Goal: Task Accomplishment & Management: Manage account settings

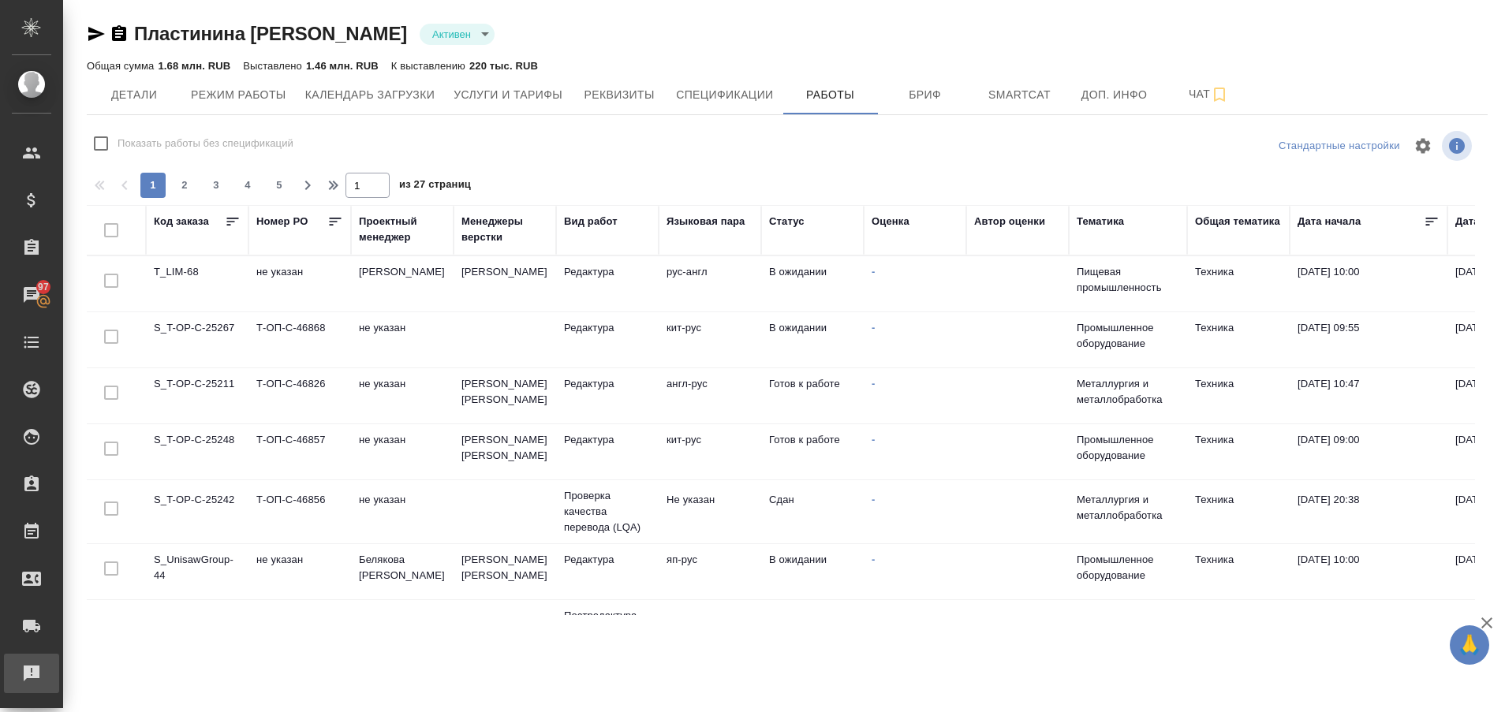
click at [17, 664] on div "Рекламации" at bounding box center [11, 674] width 39 height 24
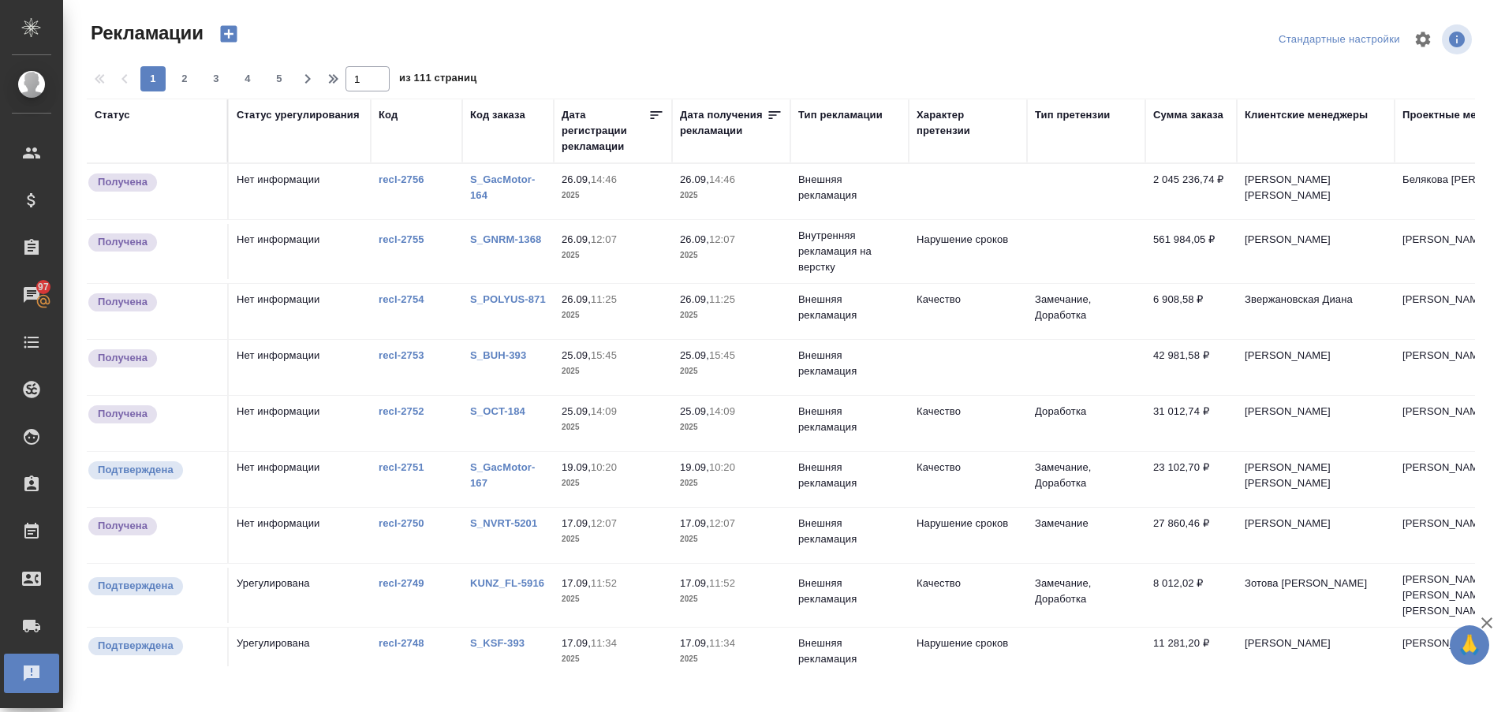
click at [499, 295] on link "S_POLYUS-871" at bounding box center [508, 300] width 76 height 12
click at [487, 239] on link "S_GNRM-1368" at bounding box center [505, 240] width 71 height 12
click at [482, 181] on link "S_GacMotor-164" at bounding box center [502, 188] width 65 height 28
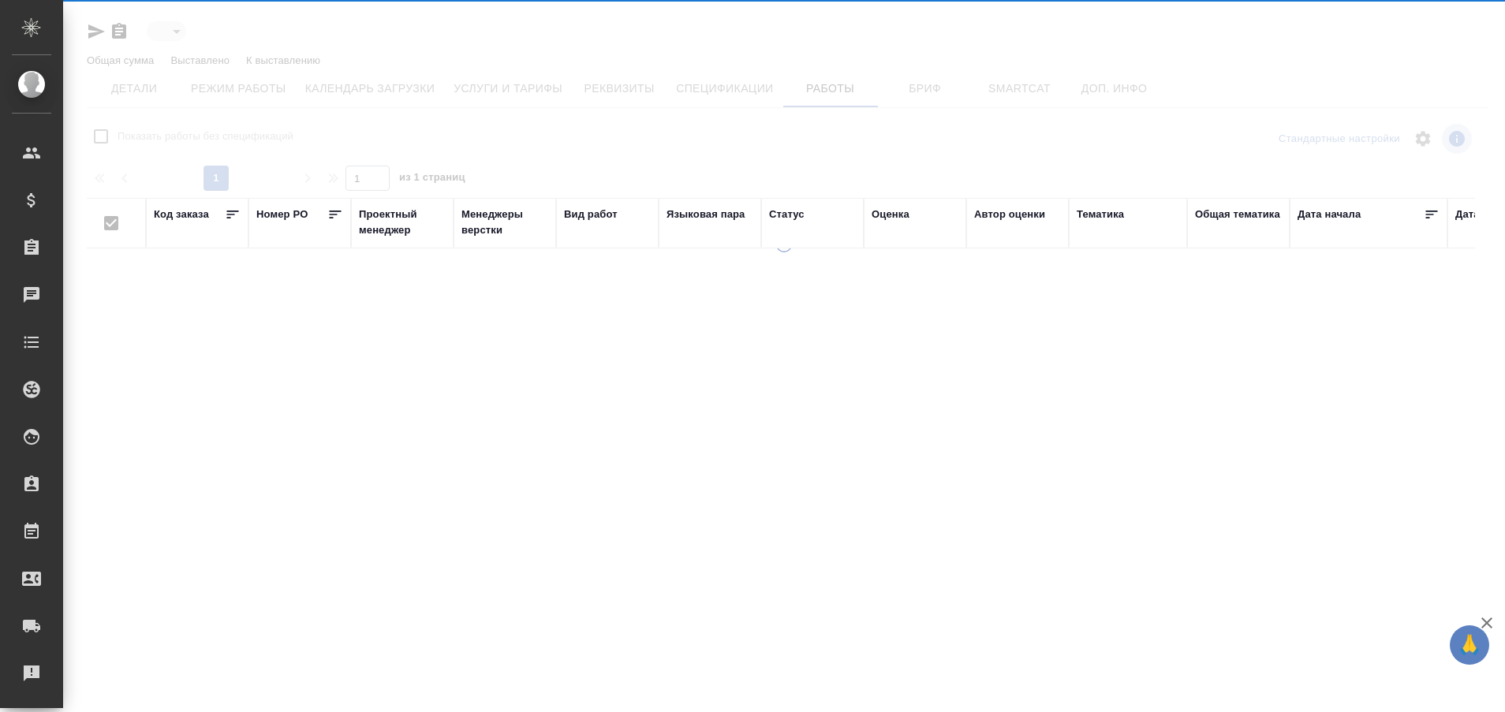
type input "active"
checkbox input "false"
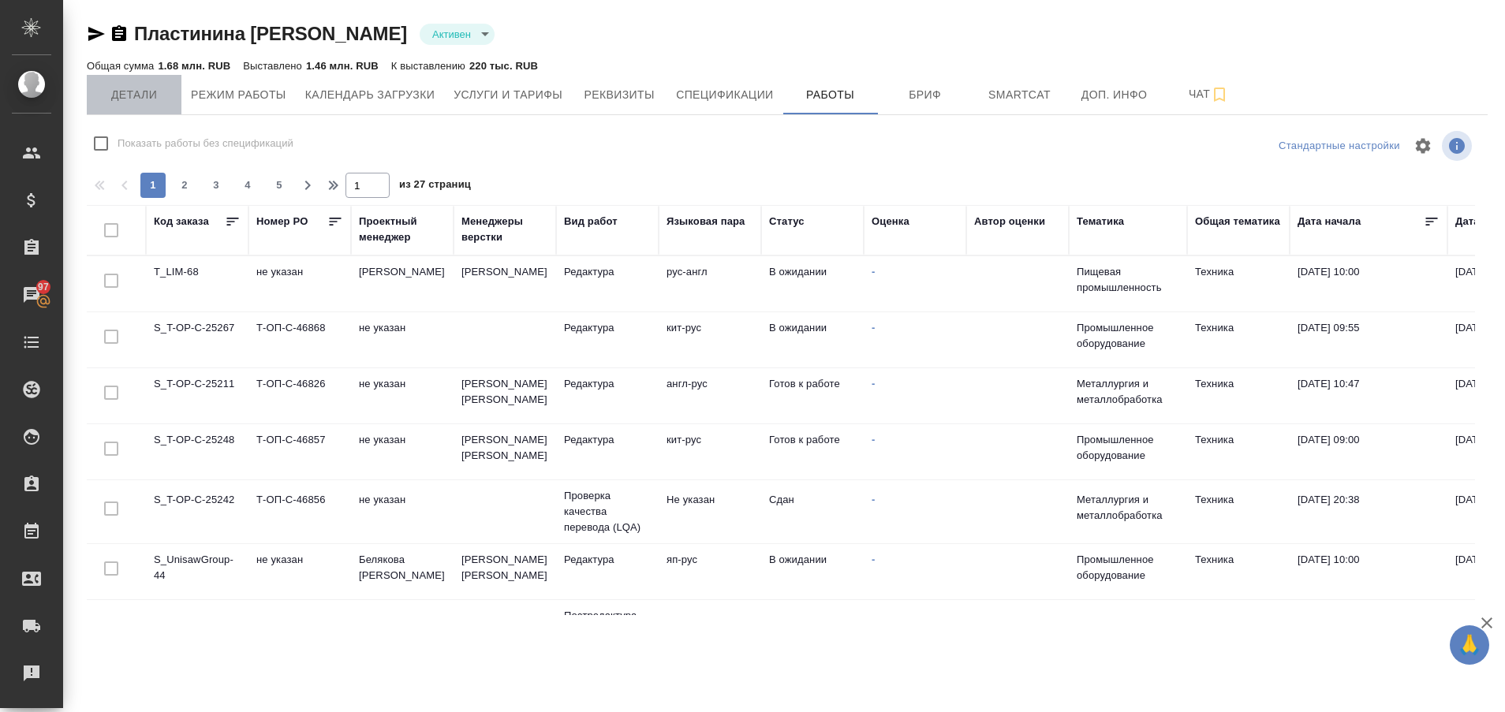
click at [132, 99] on span "Детали" at bounding box center [134, 95] width 76 height 20
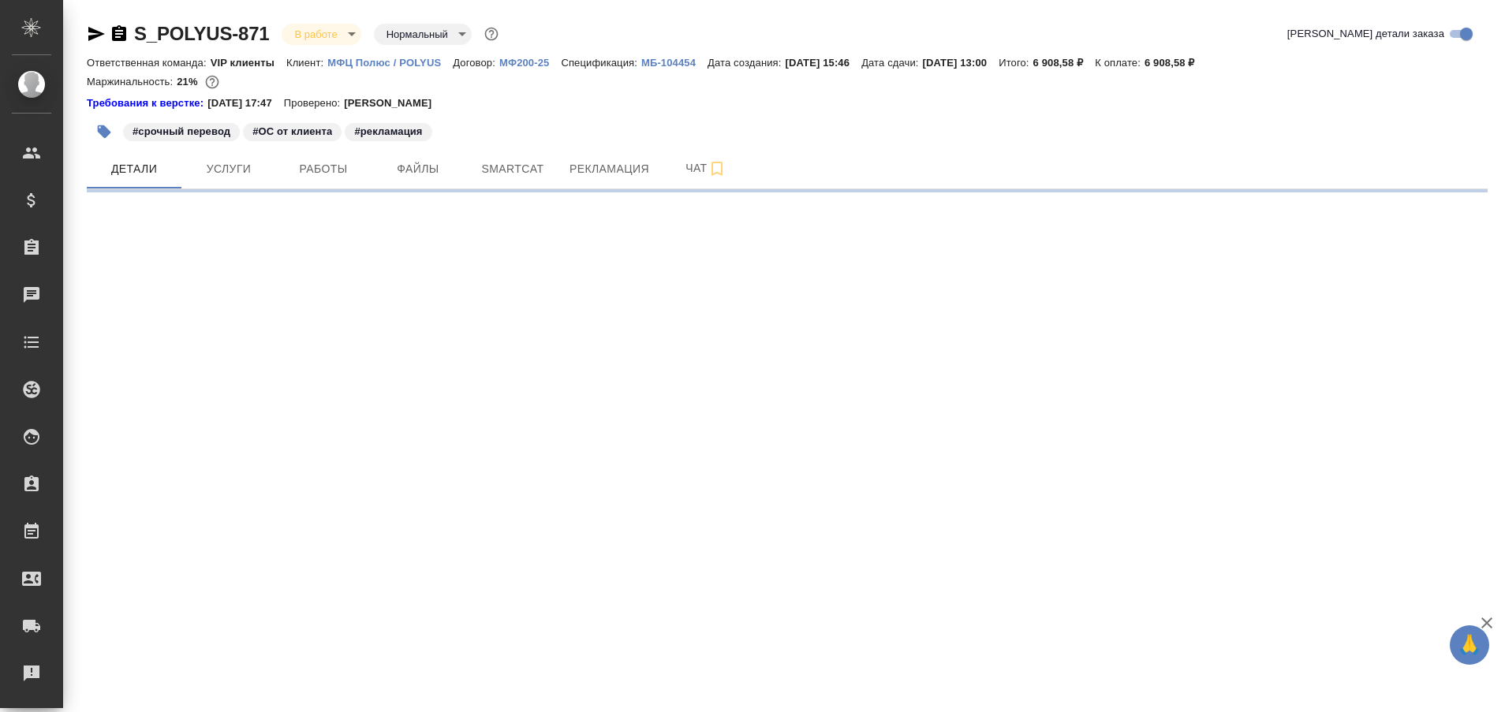
select select "RU"
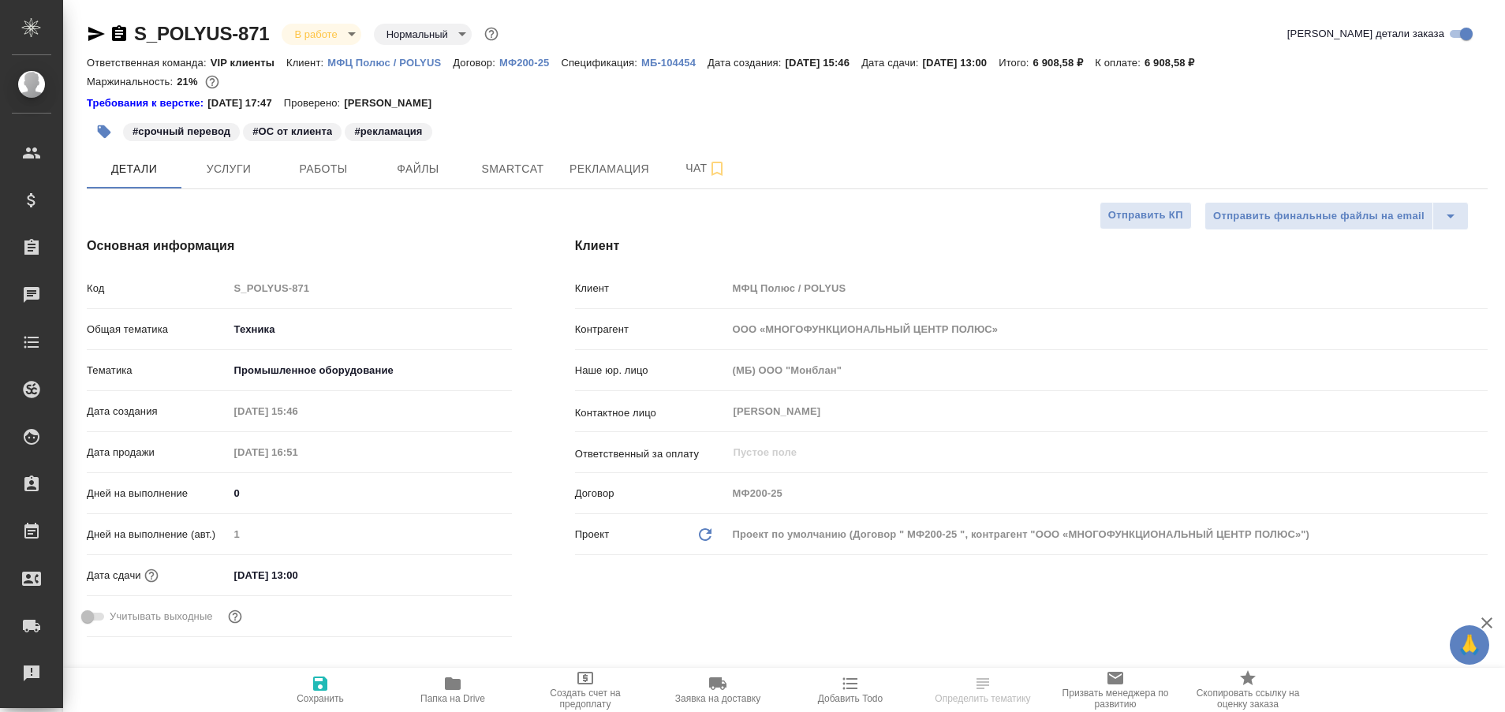
type textarea "x"
click at [355, 182] on button "Работы" at bounding box center [323, 168] width 95 height 39
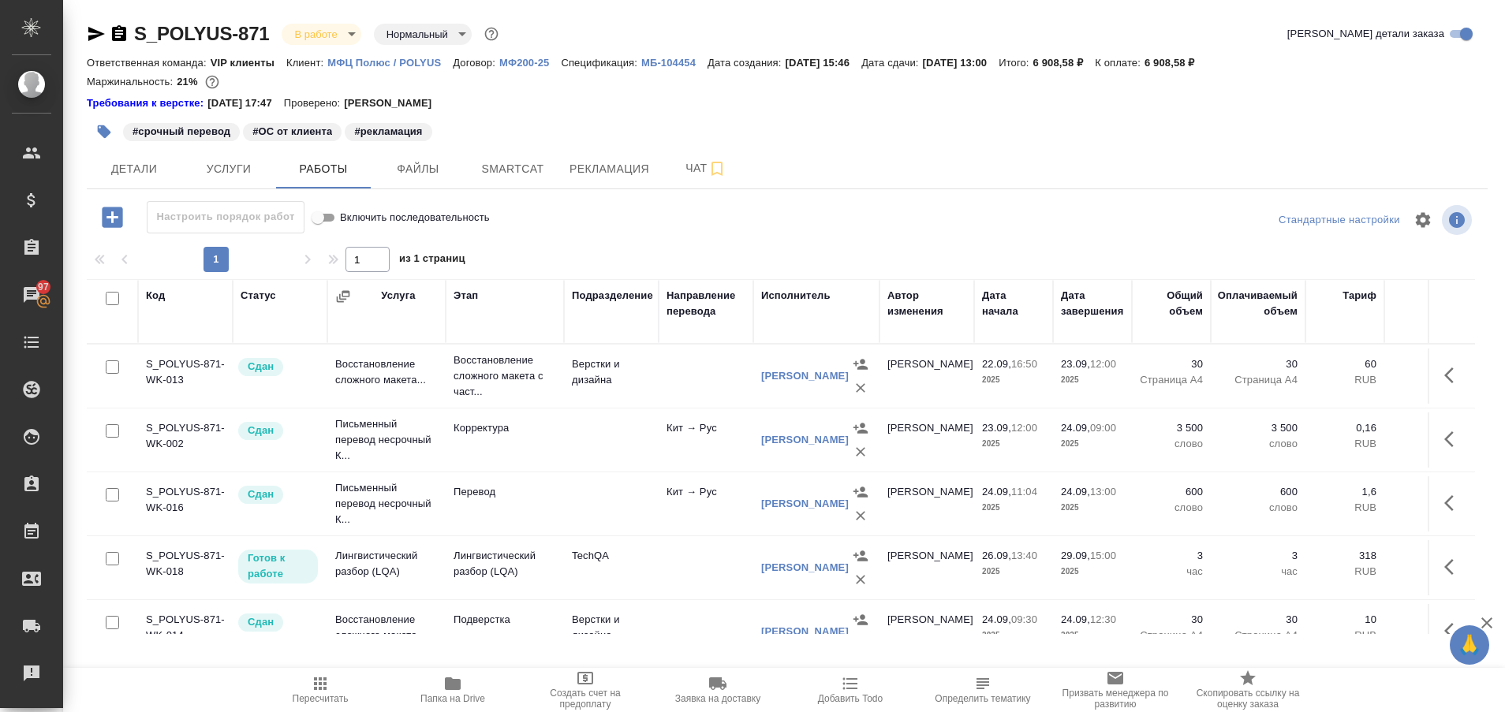
scroll to position [48, 0]
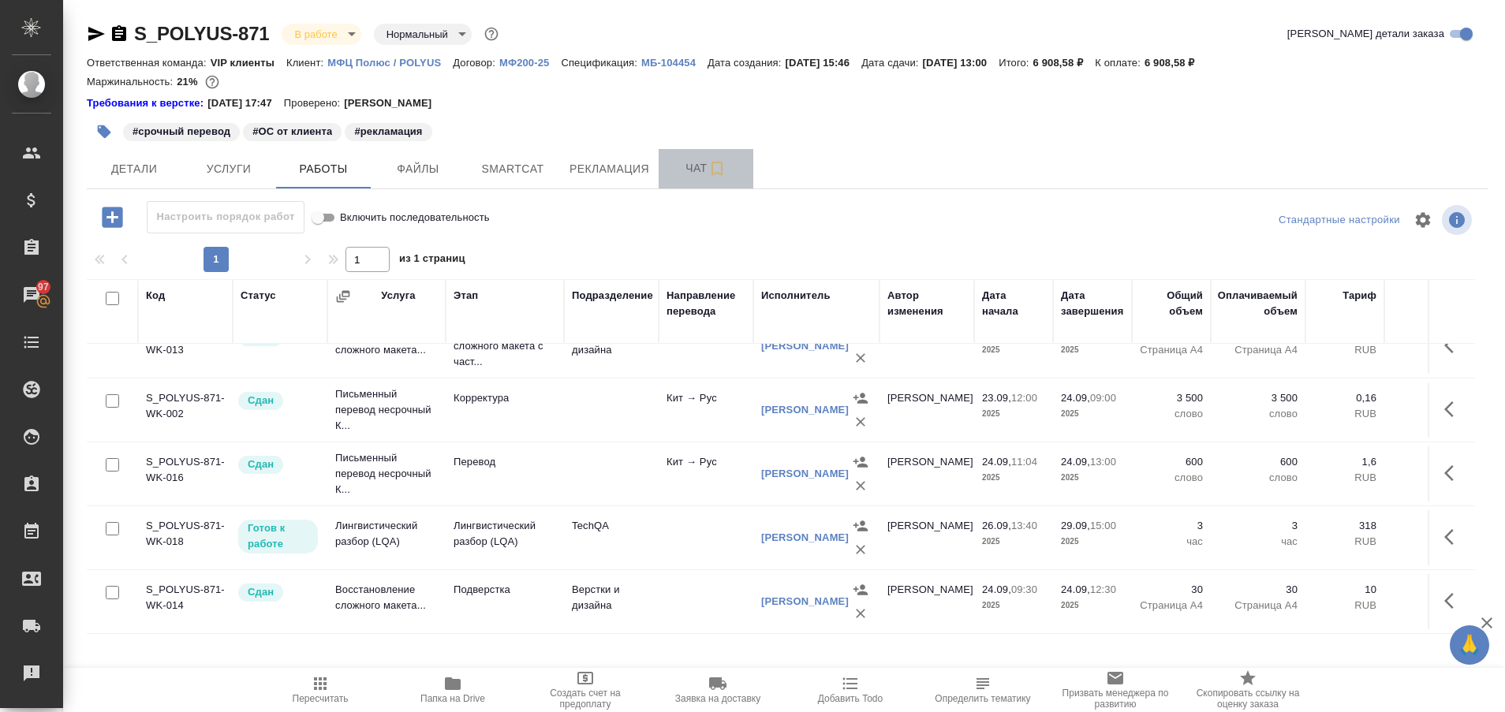
click at [687, 162] on span "Чат" at bounding box center [706, 169] width 76 height 20
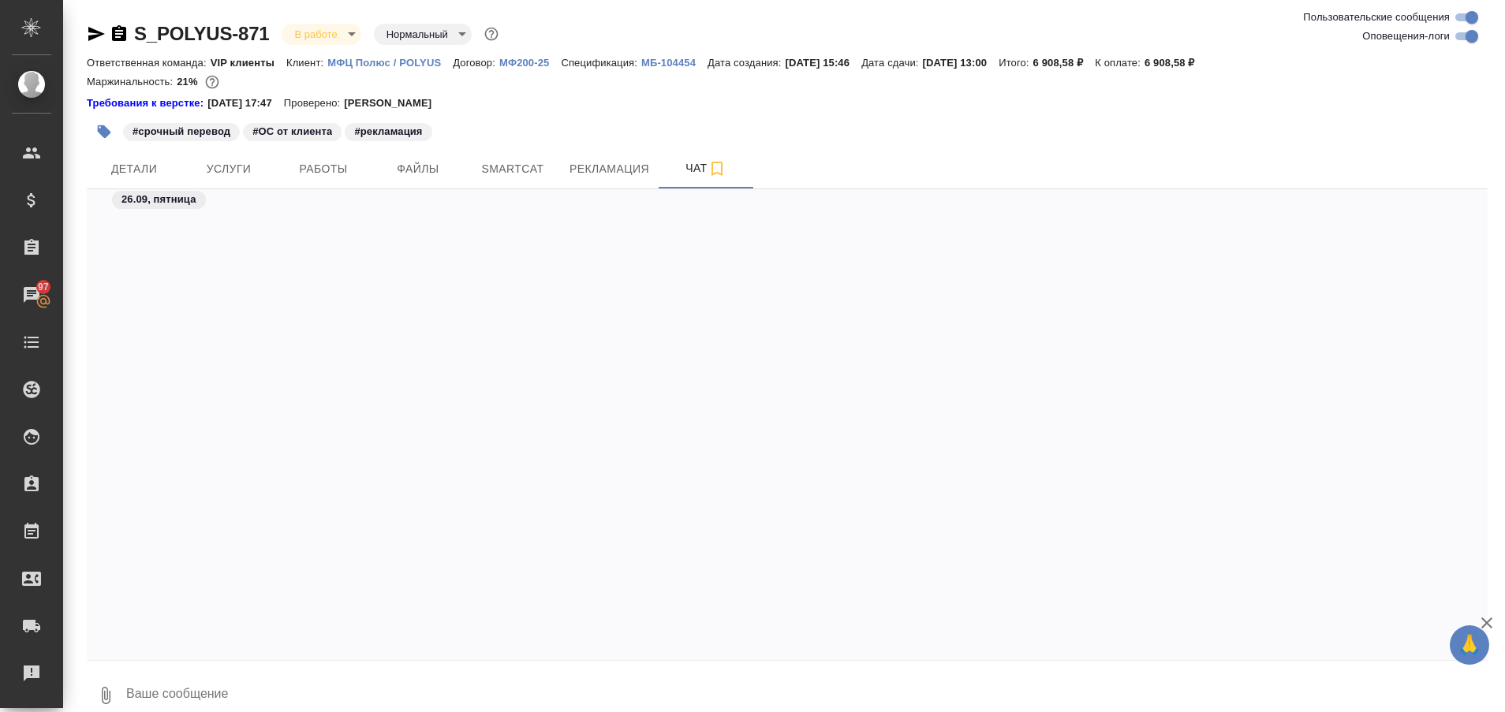
scroll to position [107444, 0]
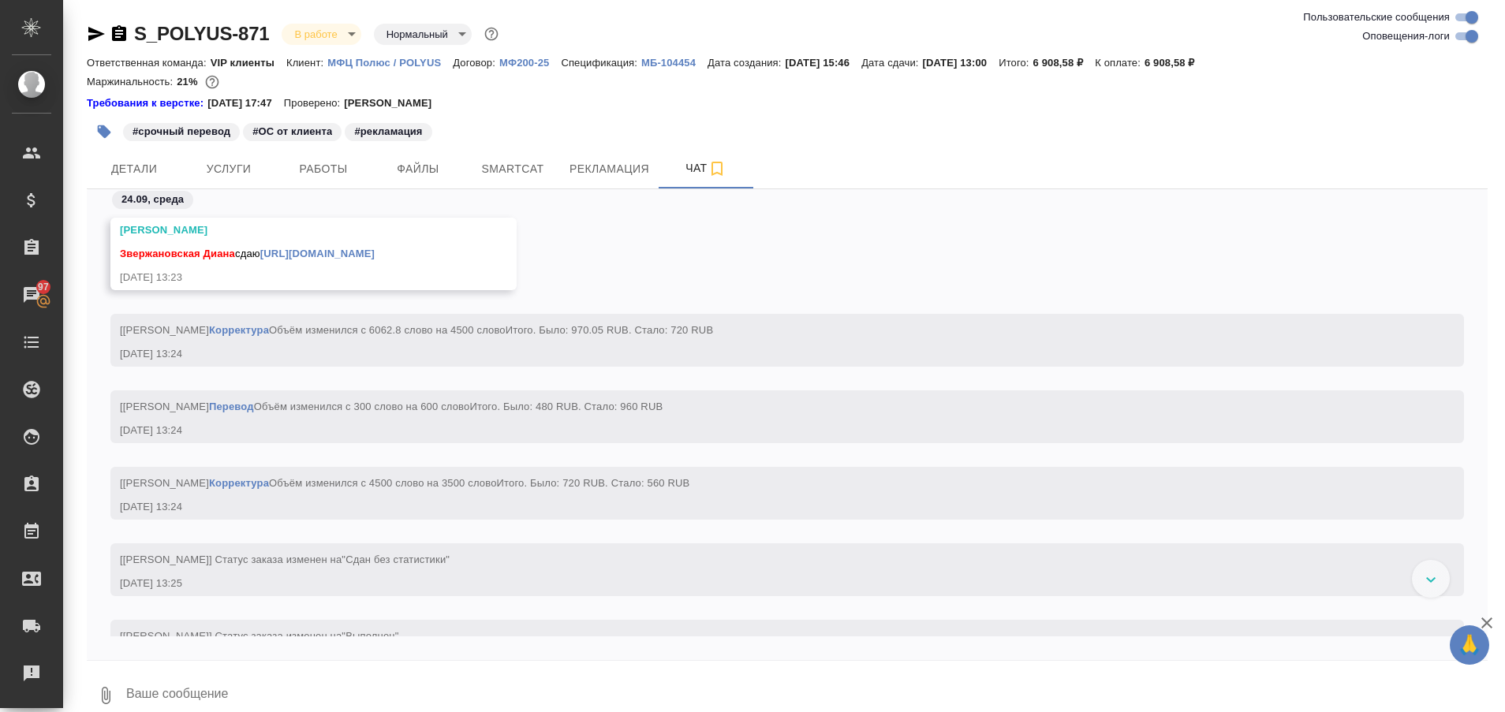
click at [1438, 587] on div at bounding box center [1431, 579] width 38 height 38
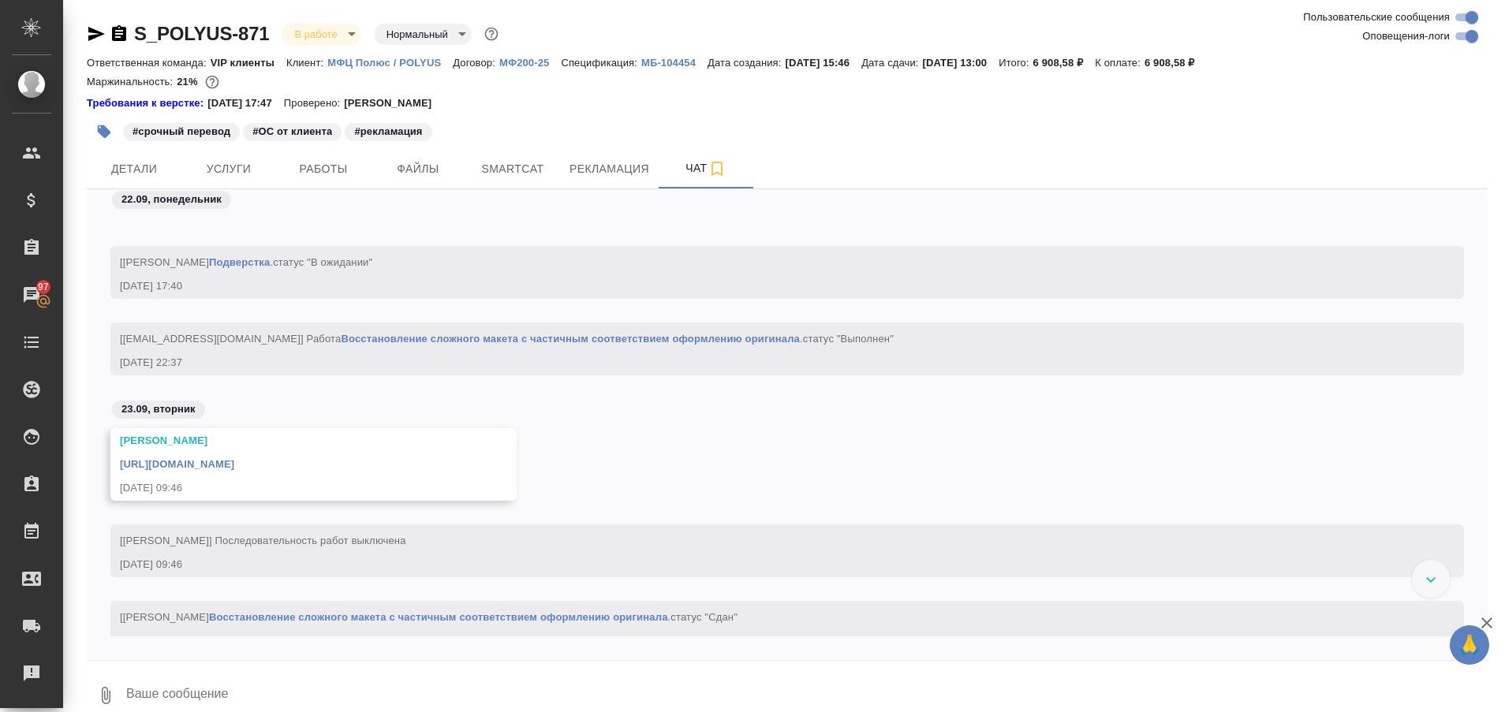
click at [1419, 575] on div at bounding box center [1431, 579] width 38 height 38
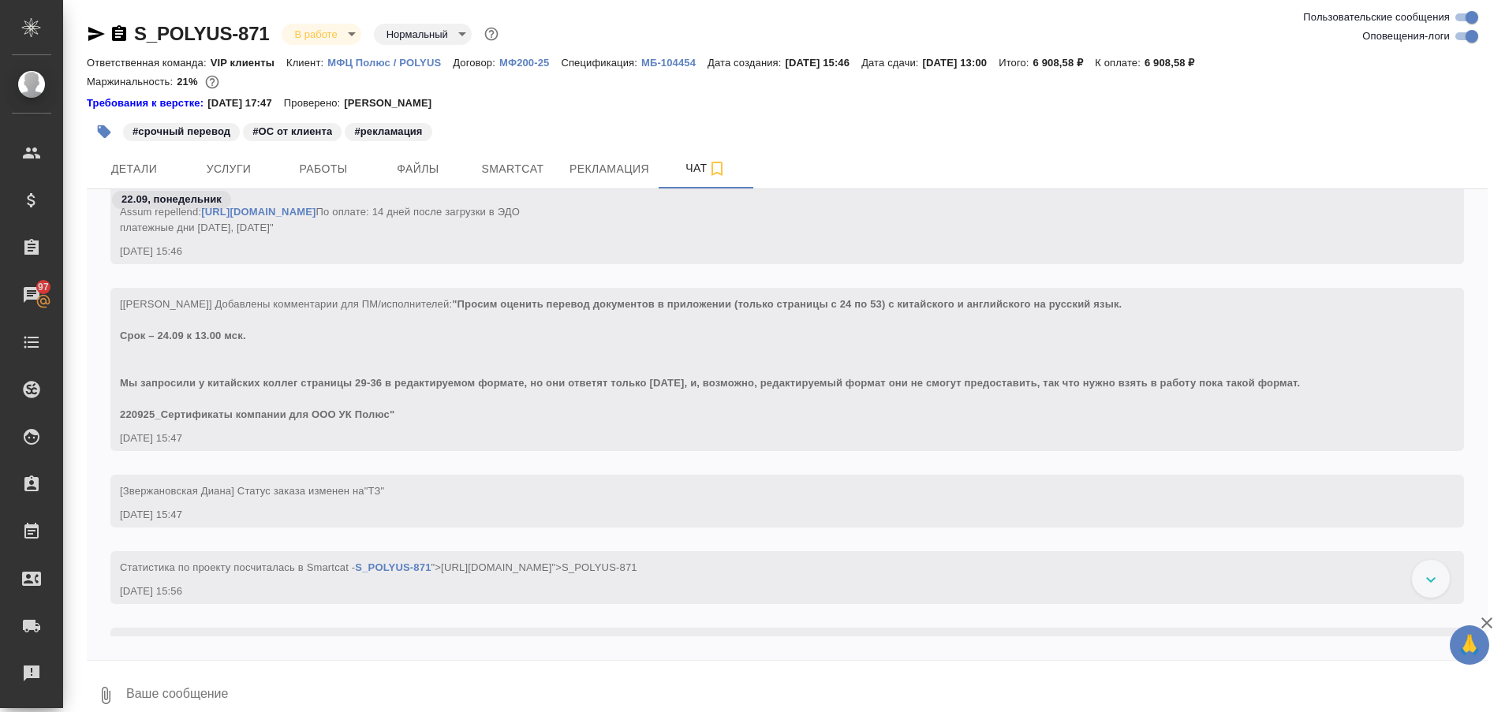
scroll to position [387, 0]
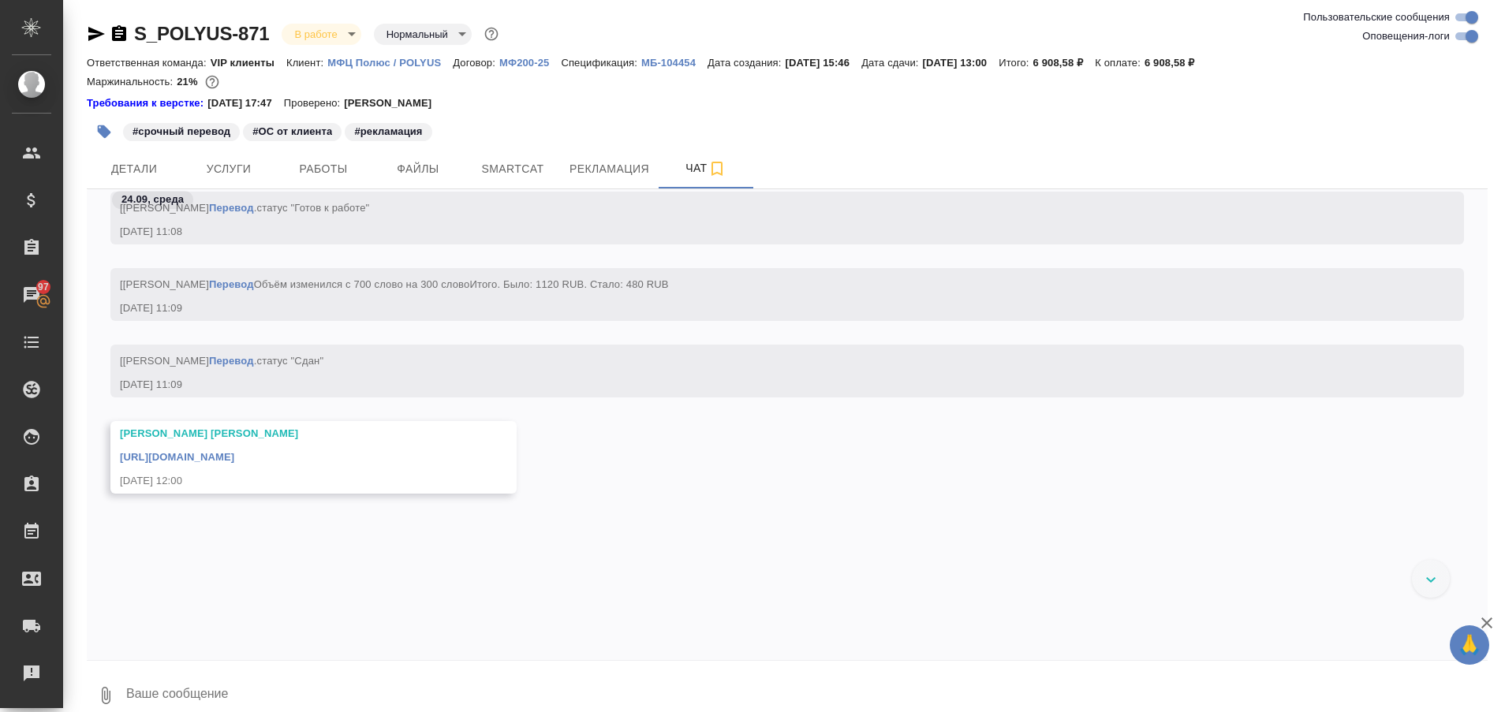
scroll to position [67277, 0]
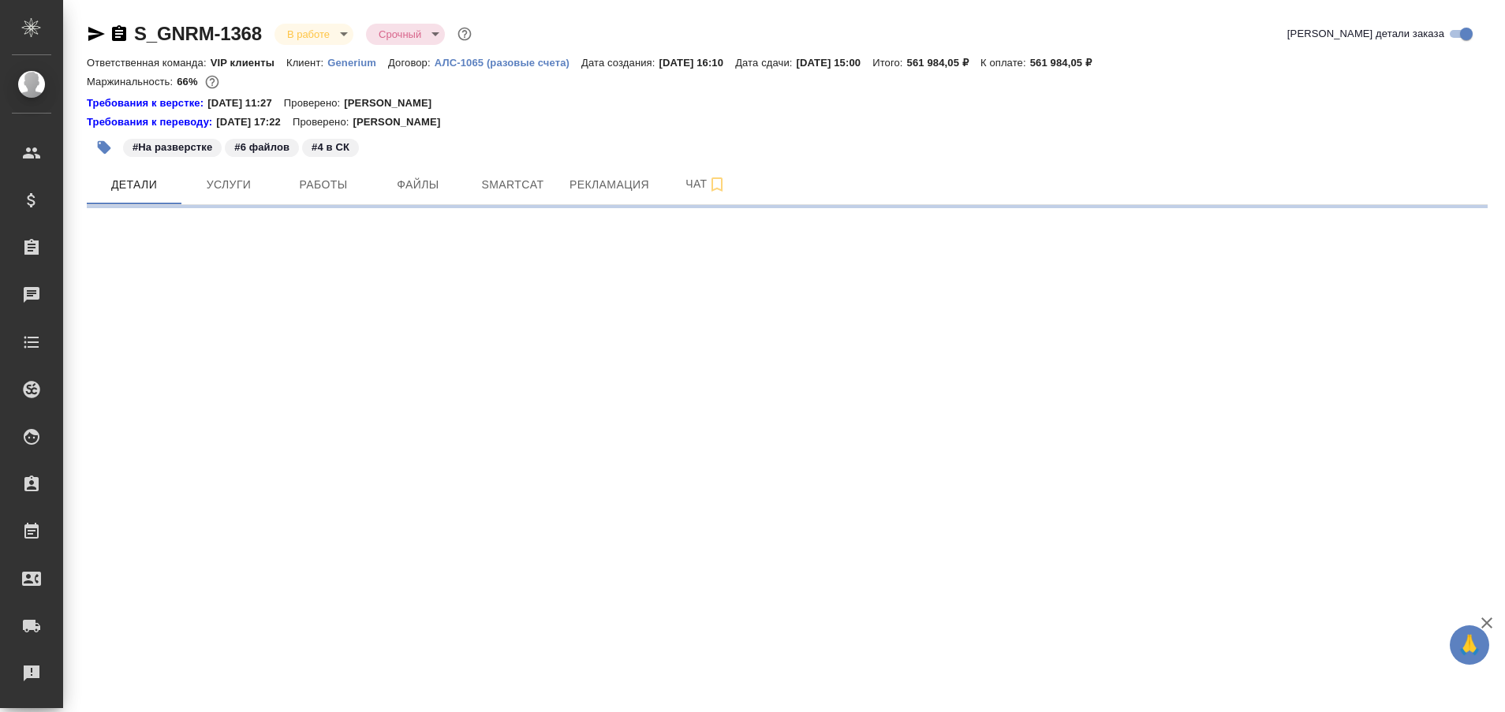
select select "RU"
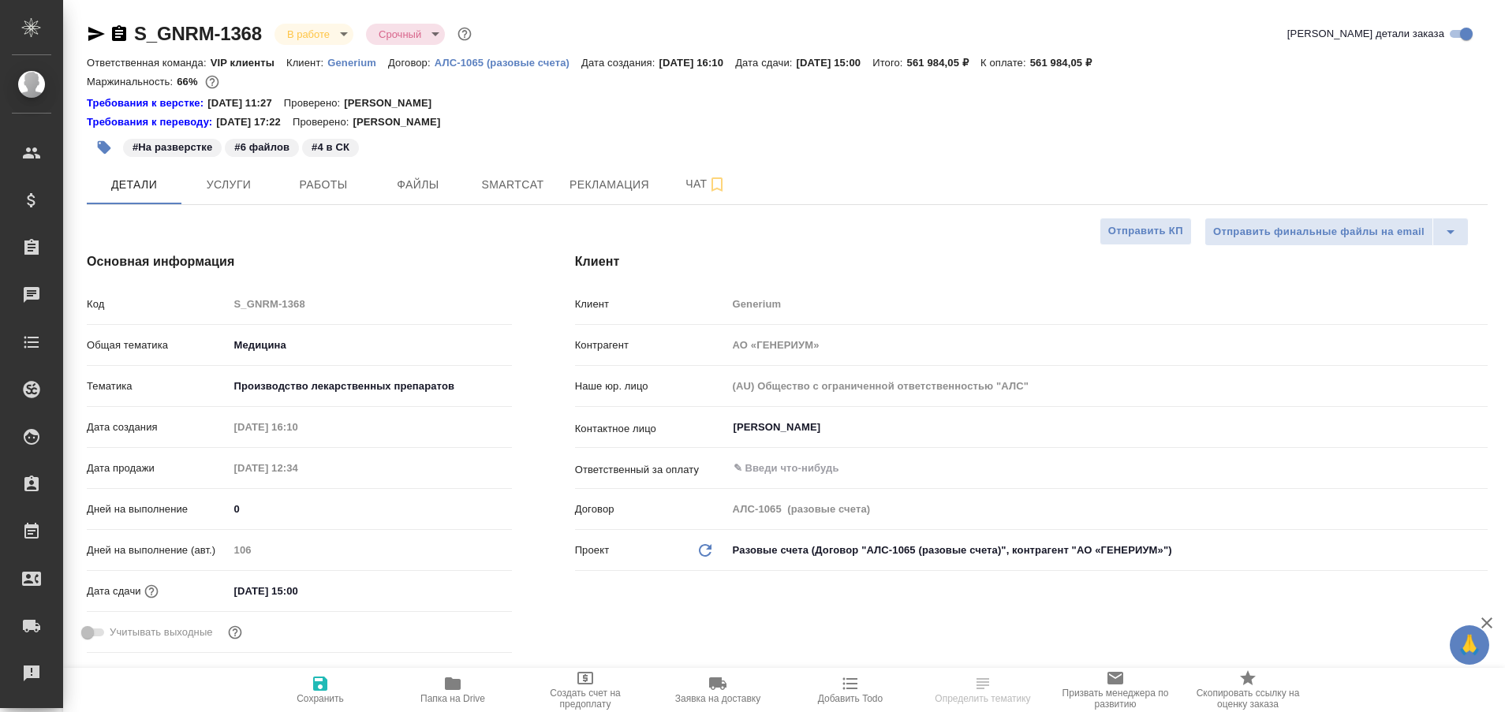
type textarea "x"
click at [335, 187] on span "Работы" at bounding box center [324, 185] width 76 height 20
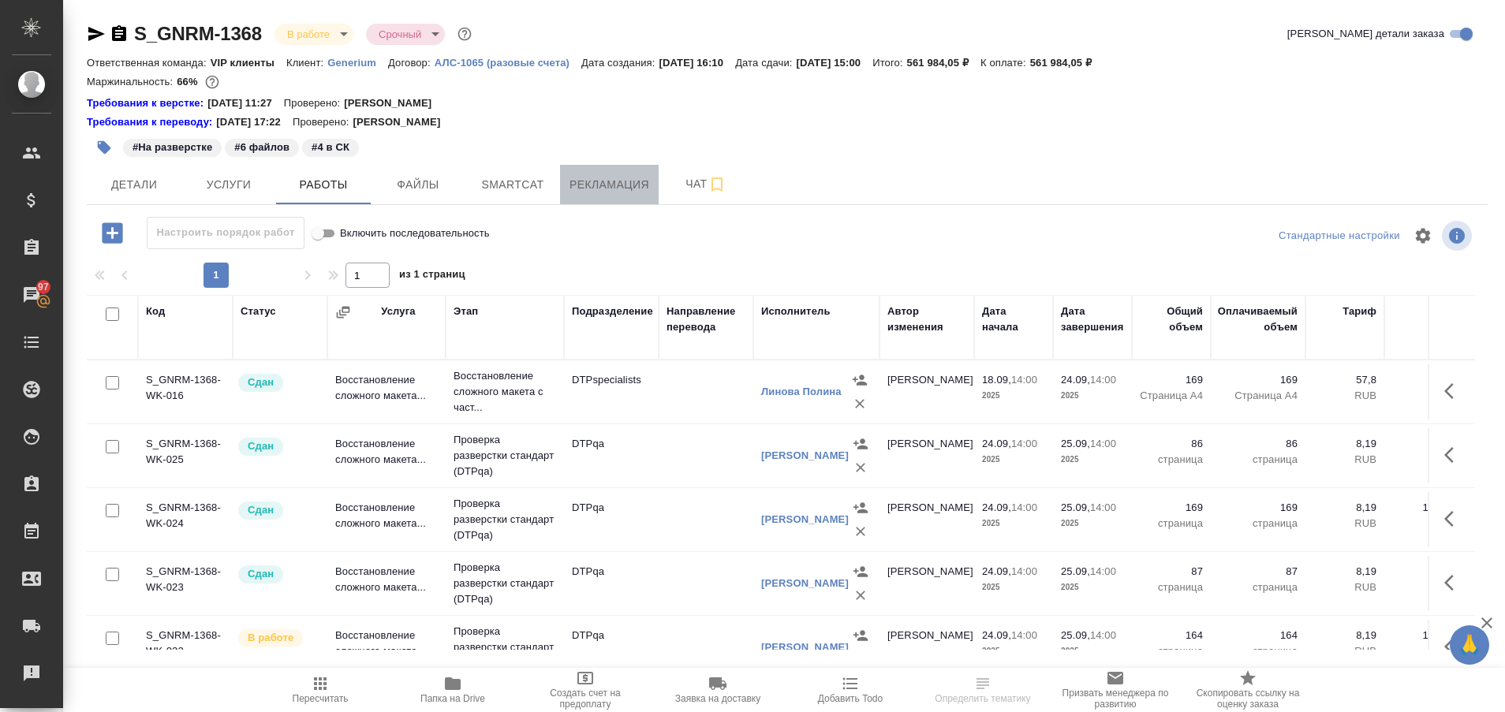
click at [613, 180] on span "Рекламация" at bounding box center [610, 185] width 80 height 20
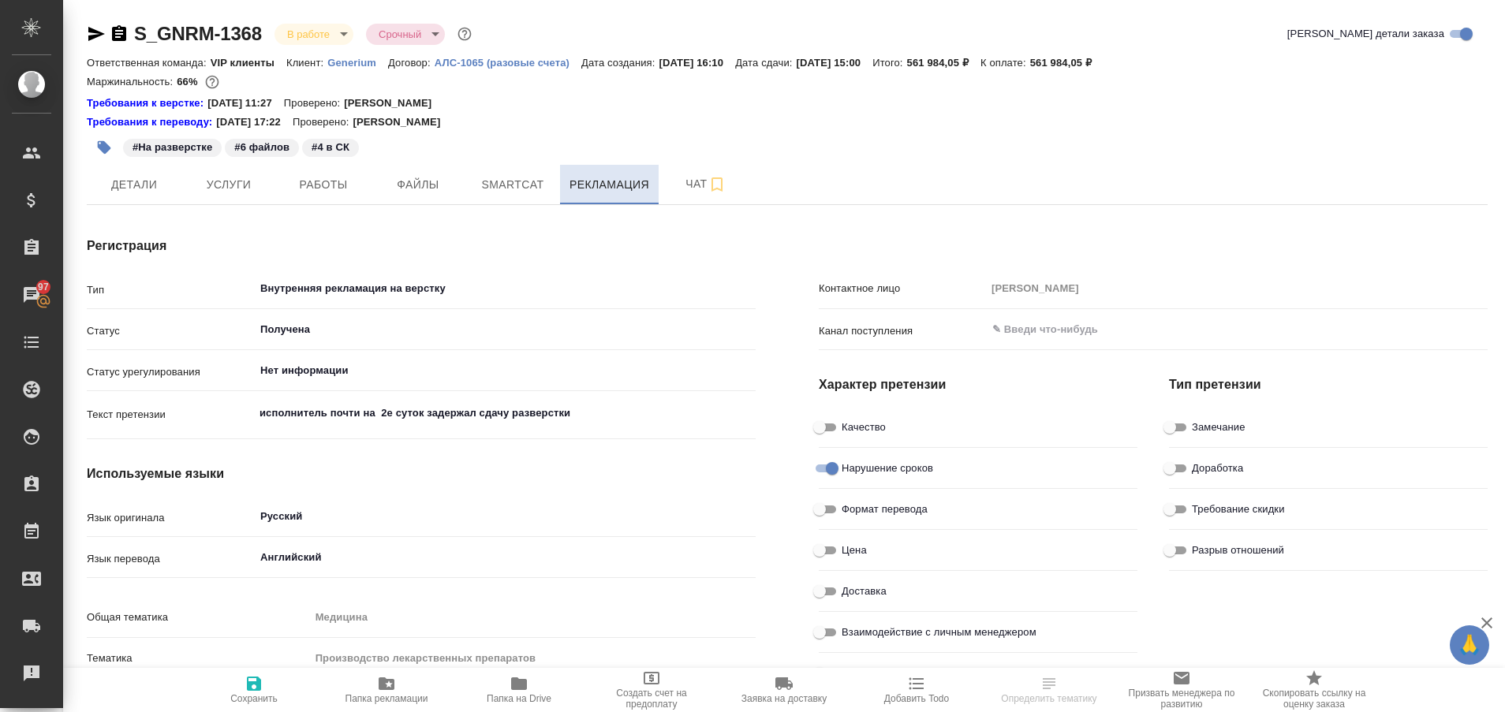
type textarea "x"
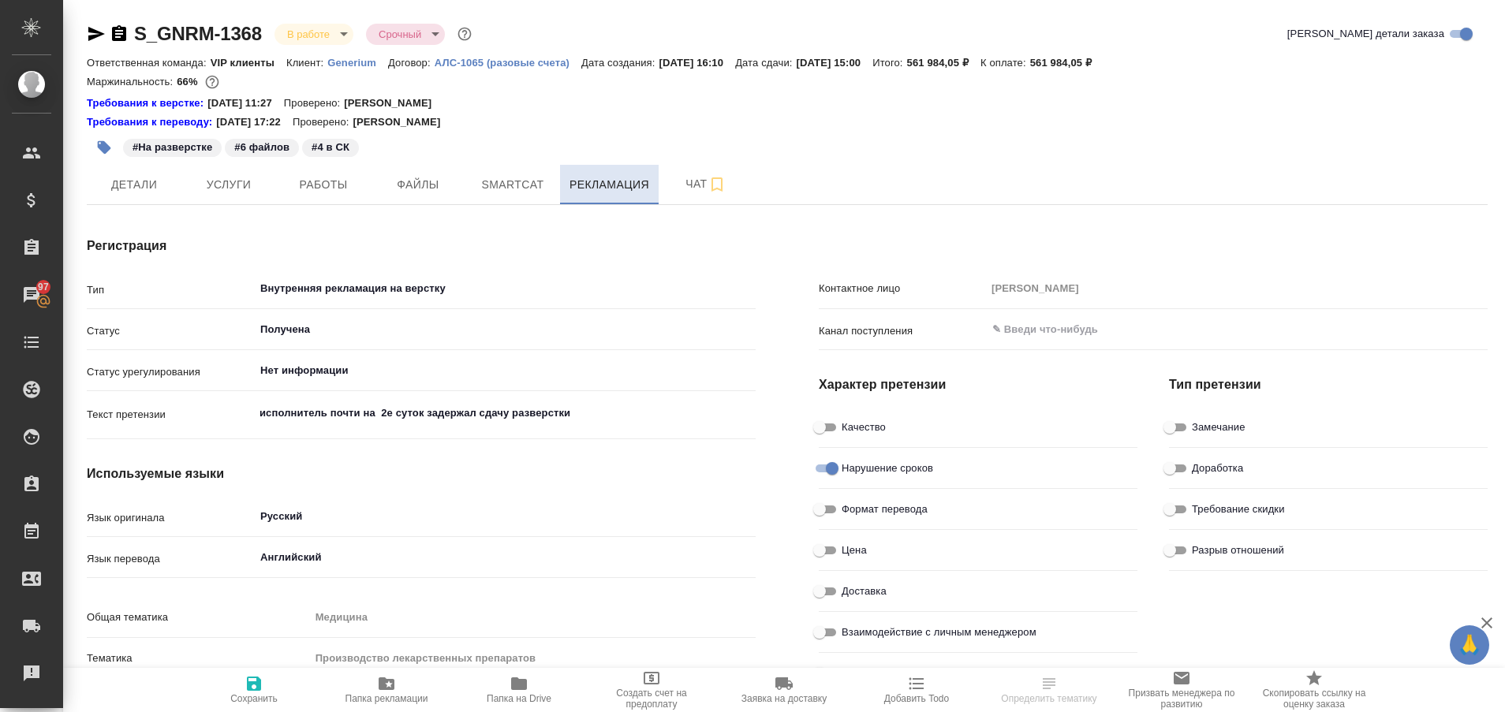
type textarea "x"
type input "Линова Полина"
type textarea "x"
type input "Оксютович Ирина"
type textarea "x"
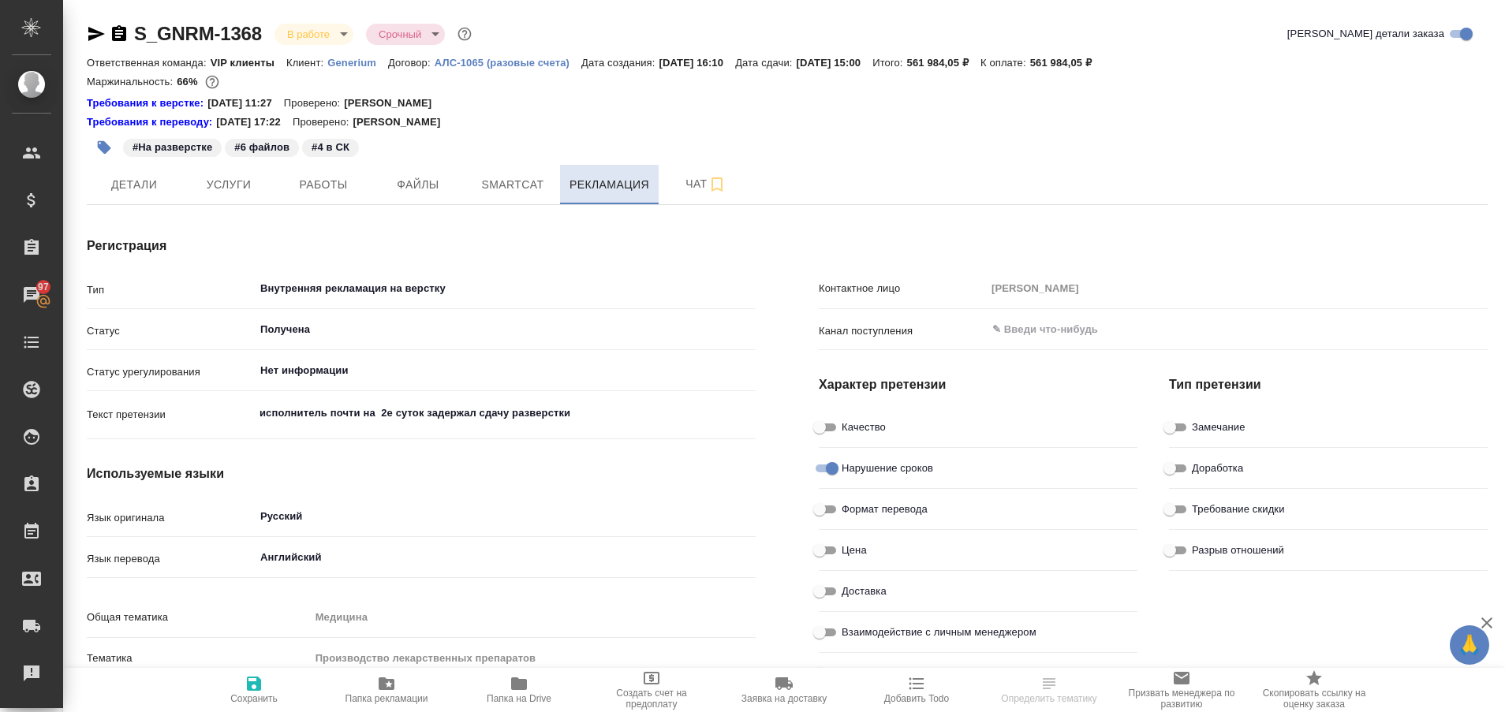
type textarea "x"
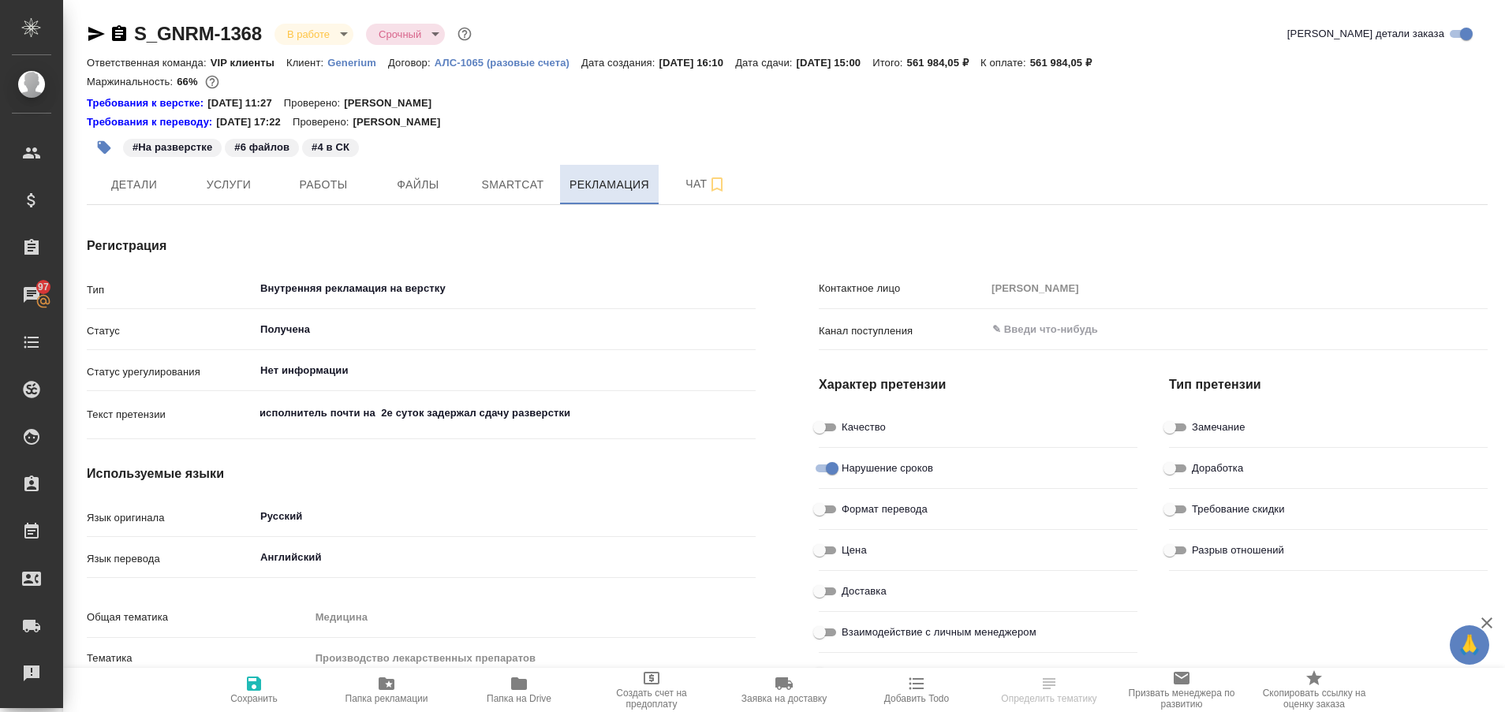
type textarea "x"
click at [692, 179] on span "Чат" at bounding box center [706, 184] width 76 height 20
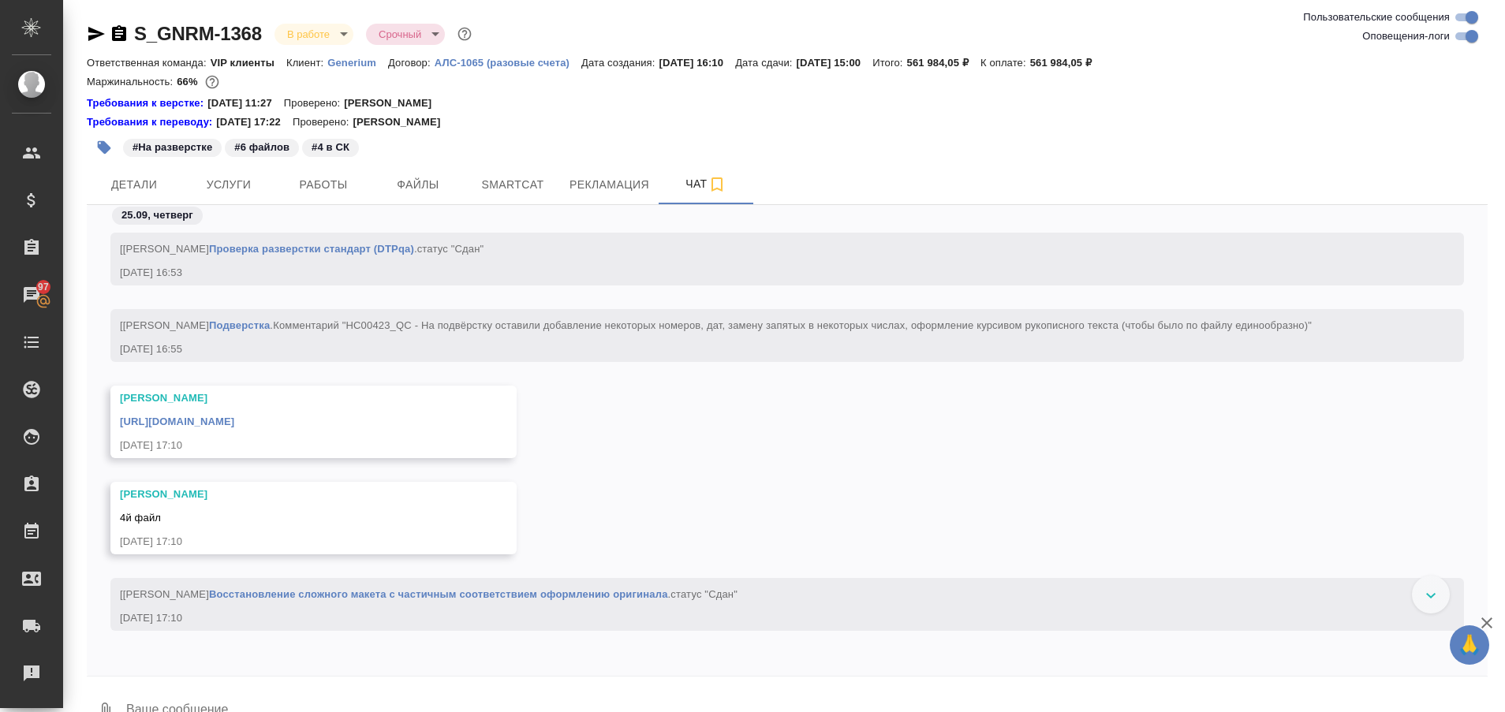
scroll to position [131145, 0]
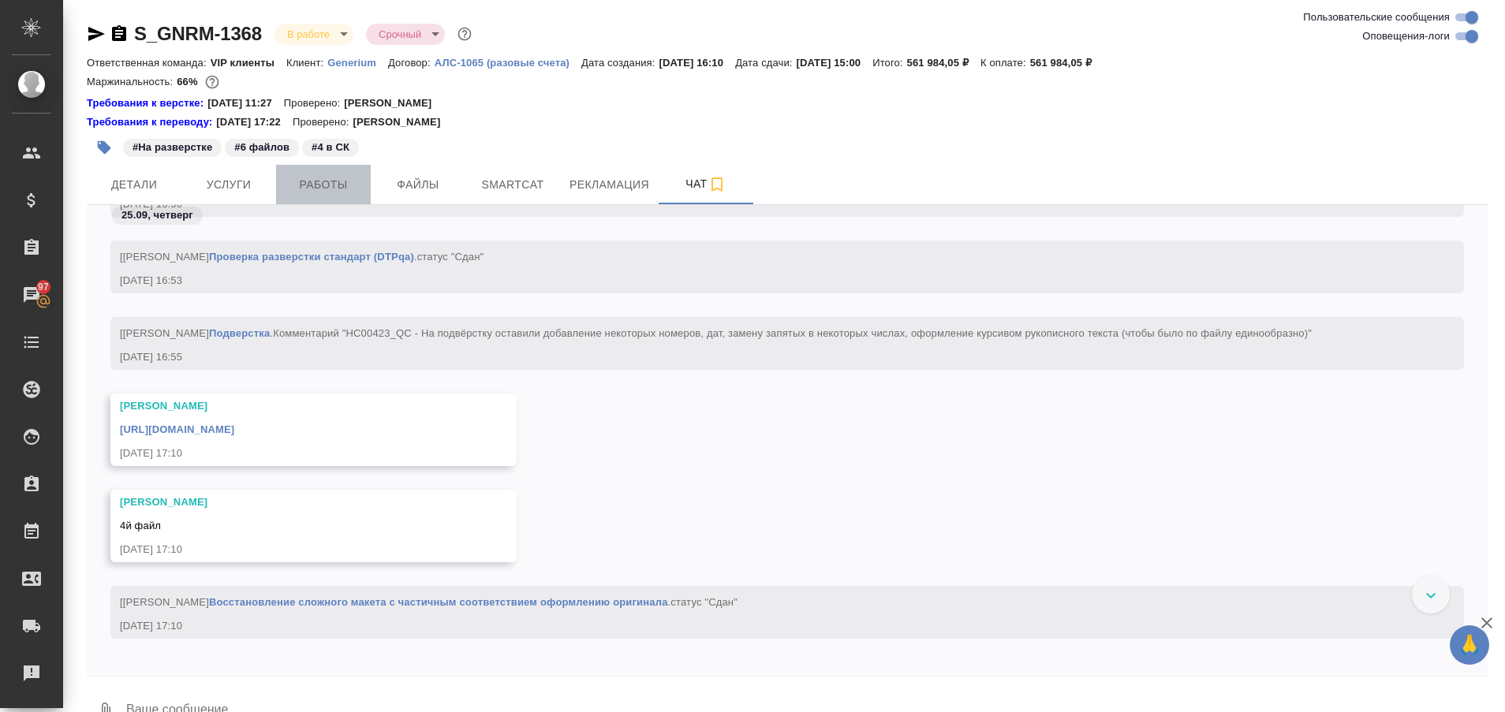
click at [315, 175] on span "Работы" at bounding box center [324, 185] width 76 height 20
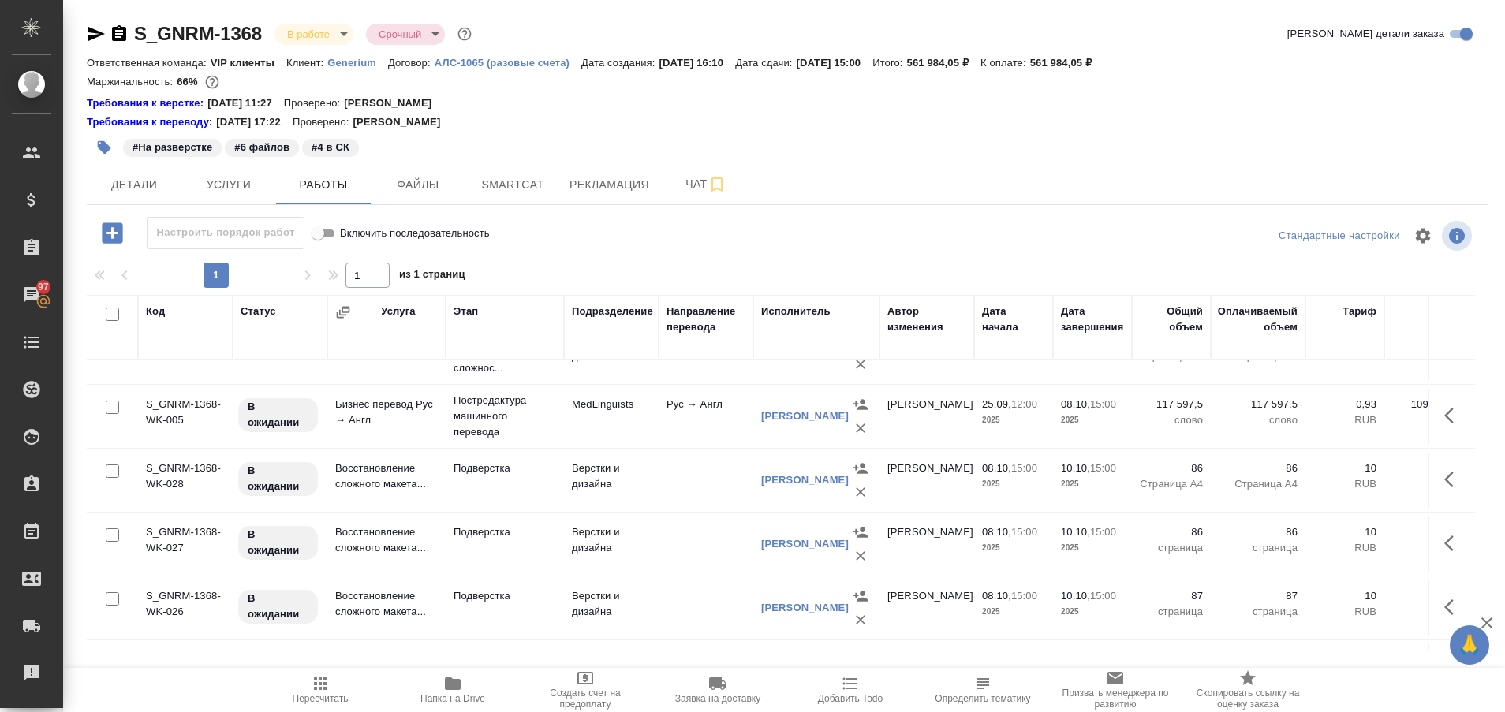
scroll to position [719, 0]
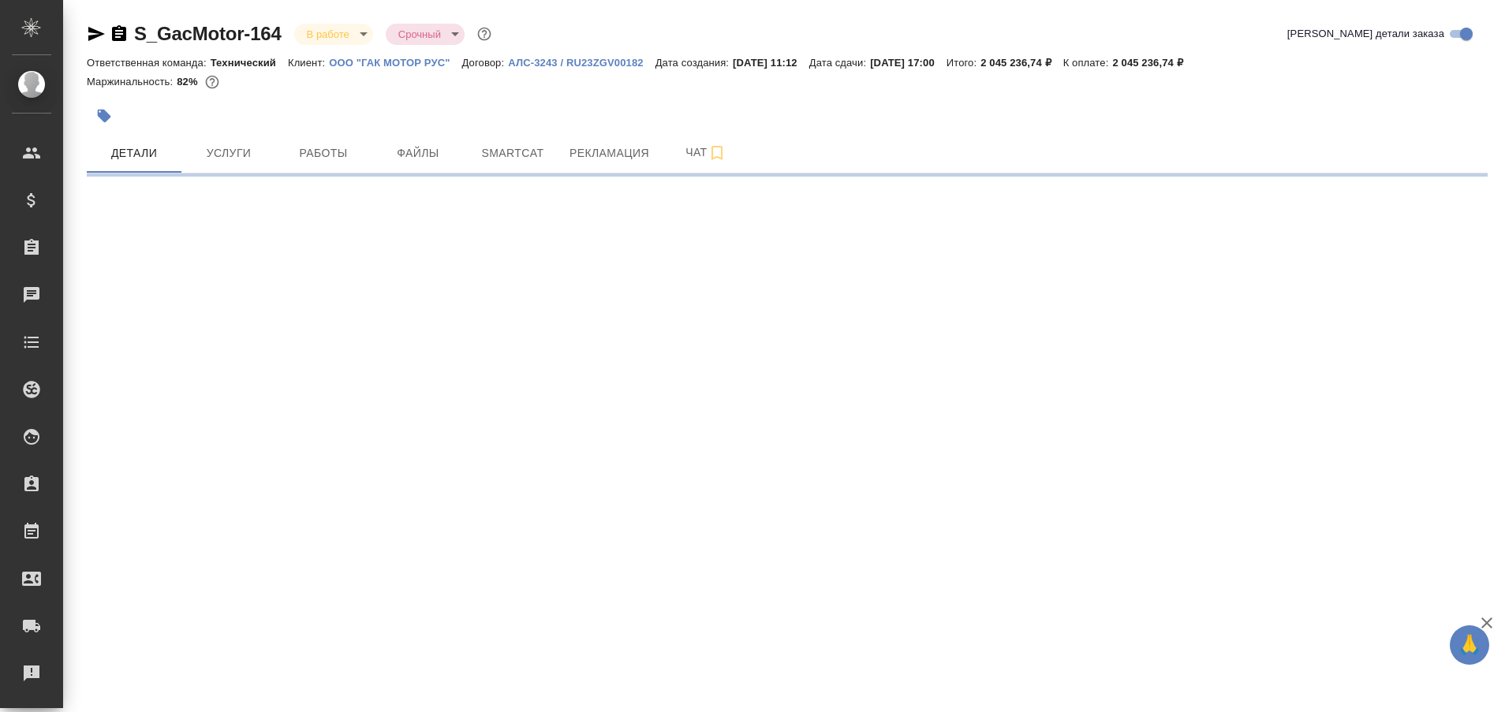
select select "RU"
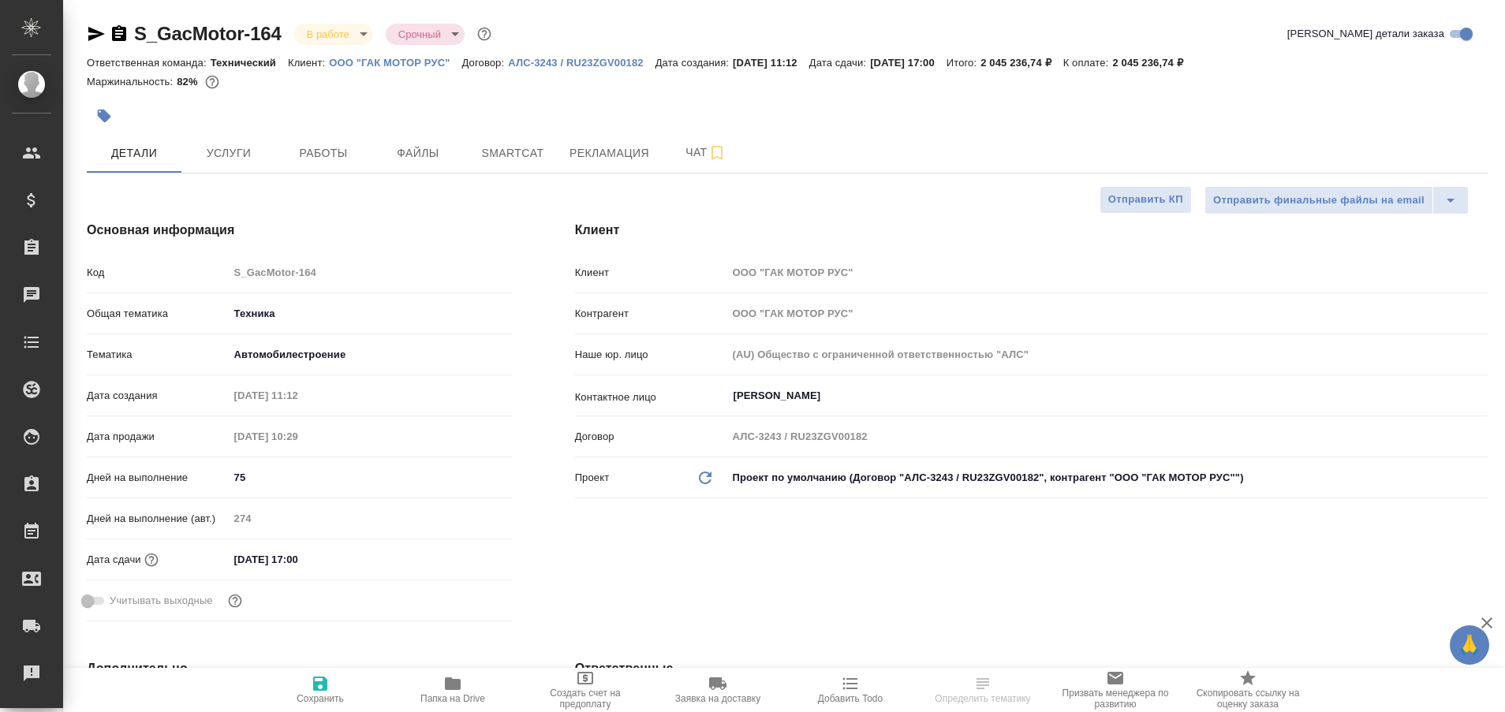
type textarea "x"
click at [317, 151] on span "Работы" at bounding box center [324, 154] width 76 height 20
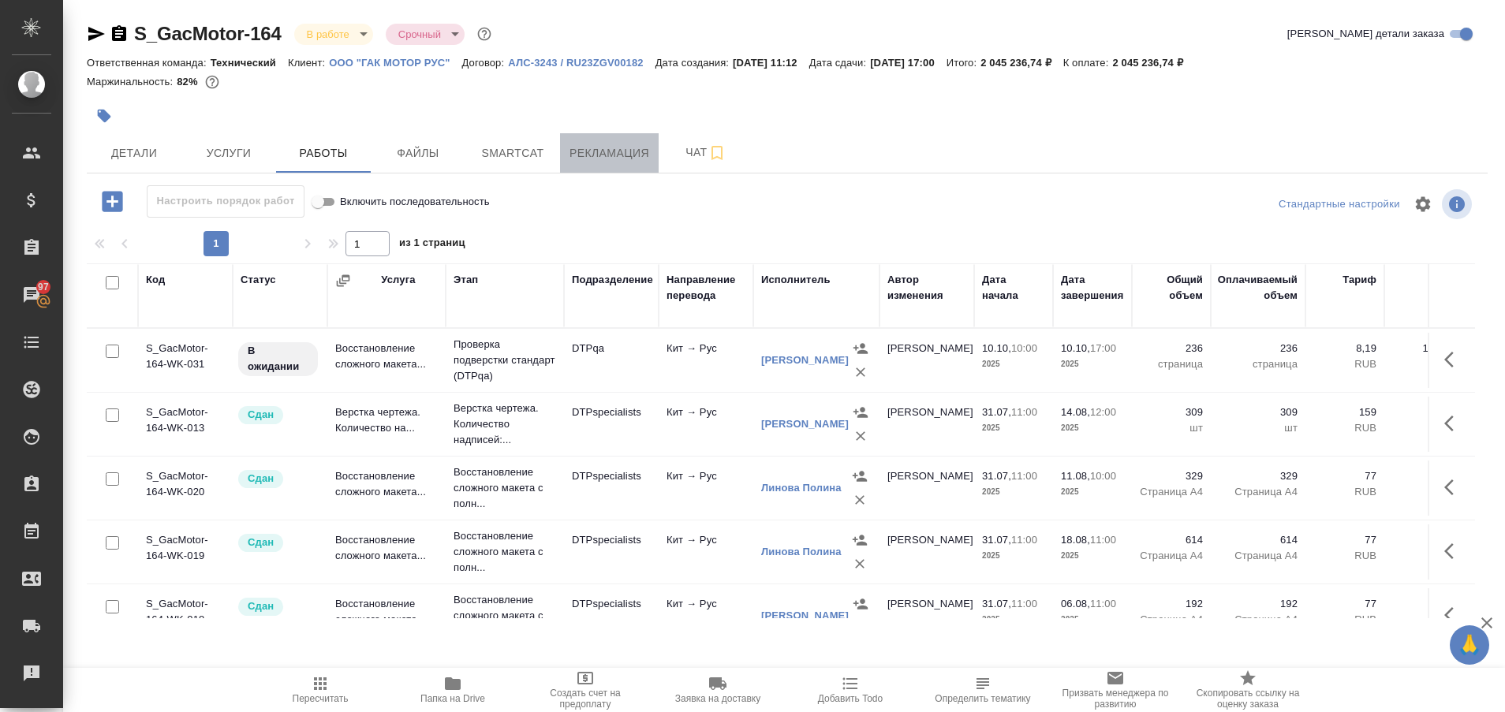
click at [594, 144] on span "Рекламация" at bounding box center [610, 154] width 80 height 20
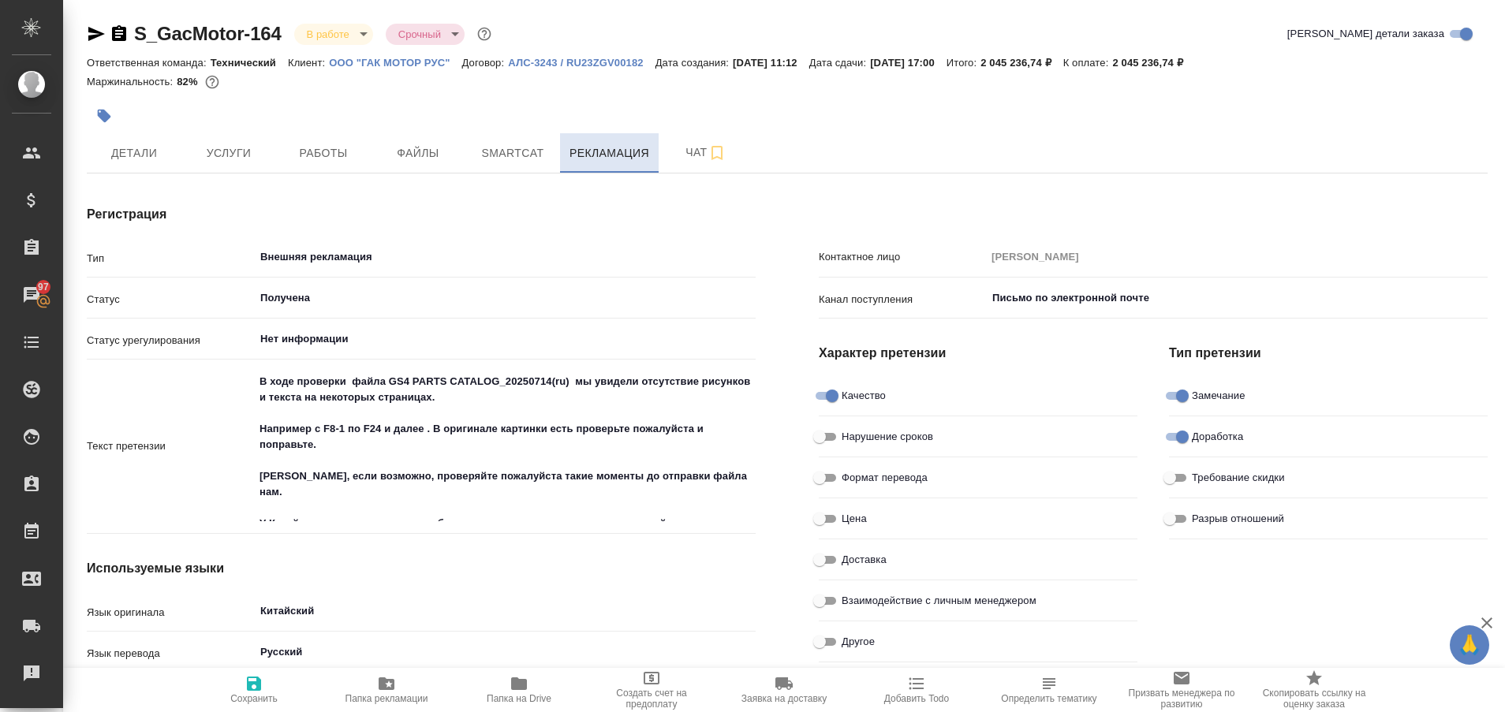
type textarea "x"
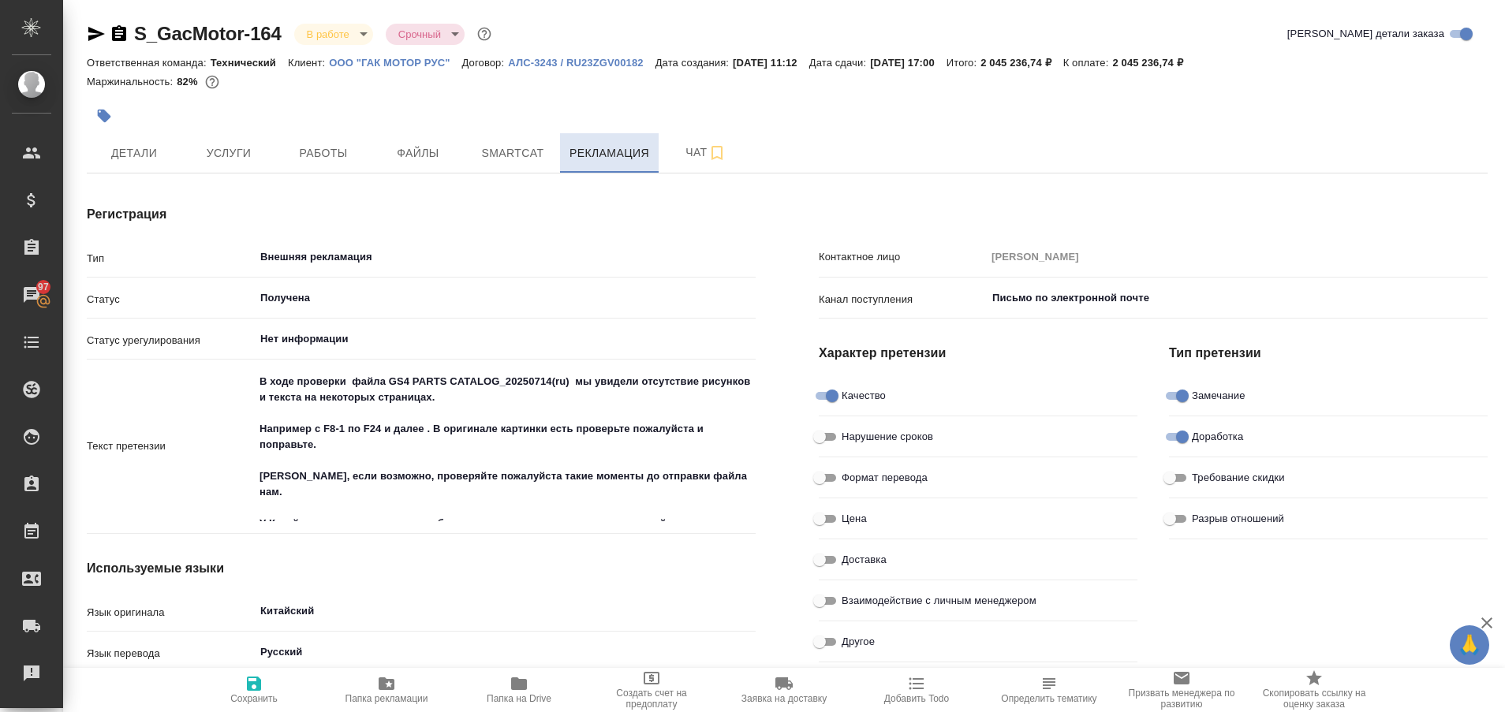
type textarea "x"
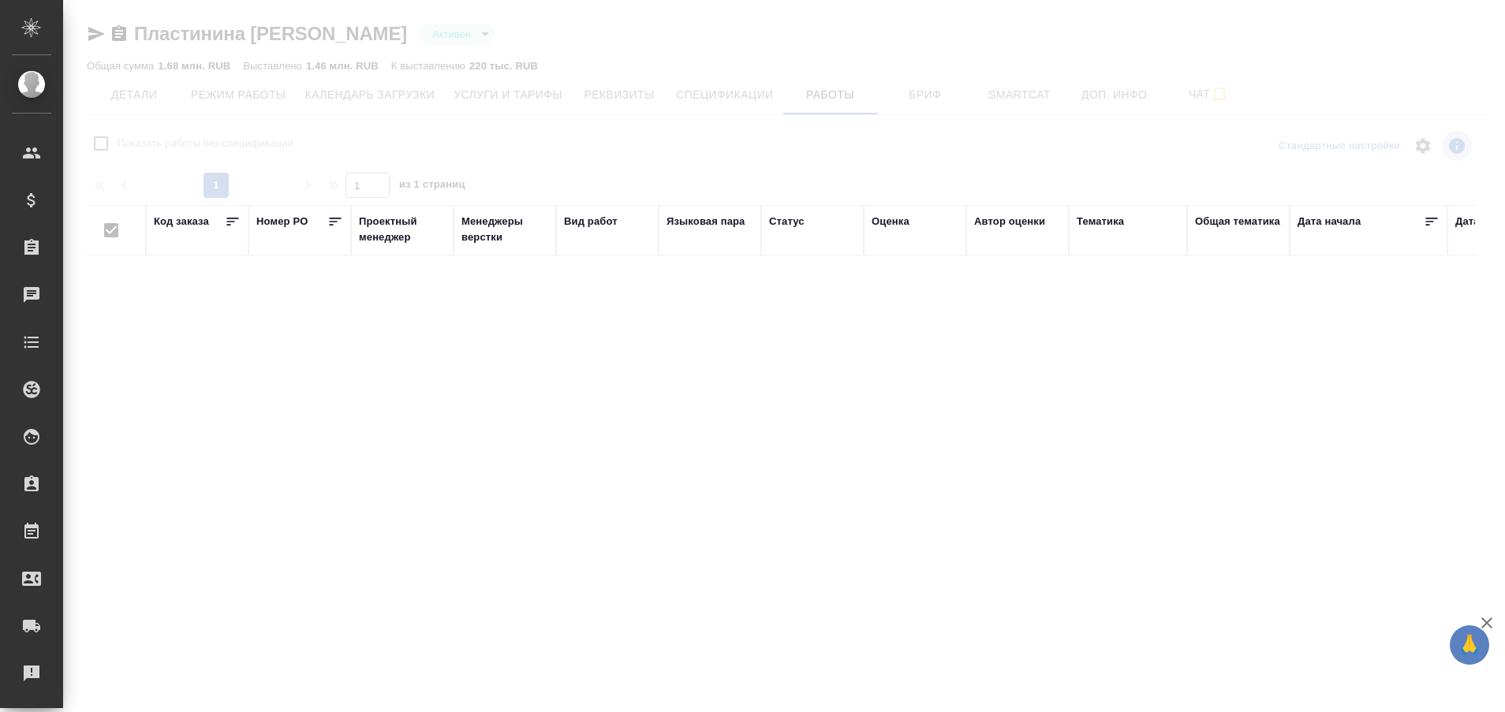
checkbox input "false"
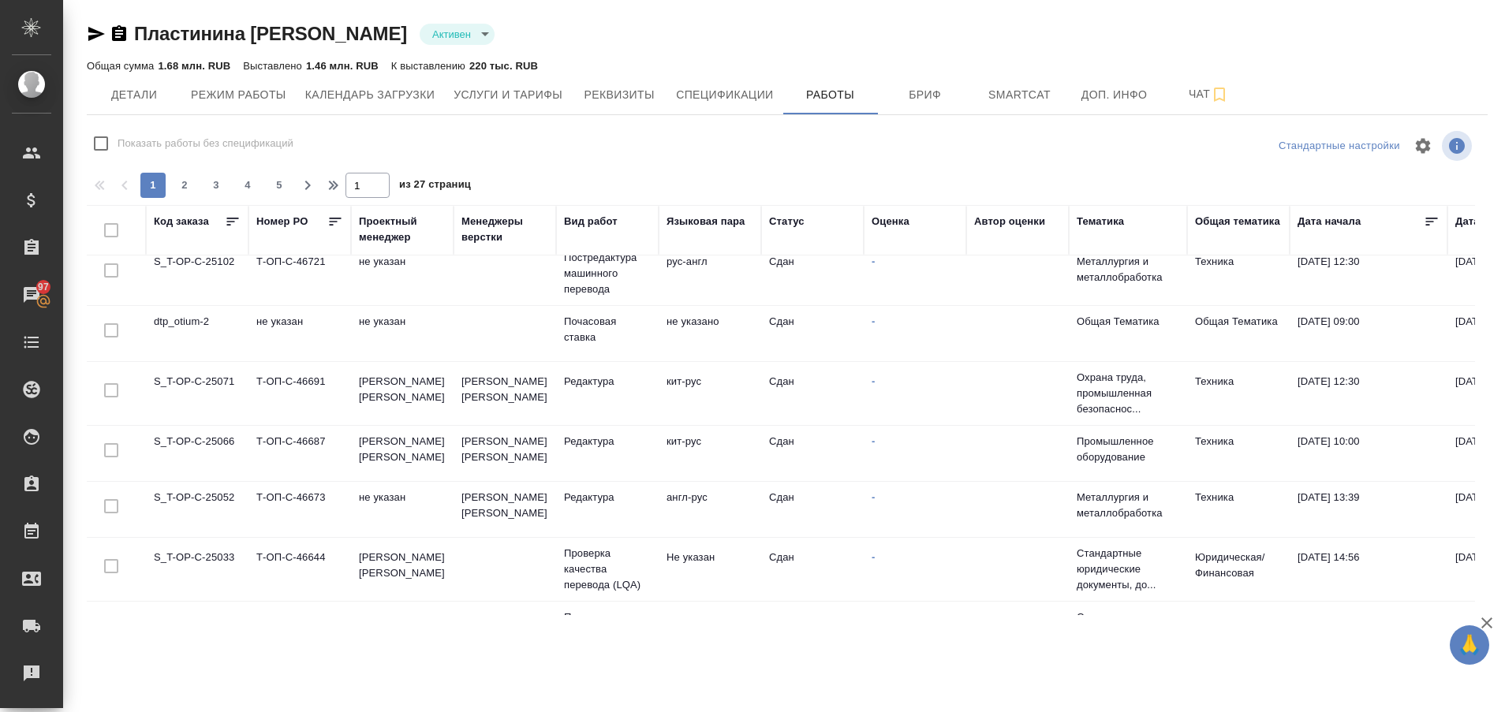
scroll to position [858, 0]
click at [211, 442] on td "S_T-OP-C-25066" at bounding box center [197, 449] width 103 height 55
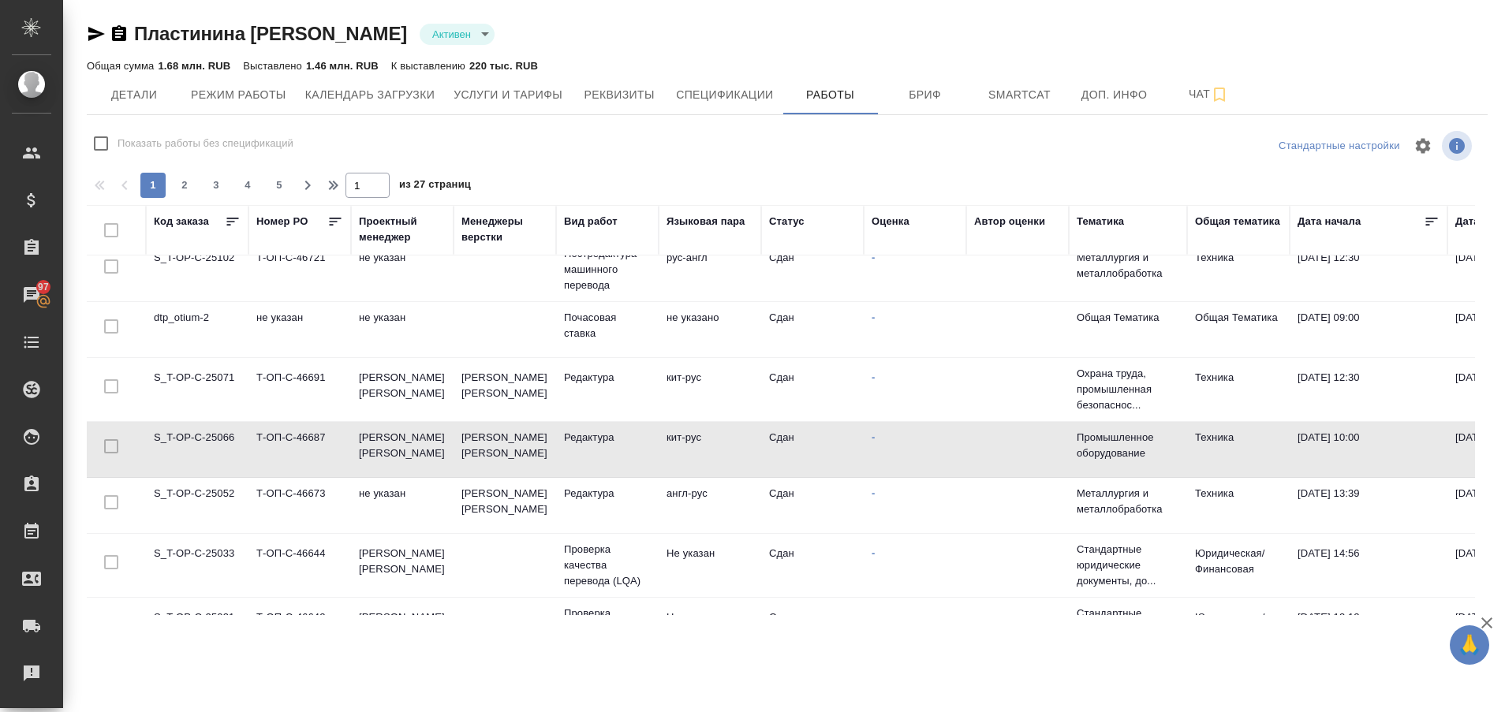
click at [211, 442] on td "S_T-OP-C-25066" at bounding box center [197, 449] width 103 height 55
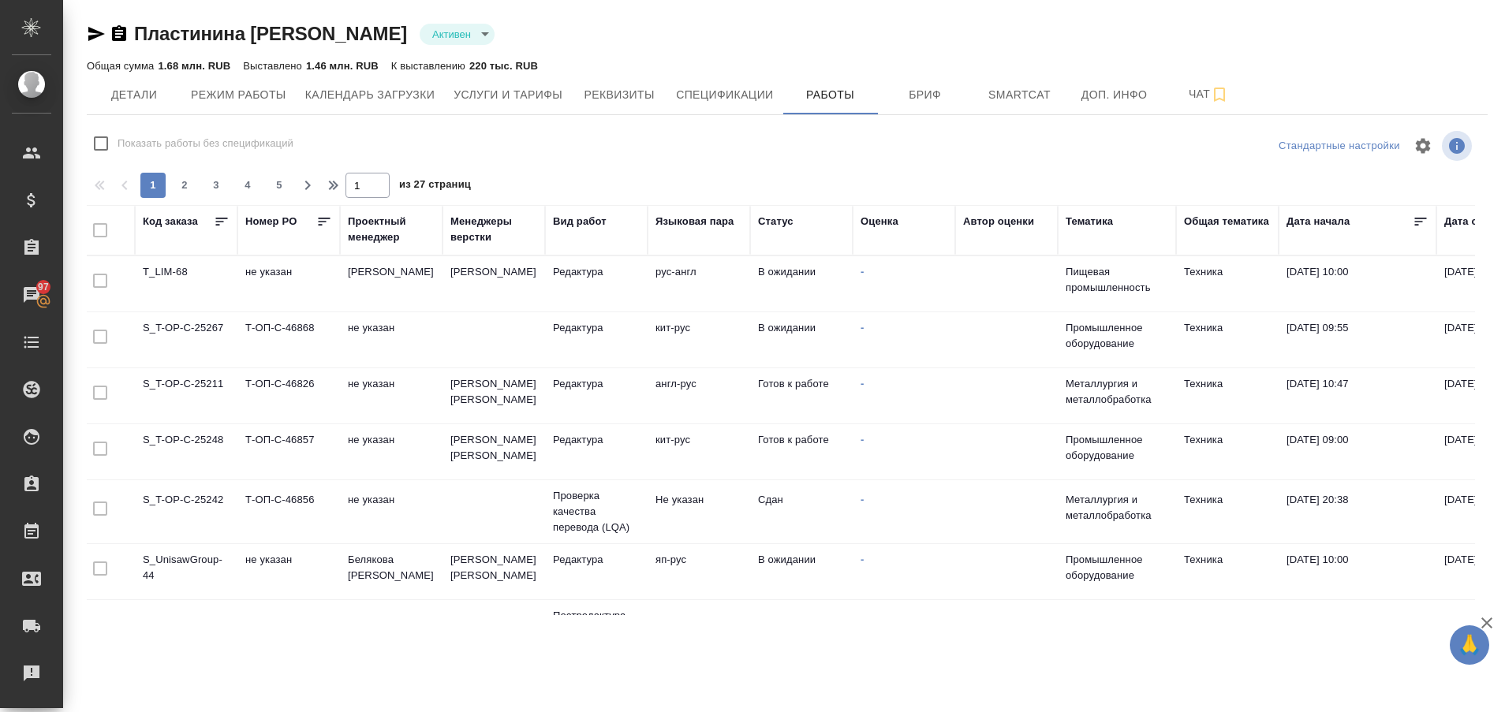
scroll to position [0, 0]
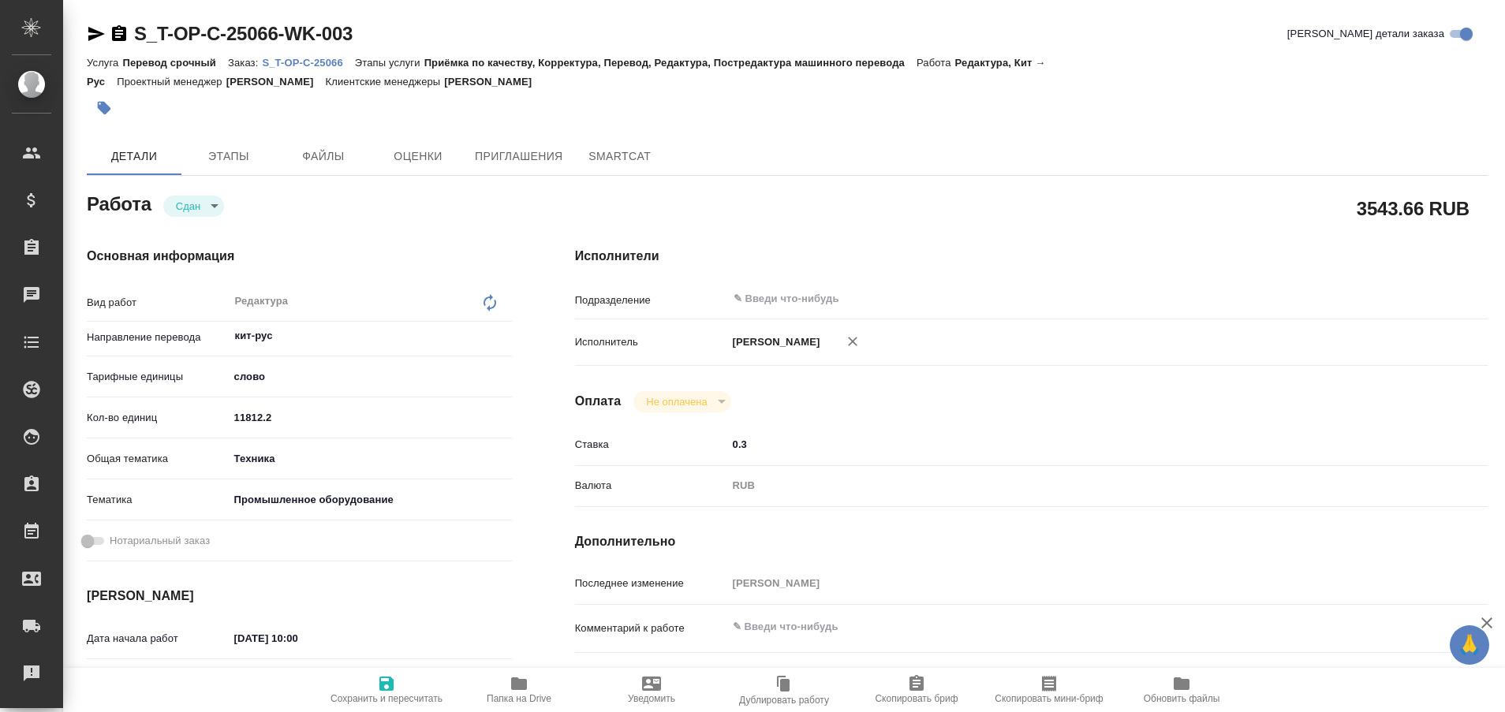
type textarea "x"
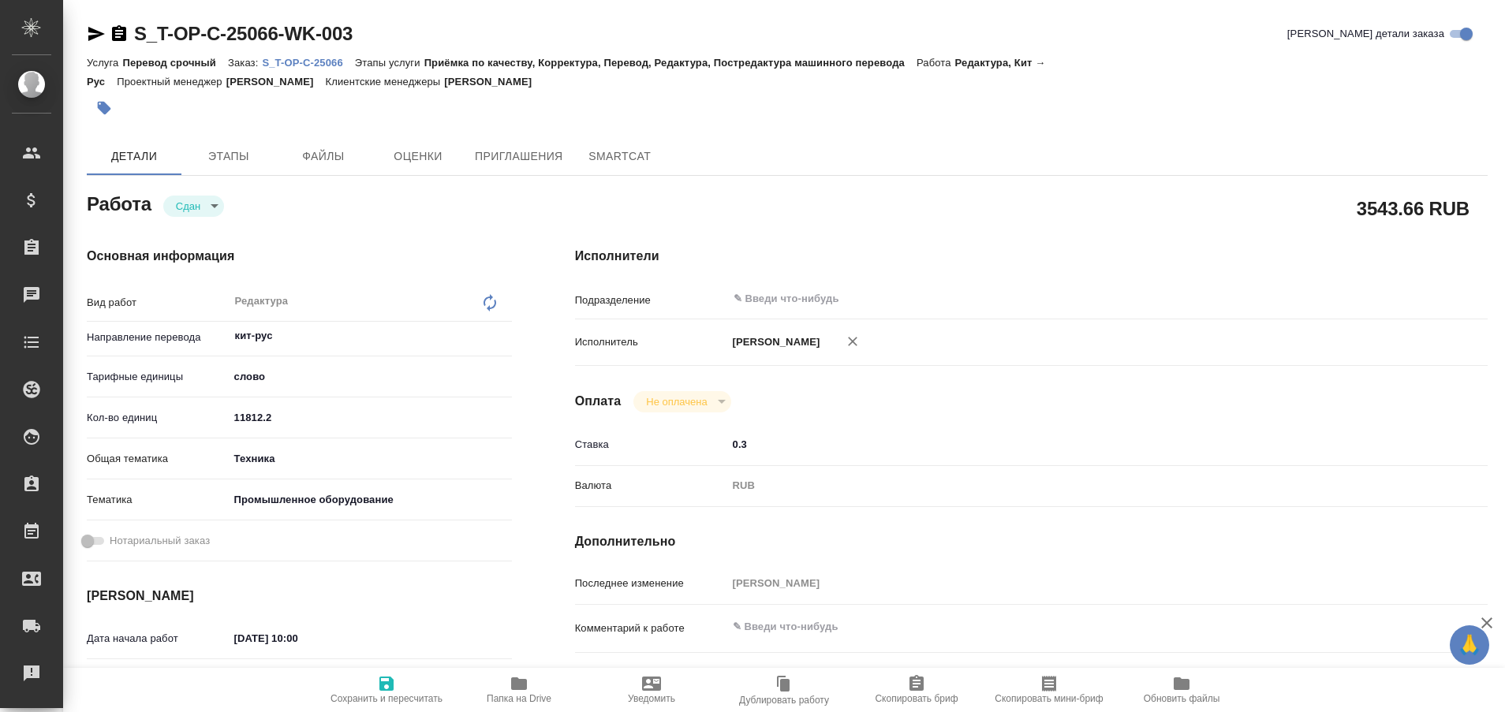
type textarea "x"
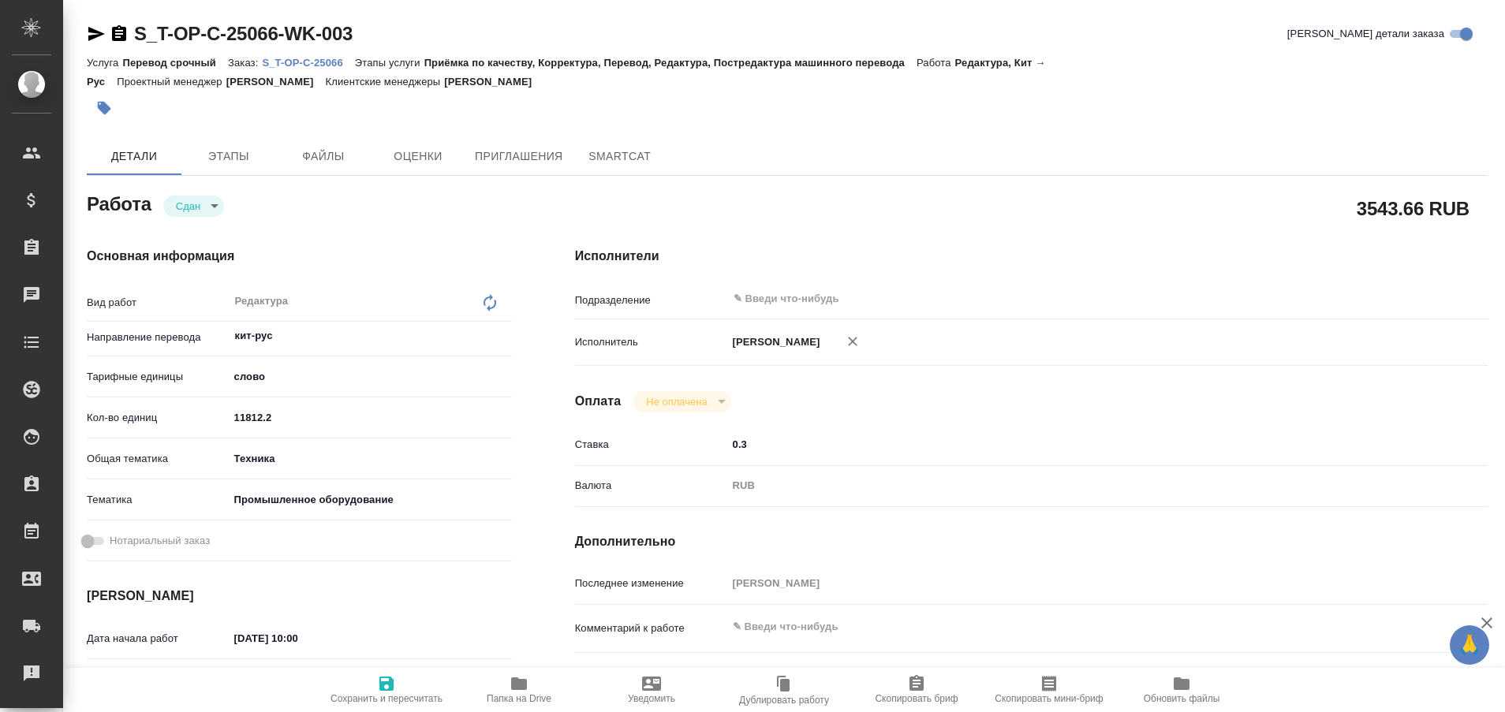
click at [314, 68] on p "S_T-OP-C-25066" at bounding box center [308, 63] width 92 height 12
type textarea "x"
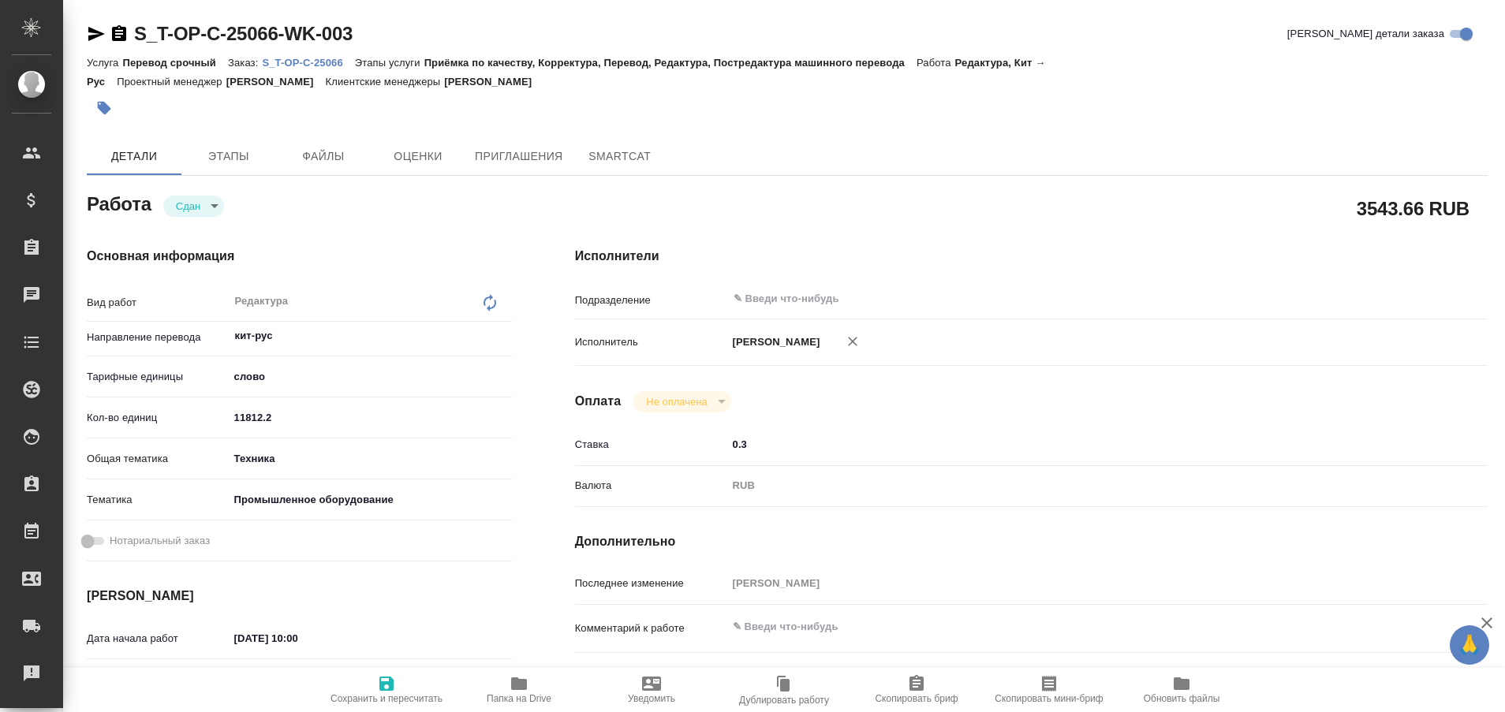
type textarea "x"
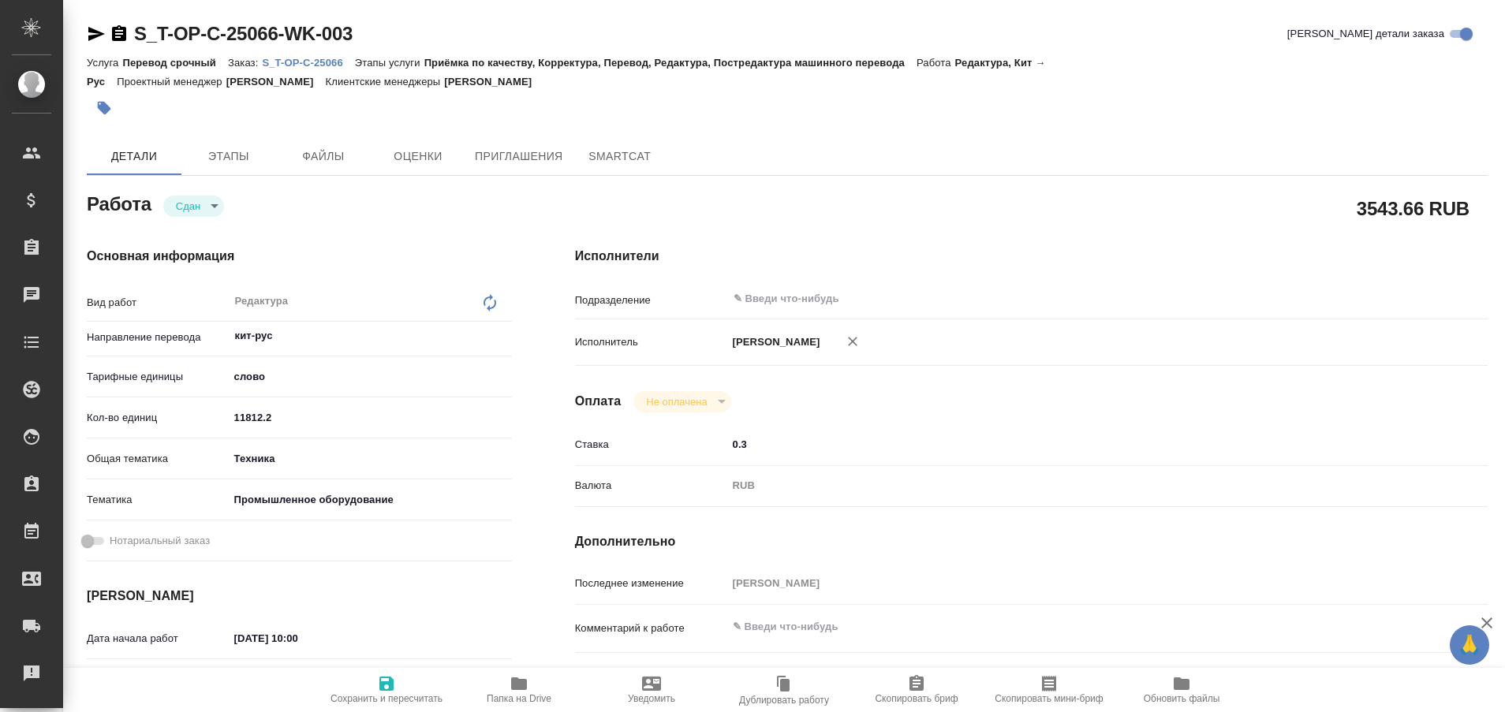
type textarea "x"
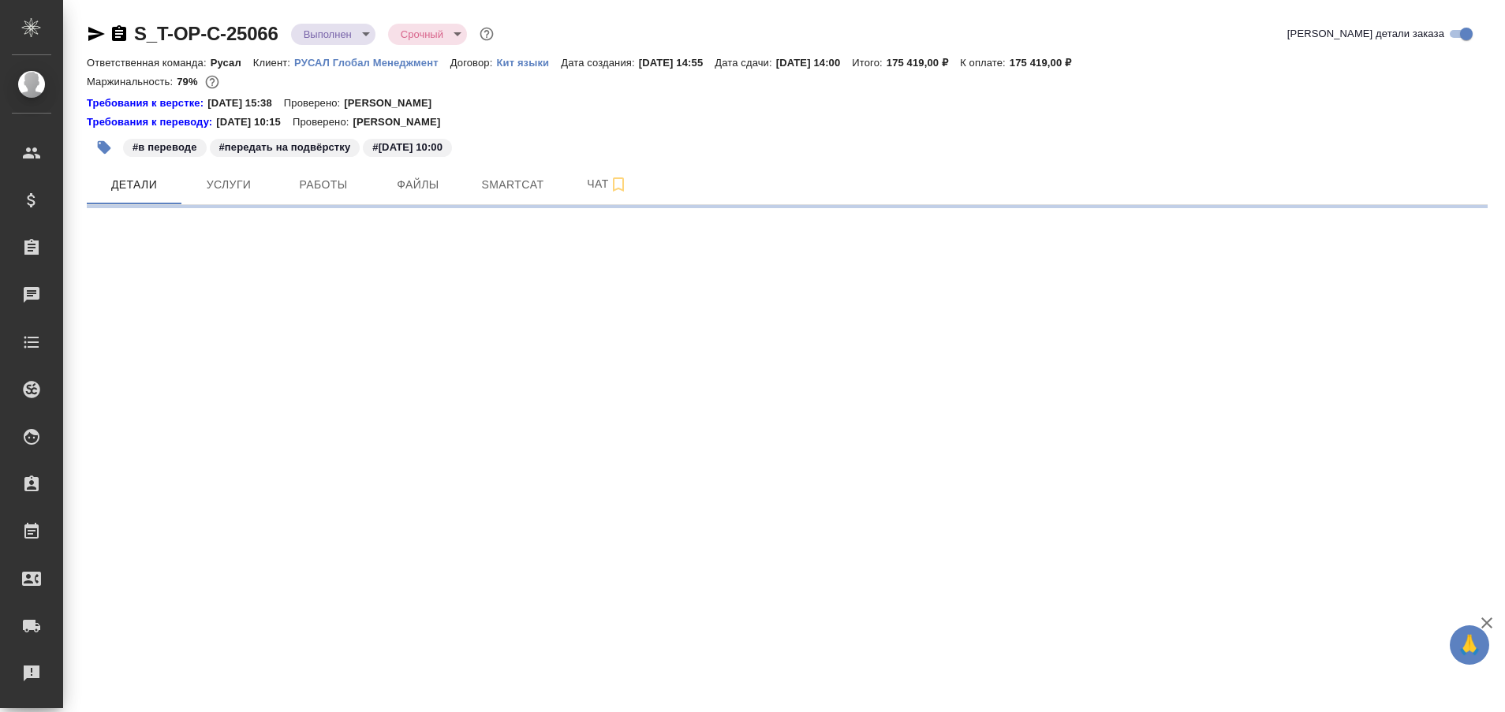
select select "RU"
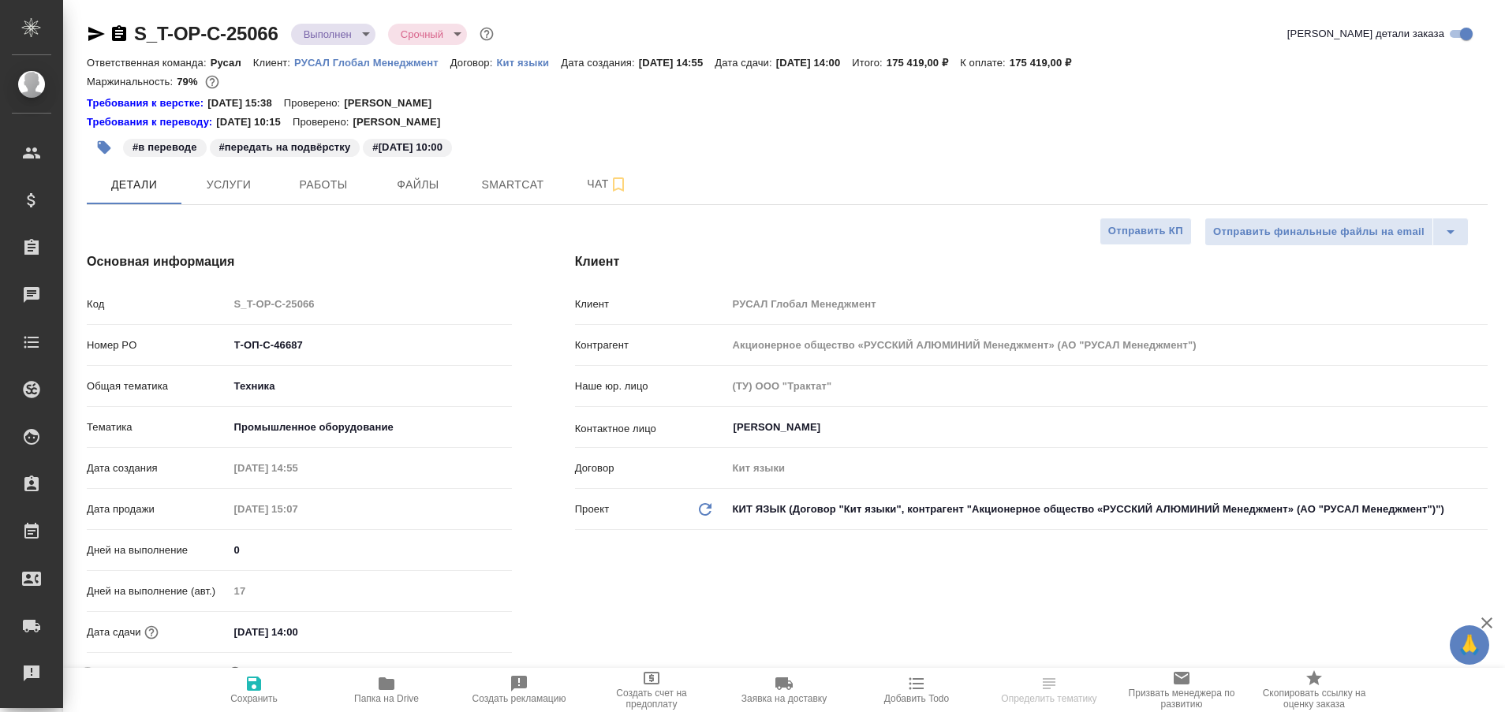
type textarea "x"
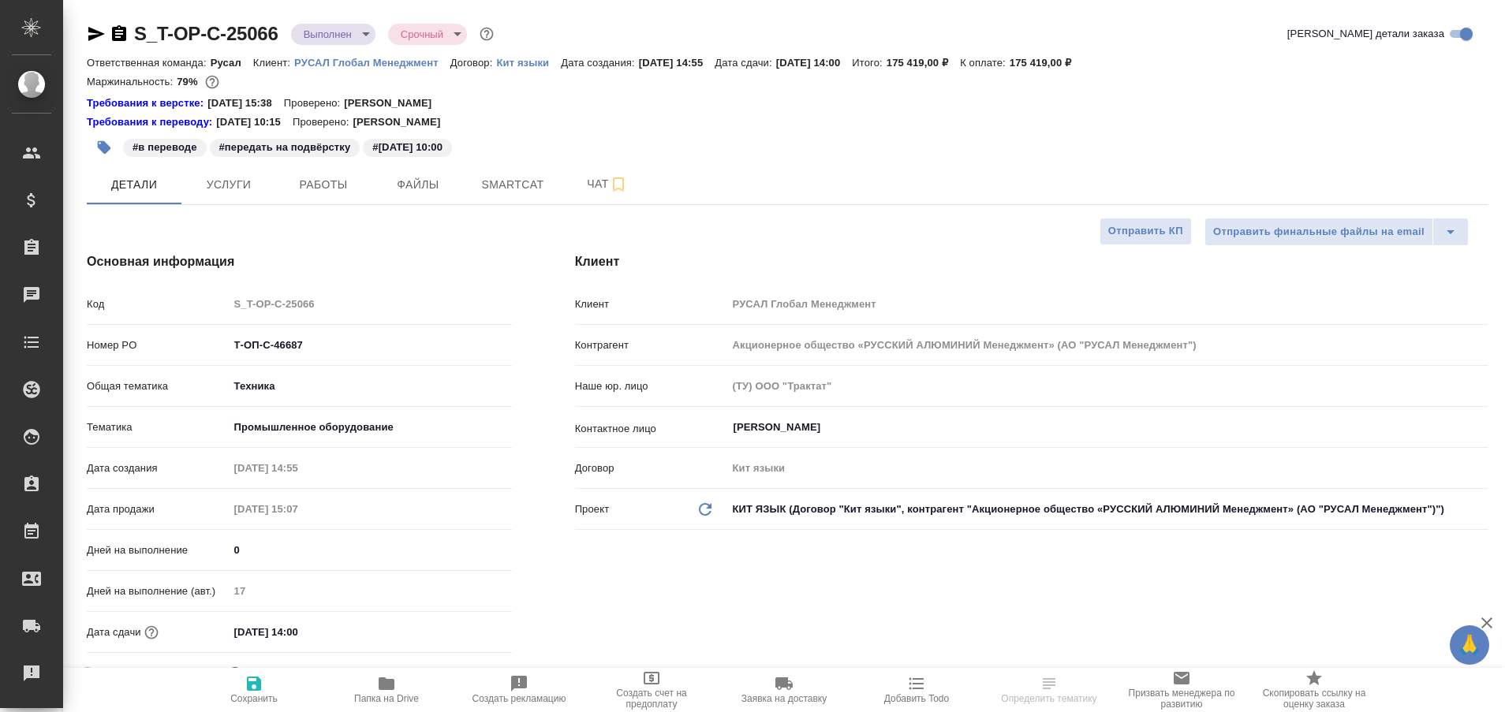
type textarea "x"
click at [602, 179] on span "Чат" at bounding box center [608, 184] width 76 height 20
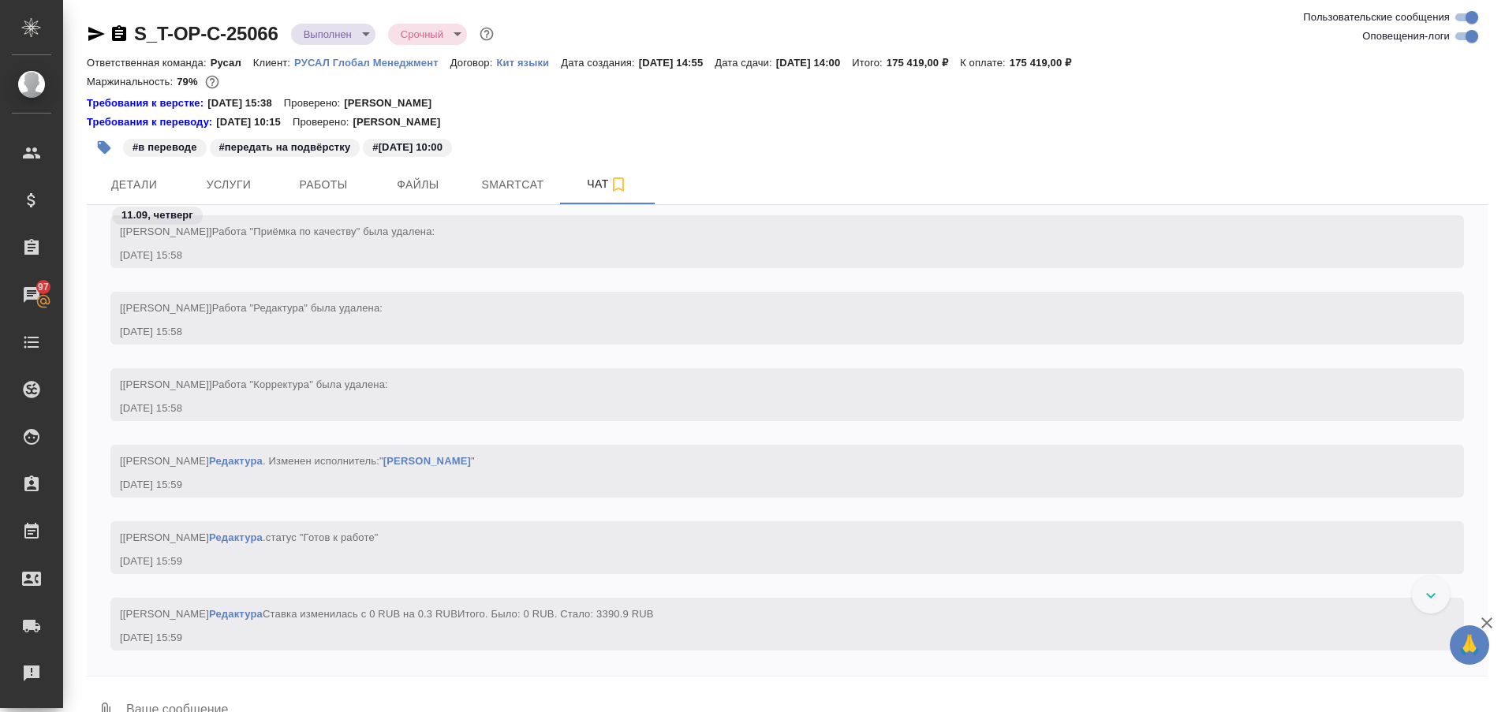
scroll to position [12916, 0]
click at [1423, 602] on div at bounding box center [1431, 595] width 38 height 38
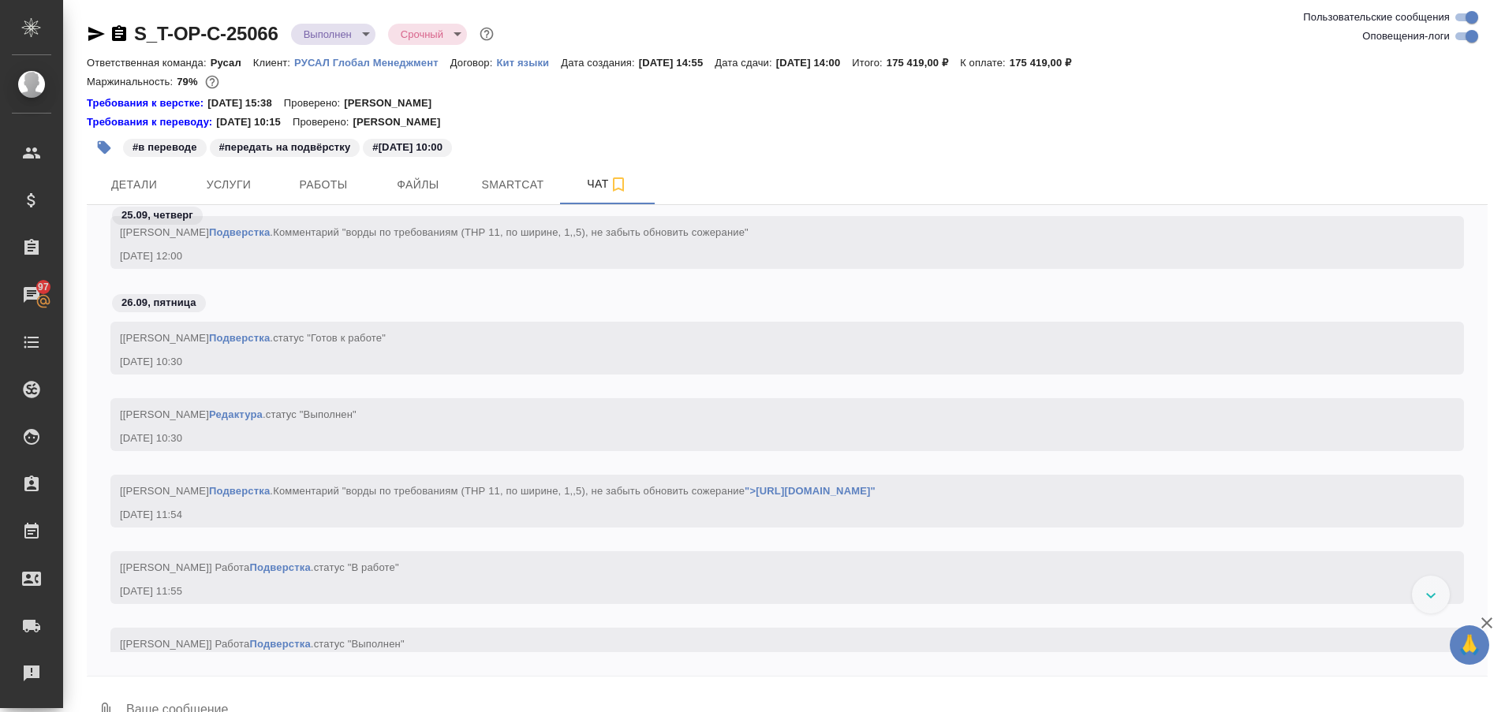
scroll to position [14087, 0]
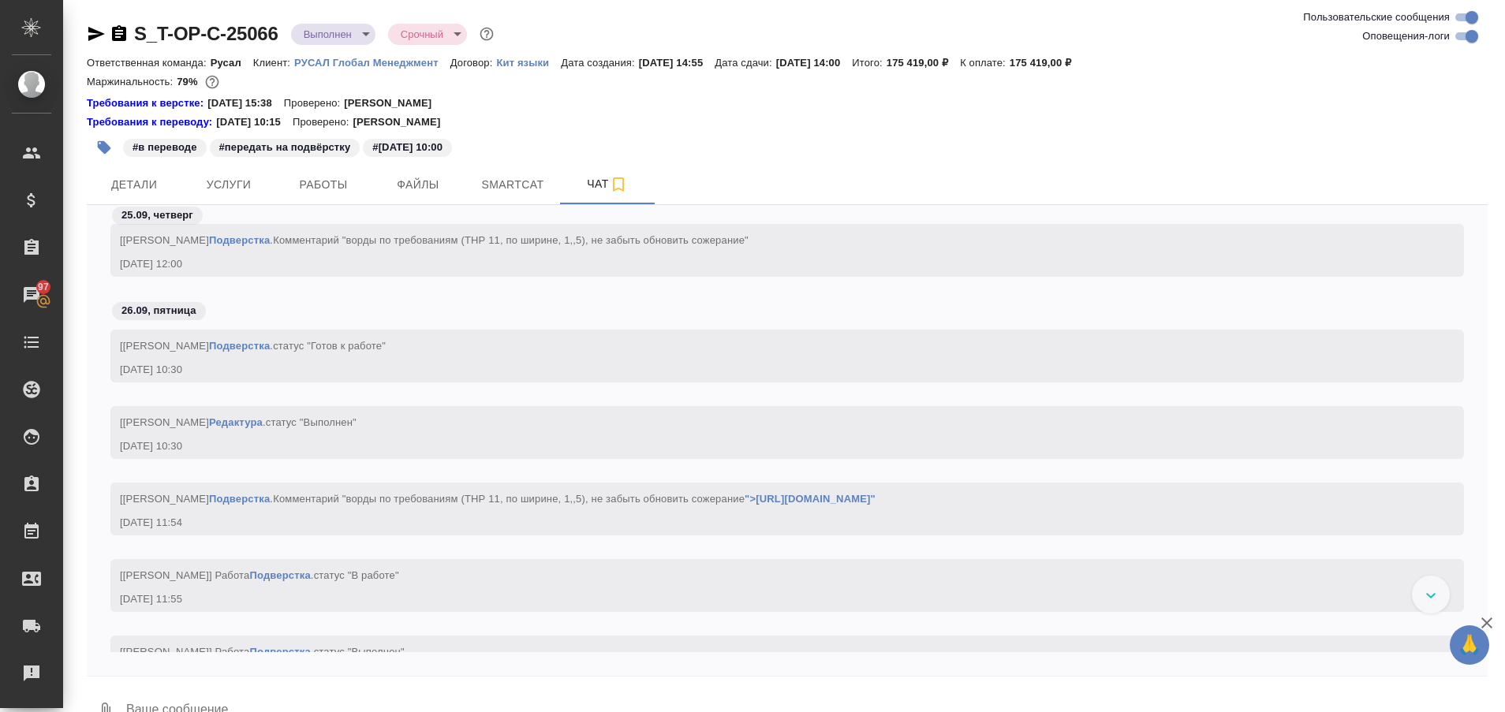
click at [1442, 601] on div at bounding box center [1431, 595] width 38 height 38
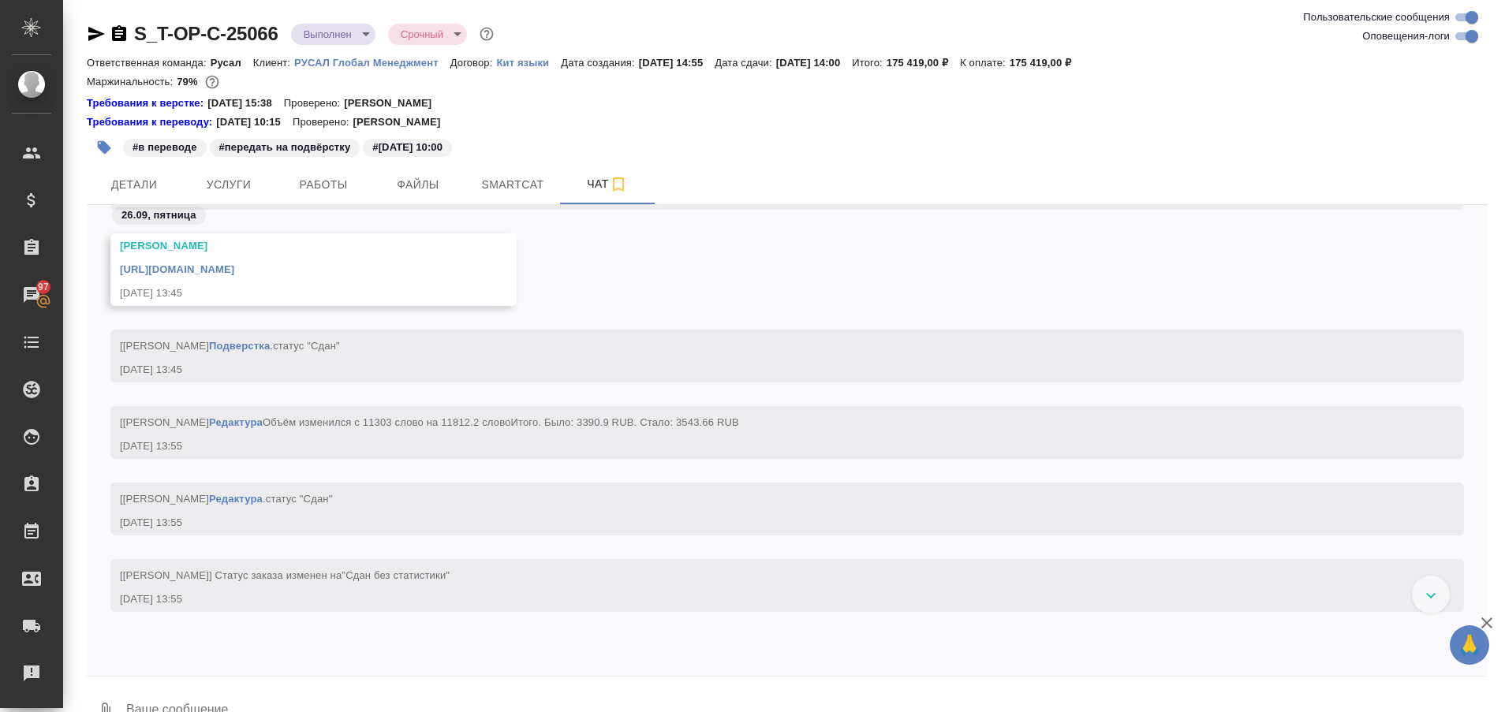
scroll to position [14608, 0]
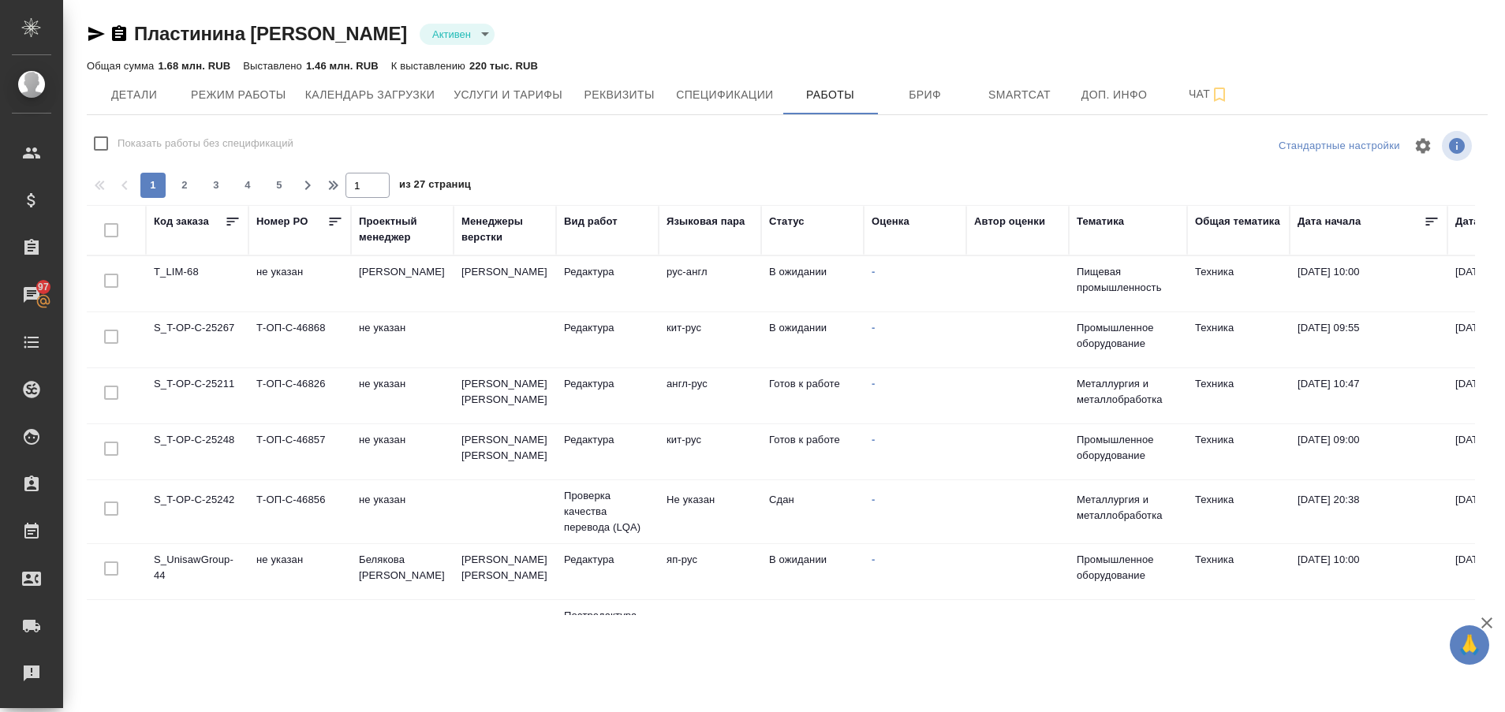
click at [211, 439] on td "S_T-OP-C-25248" at bounding box center [197, 451] width 103 height 55
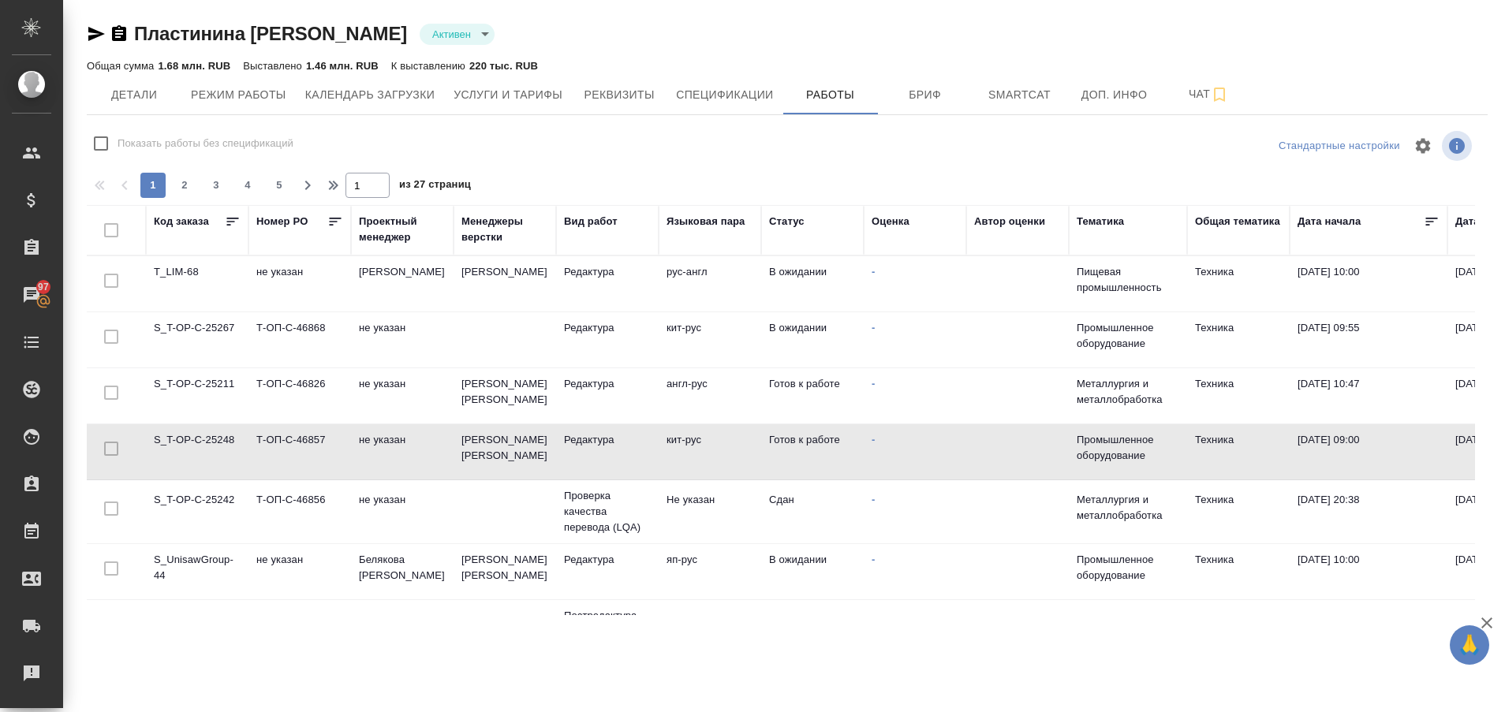
click at [211, 439] on td "S_T-OP-C-25248" at bounding box center [197, 451] width 103 height 55
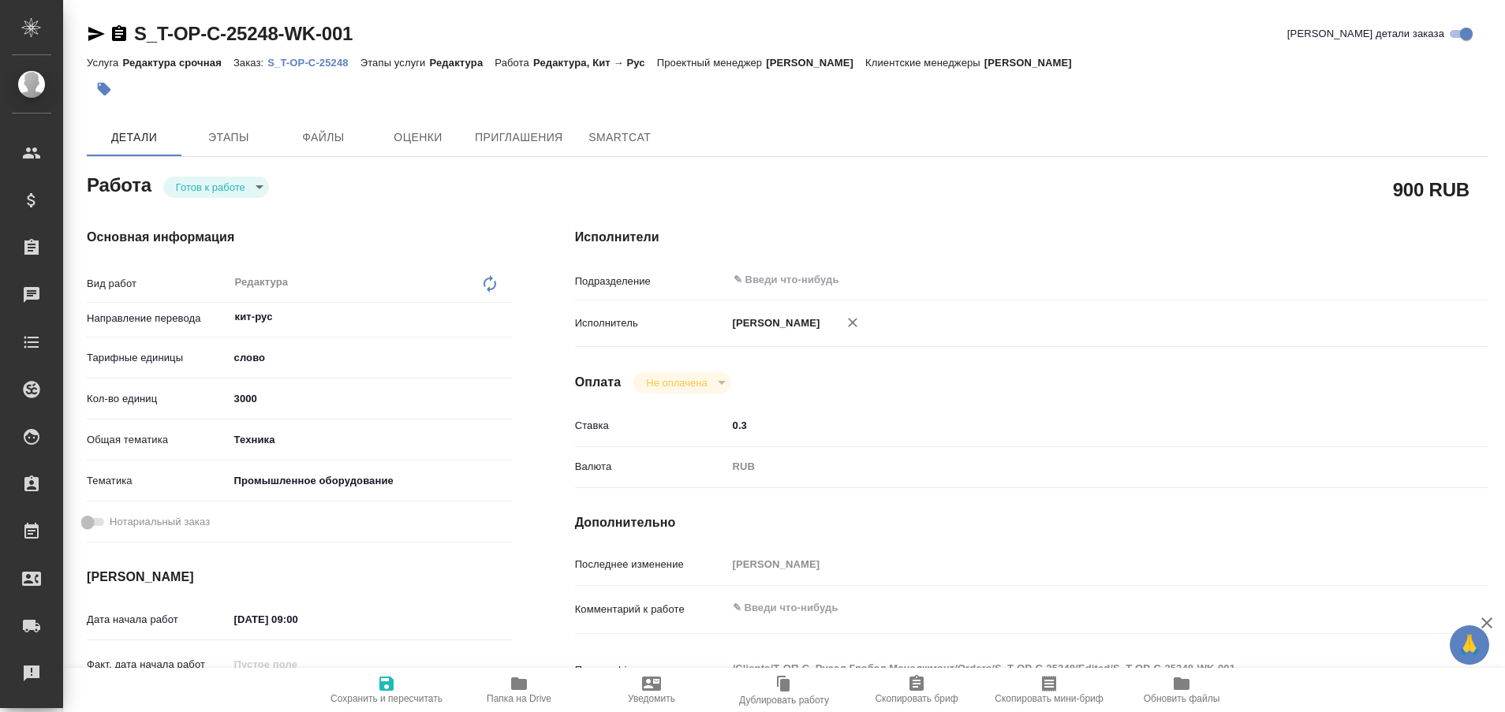
type textarea "x"
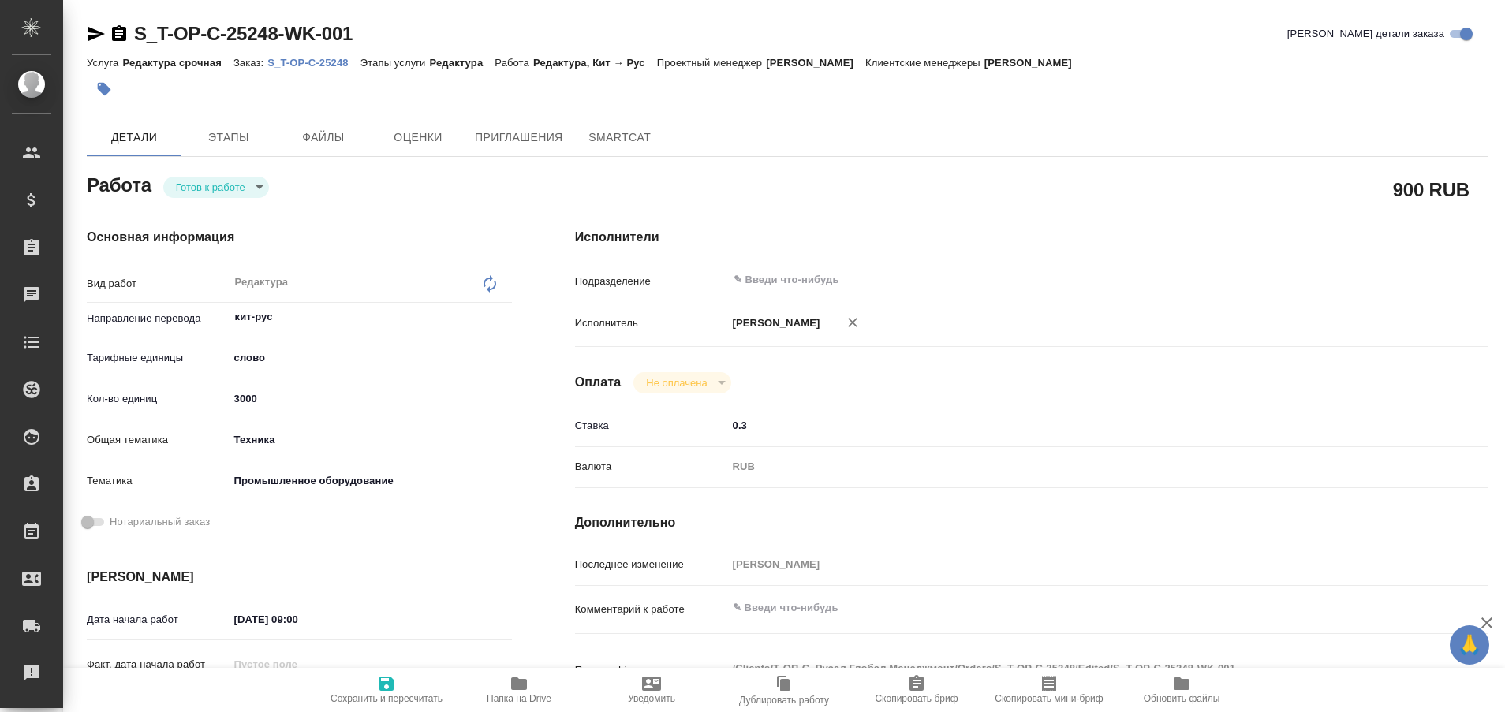
type textarea "x"
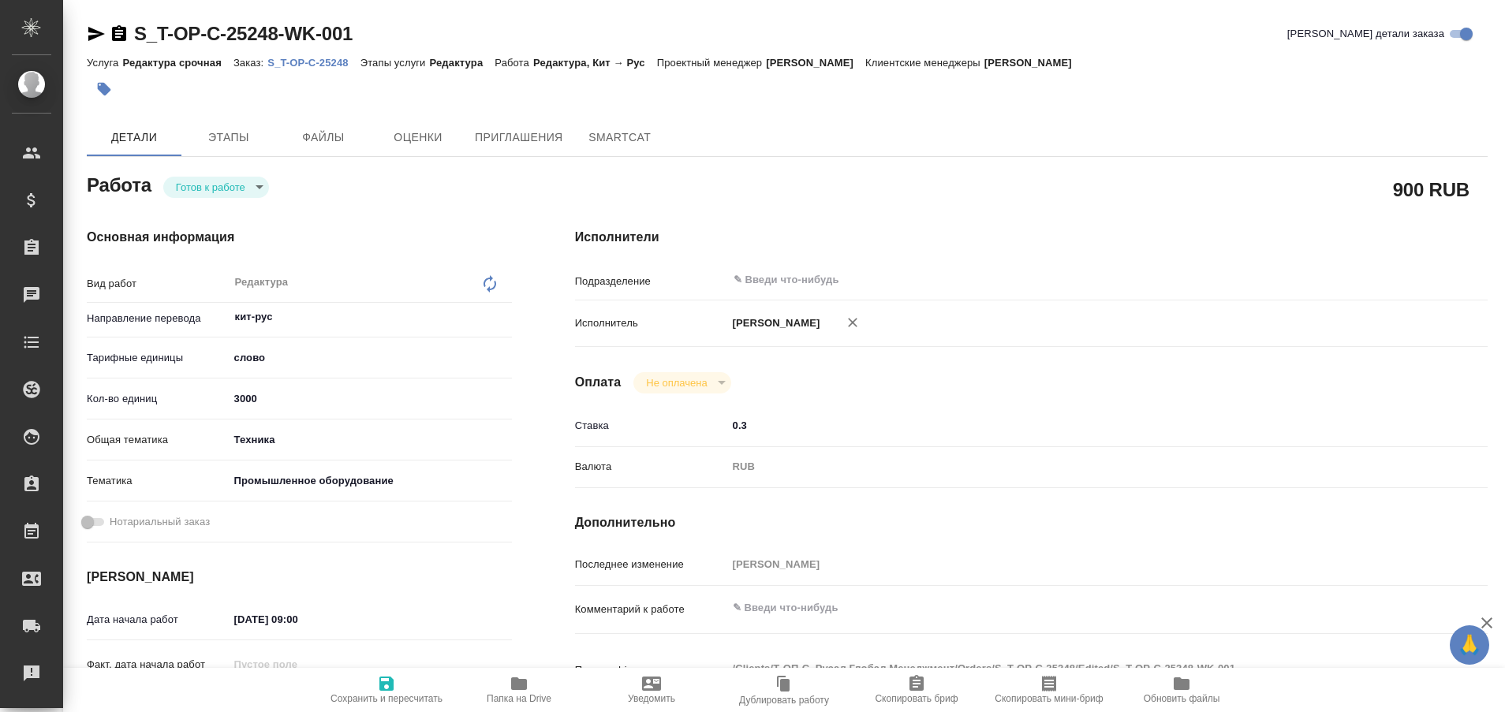
type textarea "x"
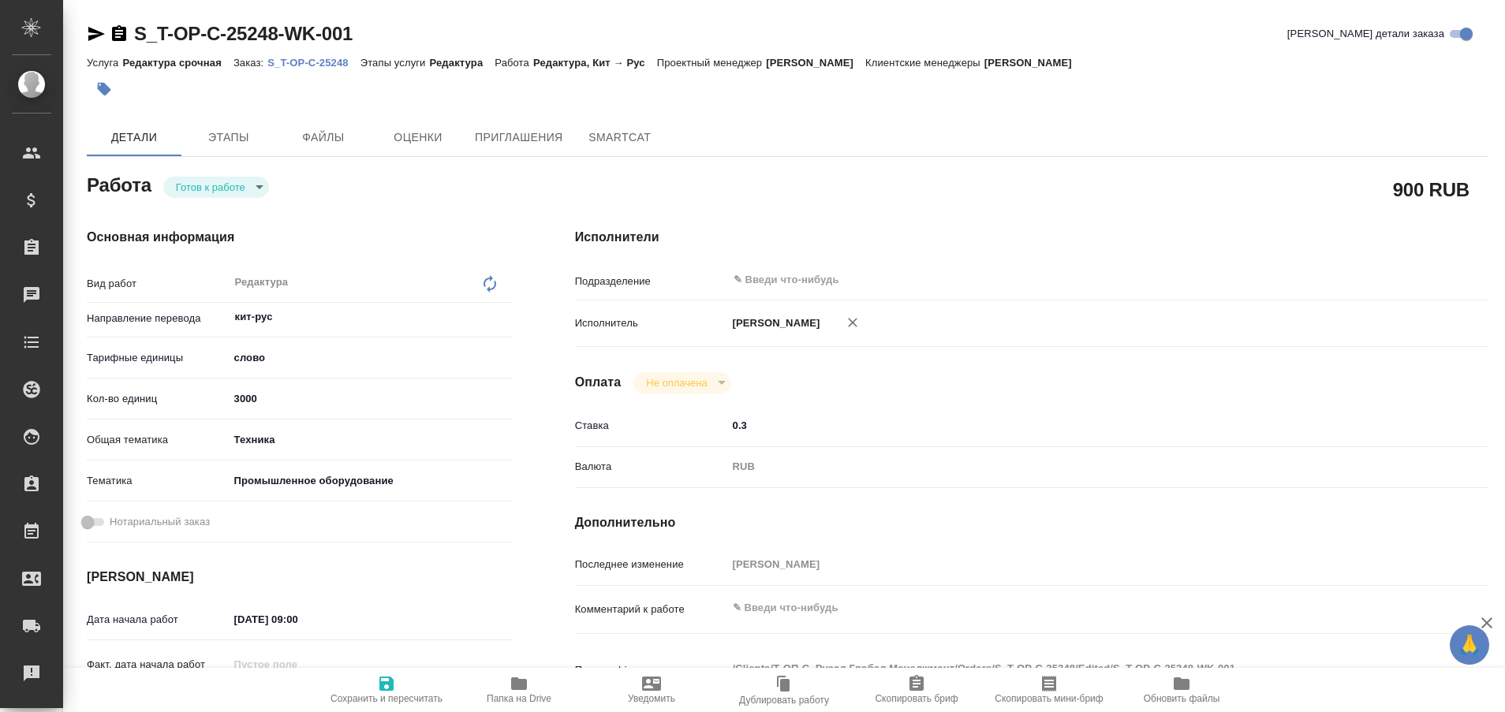
type textarea "x"
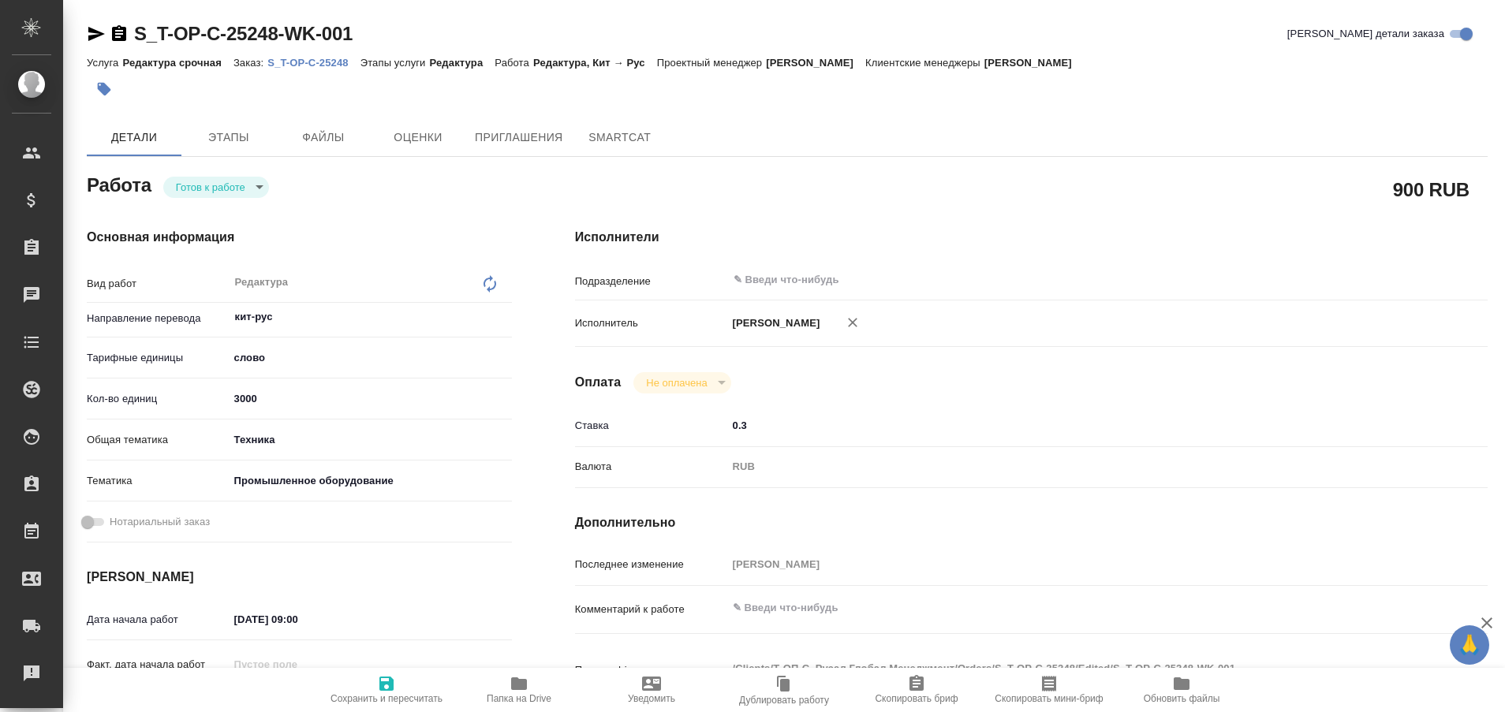
type textarea "x"
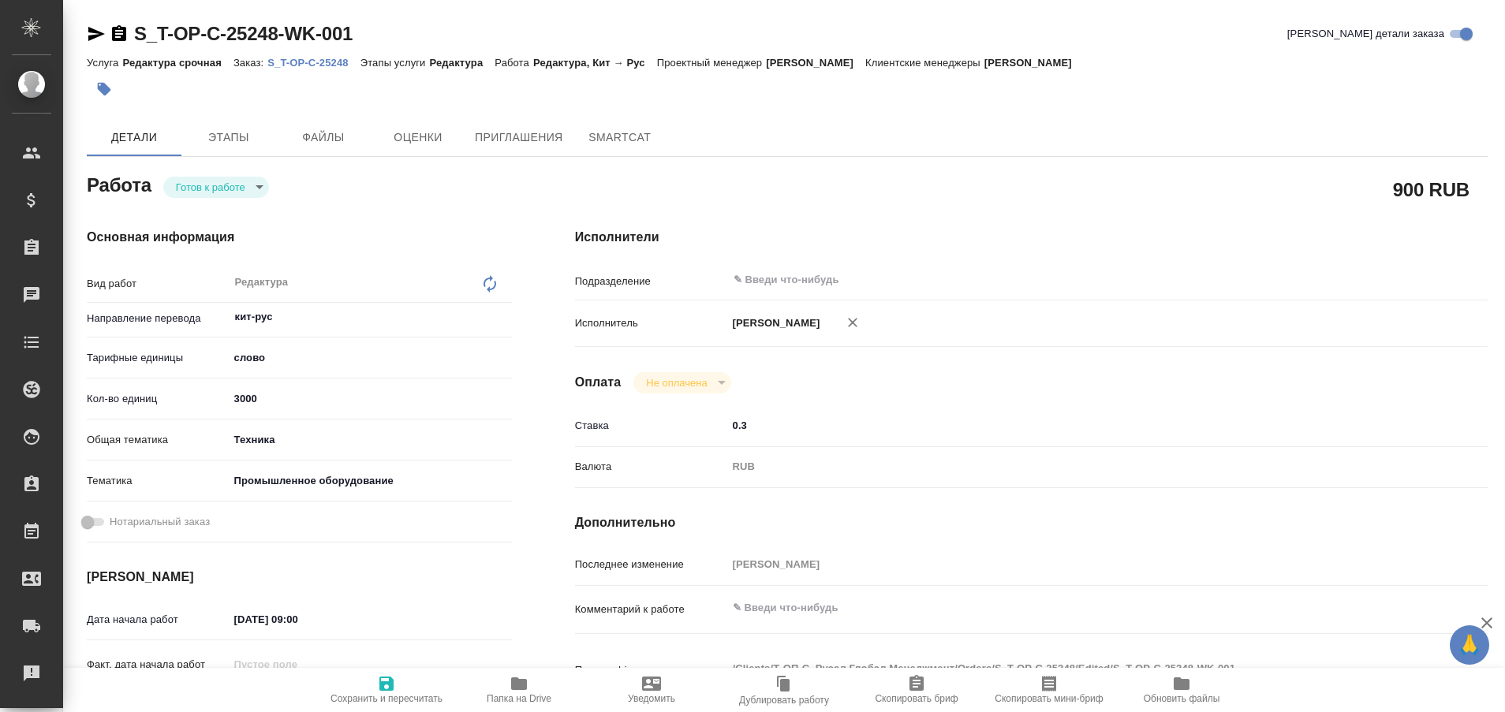
type textarea "x"
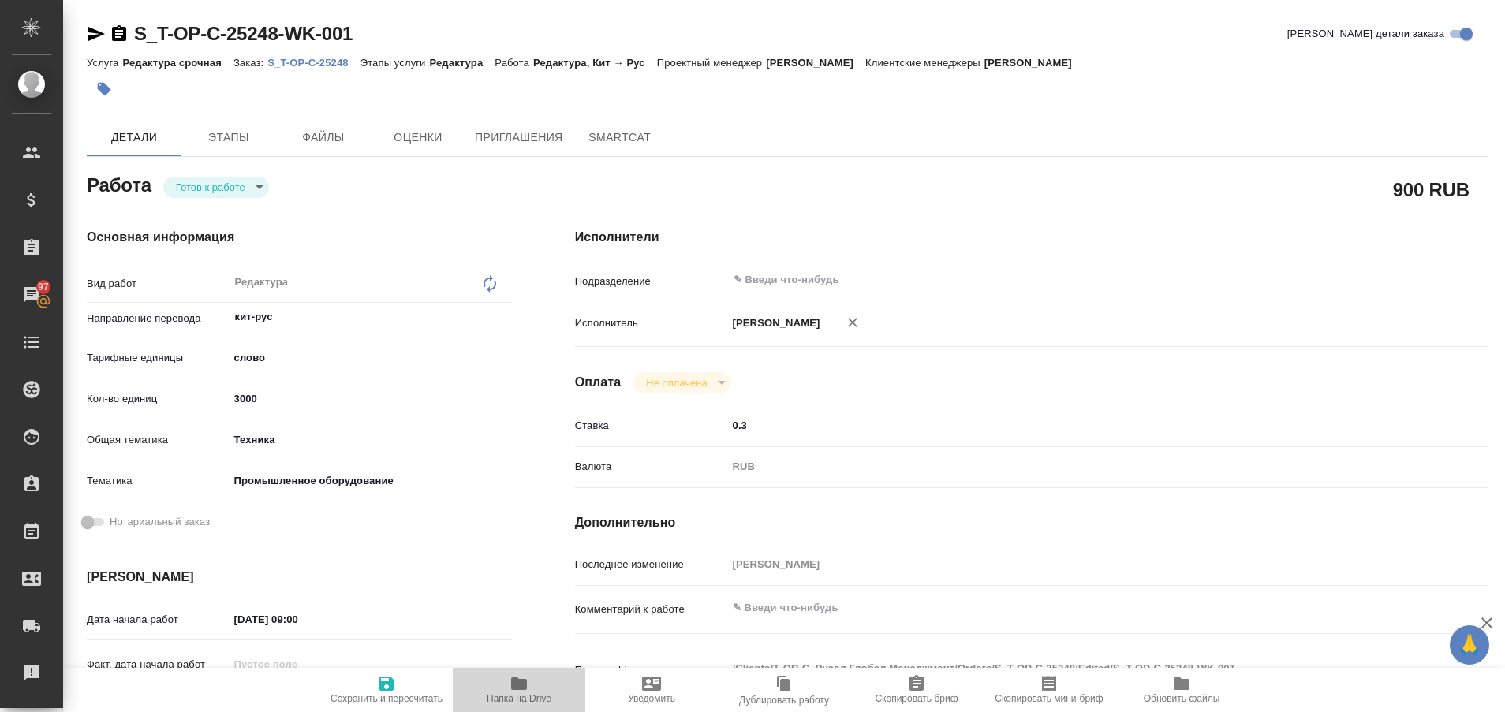
click at [515, 689] on icon "button" at bounding box center [519, 684] width 16 height 13
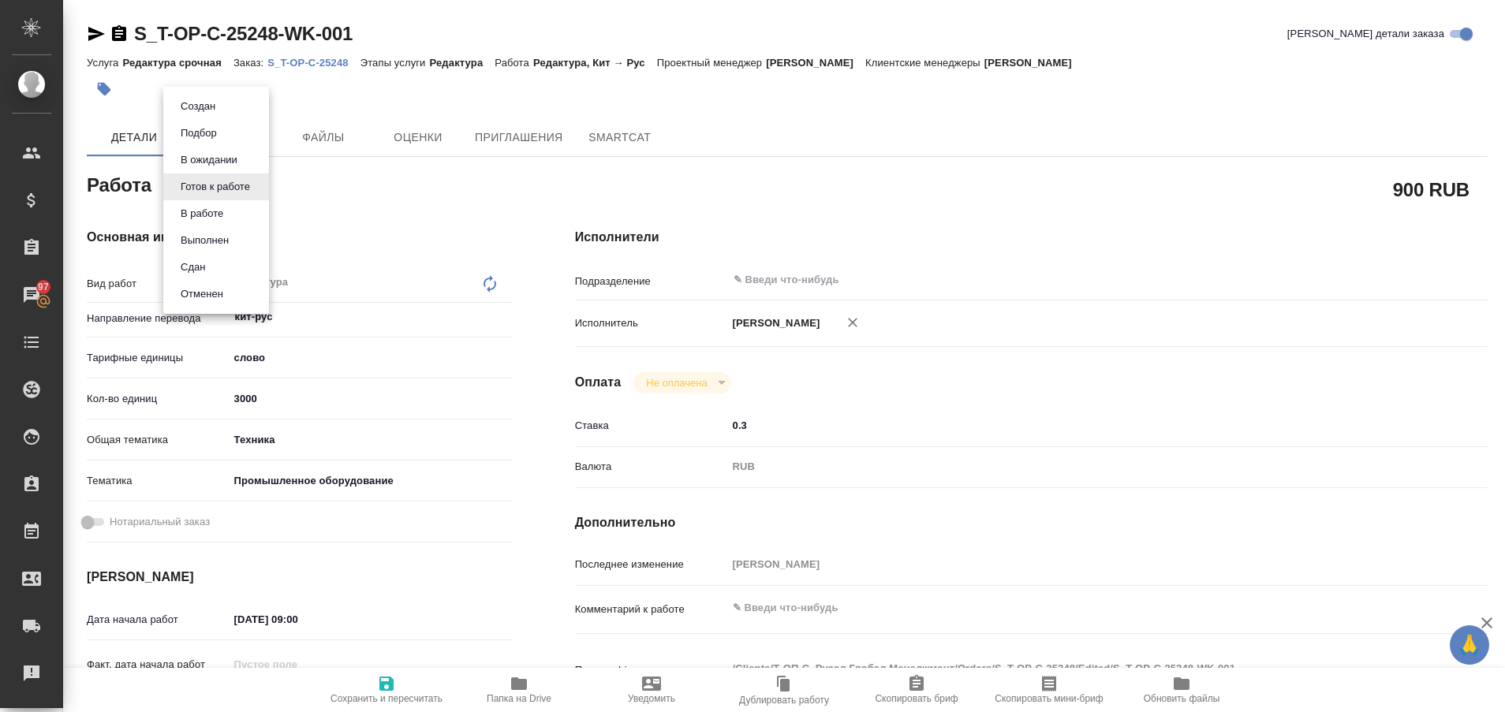
click at [259, 188] on body "🙏 .cls-1 fill:#fff; AWATERA Plastinina Anastasia Клиенты Спецификации Заказы 97…" at bounding box center [752, 356] width 1505 height 712
click at [225, 242] on button "Выполнен" at bounding box center [205, 240] width 58 height 17
type textarea "x"
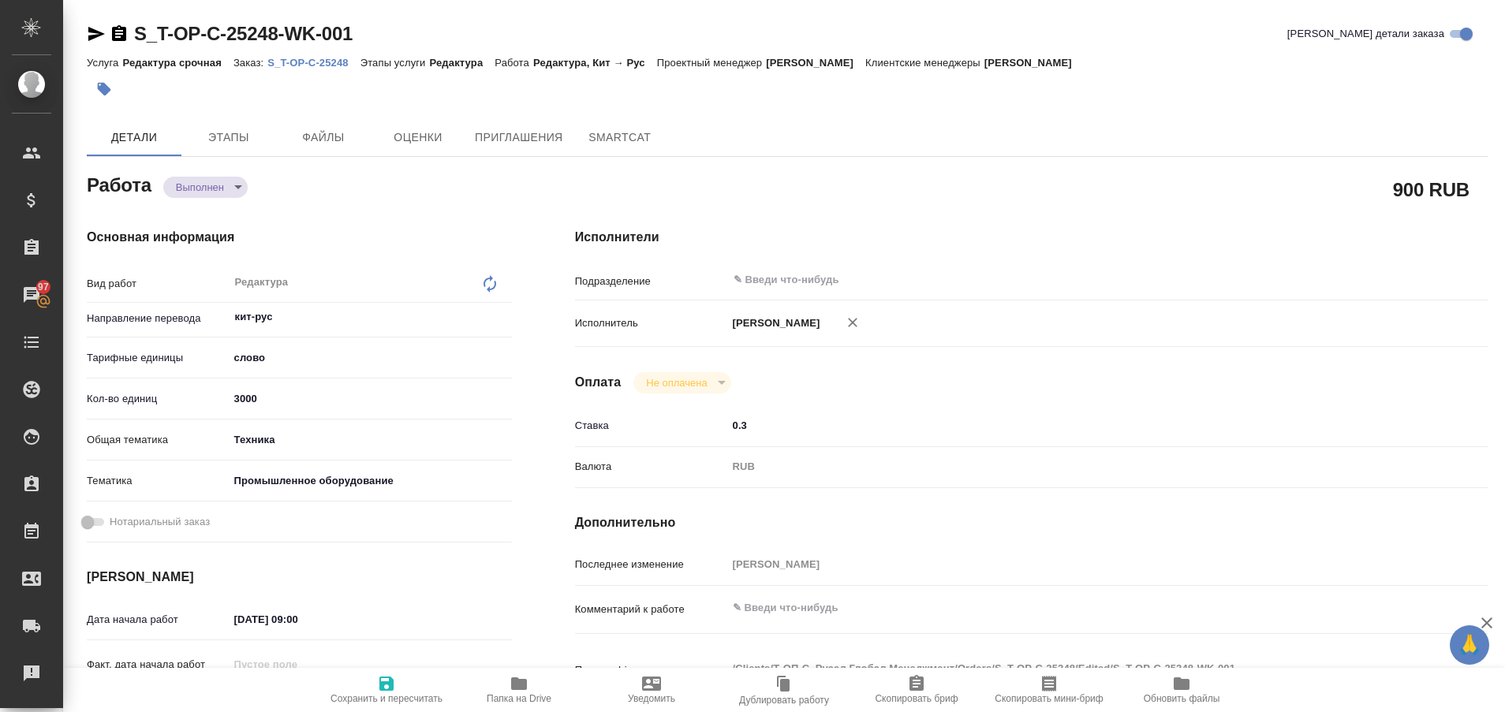
type textarea "x"
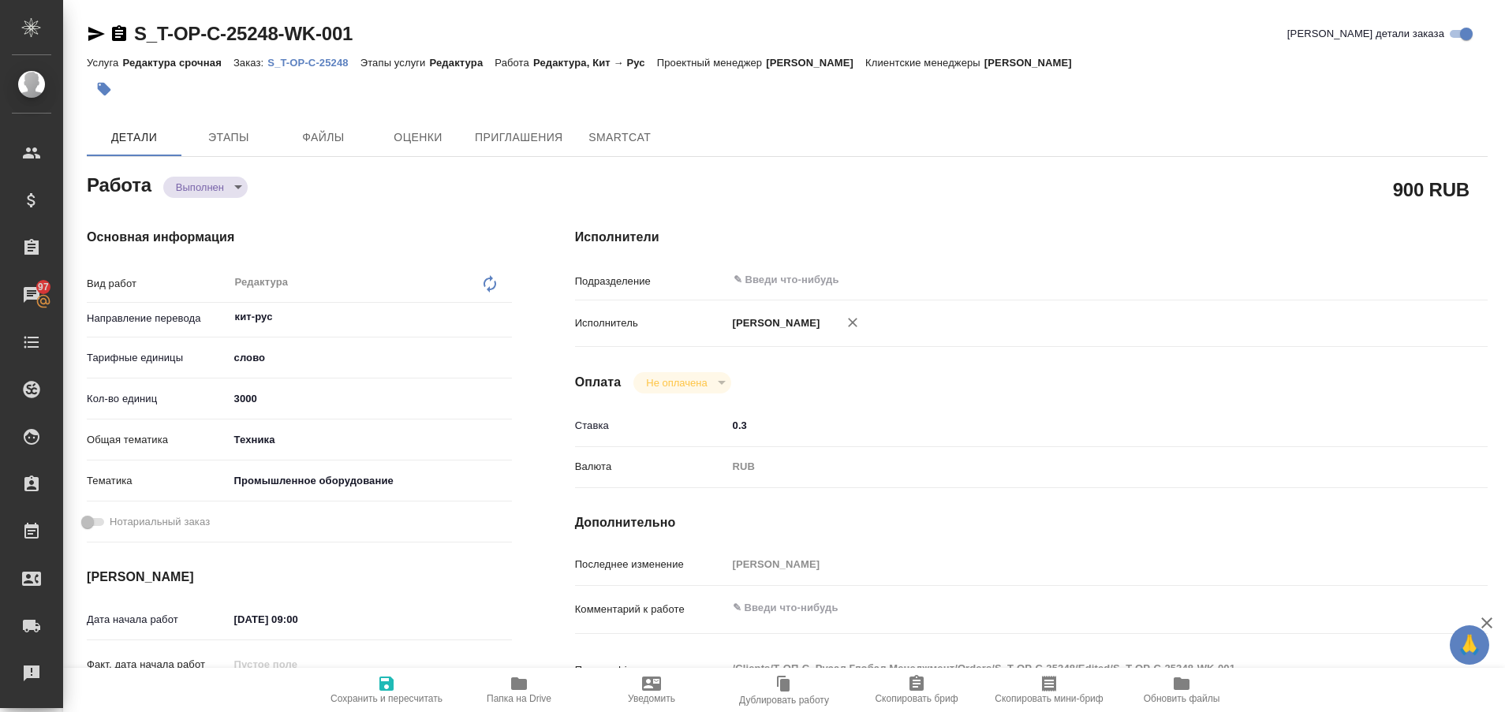
type textarea "x"
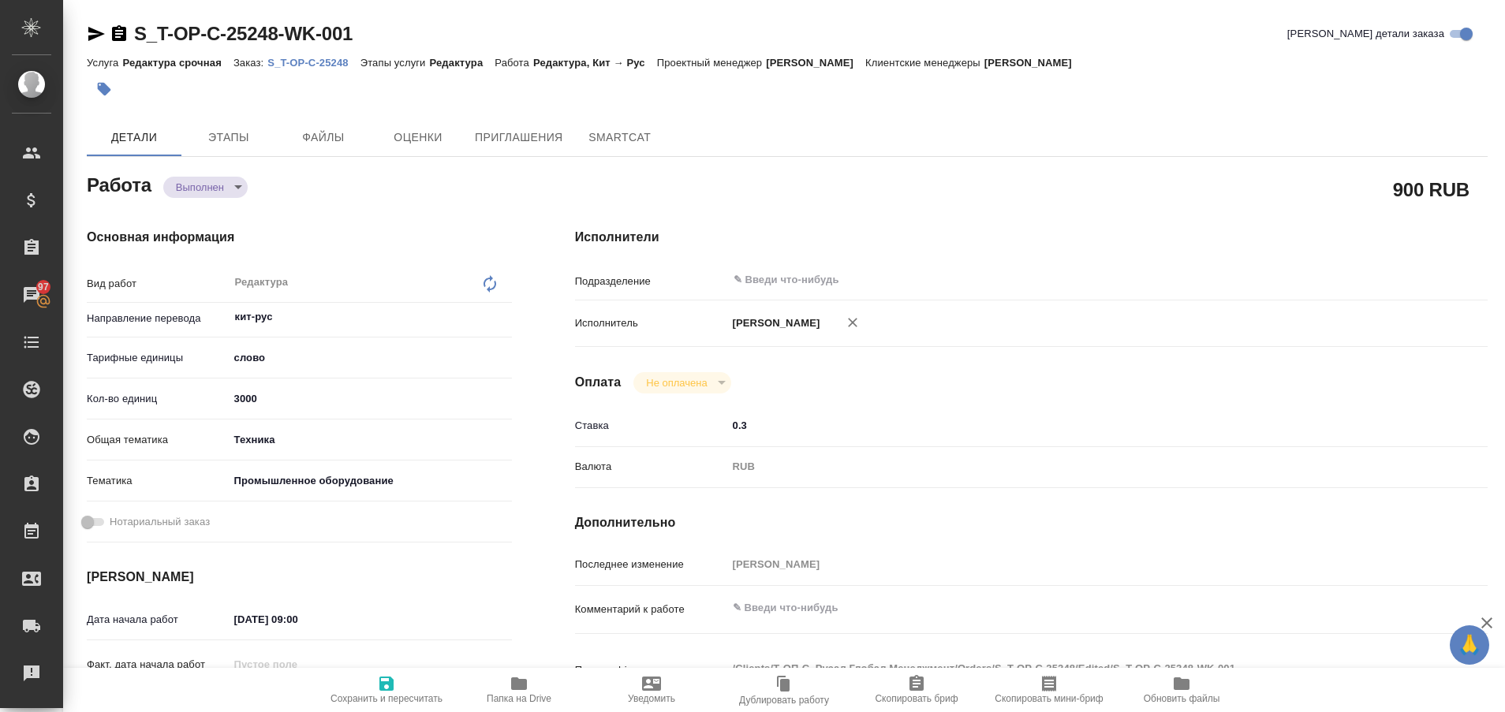
type textarea "x"
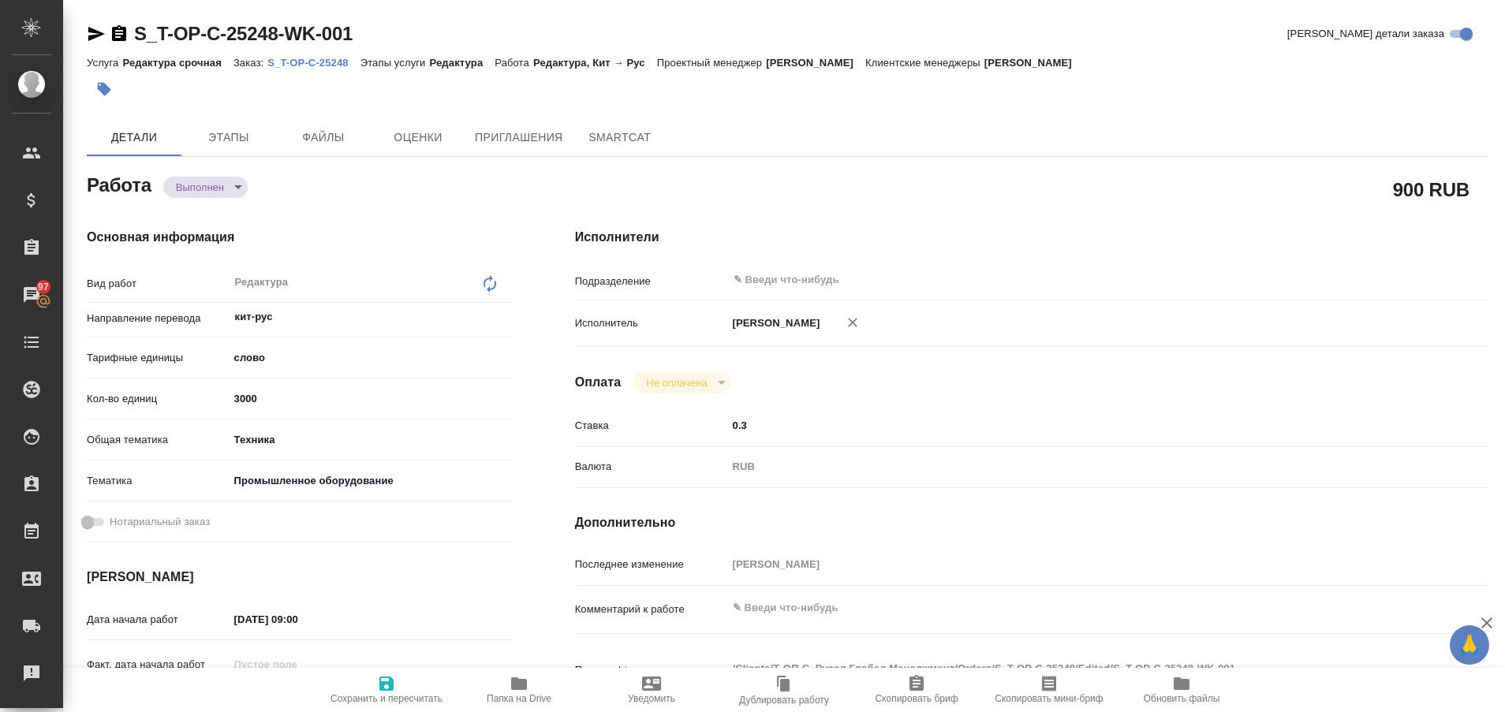
type textarea "x"
click at [93, 32] on icon "button" at bounding box center [96, 34] width 17 height 14
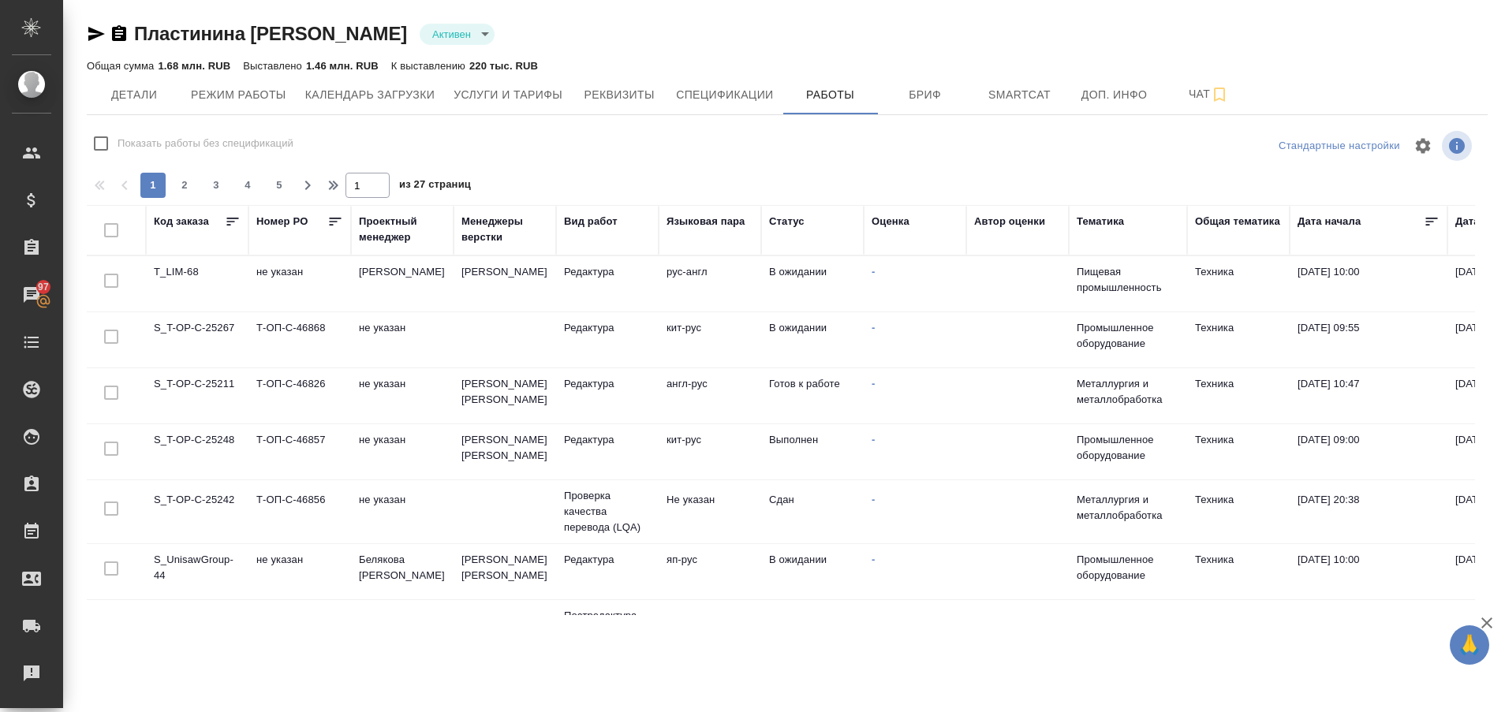
click at [239, 322] on td "S_T-OP-C-25267" at bounding box center [197, 339] width 103 height 55
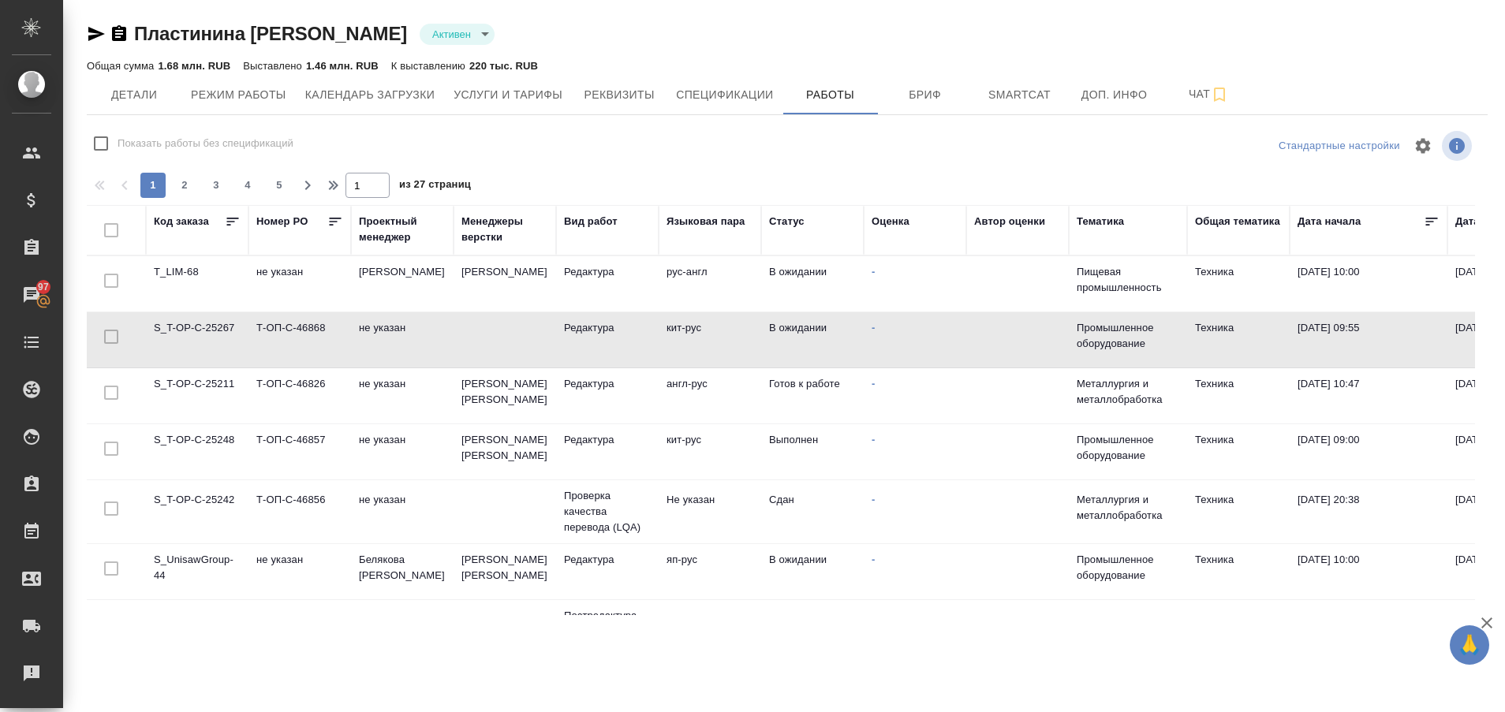
click at [239, 322] on td "S_T-OP-C-25267" at bounding box center [197, 339] width 103 height 55
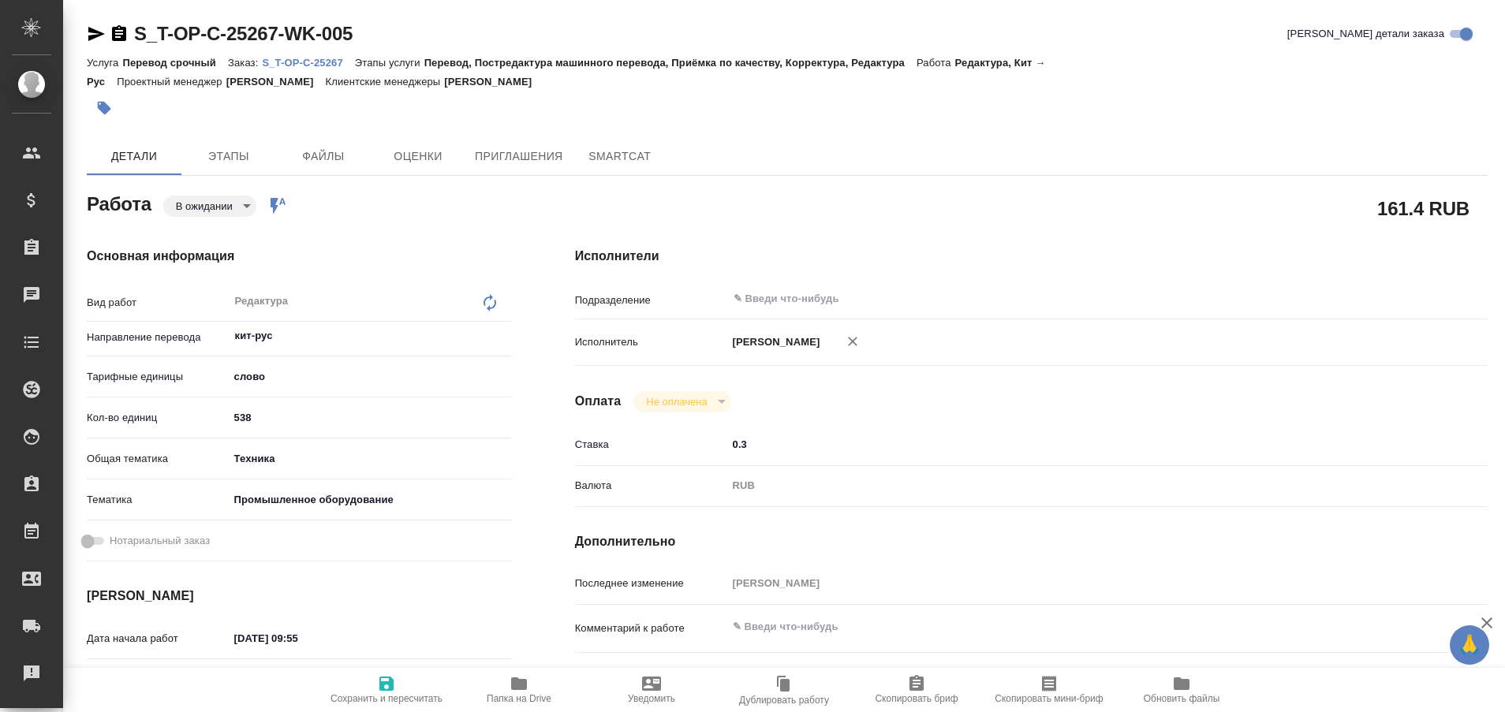
type textarea "x"
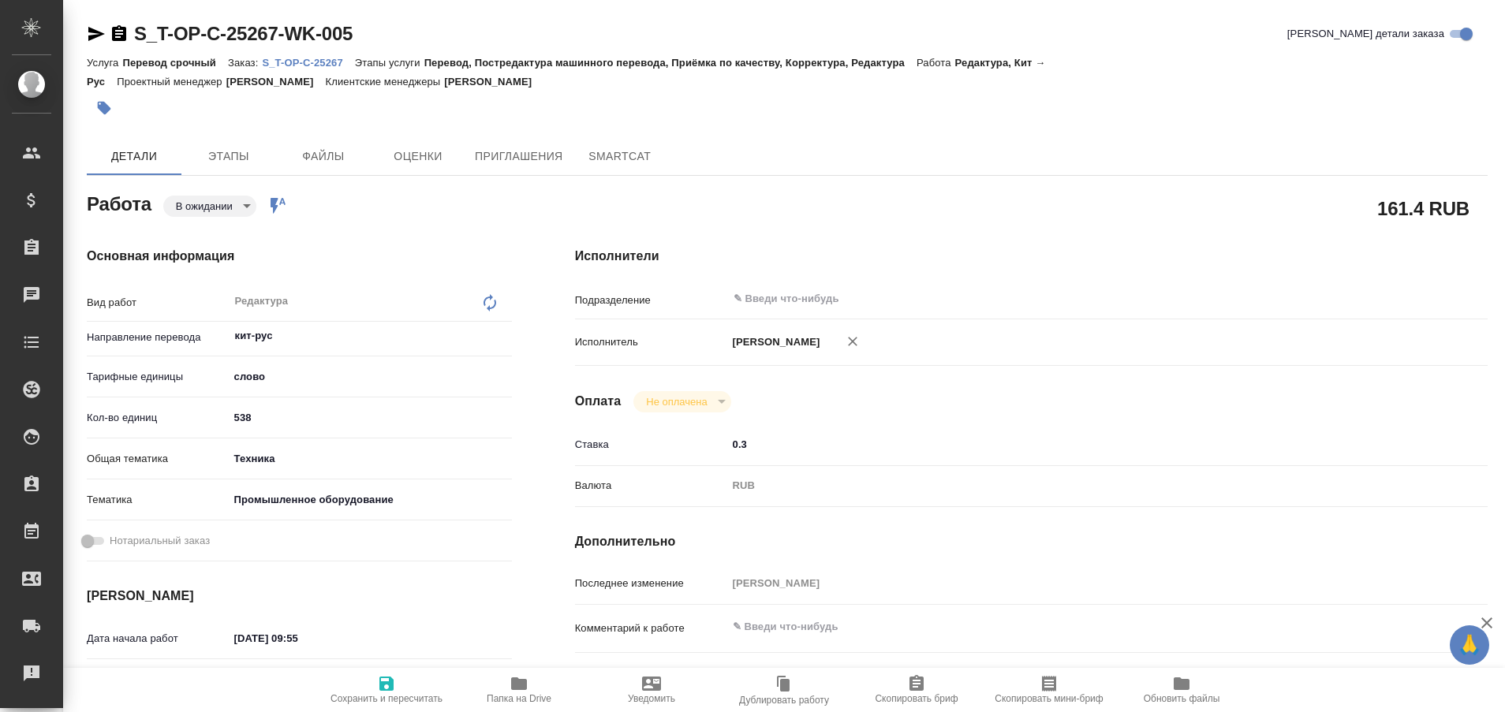
type textarea "x"
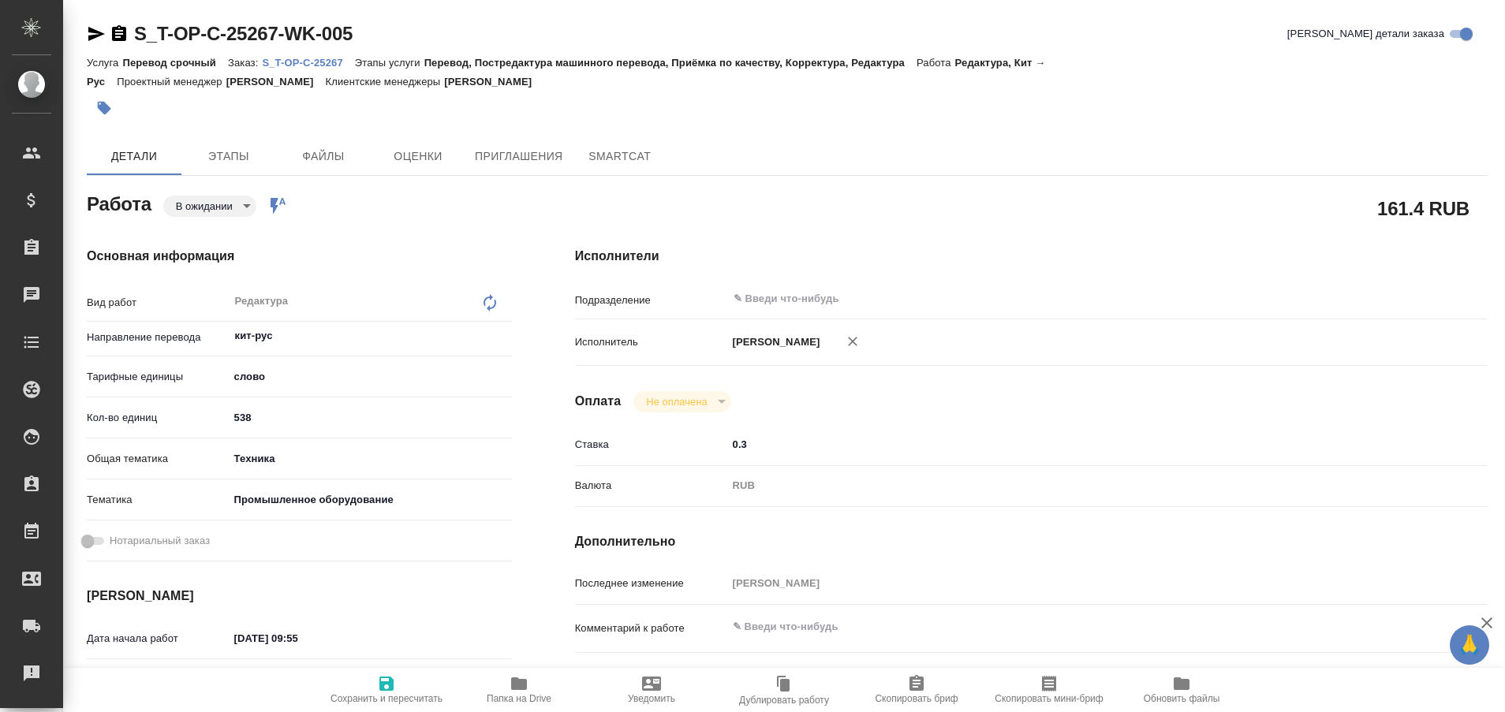
type textarea "x"
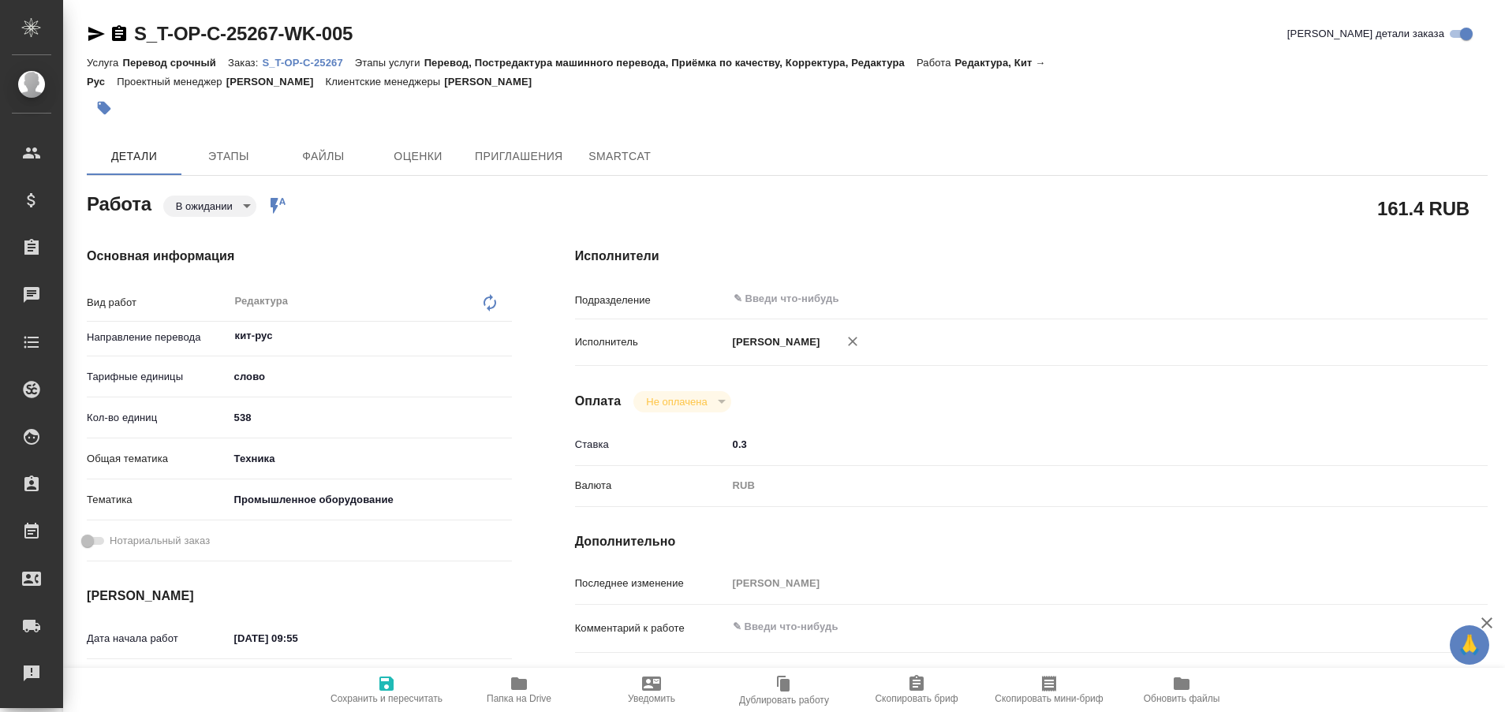
type textarea "x"
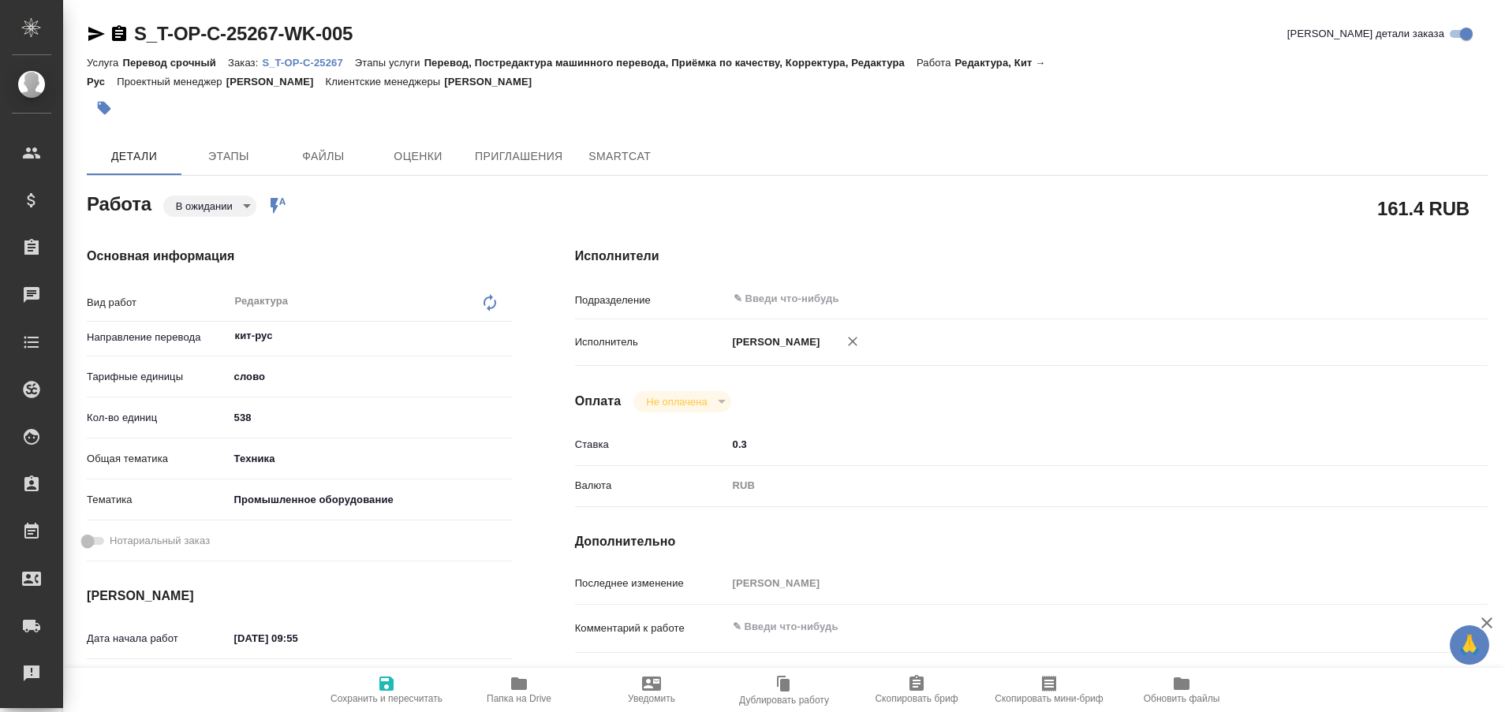
type textarea "x"
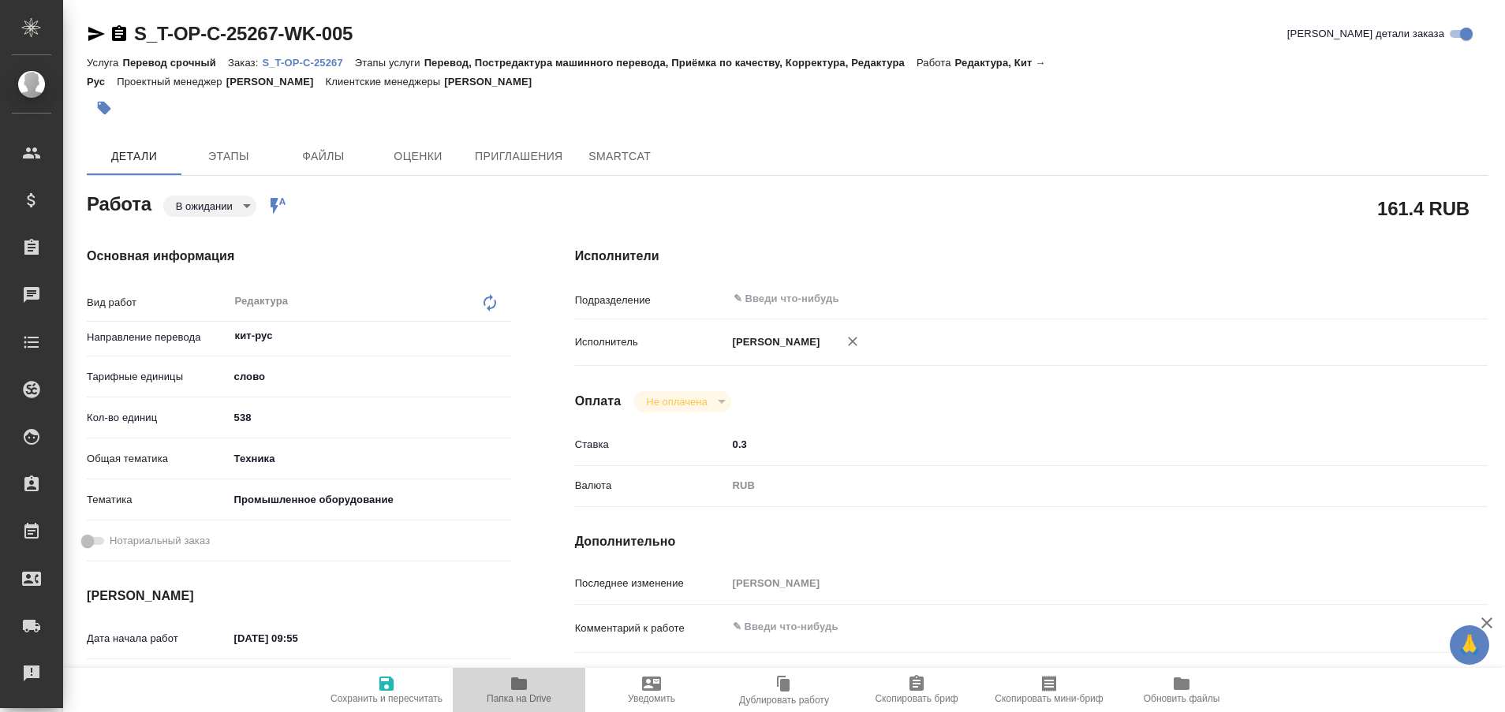
click at [520, 693] on icon "button" at bounding box center [519, 684] width 19 height 19
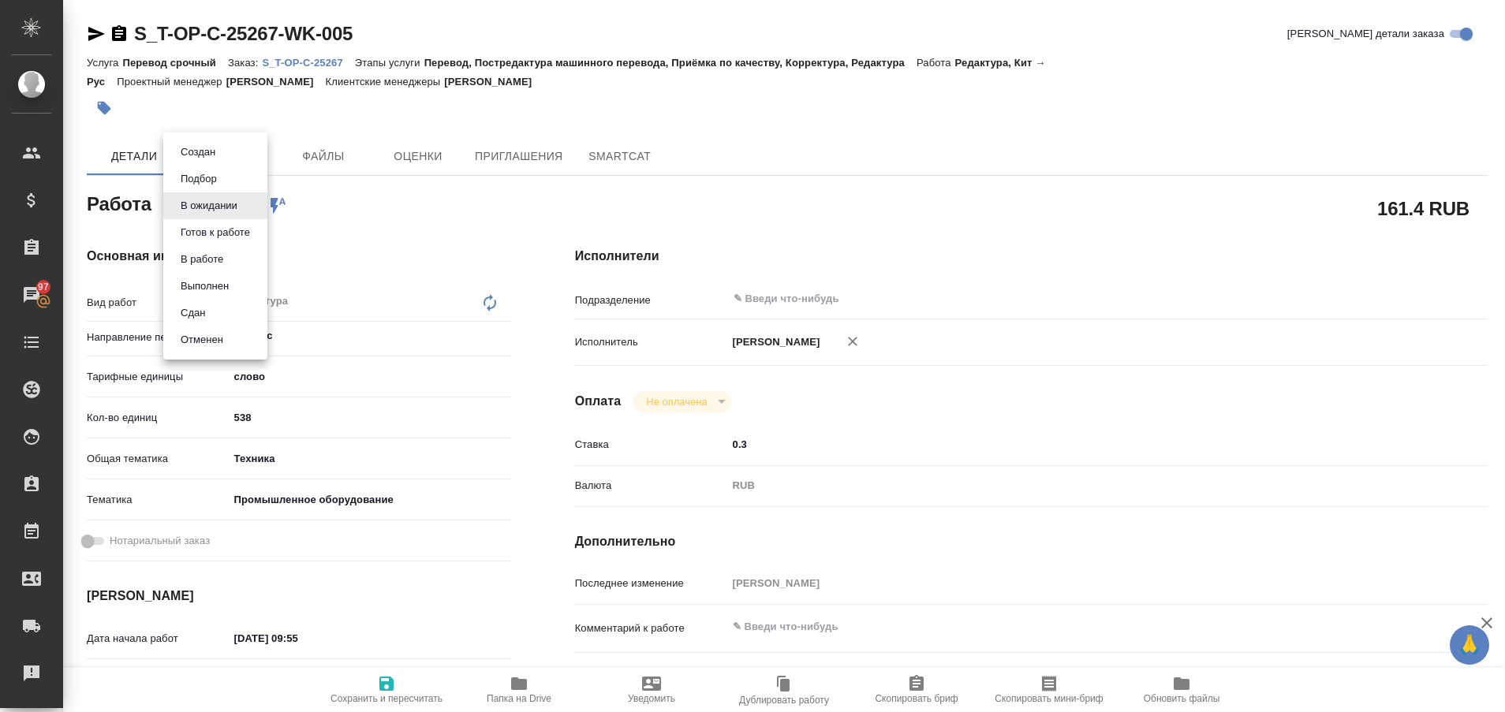
click at [251, 214] on body "🙏 .cls-1 fill:#fff; AWATERA Plastinina Anastasia Клиенты Спецификации Заказы 97…" at bounding box center [752, 356] width 1505 height 712
click at [211, 279] on button "Выполнен" at bounding box center [205, 286] width 58 height 17
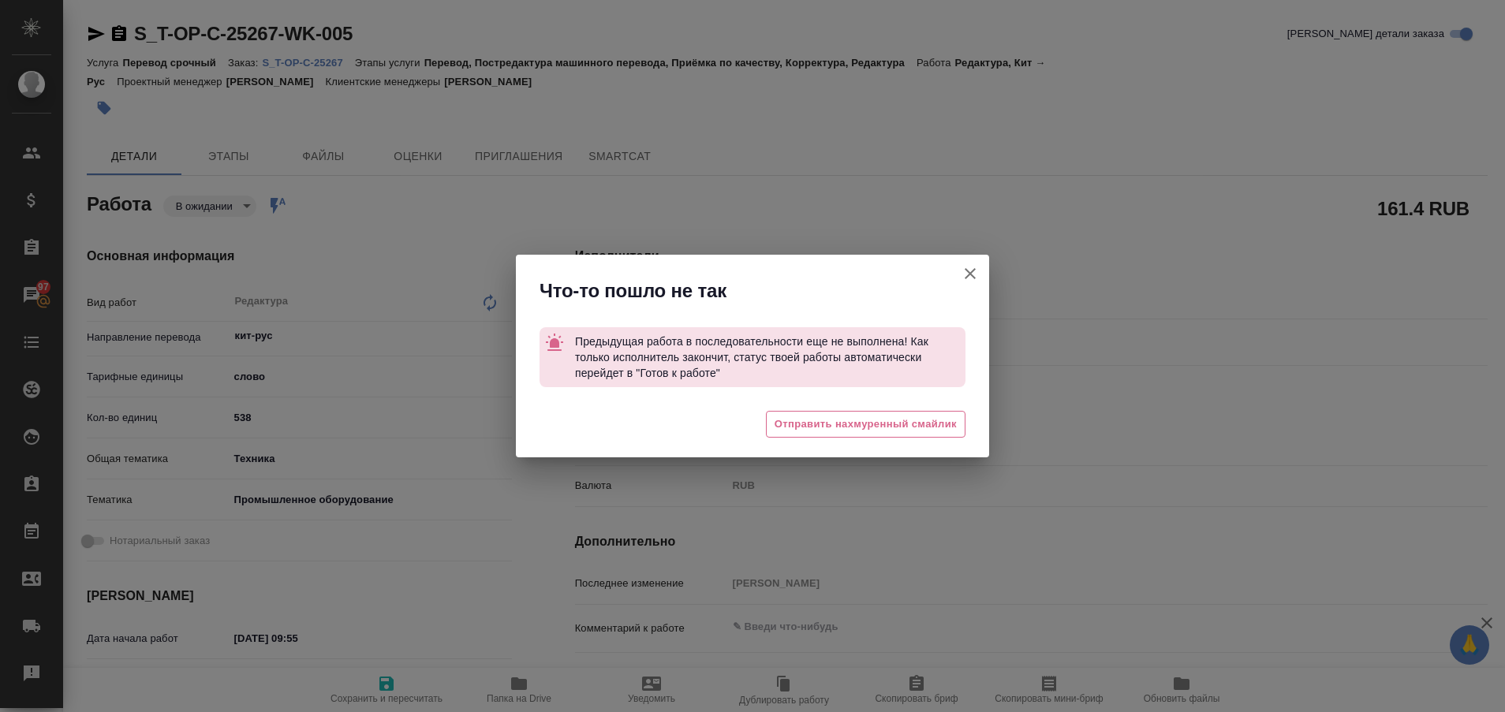
type textarea "x"
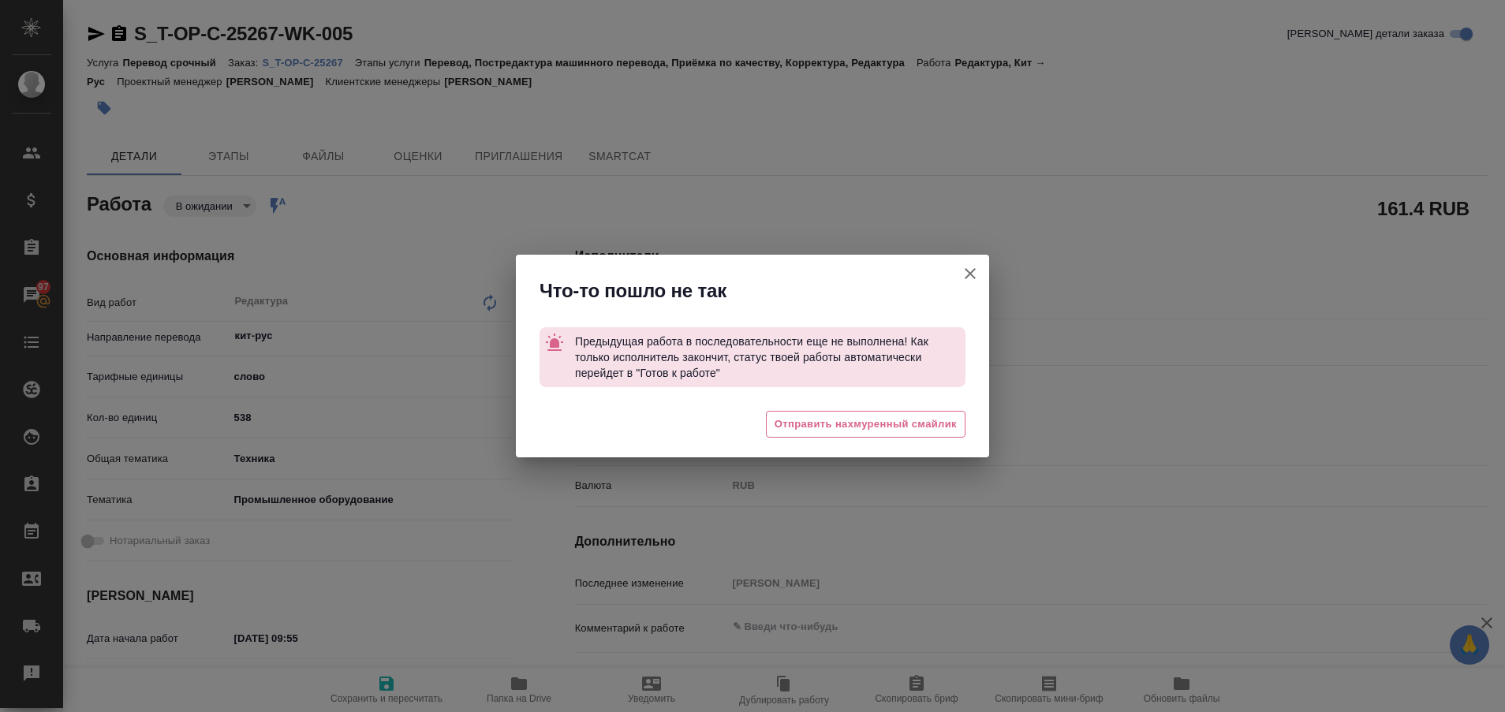
type textarea "x"
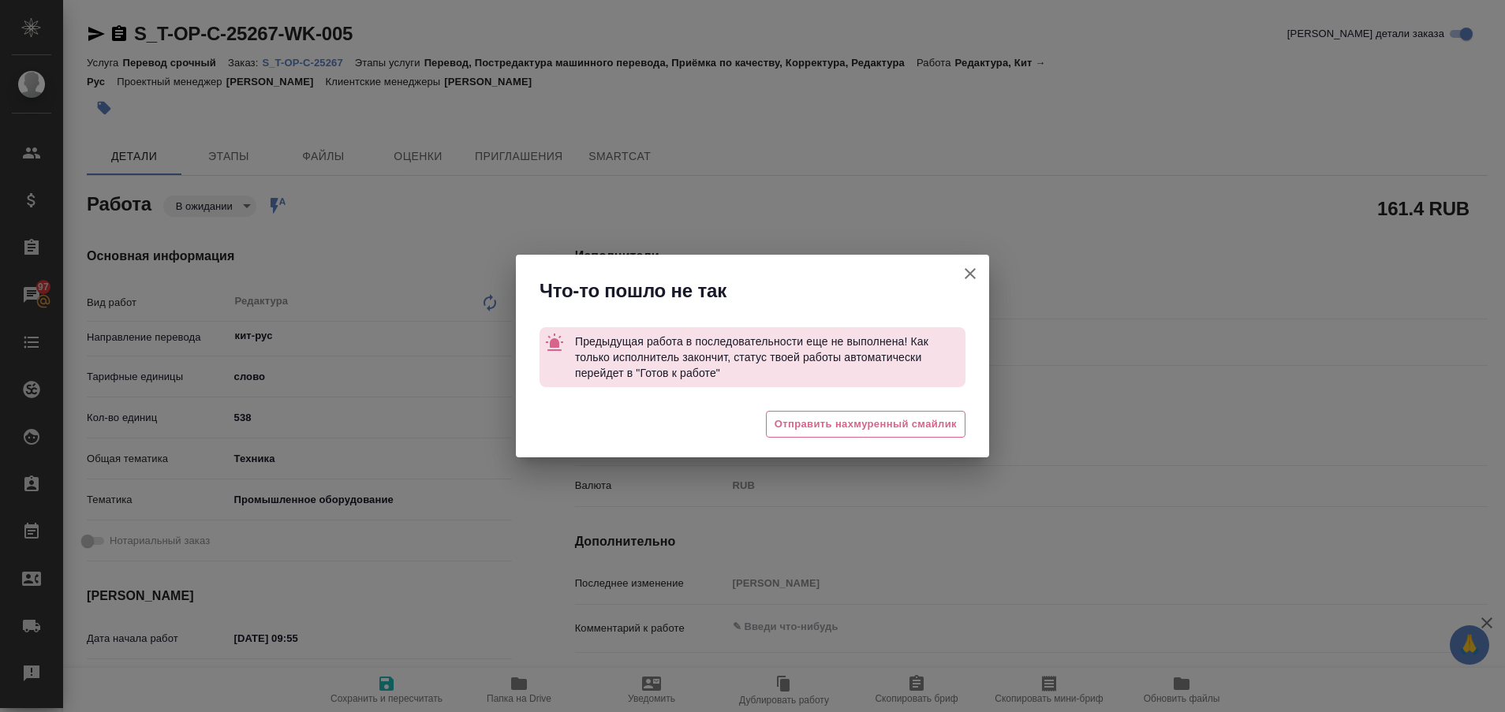
type textarea "x"
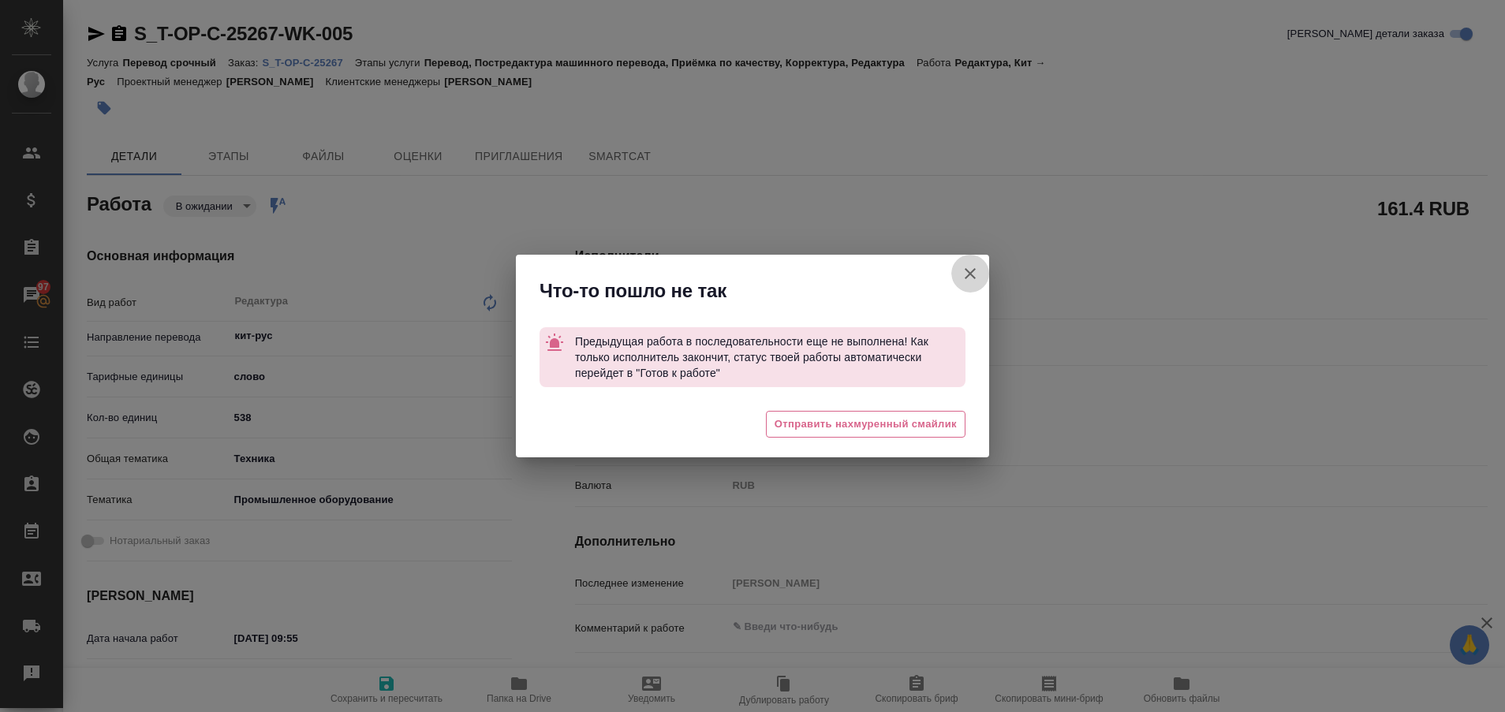
click at [966, 279] on icon "button" at bounding box center [970, 273] width 19 height 19
type textarea "x"
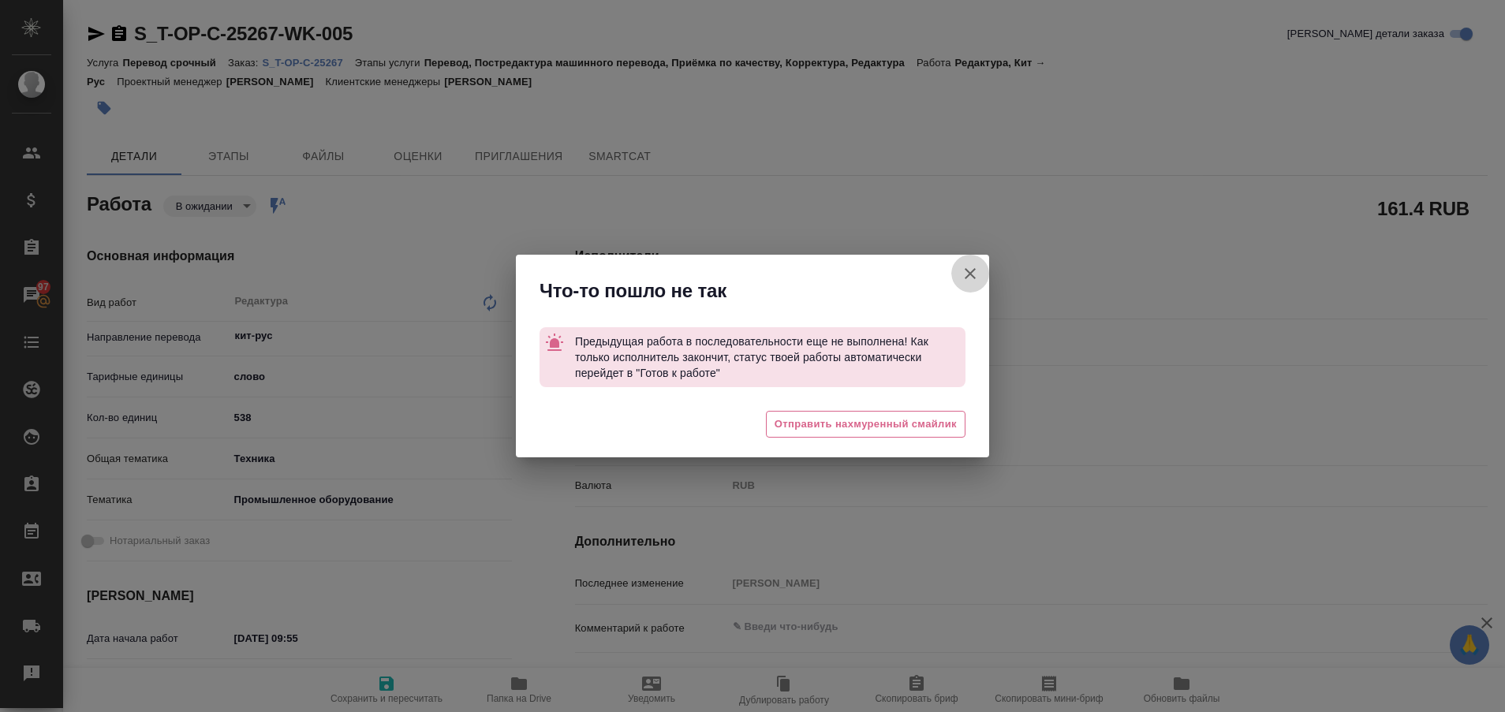
type textarea "x"
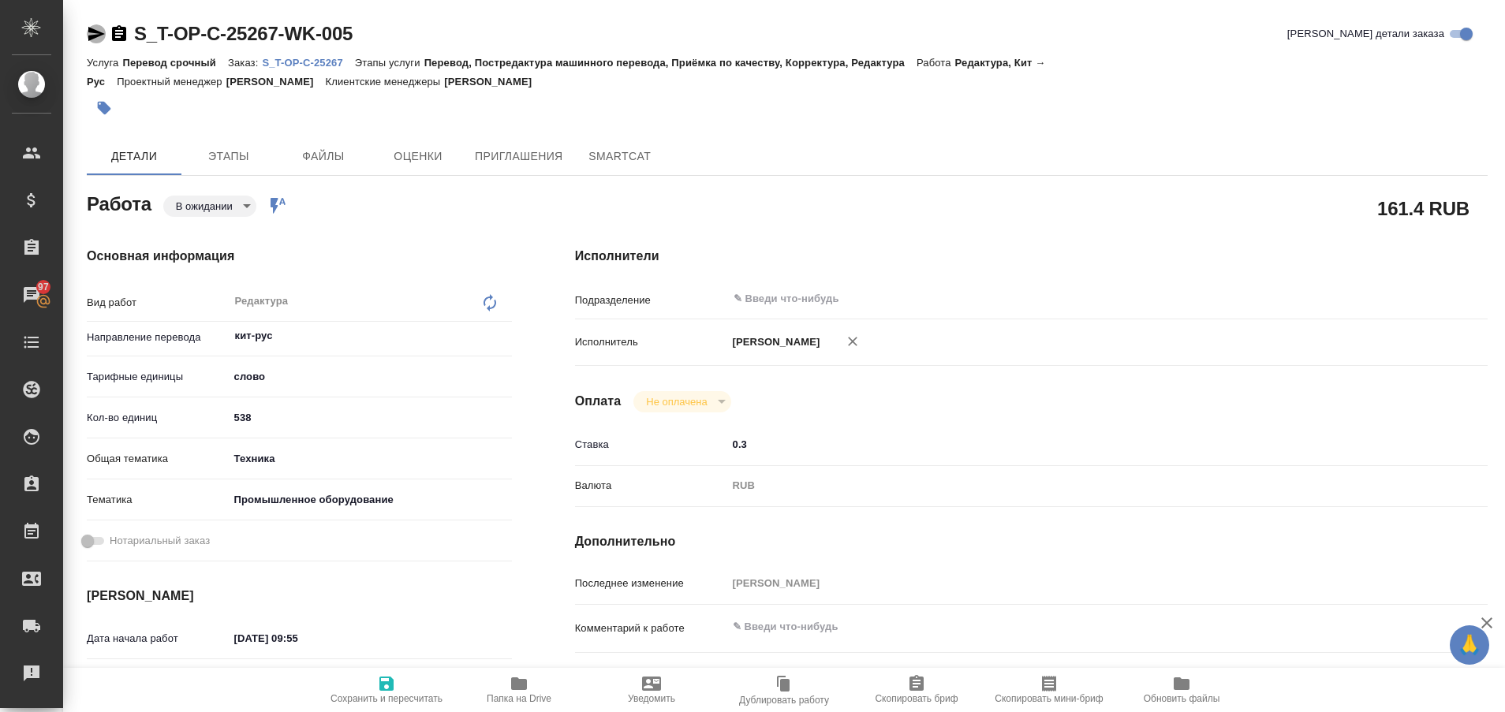
click at [89, 29] on icon "button" at bounding box center [96, 34] width 17 height 14
click at [337, 58] on p "S_T-OP-C-25267" at bounding box center [308, 63] width 92 height 12
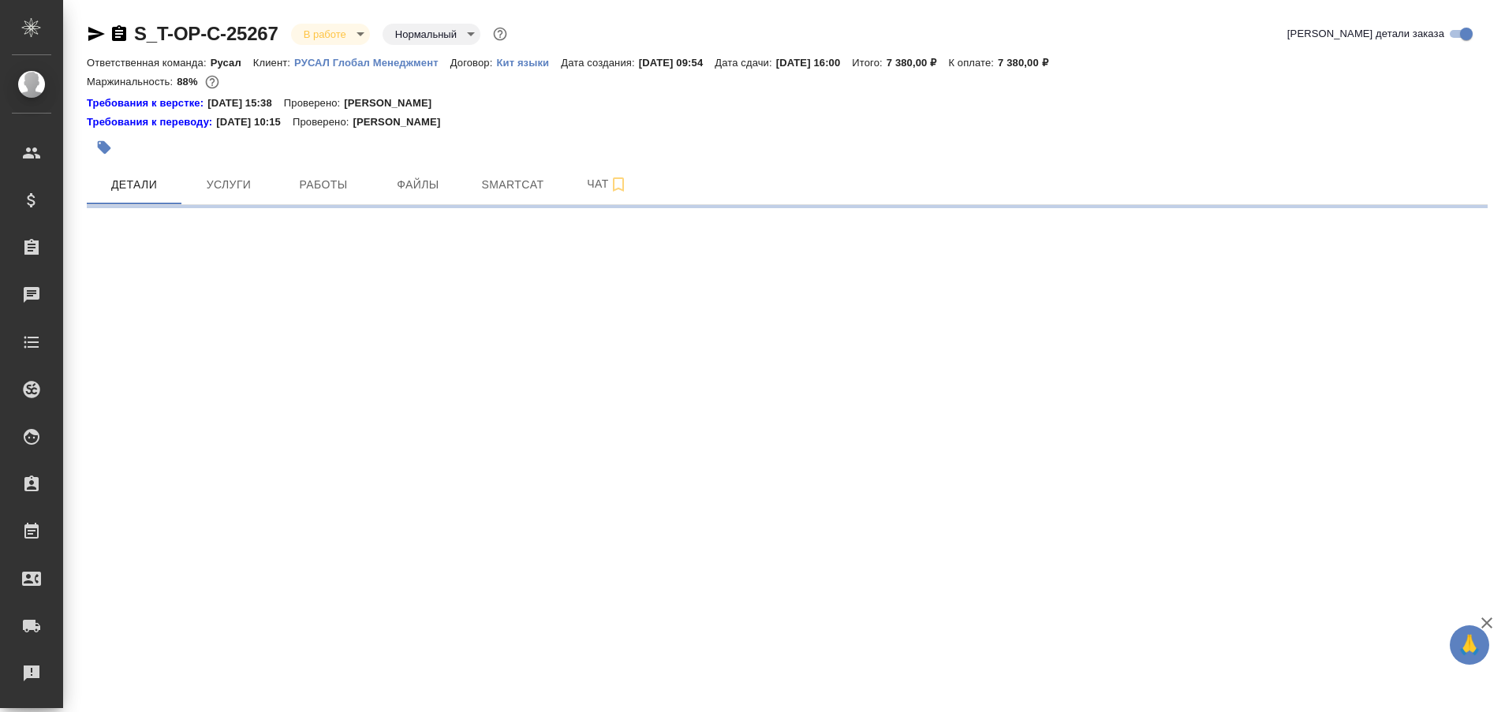
select select "RU"
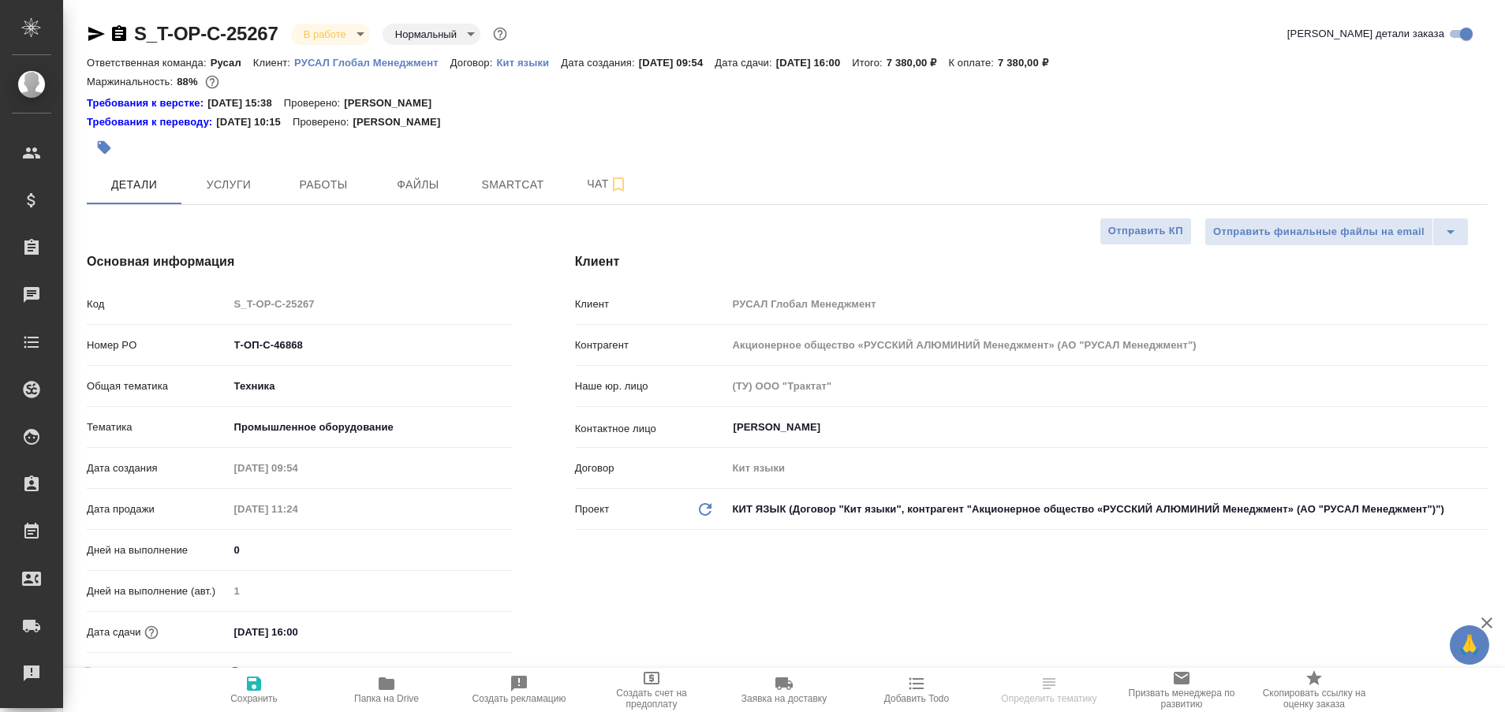
type textarea "x"
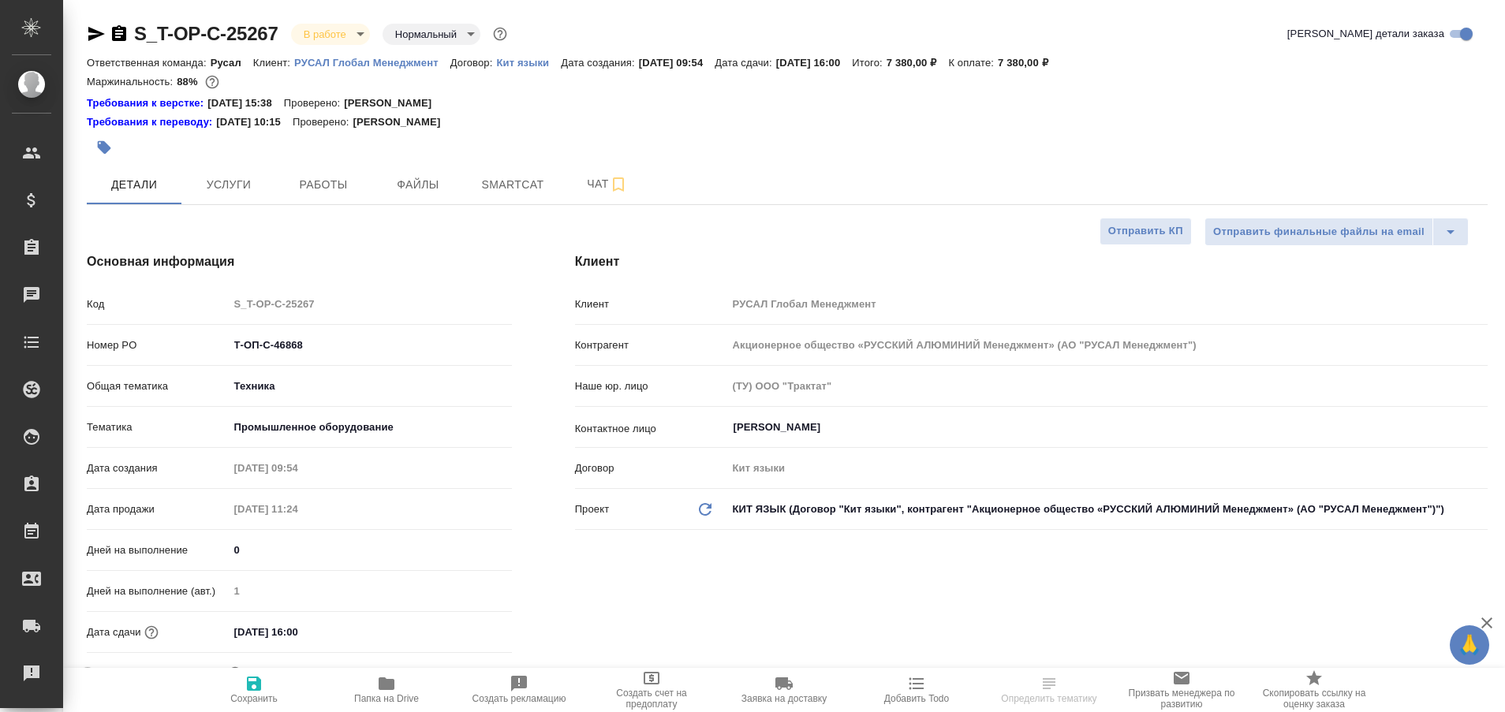
type textarea "x"
type input "[PERSON_NAME]"
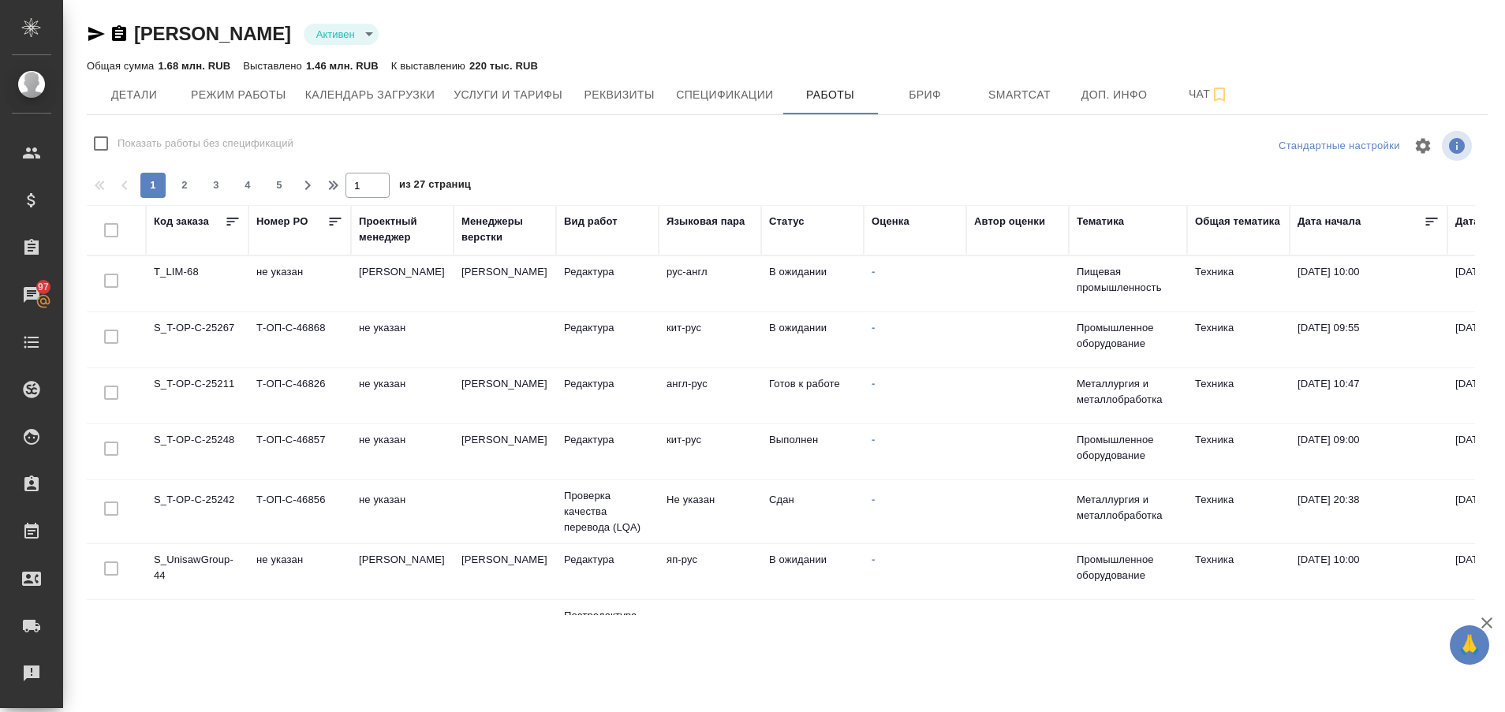
click at [222, 321] on td "S_T-OP-C-25267" at bounding box center [197, 339] width 103 height 55
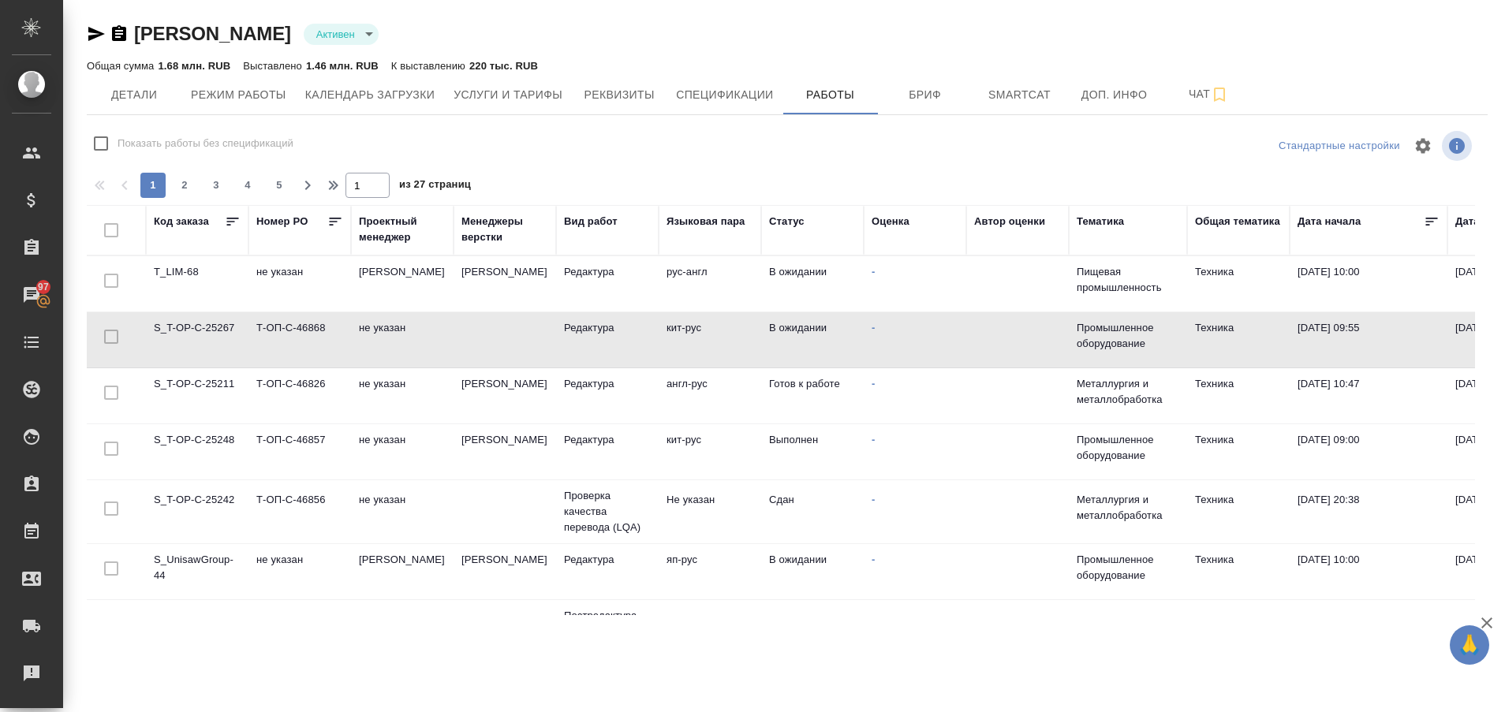
click at [222, 321] on td "S_T-OP-C-25267" at bounding box center [197, 339] width 103 height 55
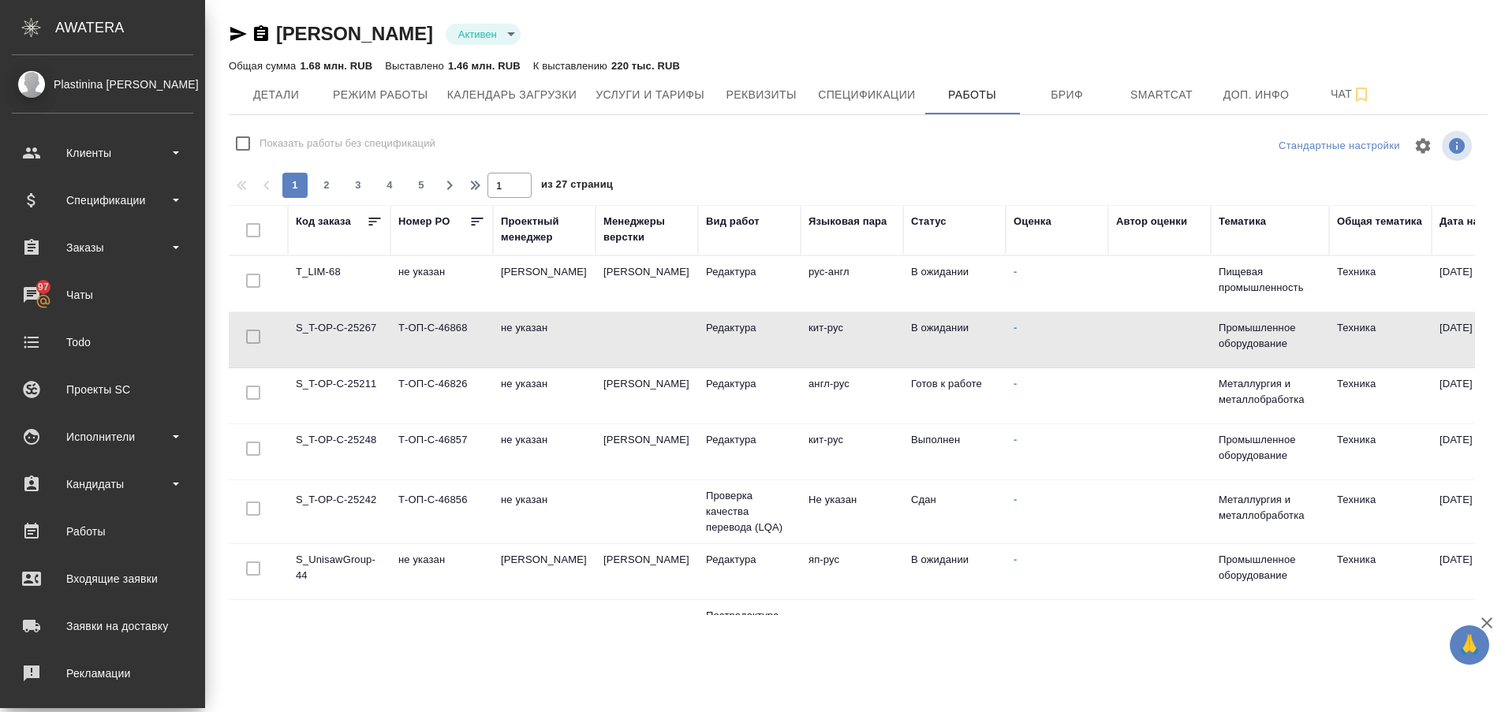
click at [57, 694] on ul "Клиенты Спецификации Заказы 97 Чаты Todo Проекты SC Исполнители Кандидаты Работ…" at bounding box center [102, 480] width 205 height 710
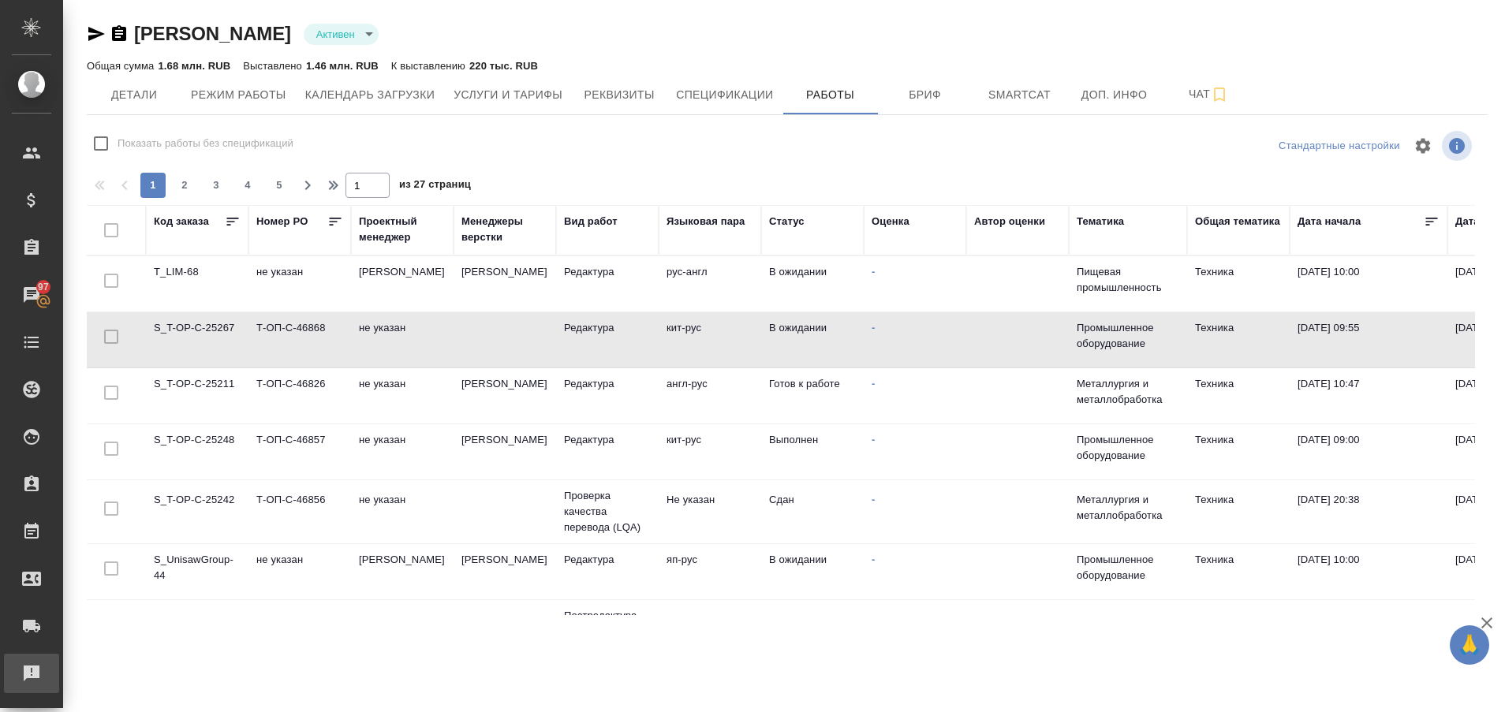
click at [32, 676] on div "Рекламации" at bounding box center [11, 674] width 39 height 24
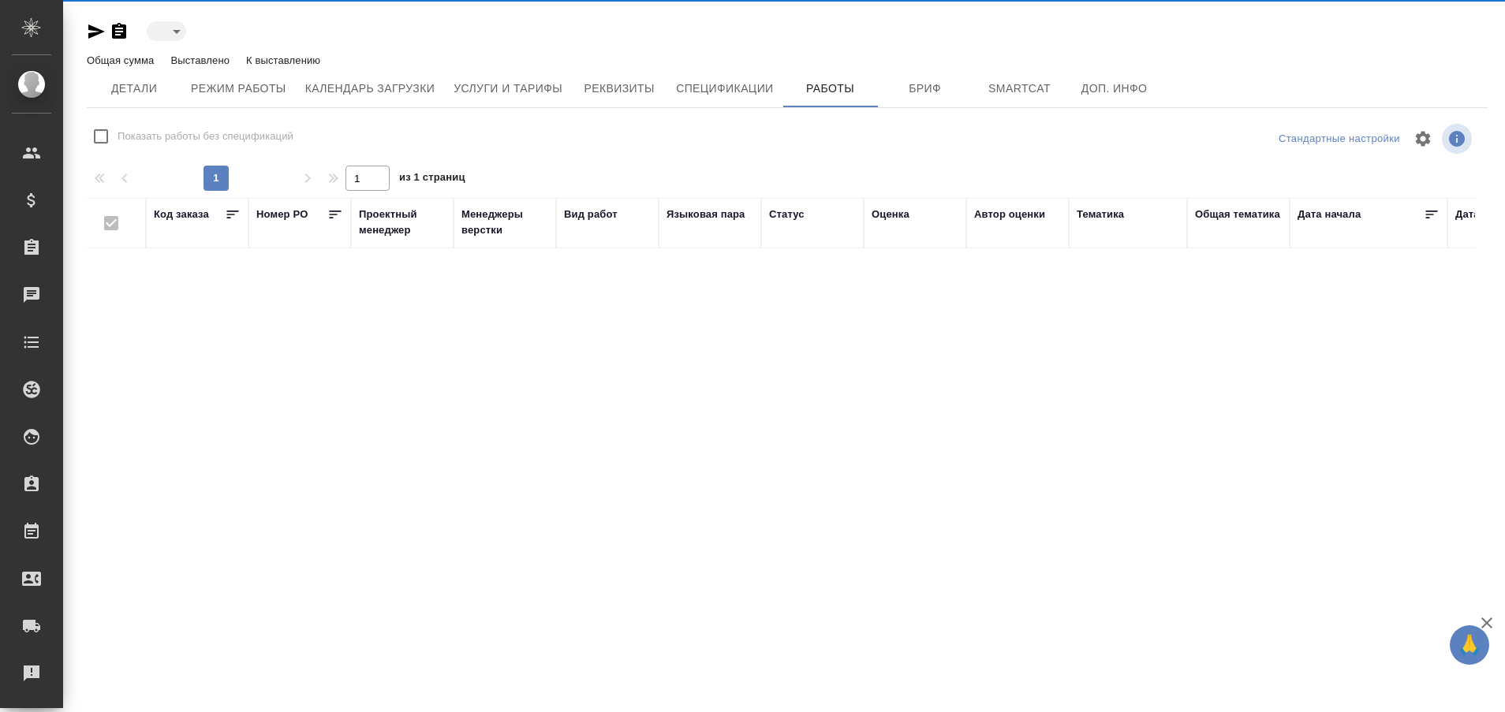
type input "active"
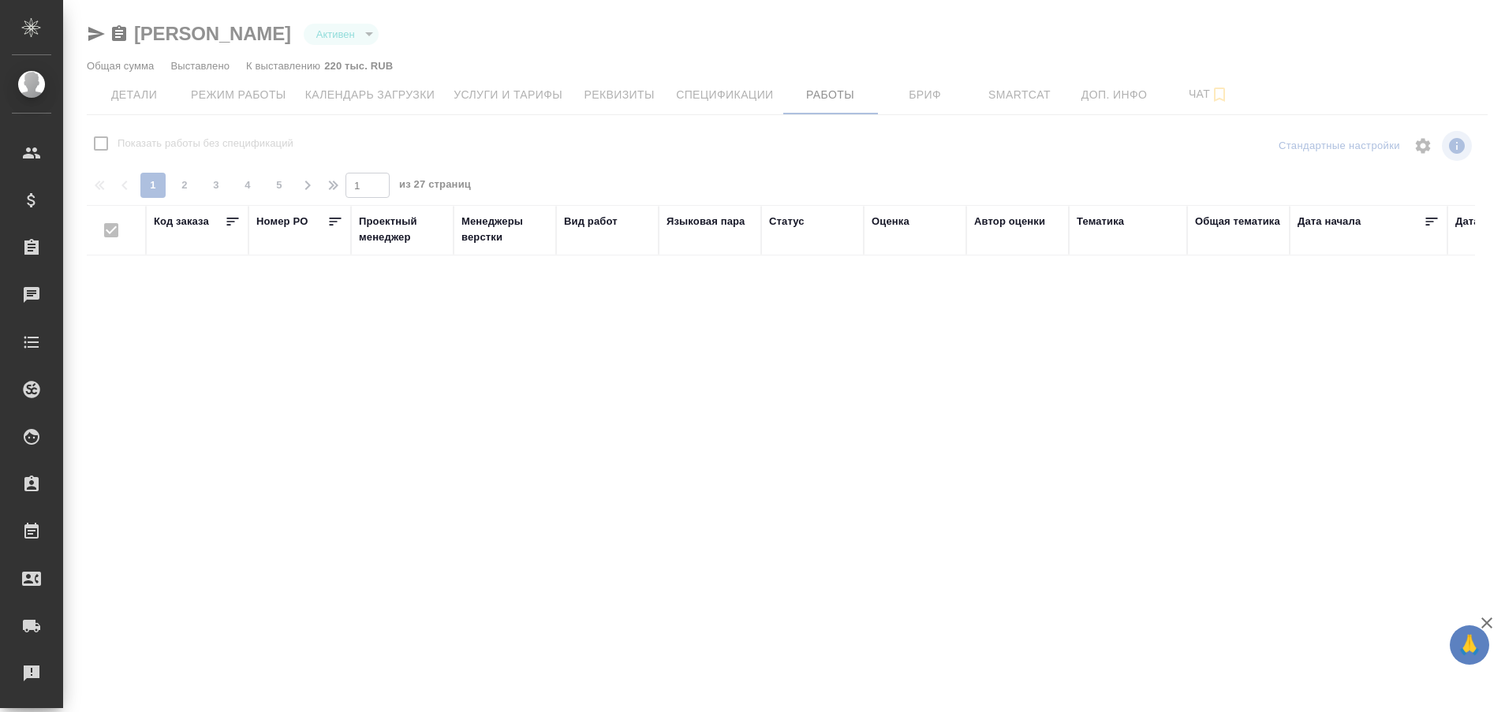
checkbox input "false"
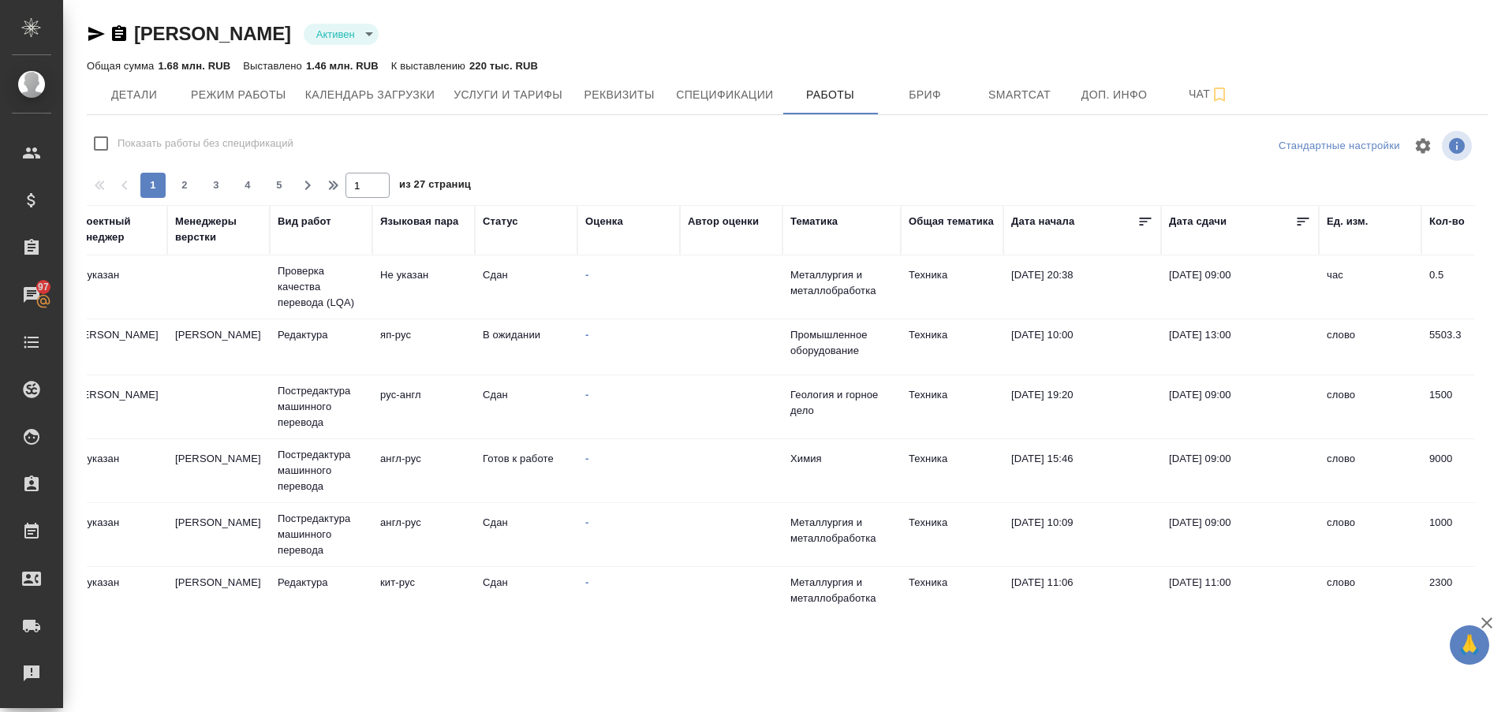
scroll to position [214, 286]
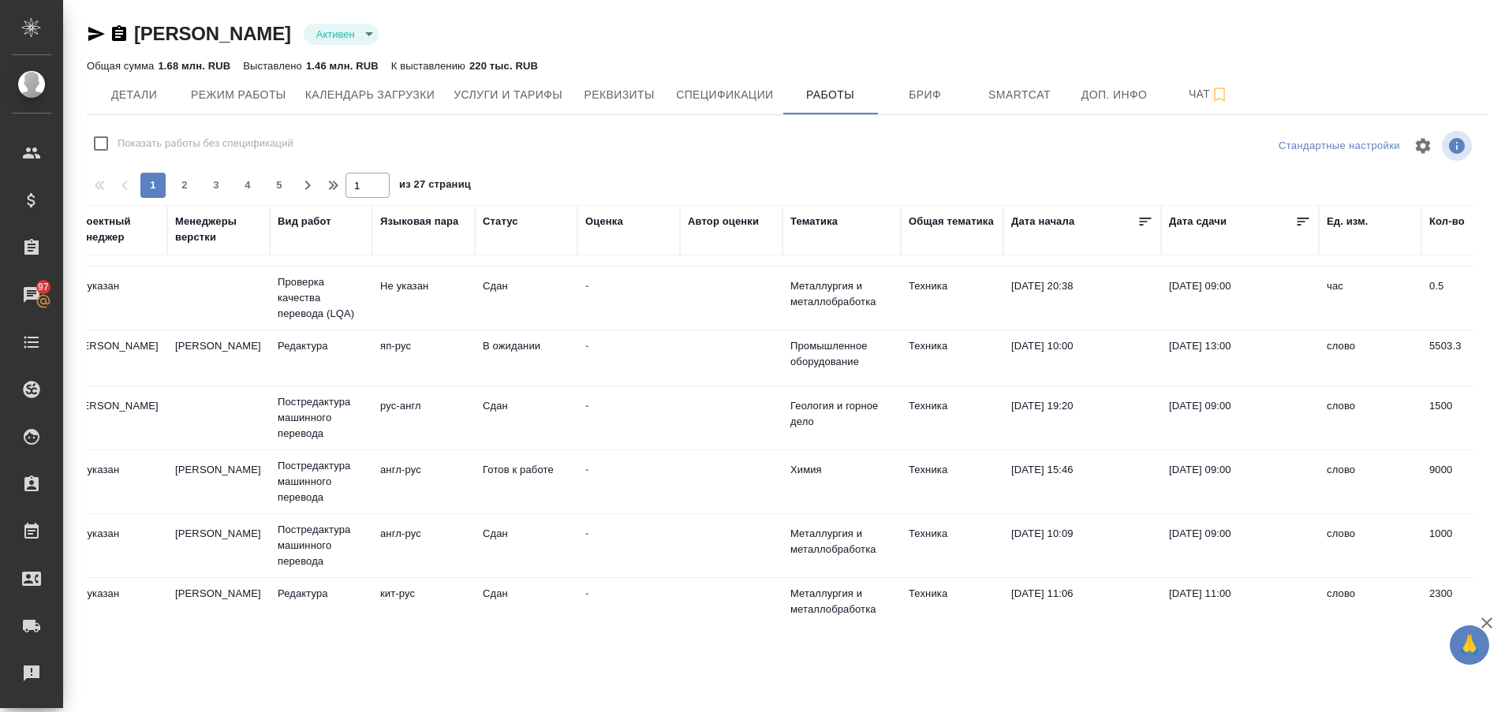
drag, startPoint x: 662, startPoint y: 596, endPoint x: 571, endPoint y: 613, distance: 92.2
click at [571, 613] on div "Код заказа Номер PO Проектный менеджер Менеджеры верстки Вид работ Языковая пар…" at bounding box center [781, 410] width 1389 height 410
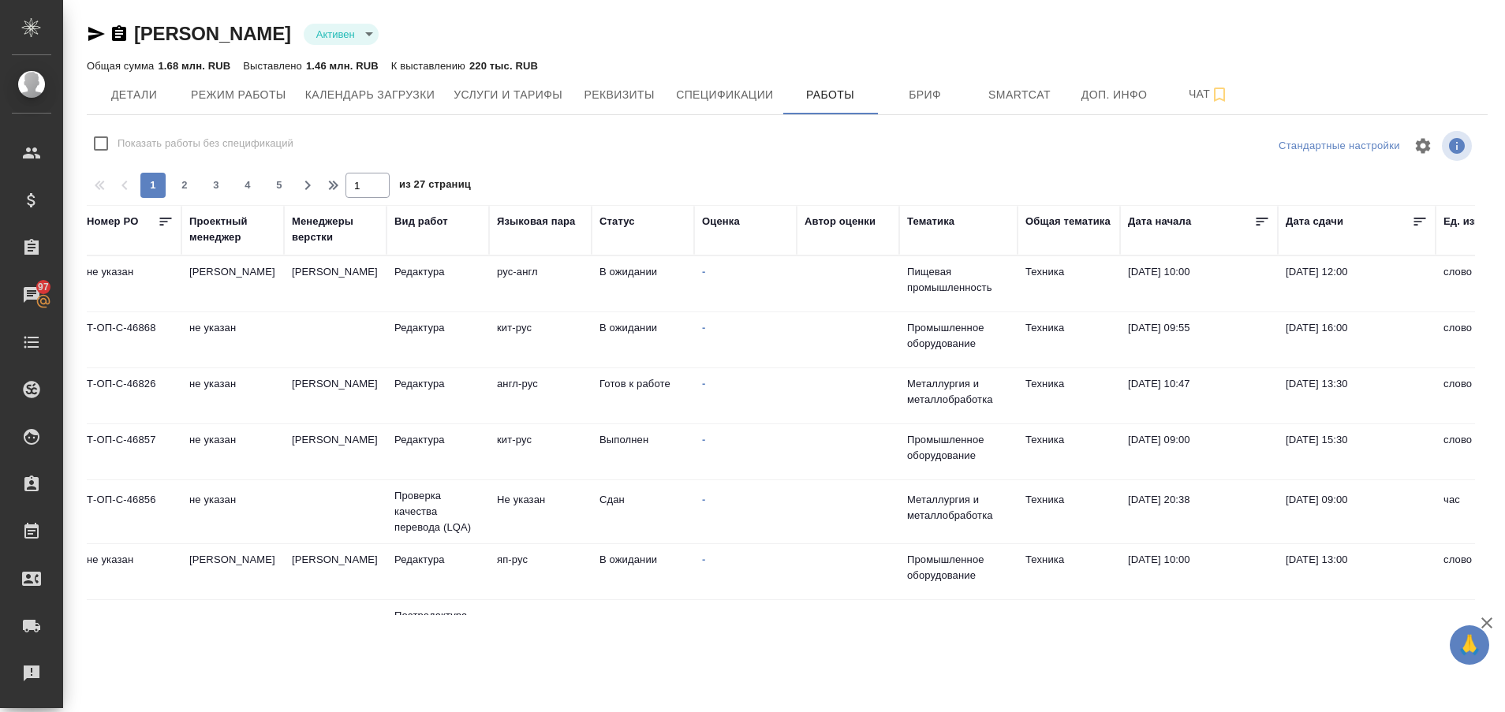
scroll to position [0, 0]
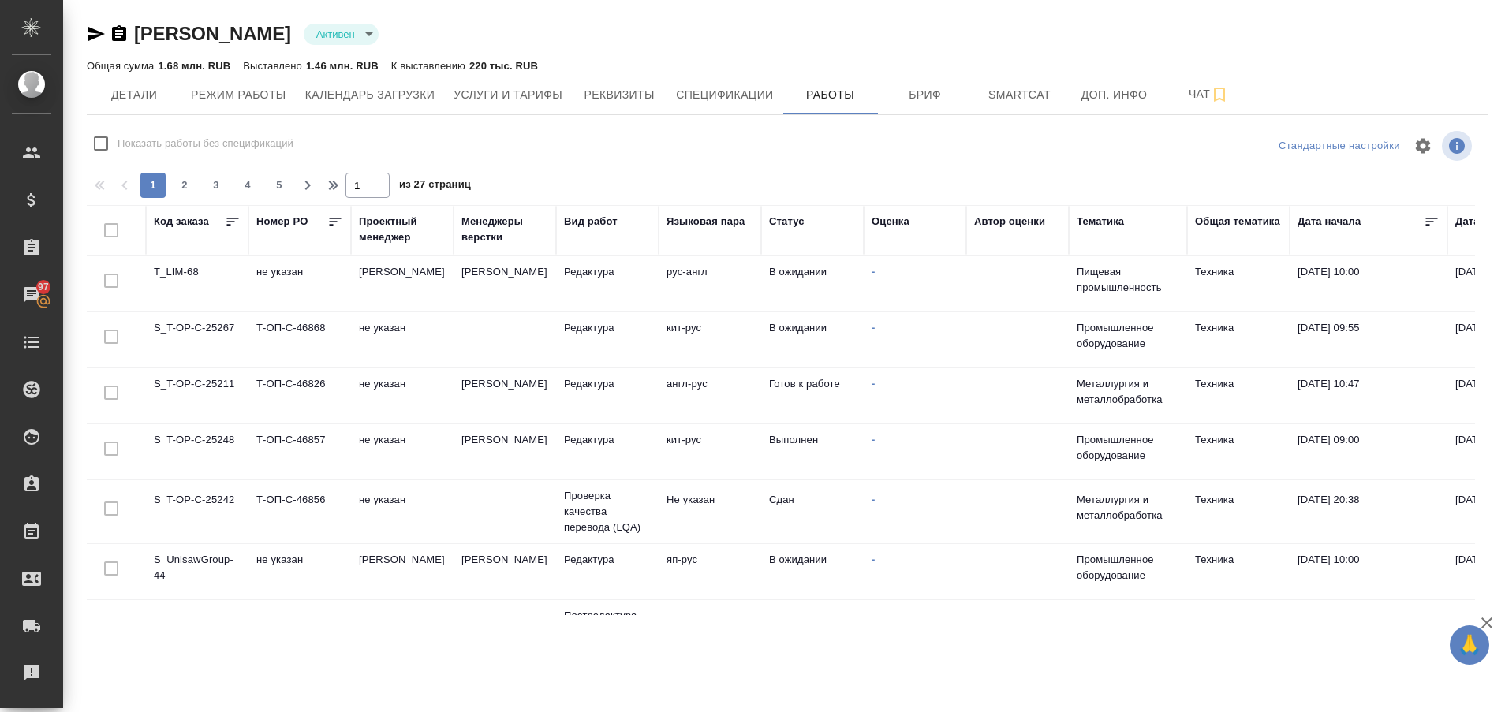
click at [177, 275] on td "T_LIM-68" at bounding box center [197, 283] width 103 height 55
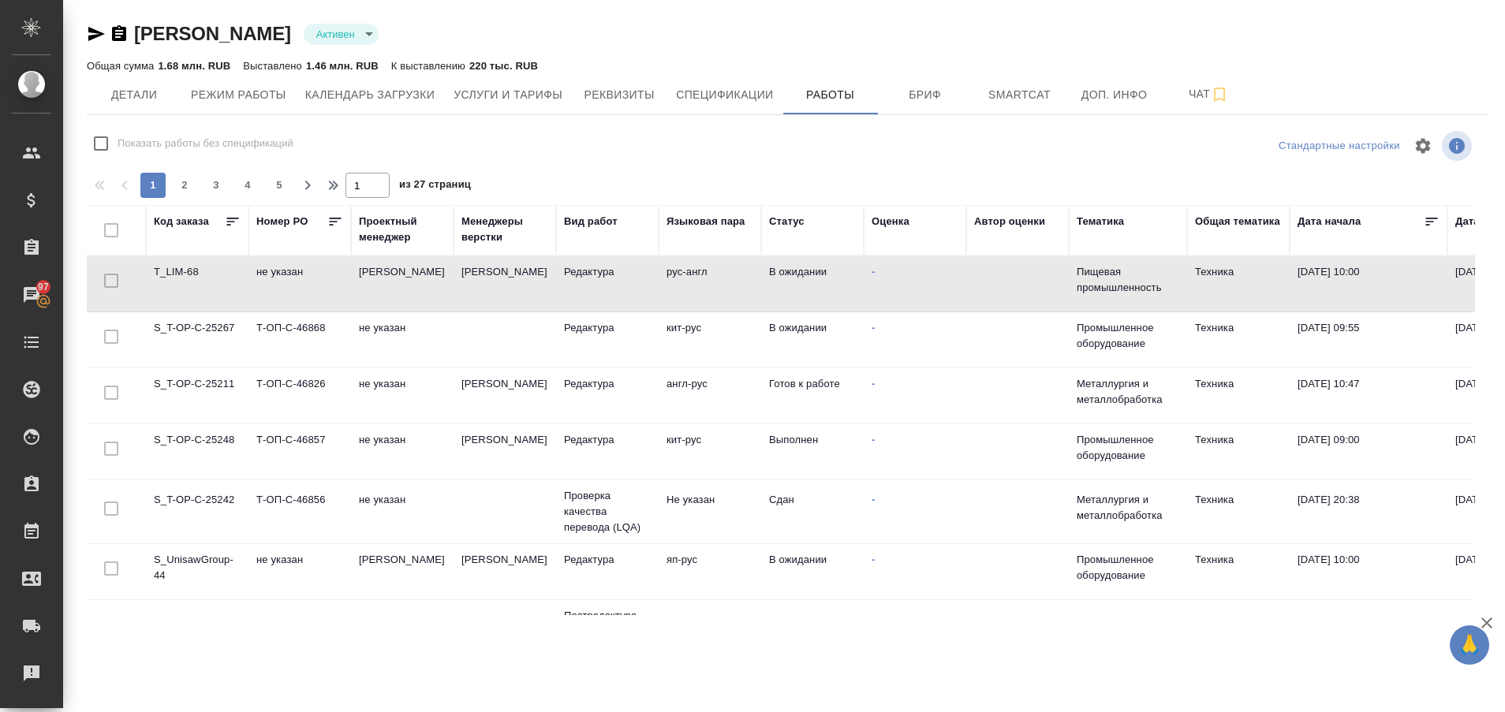
click at [177, 275] on td "T_LIM-68" at bounding box center [197, 283] width 103 height 55
click at [184, 271] on td "T_LIM-68" at bounding box center [197, 283] width 103 height 55
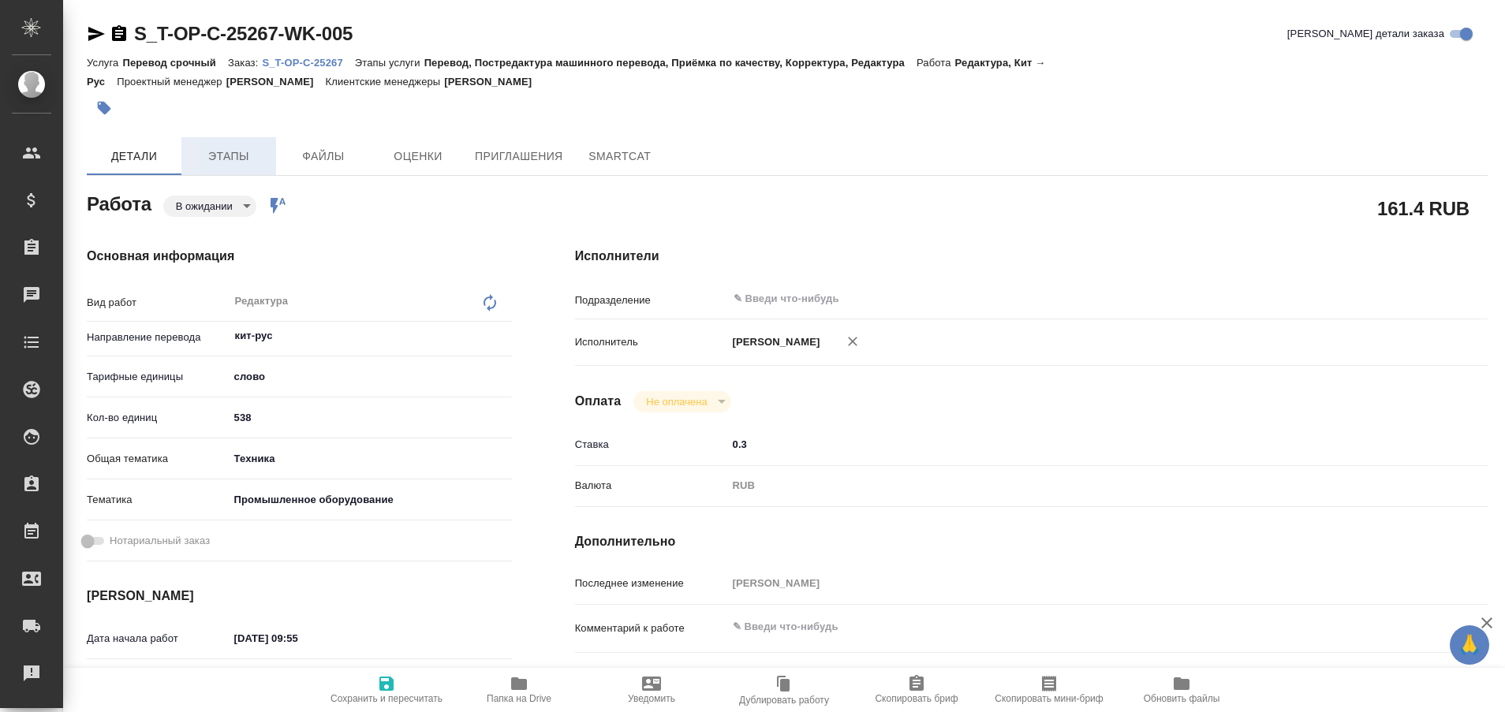
type textarea "x"
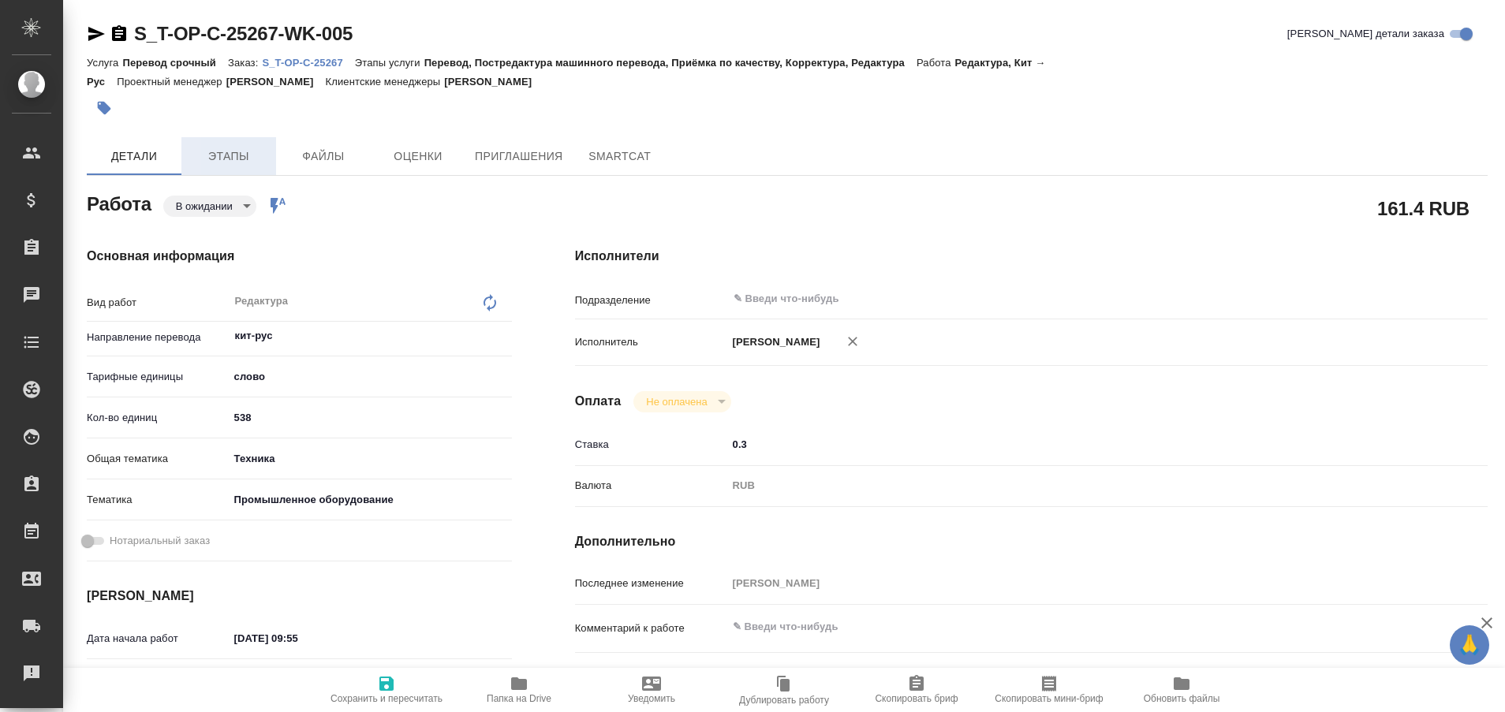
type textarea "x"
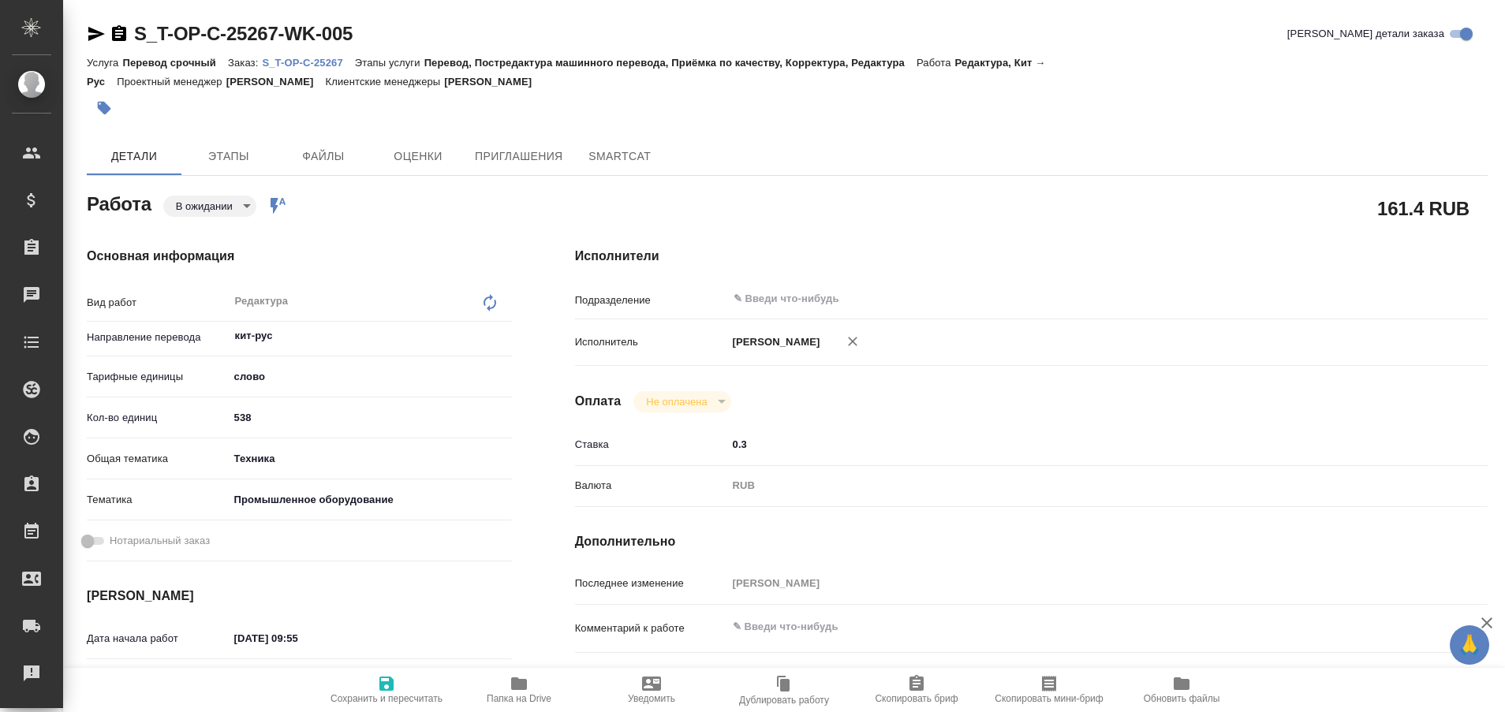
type textarea "x"
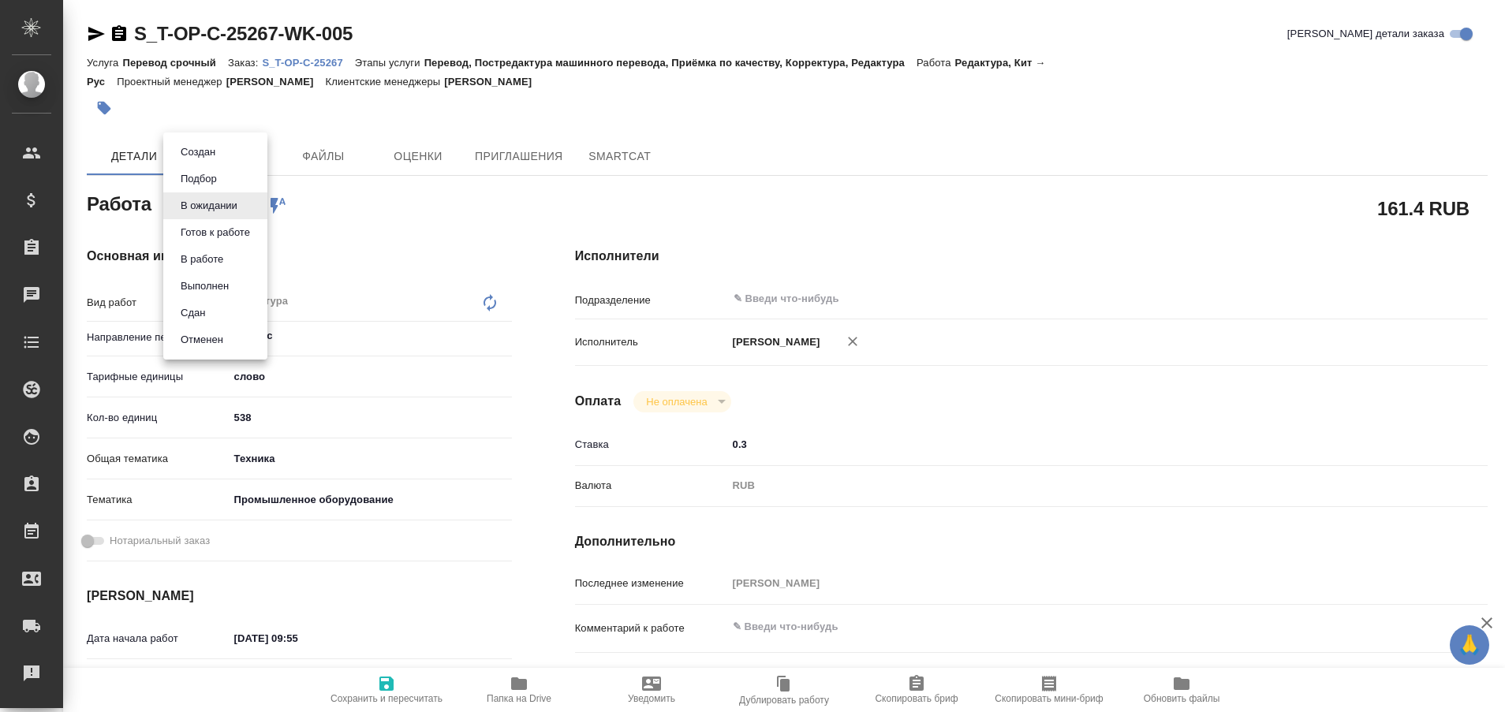
click at [247, 212] on body "🙏 .cls-1 fill:#fff; AWATERA Plastinina [PERSON_NAME] Спецификации Заказы Чаты T…" at bounding box center [752, 356] width 1505 height 712
type textarea "x"
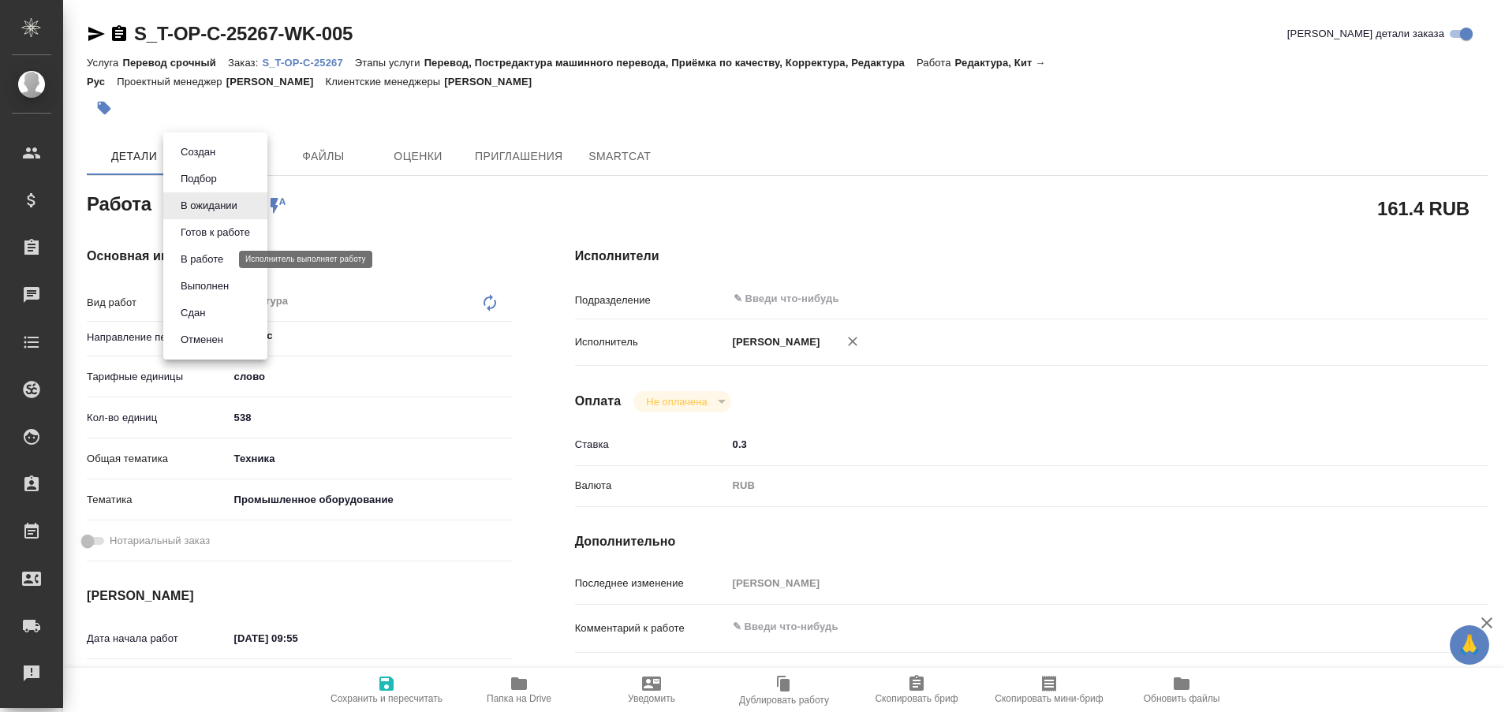
type textarea "x"
click at [215, 279] on button "Выполнен" at bounding box center [205, 286] width 58 height 17
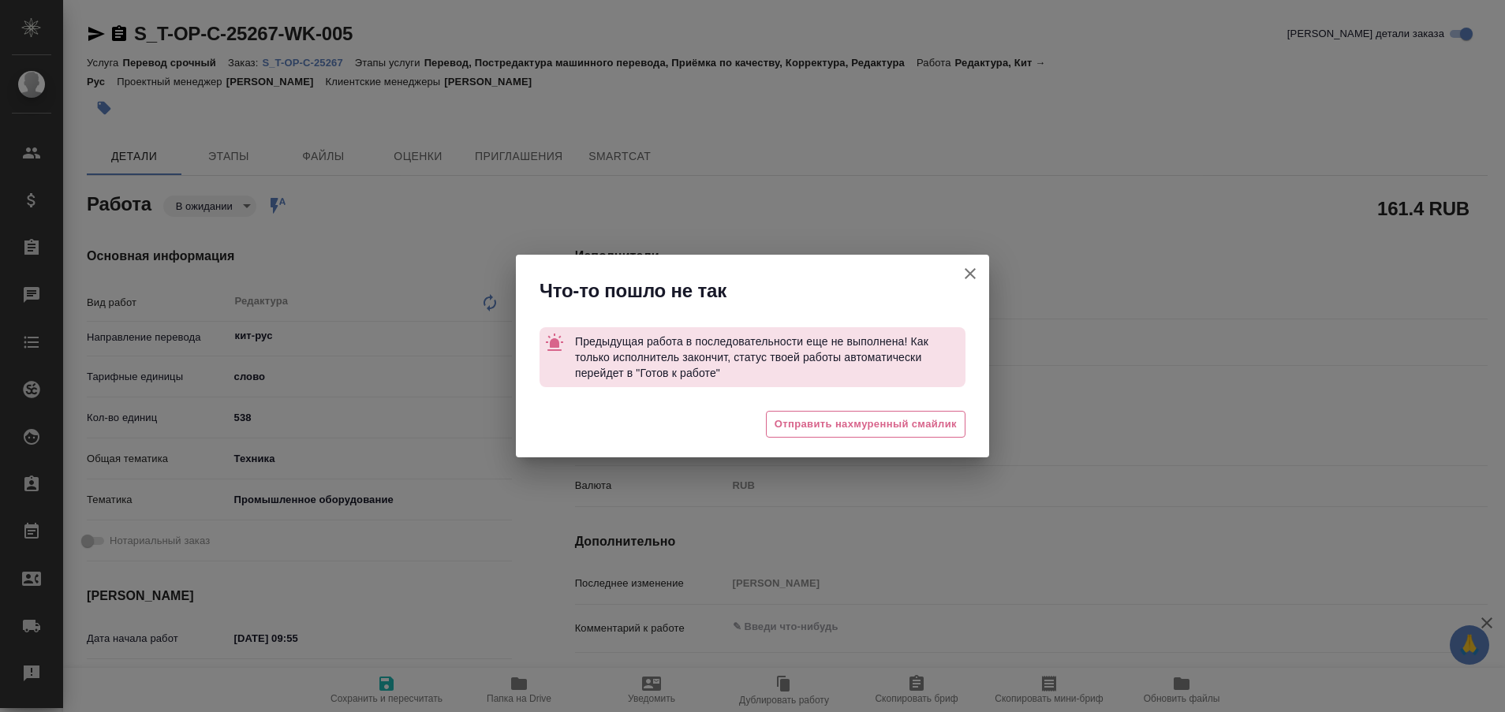
type textarea "x"
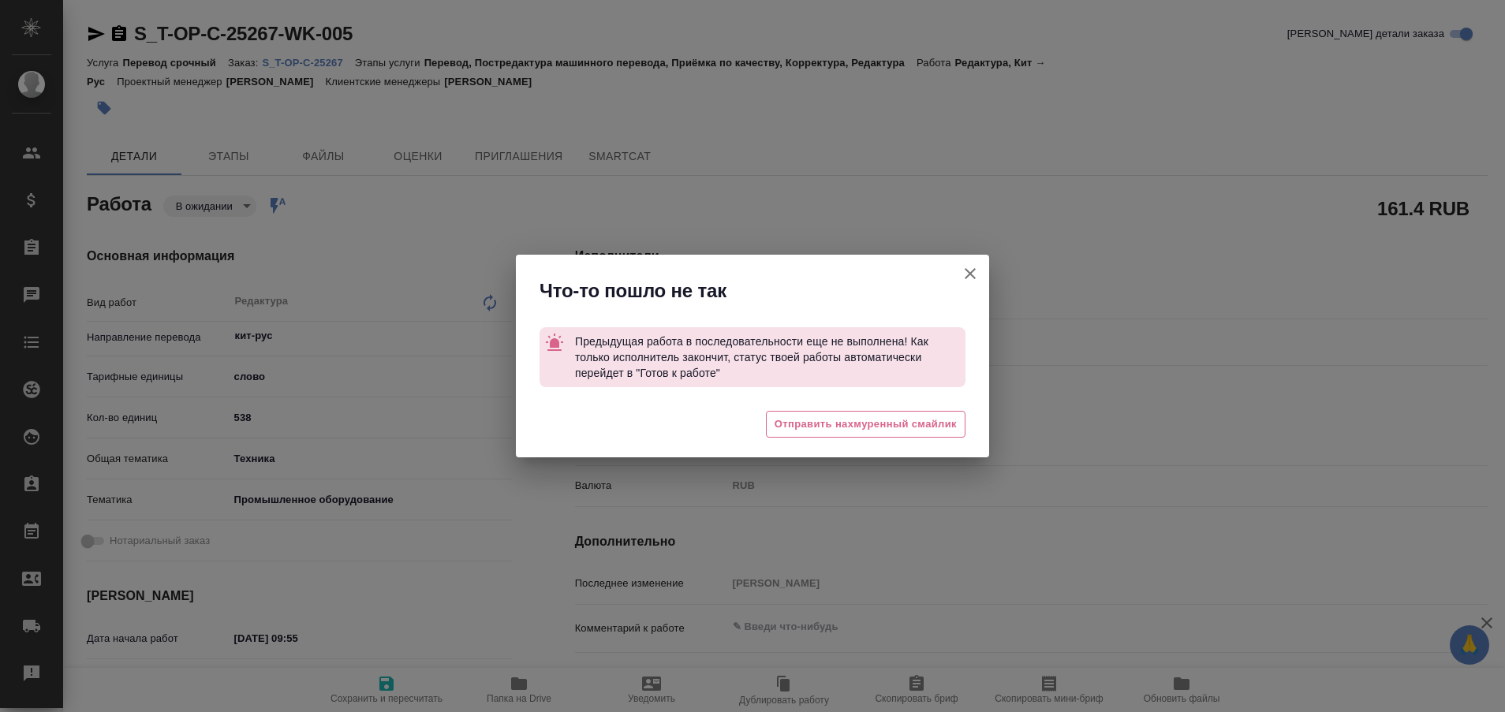
type textarea "x"
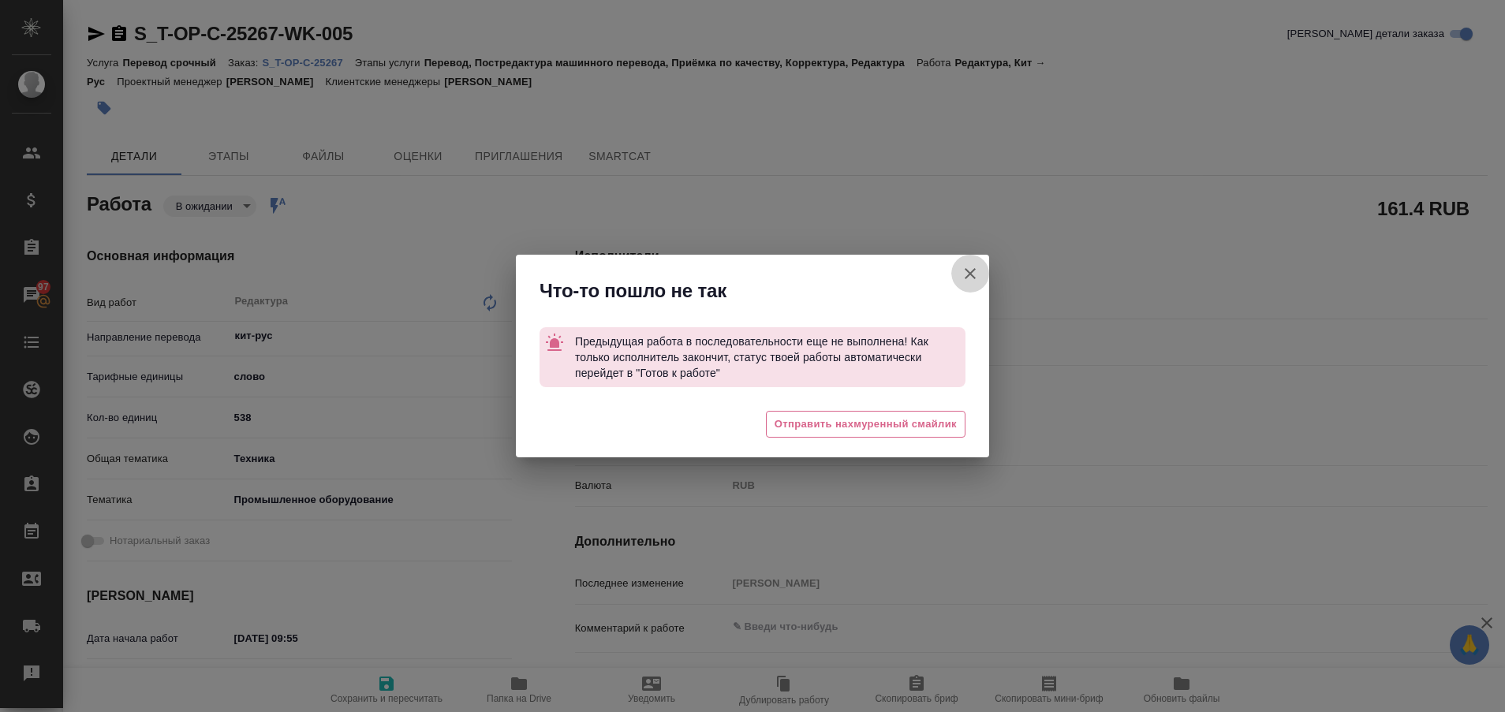
click at [975, 282] on icon "button" at bounding box center [970, 273] width 19 height 19
type textarea "x"
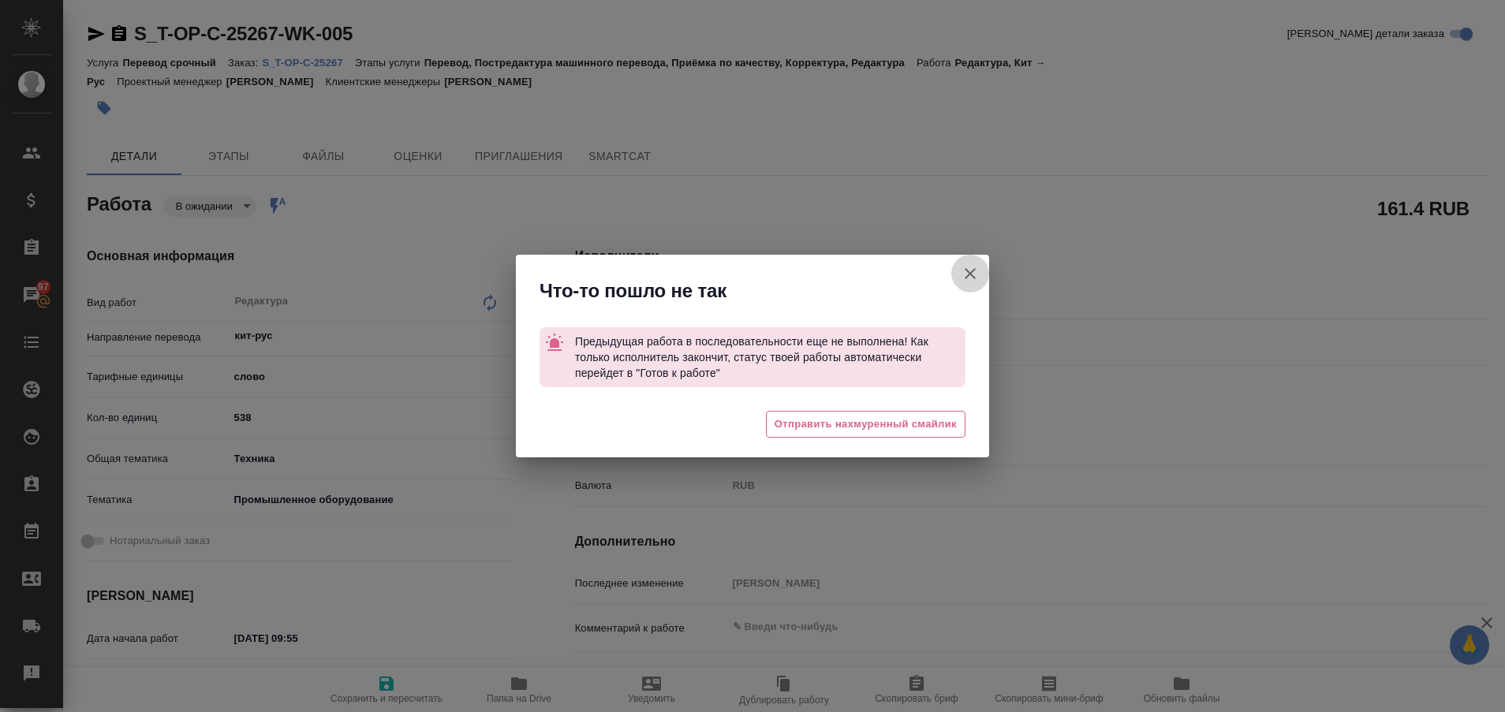
type textarea "x"
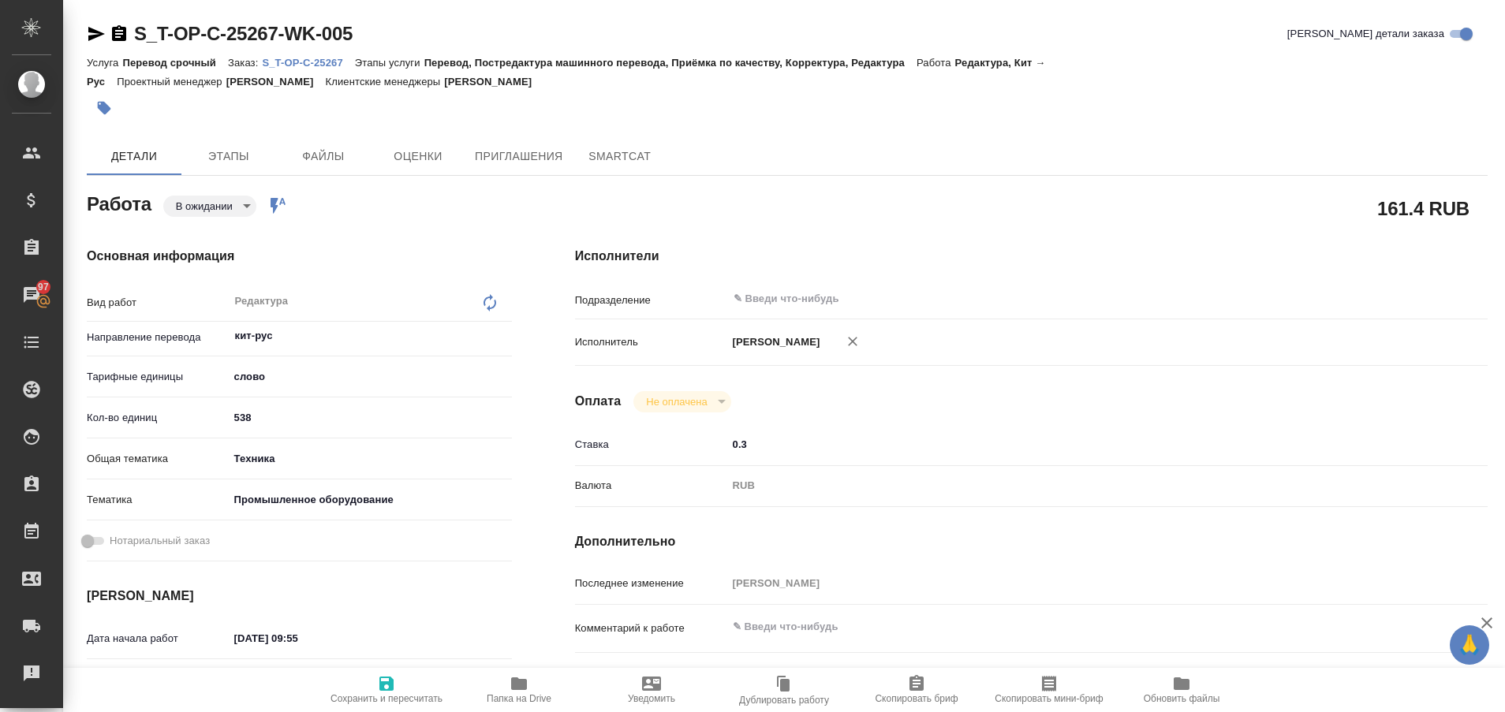
click at [320, 62] on p "S_T-OP-C-25267" at bounding box center [308, 63] width 92 height 12
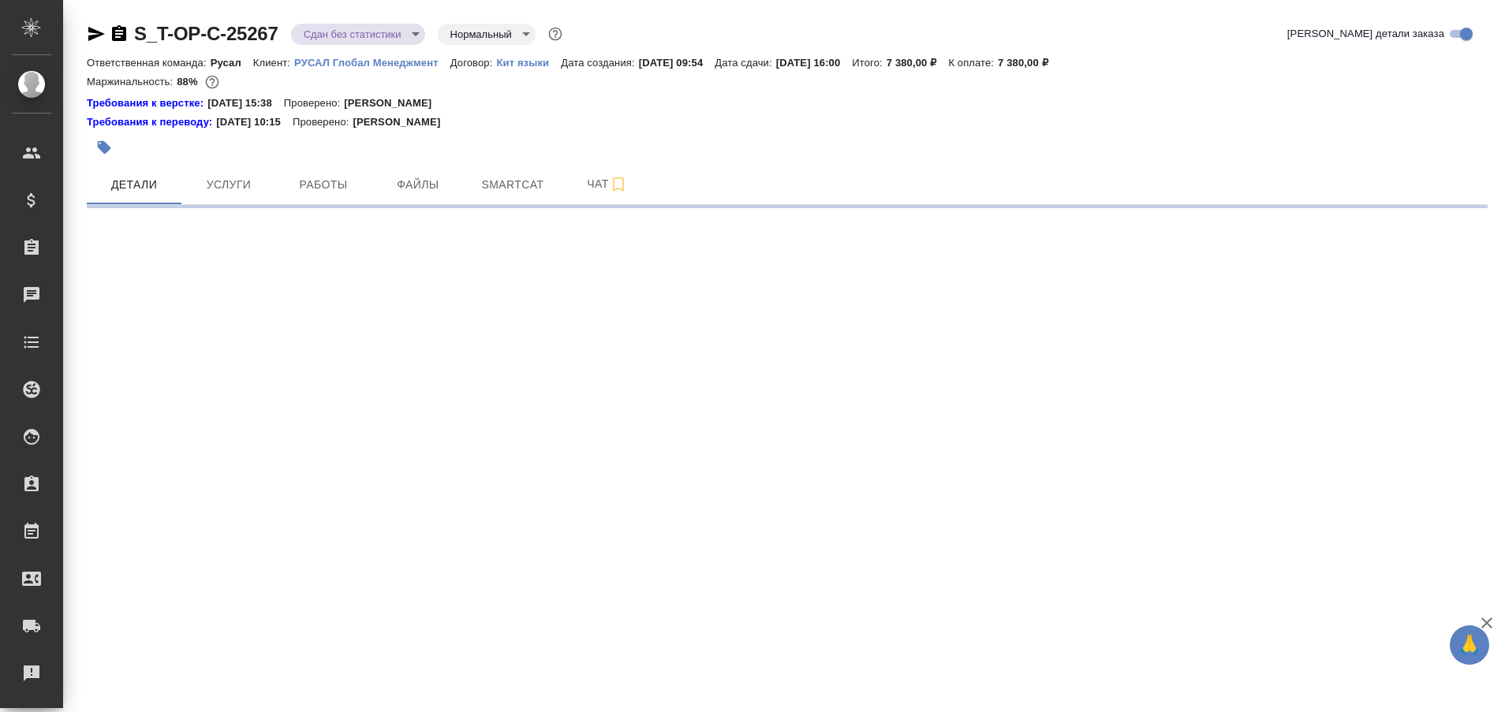
select select "RU"
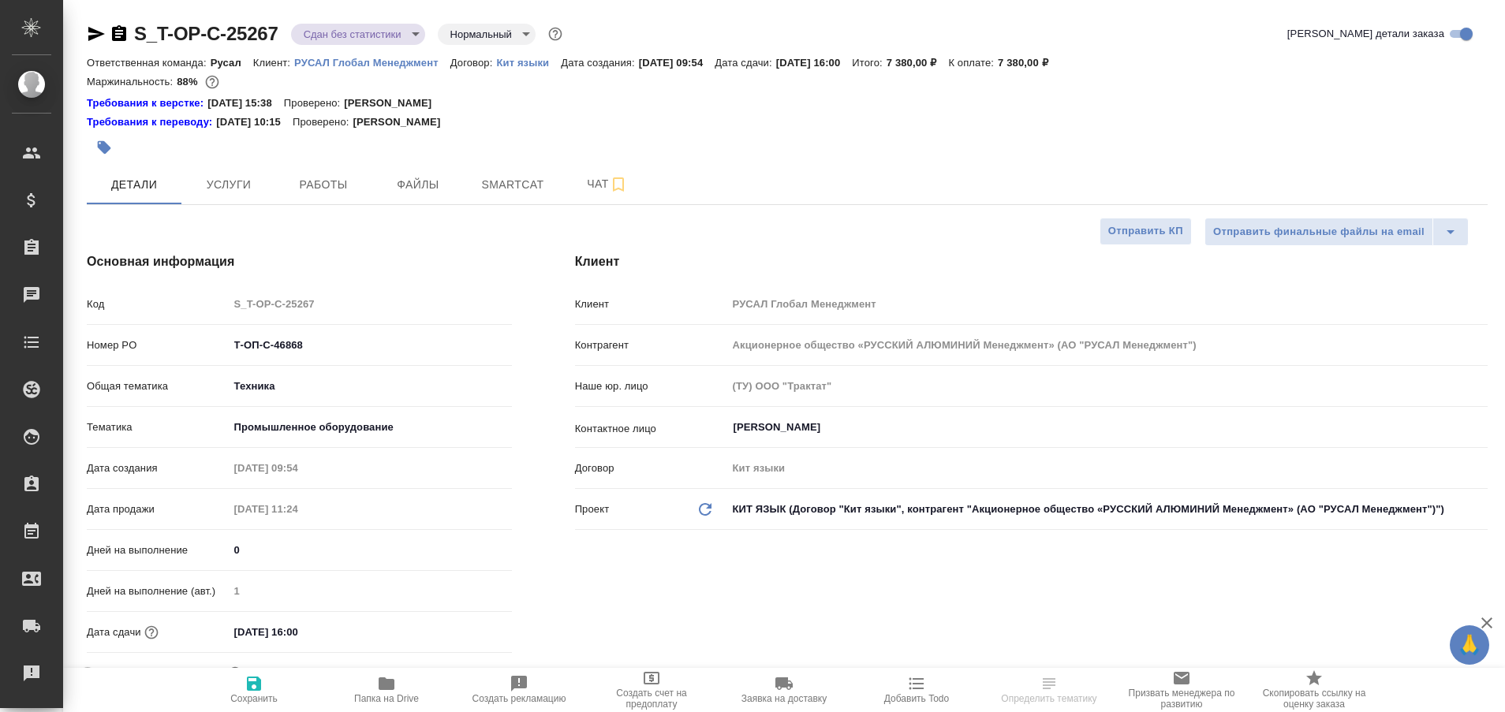
type textarea "x"
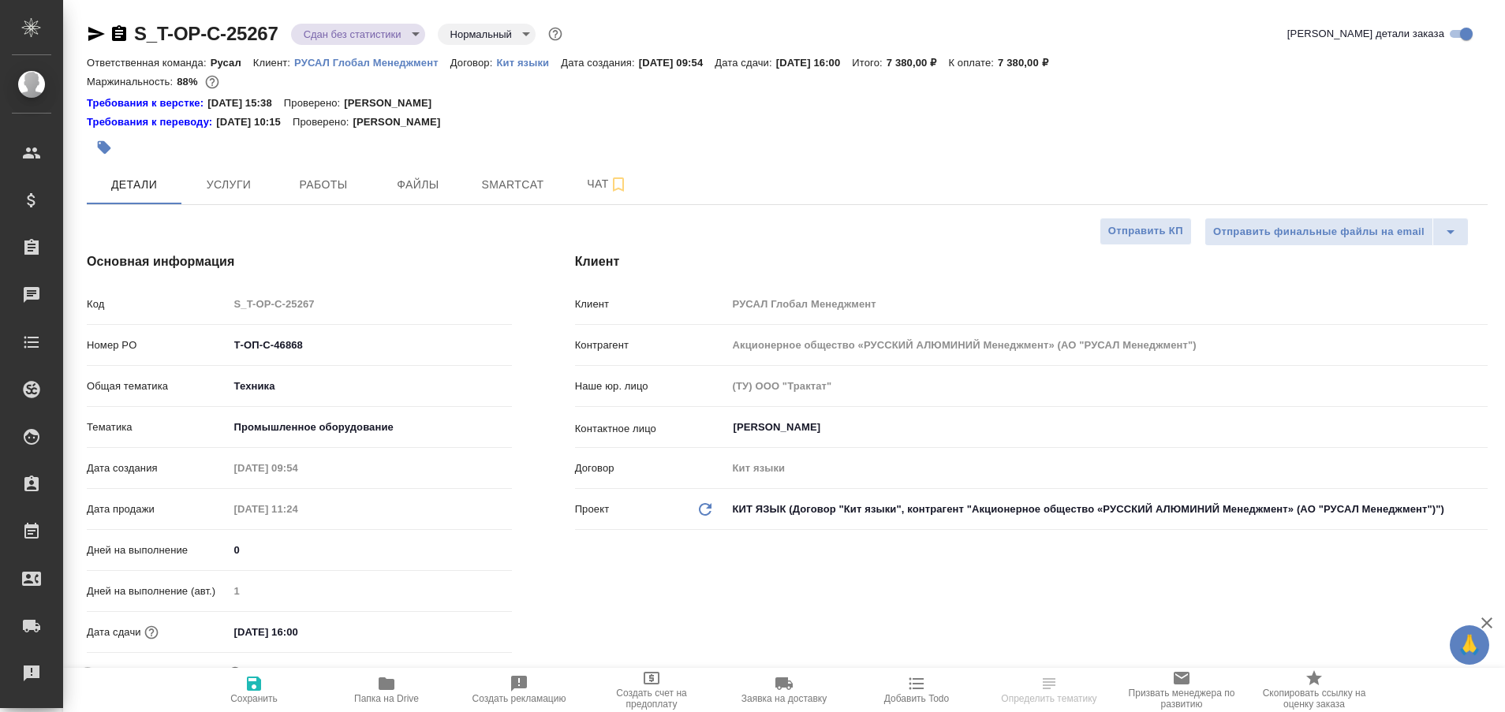
type textarea "x"
click at [309, 194] on span "Работы" at bounding box center [324, 185] width 76 height 20
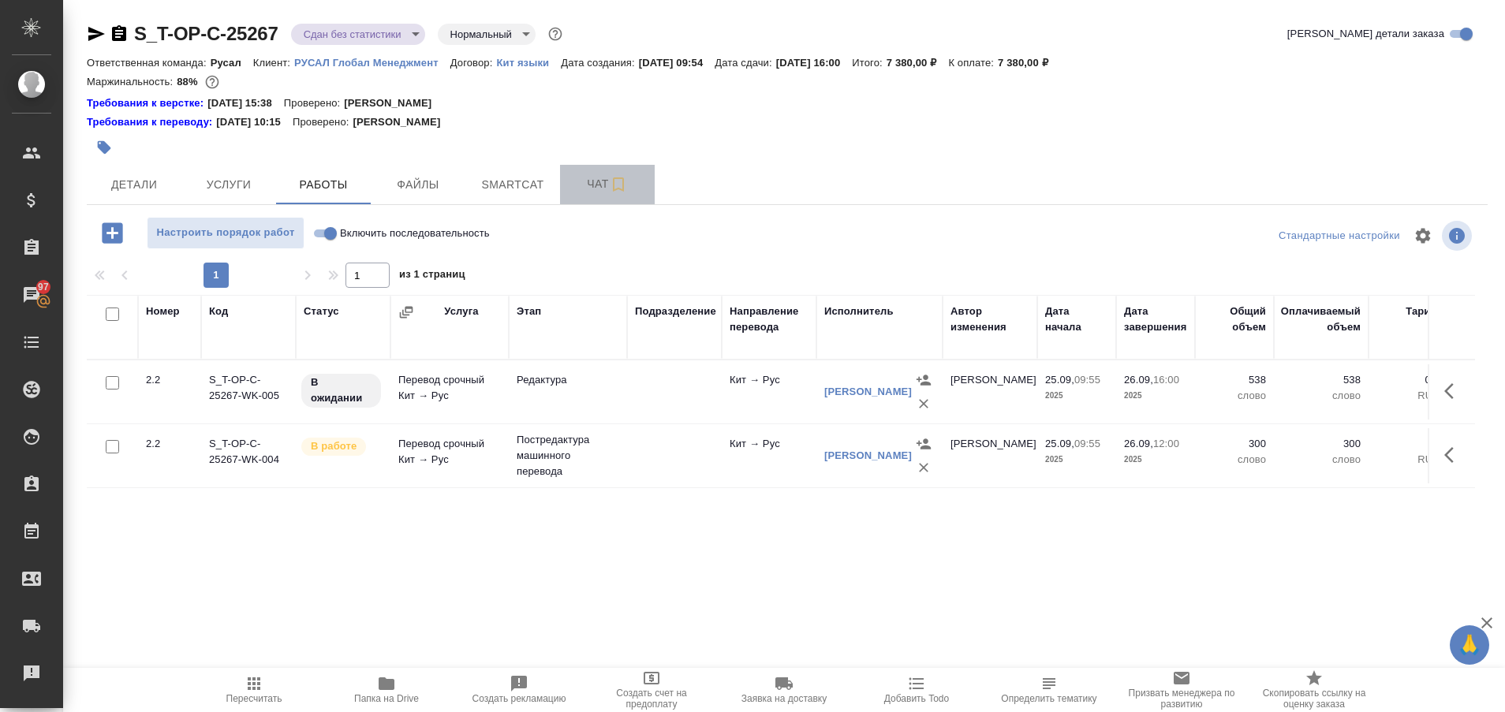
click at [590, 185] on span "Чат" at bounding box center [608, 184] width 76 height 20
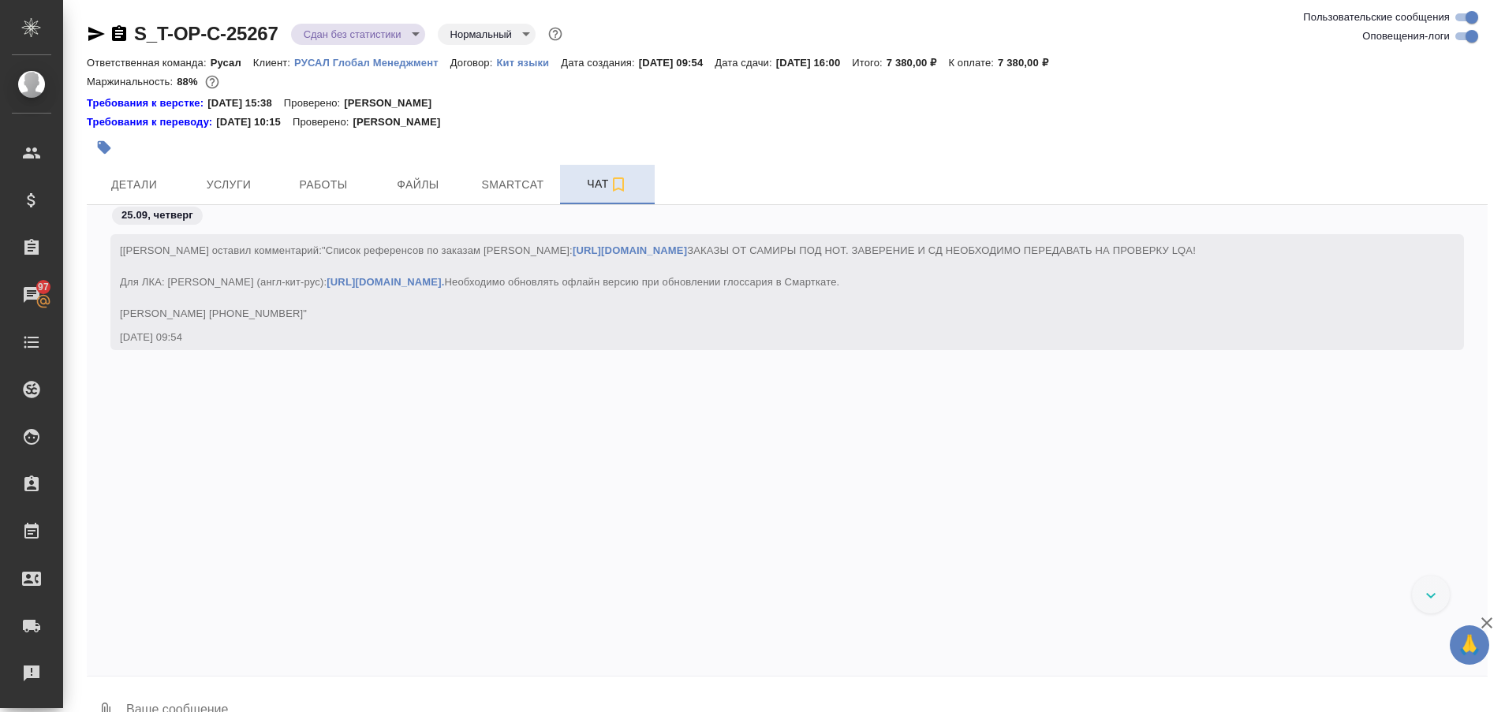
scroll to position [4553, 0]
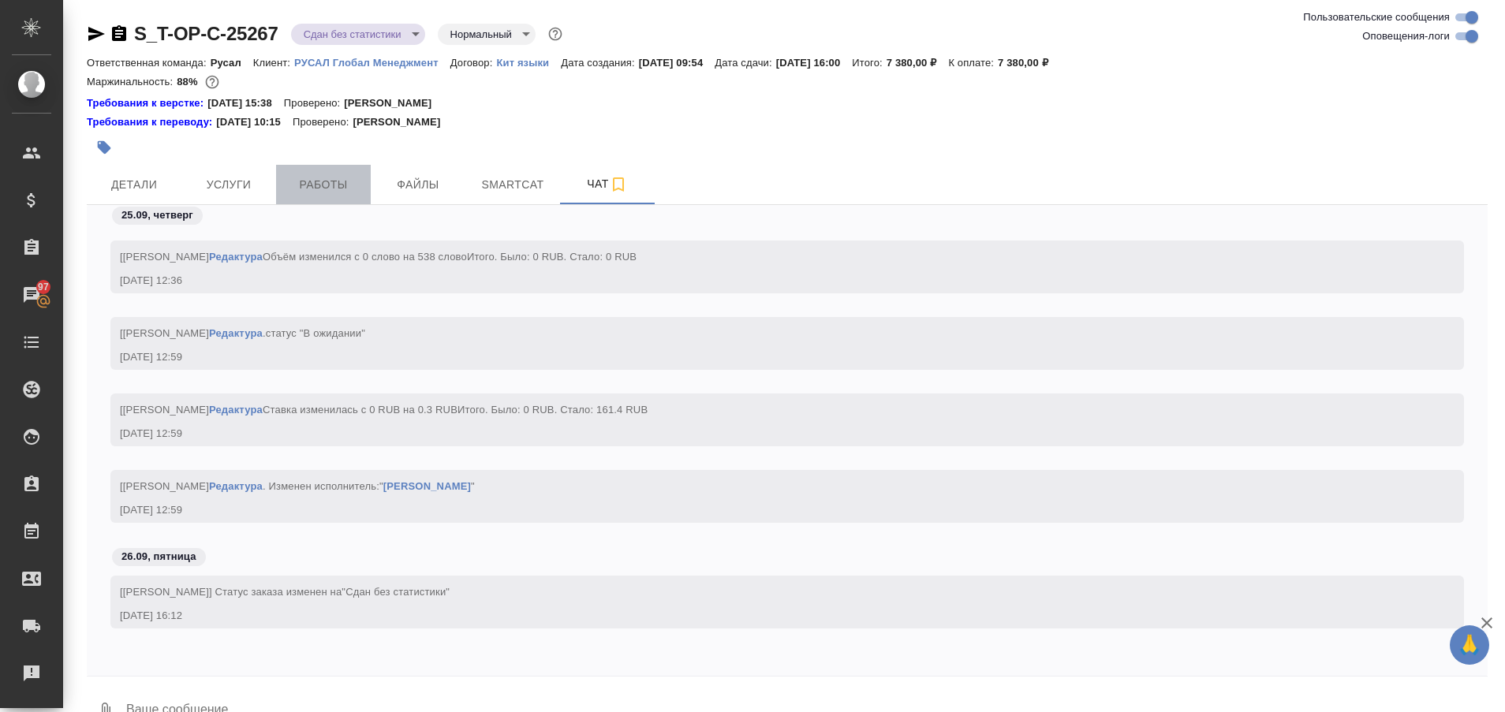
click at [348, 177] on span "Работы" at bounding box center [324, 185] width 76 height 20
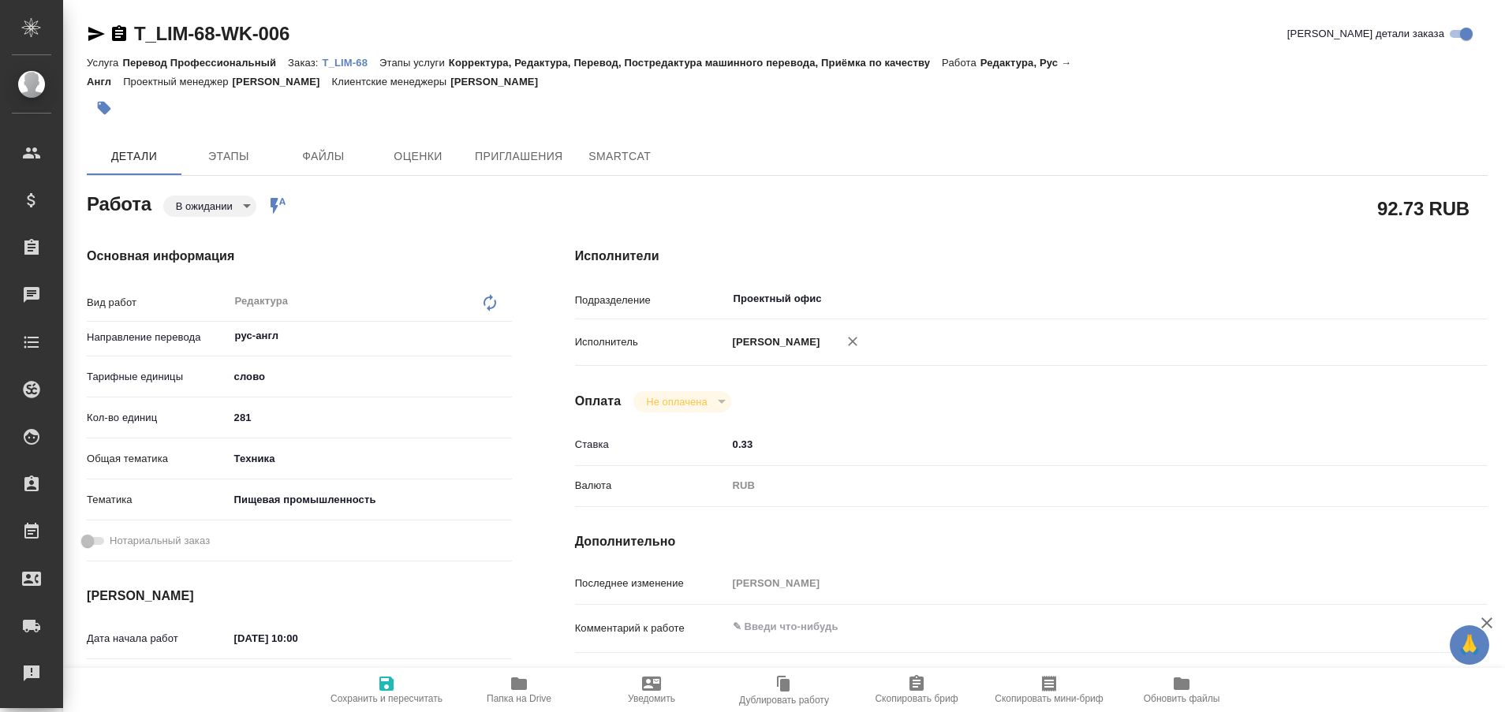
type textarea "x"
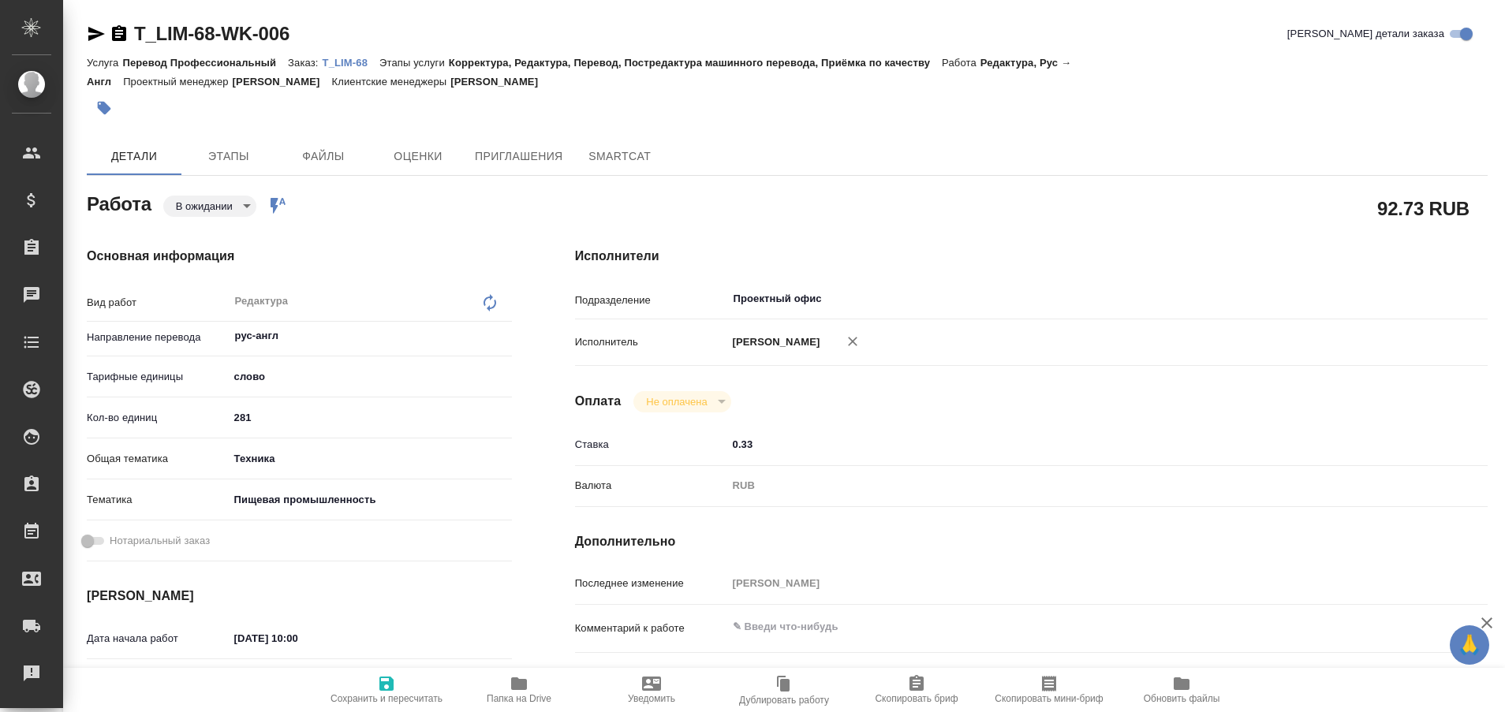
click at [336, 61] on p "T_LIM-68" at bounding box center [351, 63] width 57 height 12
type textarea "x"
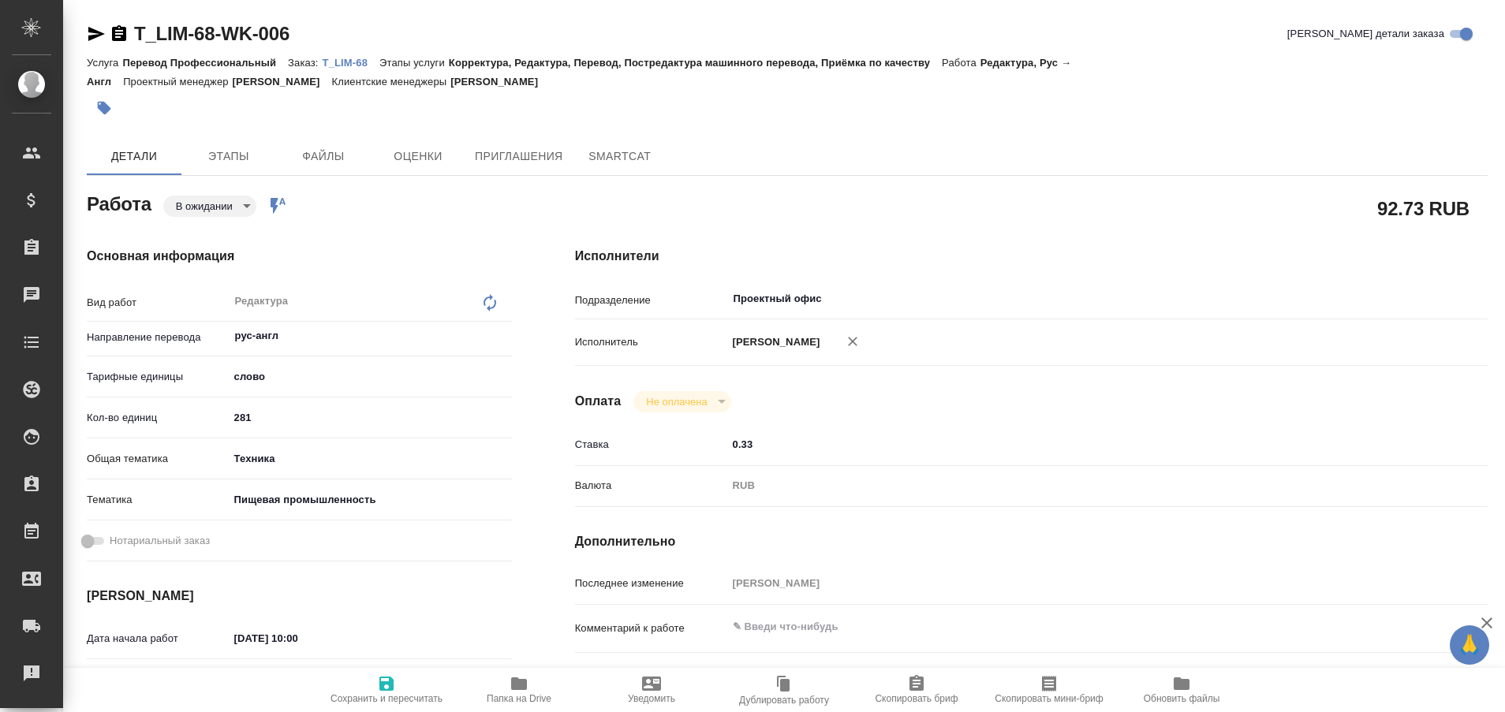
type textarea "x"
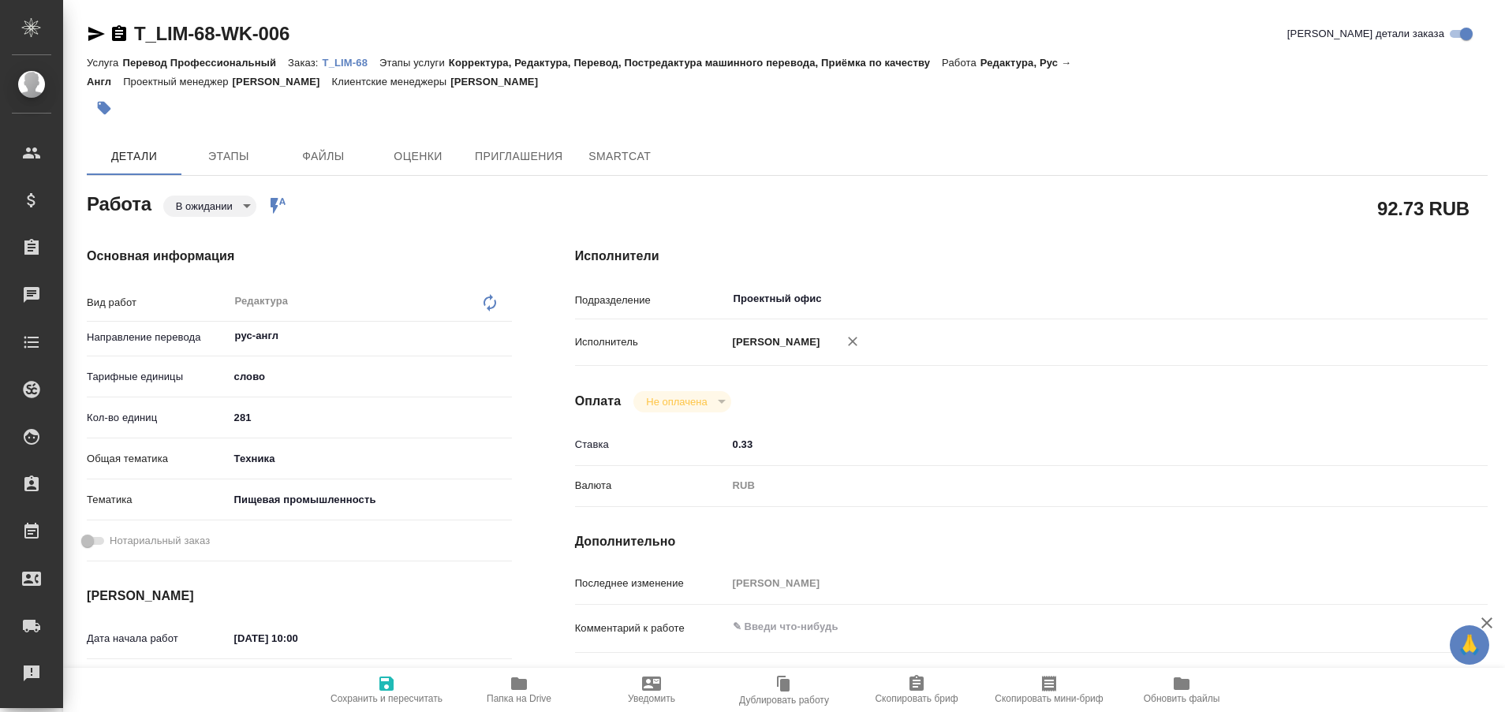
type textarea "x"
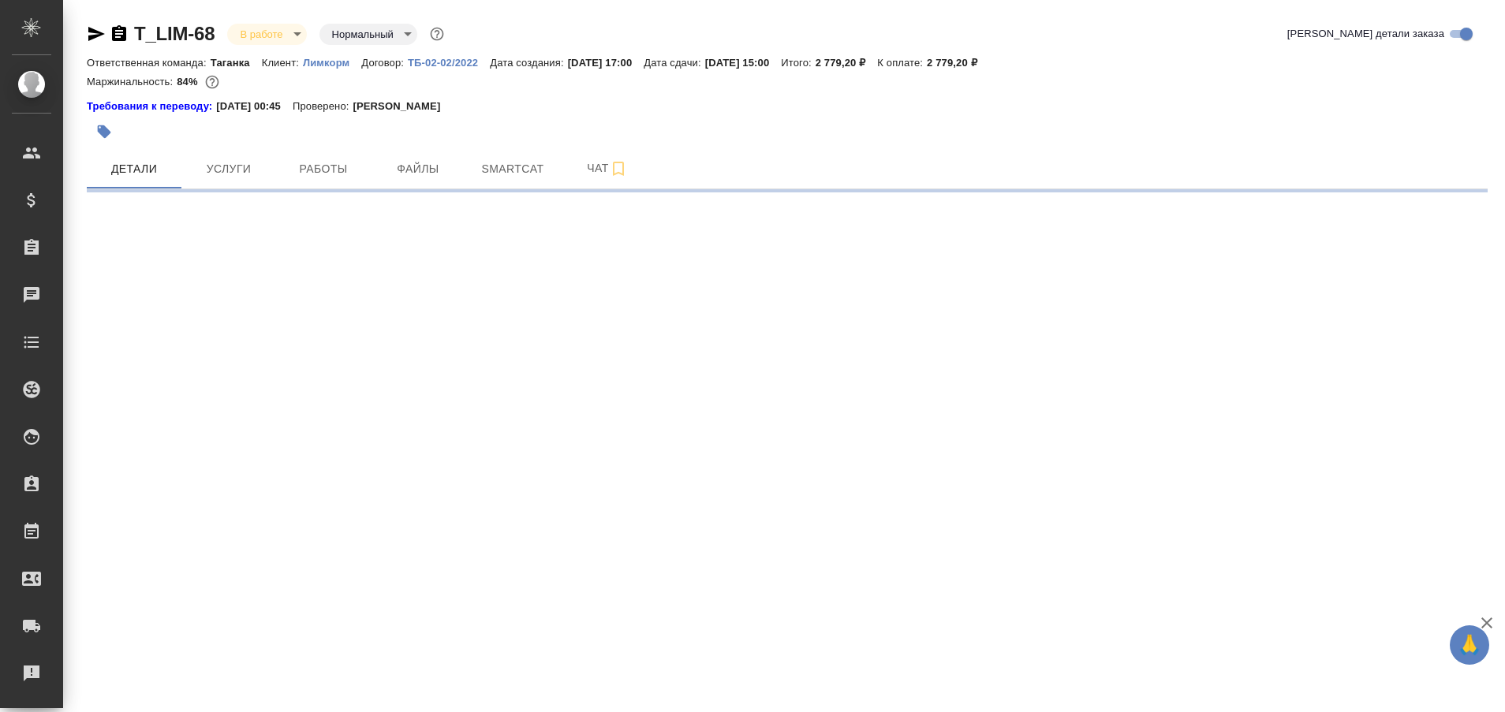
select select "RU"
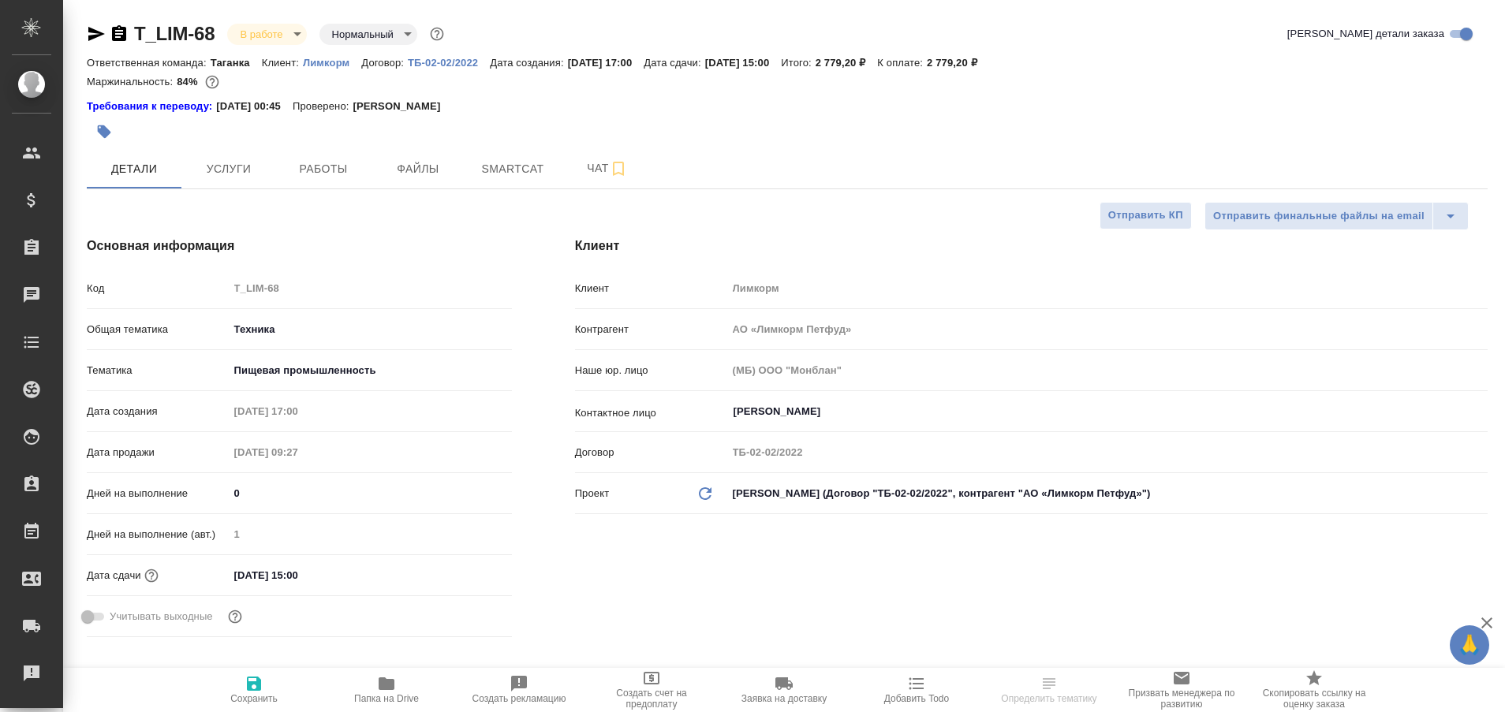
type textarea "x"
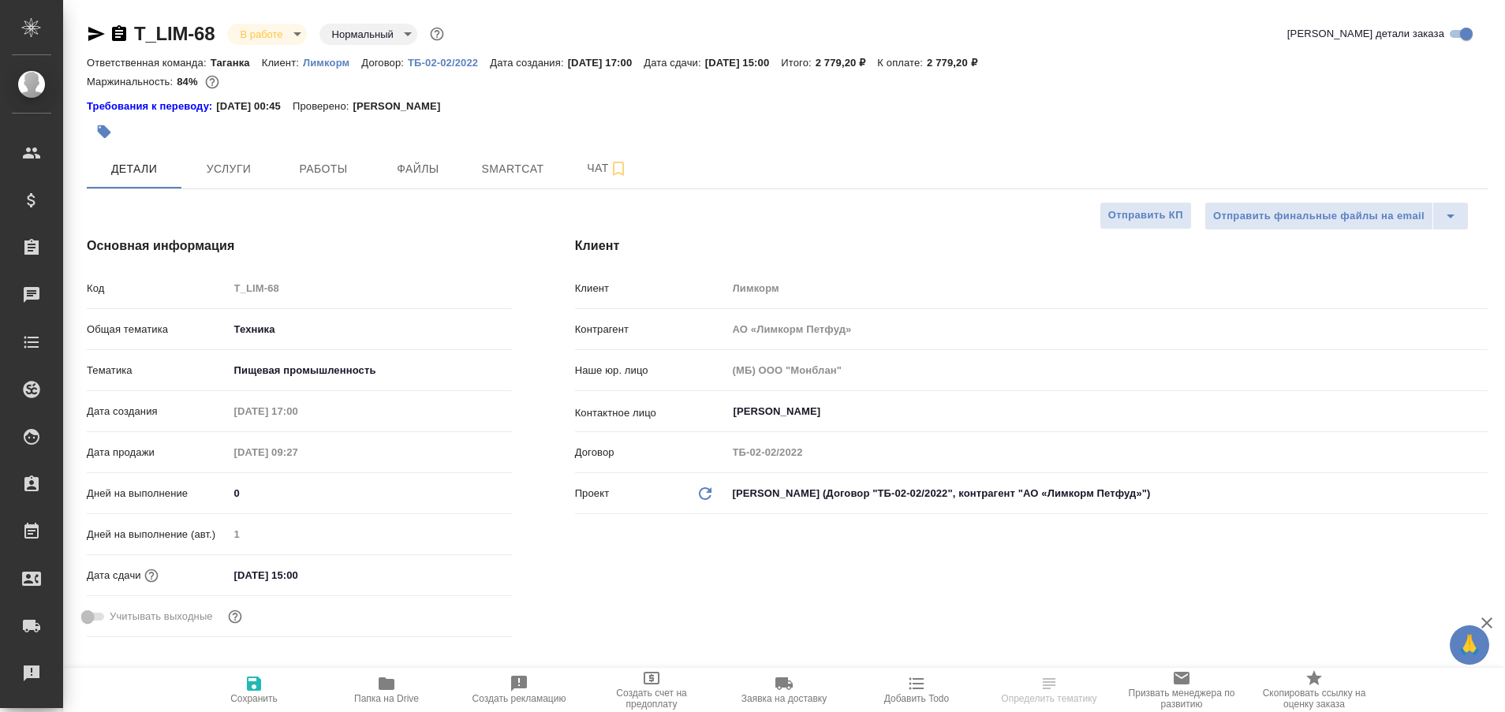
type textarea "x"
click at [323, 183] on button "Работы" at bounding box center [323, 168] width 95 height 39
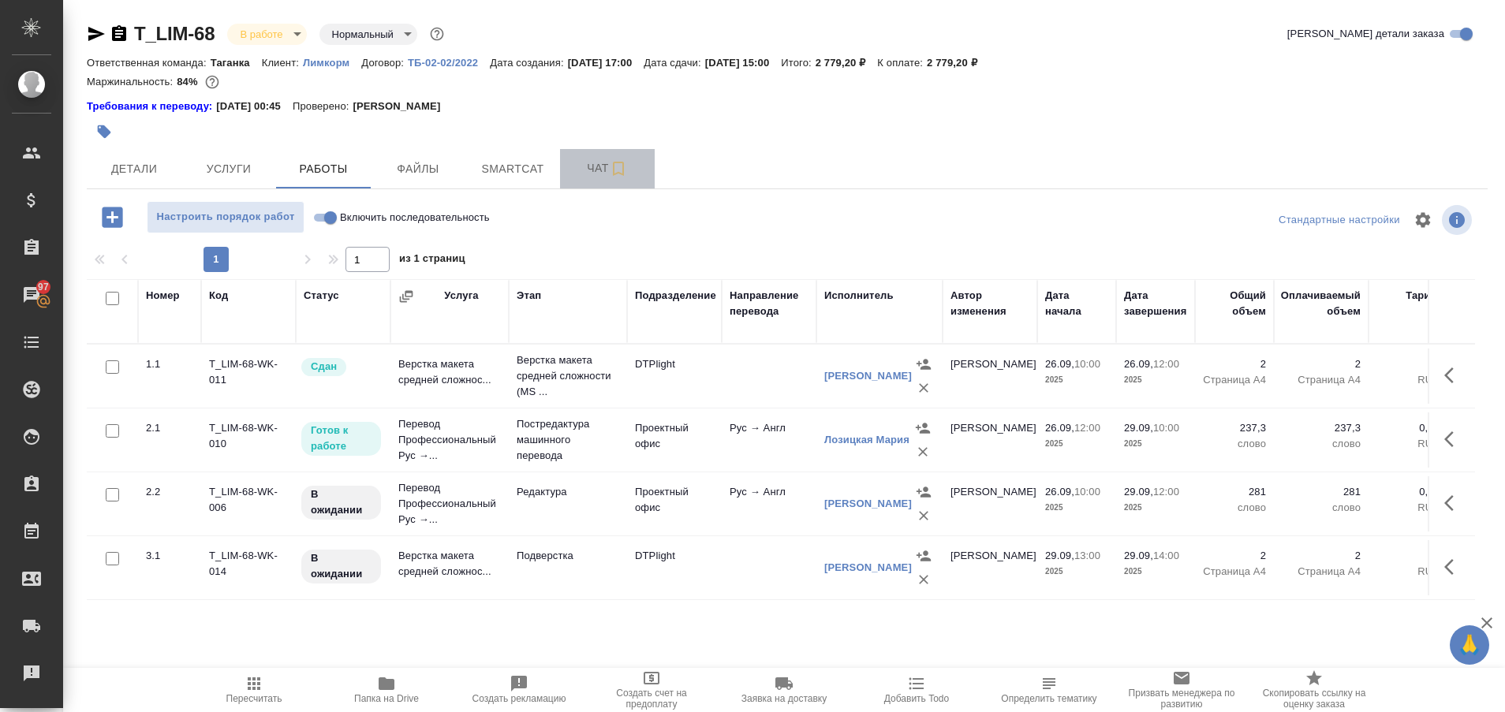
click at [585, 186] on button "Чат" at bounding box center [607, 168] width 95 height 39
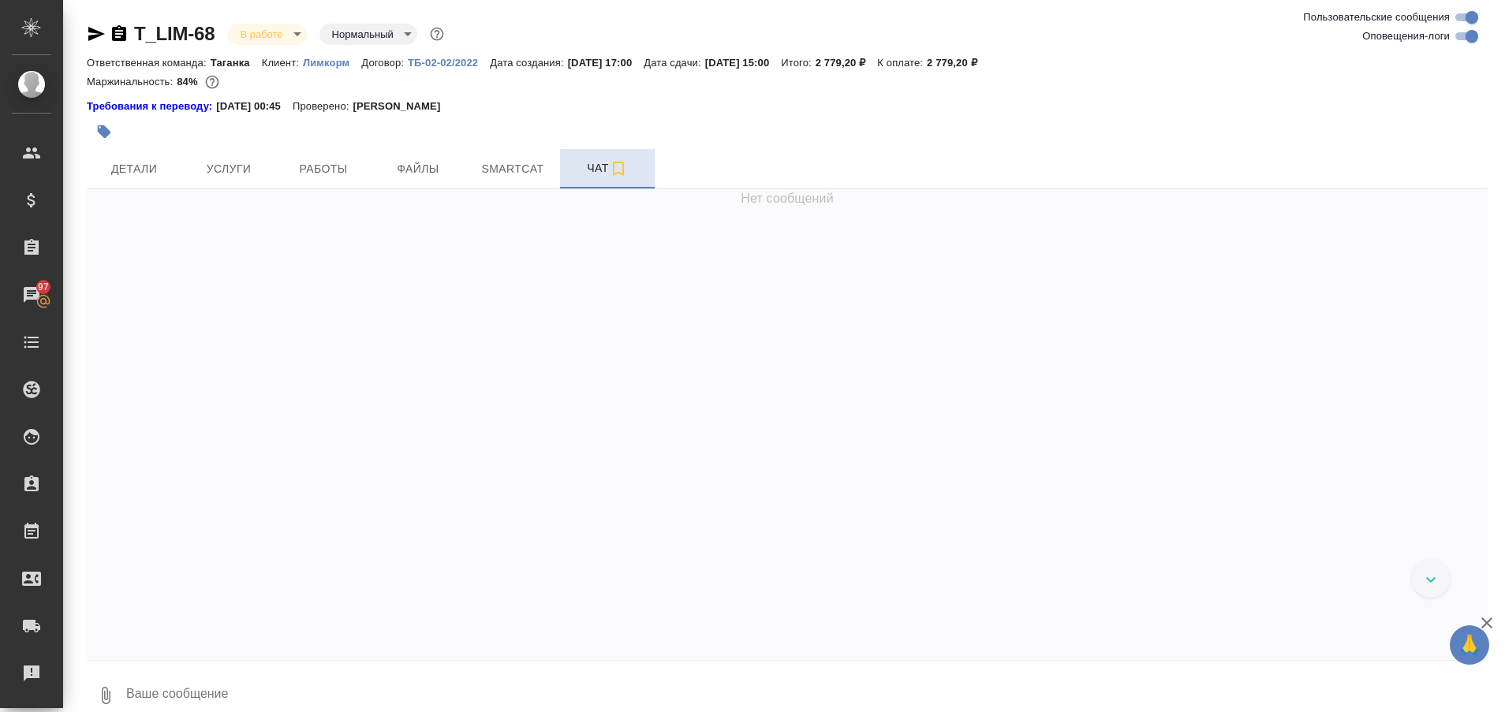
scroll to position [4770, 0]
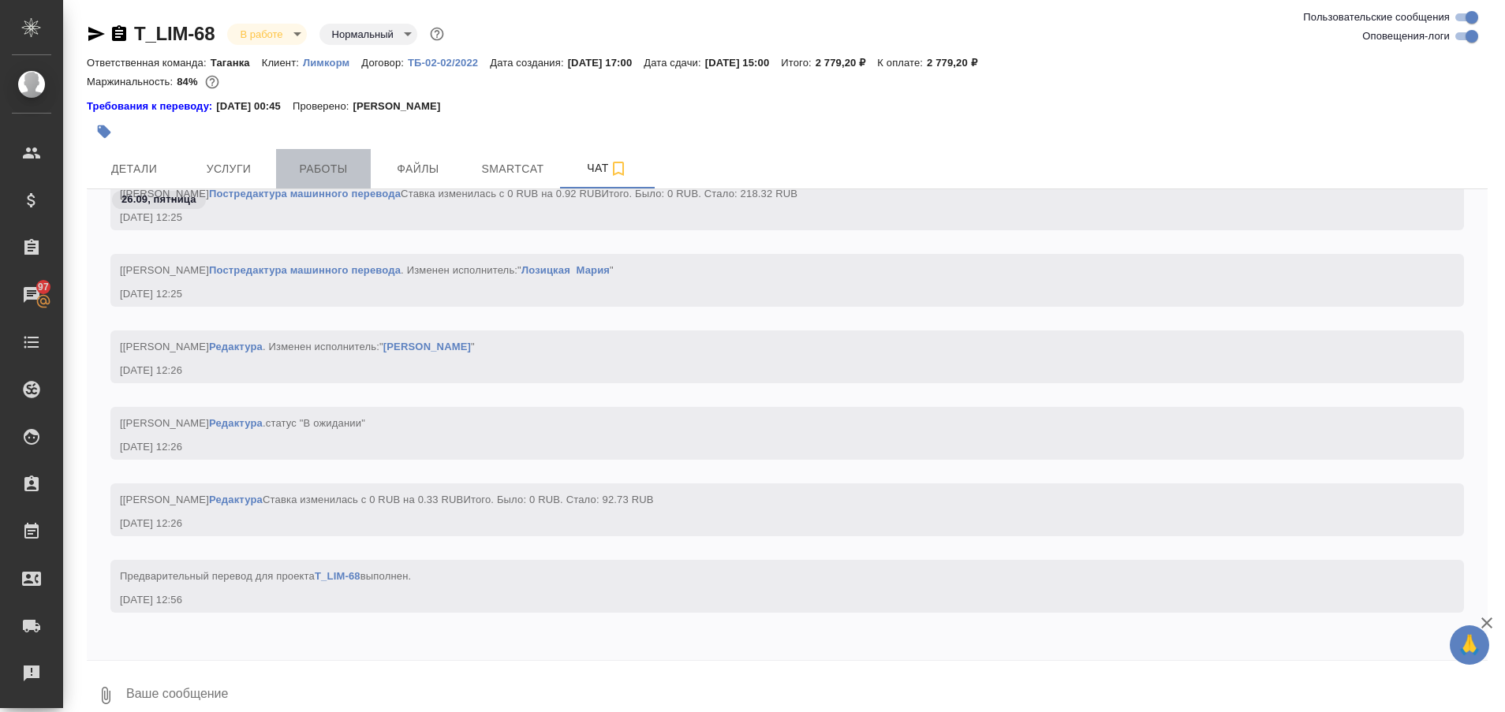
click at [337, 179] on button "Работы" at bounding box center [323, 168] width 95 height 39
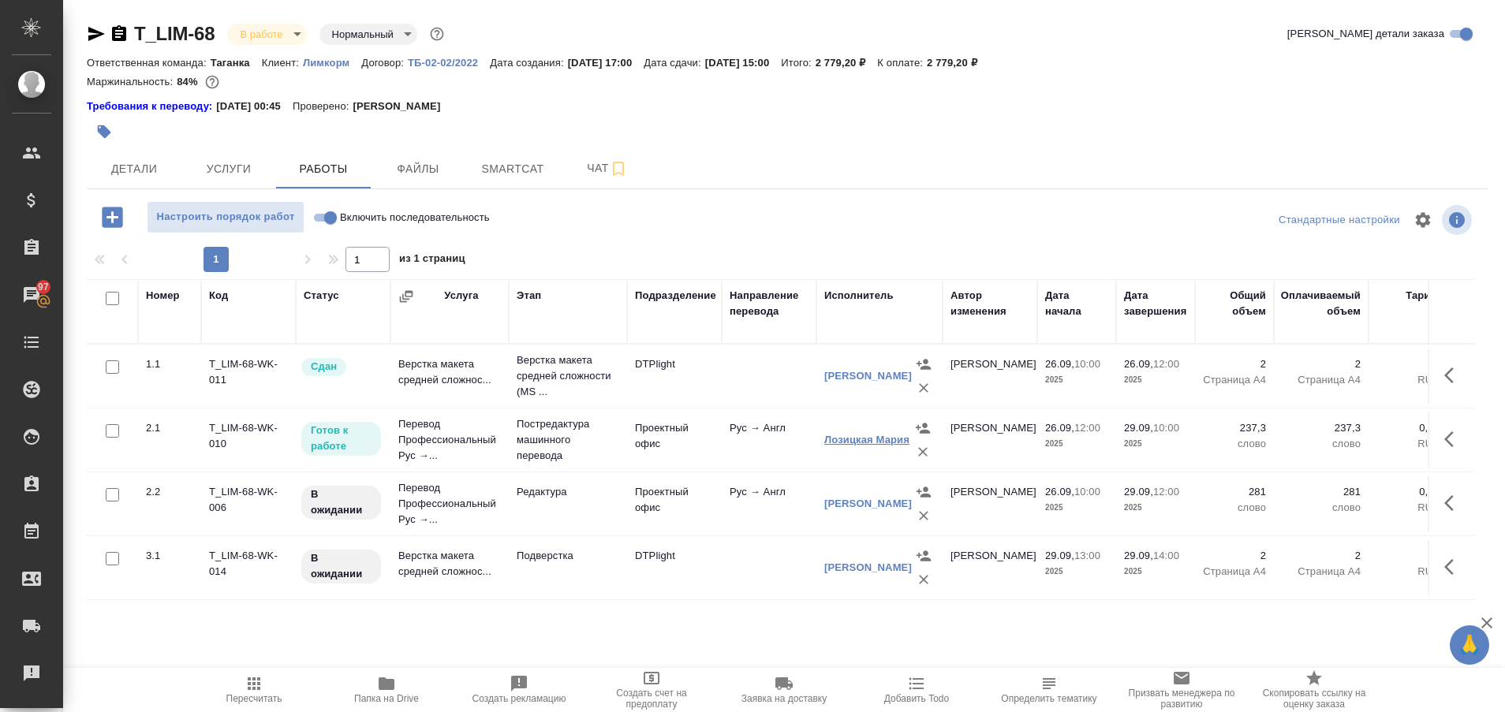
click at [837, 438] on link "Лозицкая Мария" at bounding box center [867, 440] width 85 height 12
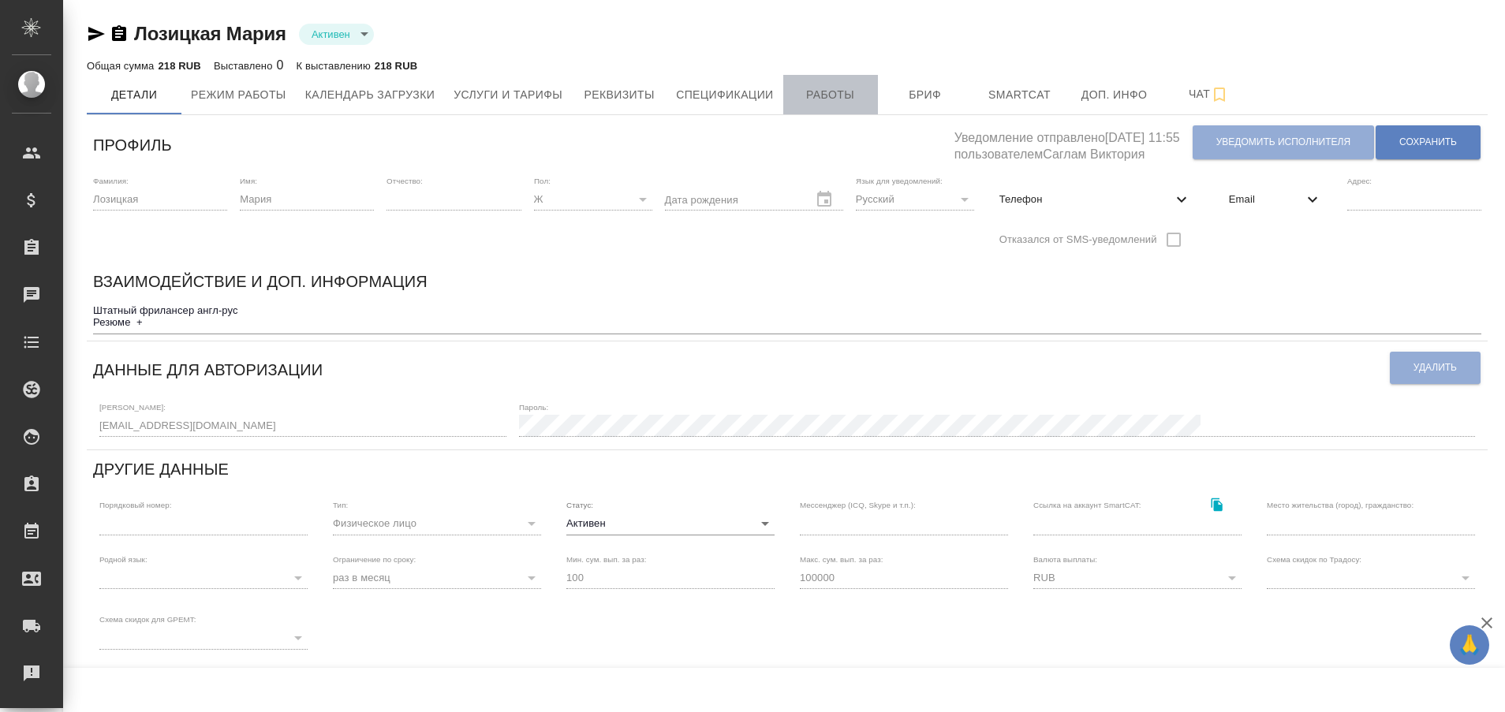
click at [810, 92] on span "Работы" at bounding box center [831, 95] width 76 height 20
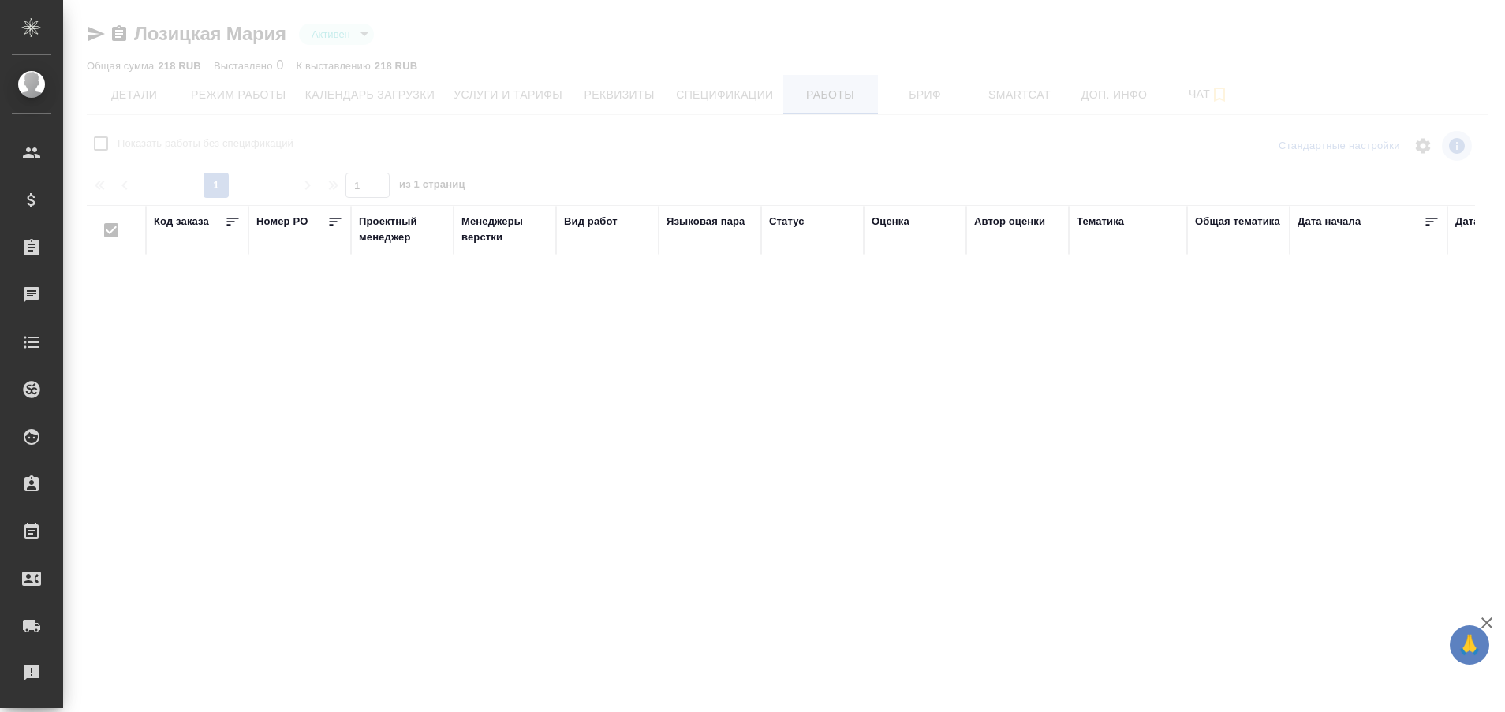
checkbox input "false"
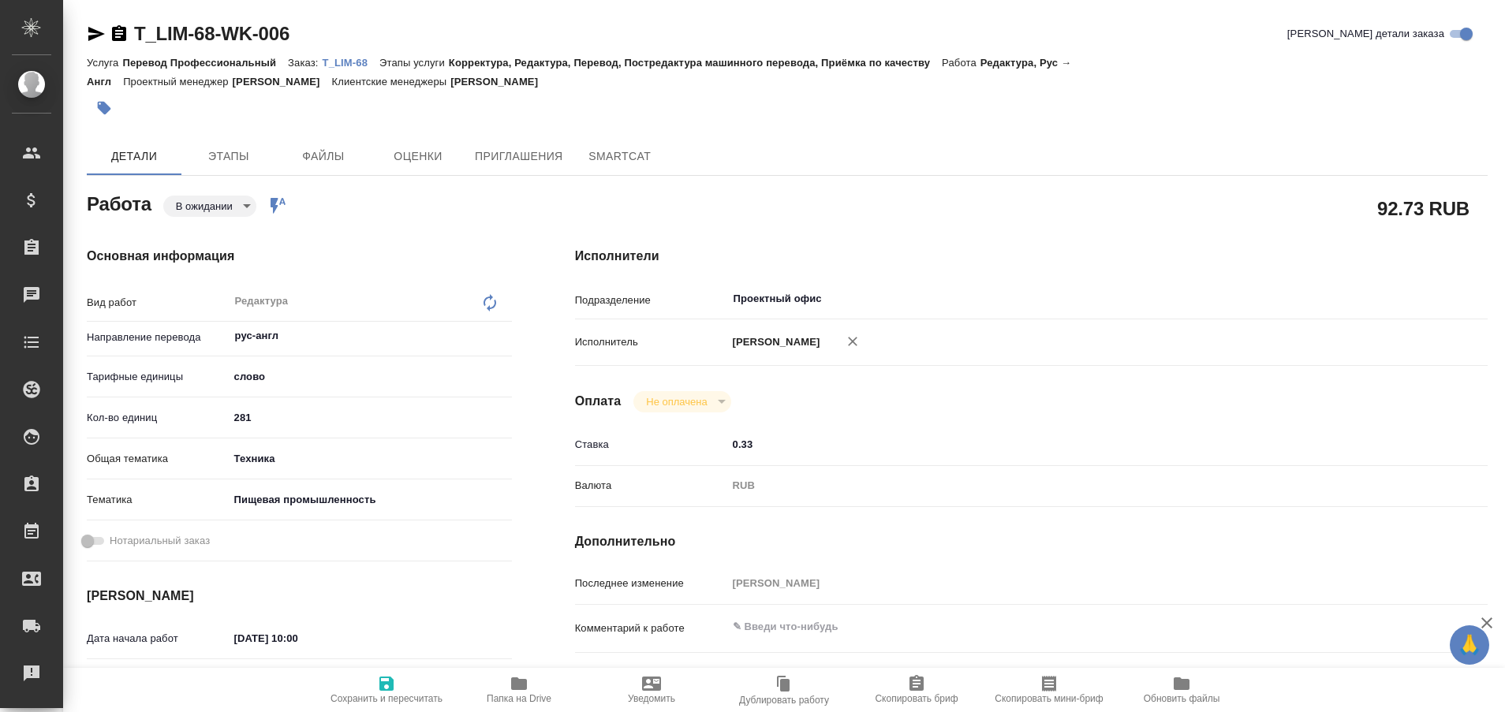
type textarea "x"
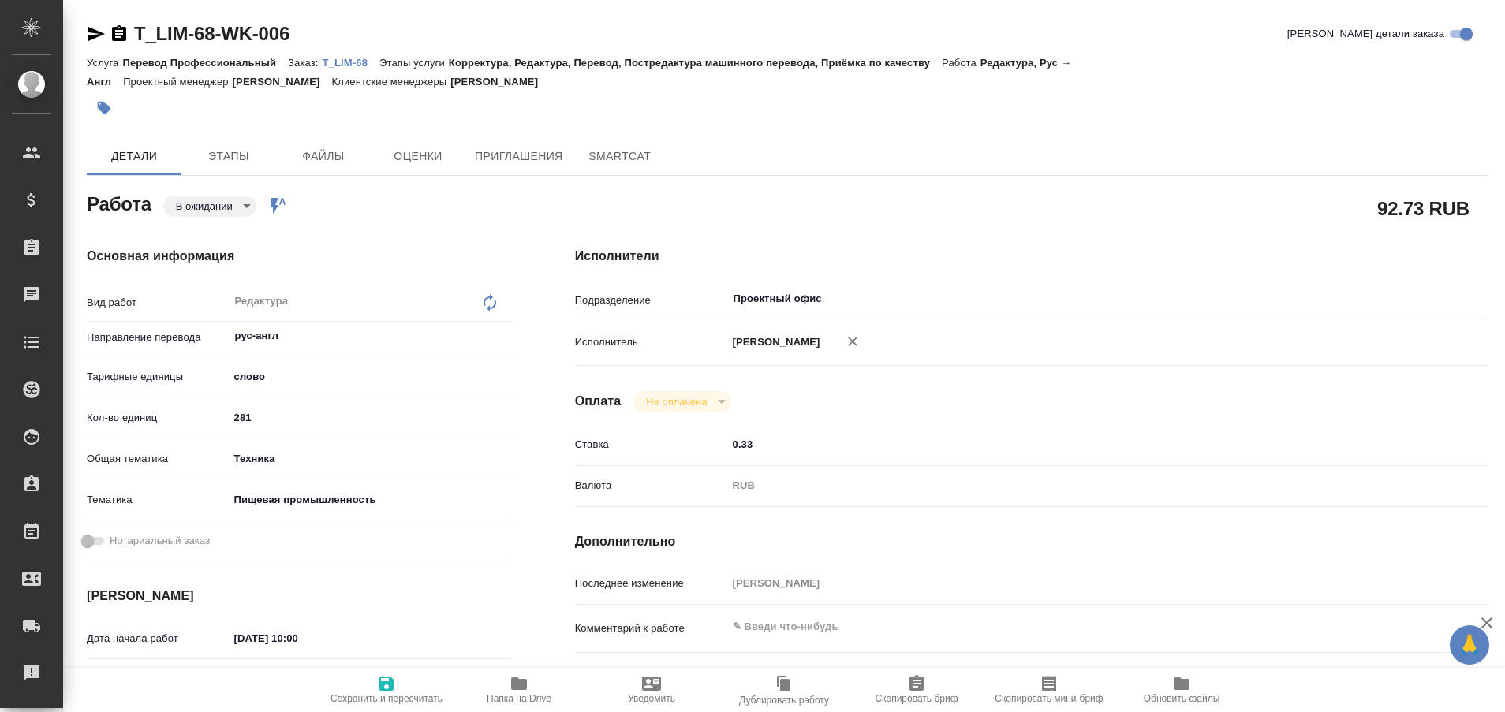
type textarea "x"
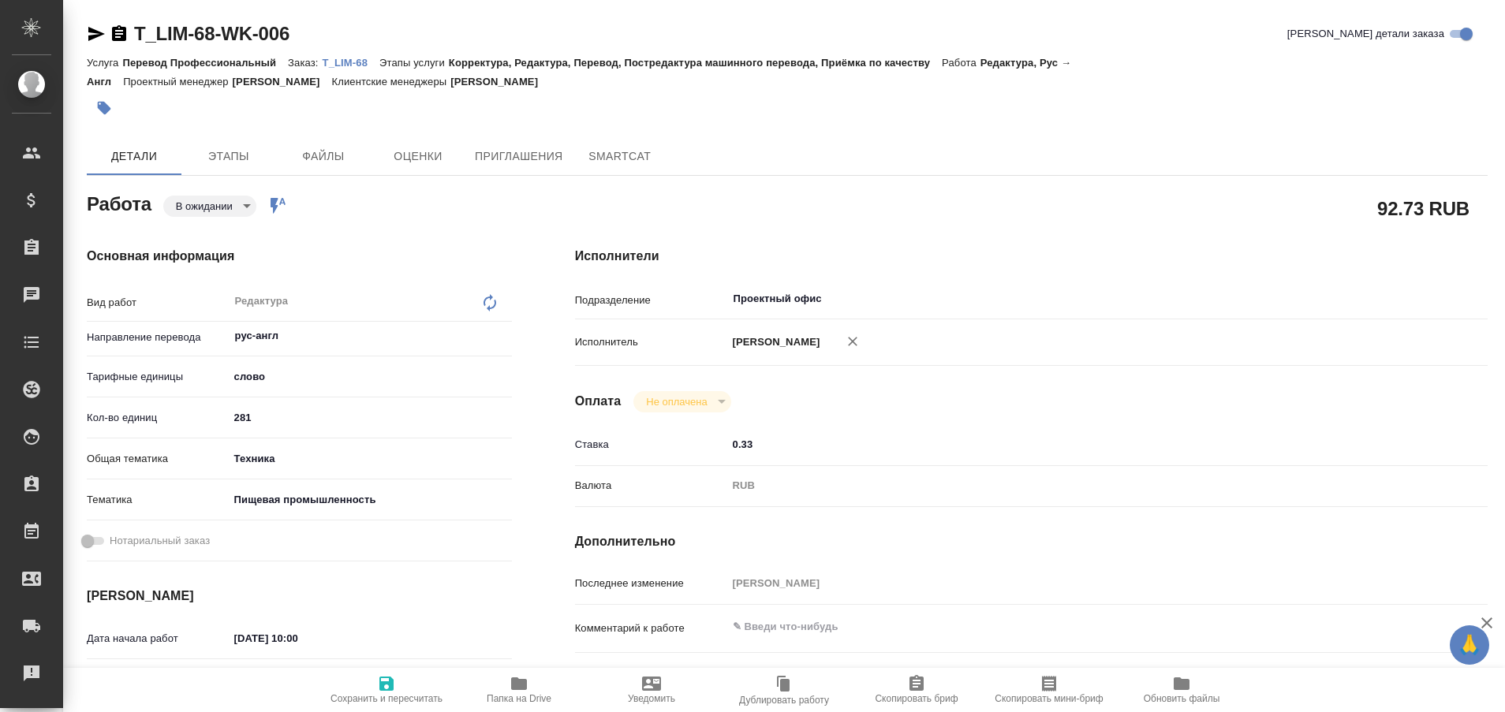
type textarea "x"
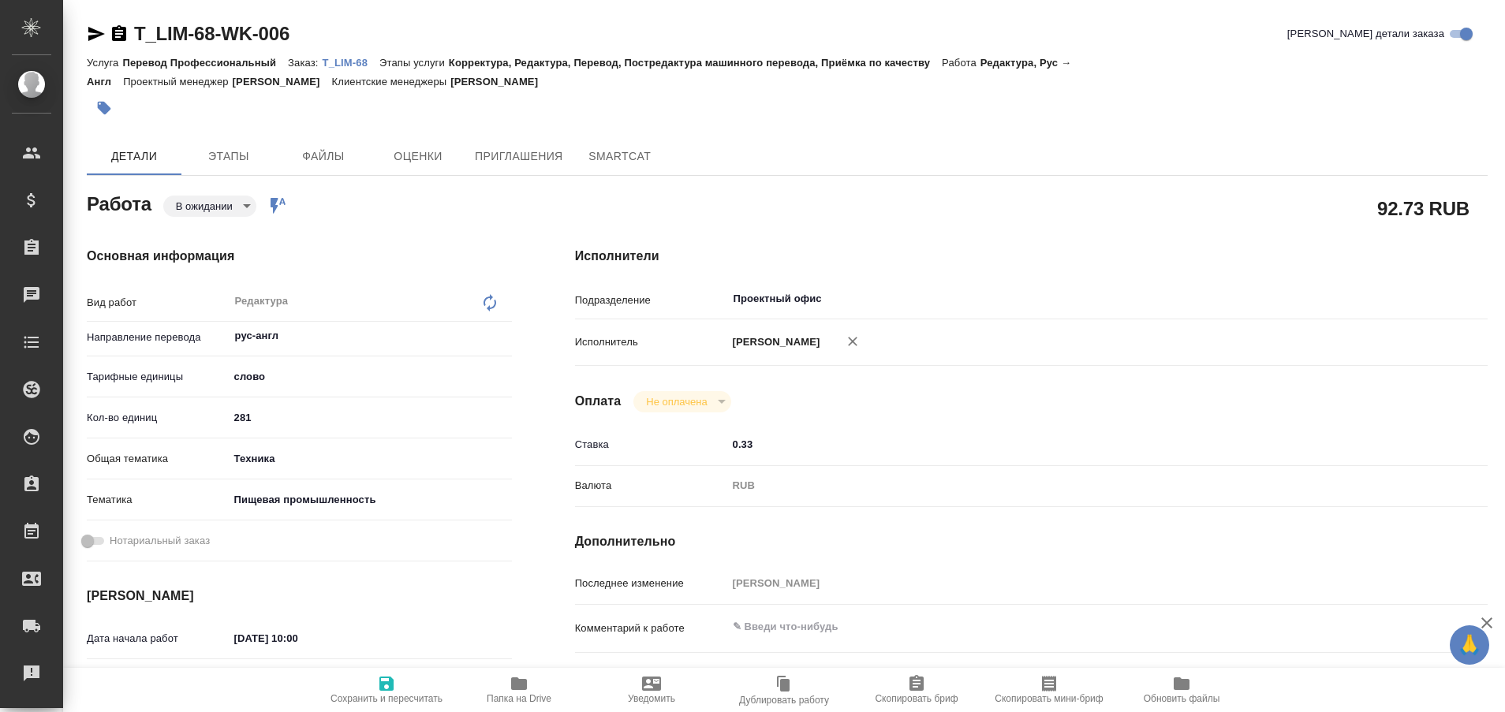
type textarea "x"
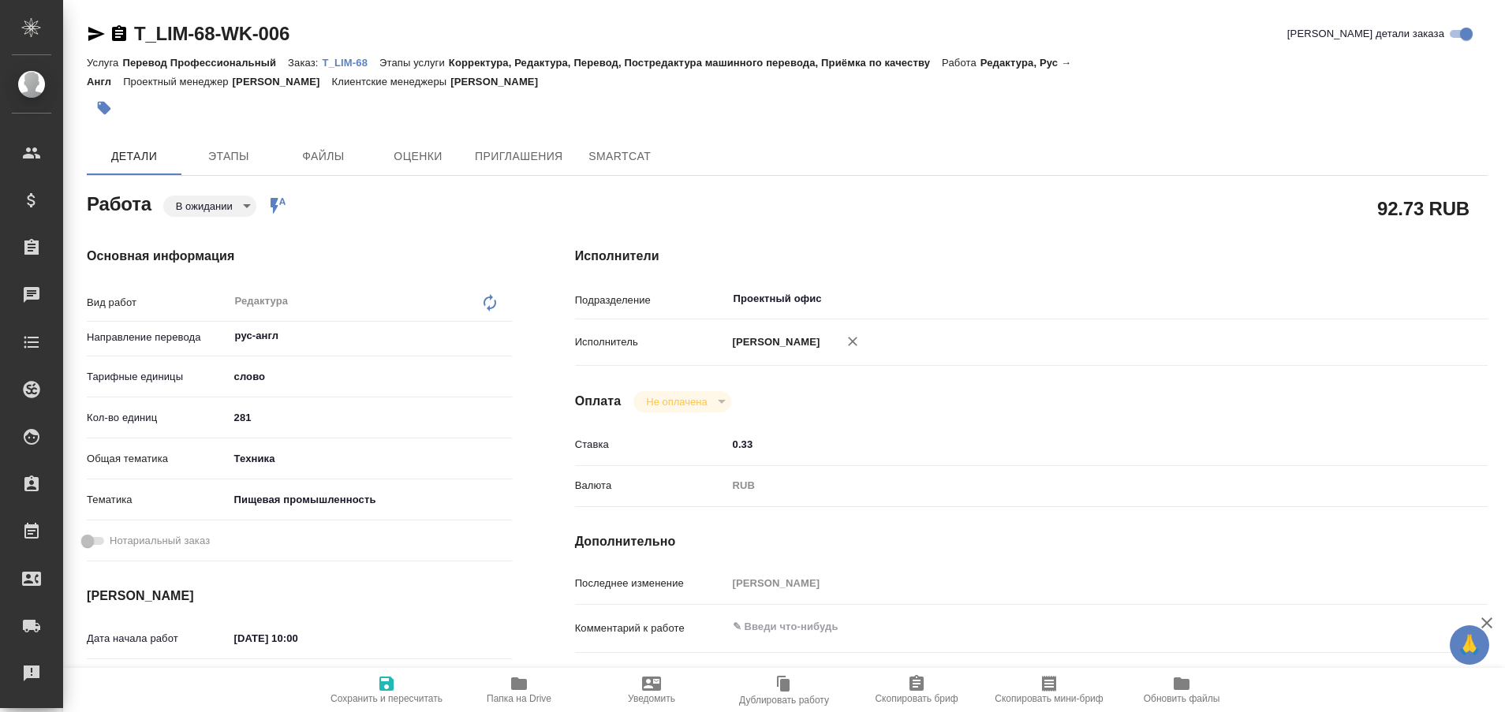
type textarea "x"
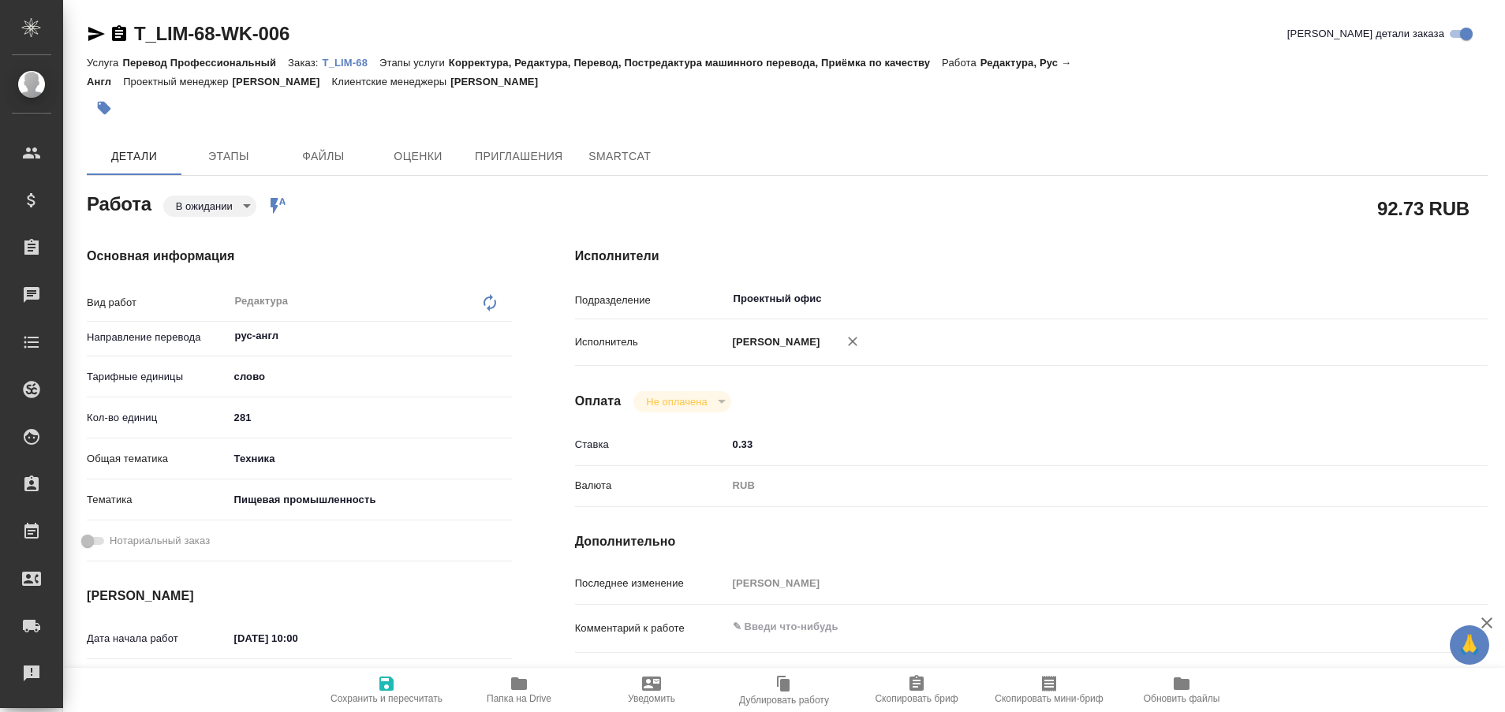
click at [342, 64] on p "T_LIM-68" at bounding box center [351, 63] width 57 height 12
type textarea "x"
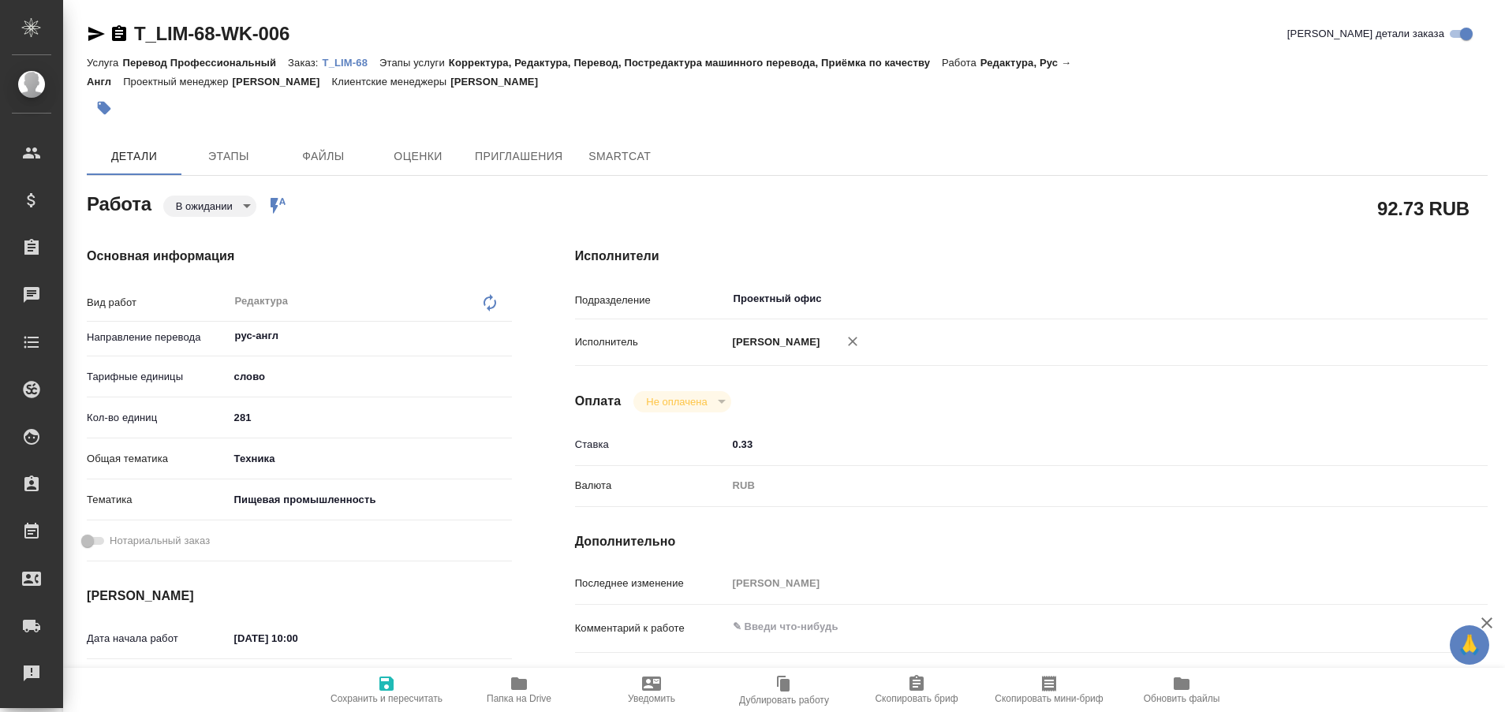
type textarea "x"
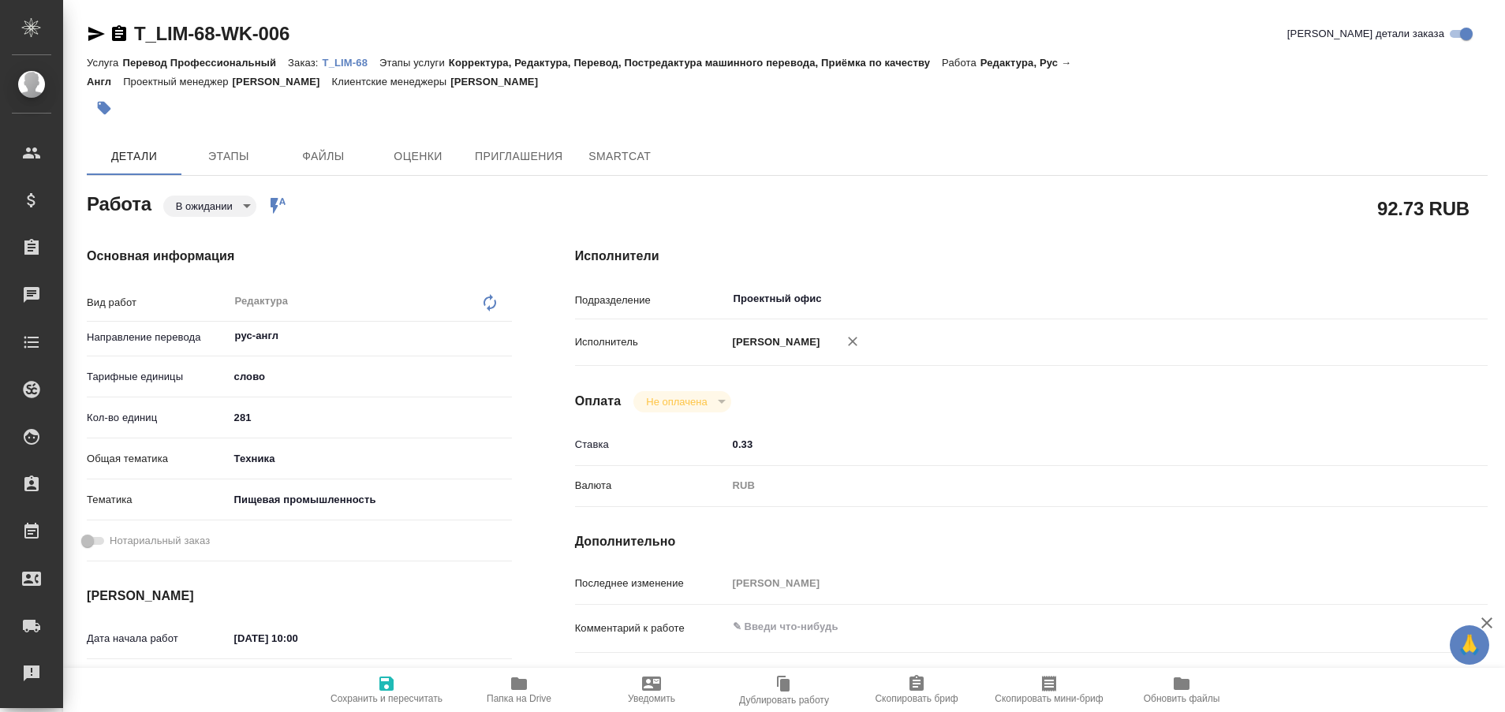
type textarea "x"
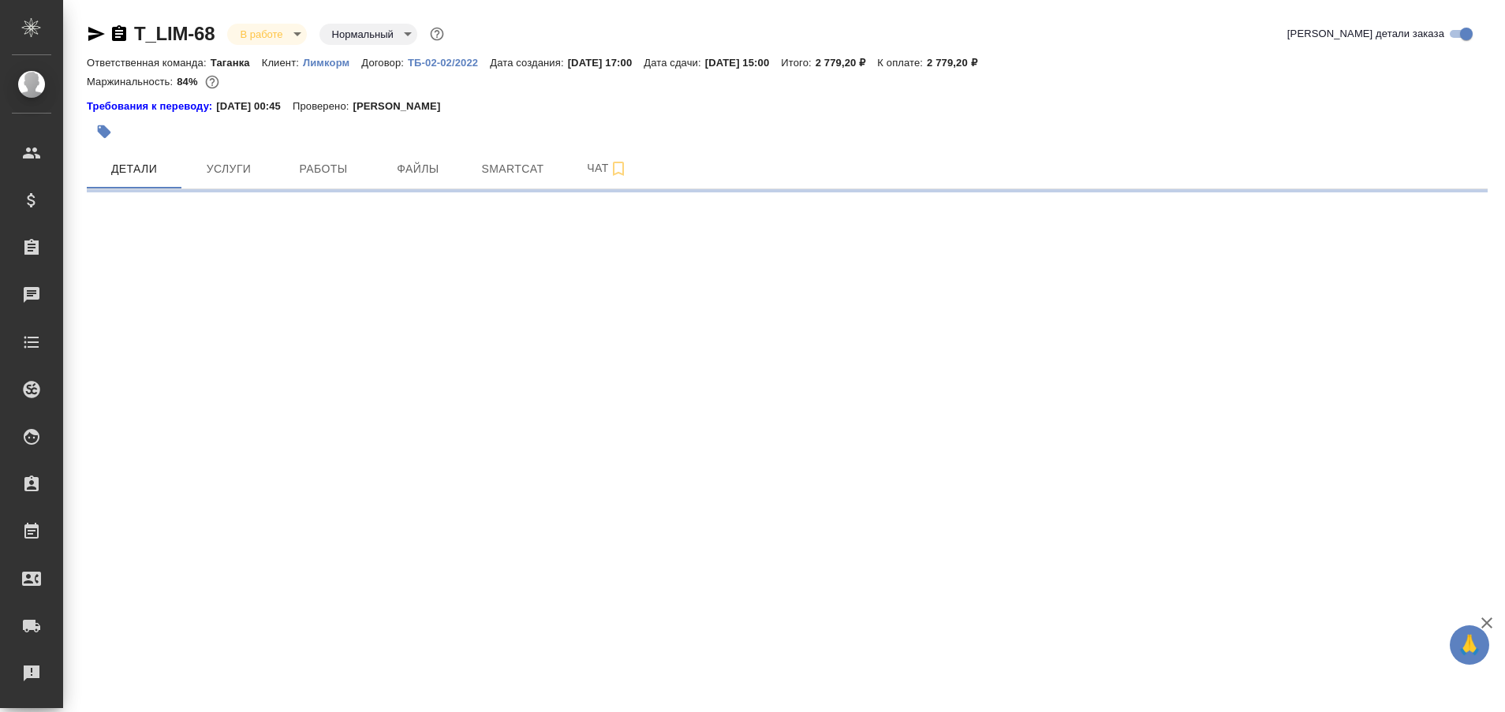
select select "RU"
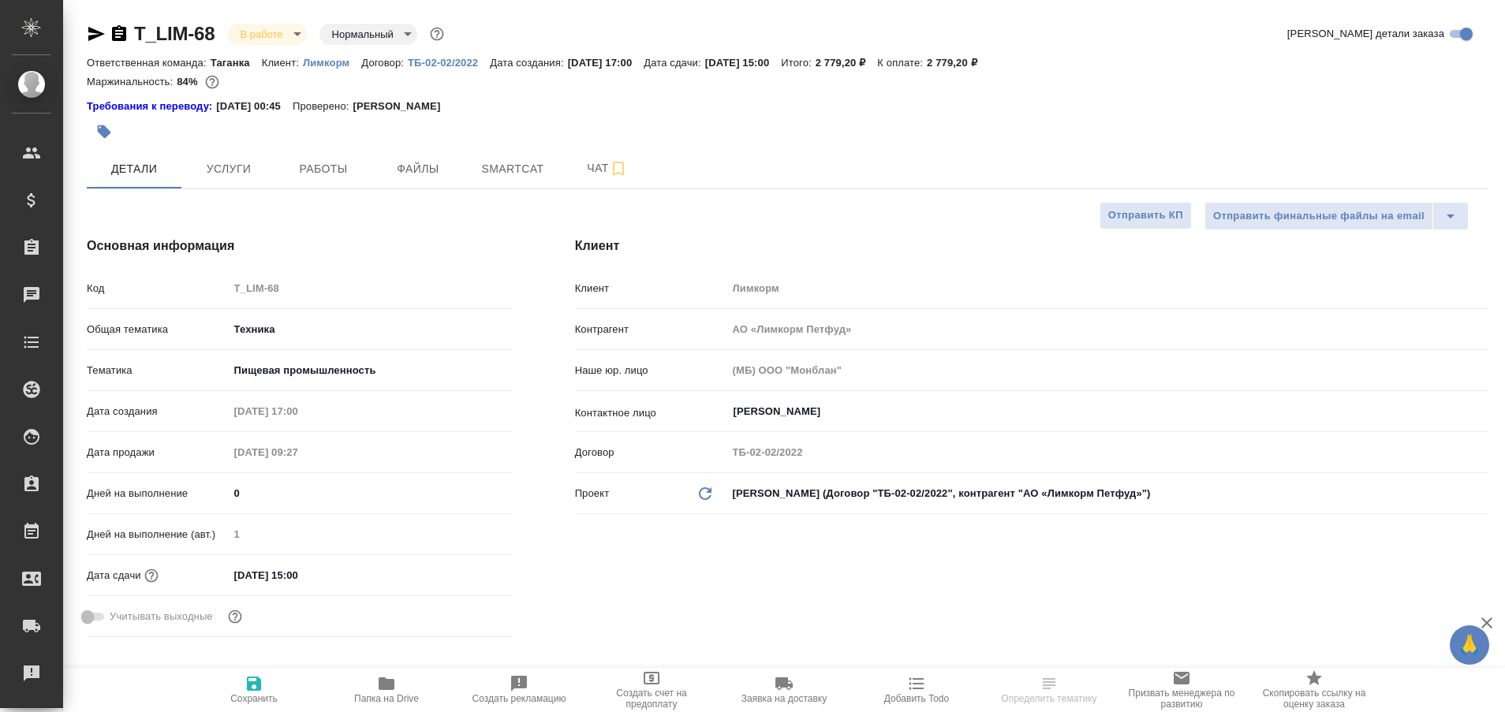
type textarea "x"
click at [327, 178] on span "Работы" at bounding box center [324, 169] width 76 height 20
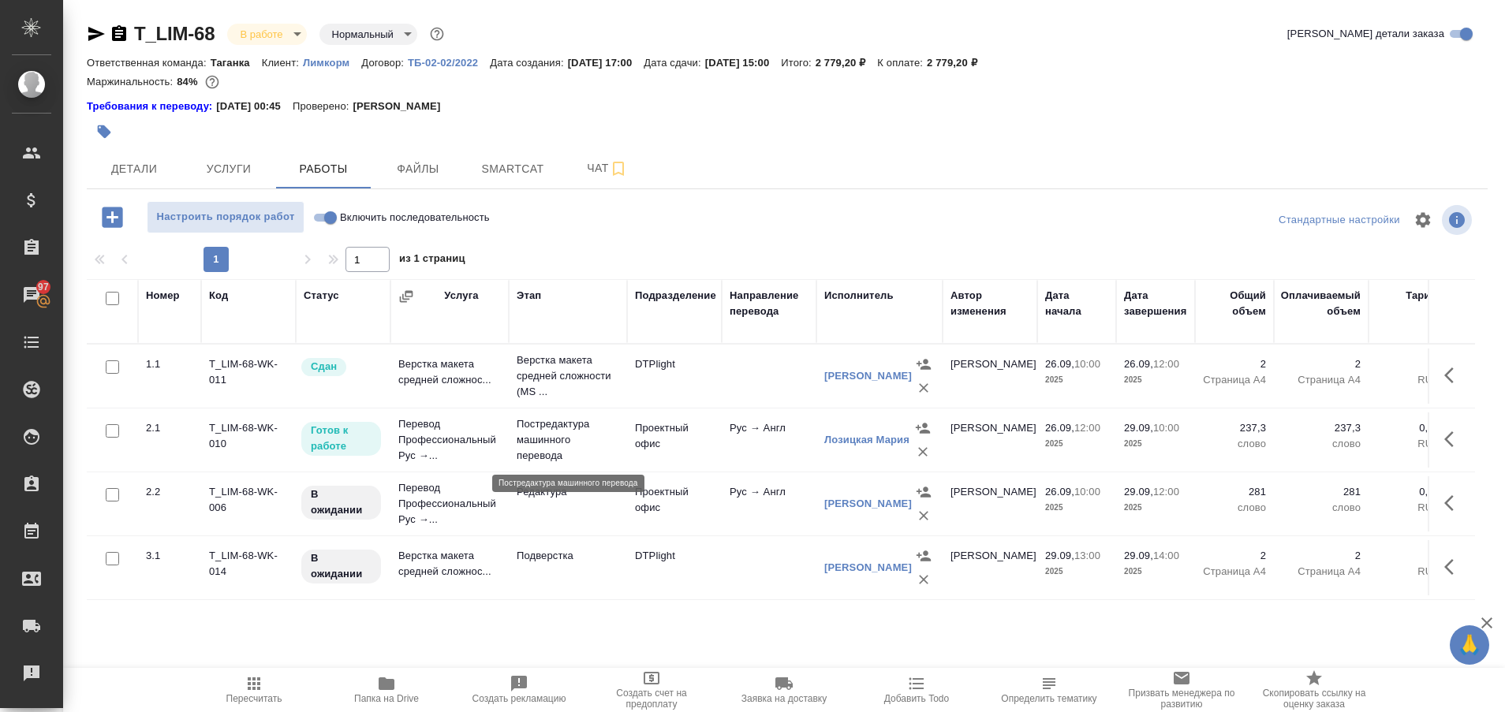
click at [542, 442] on p "Постредактура машинного перевода" at bounding box center [568, 440] width 103 height 47
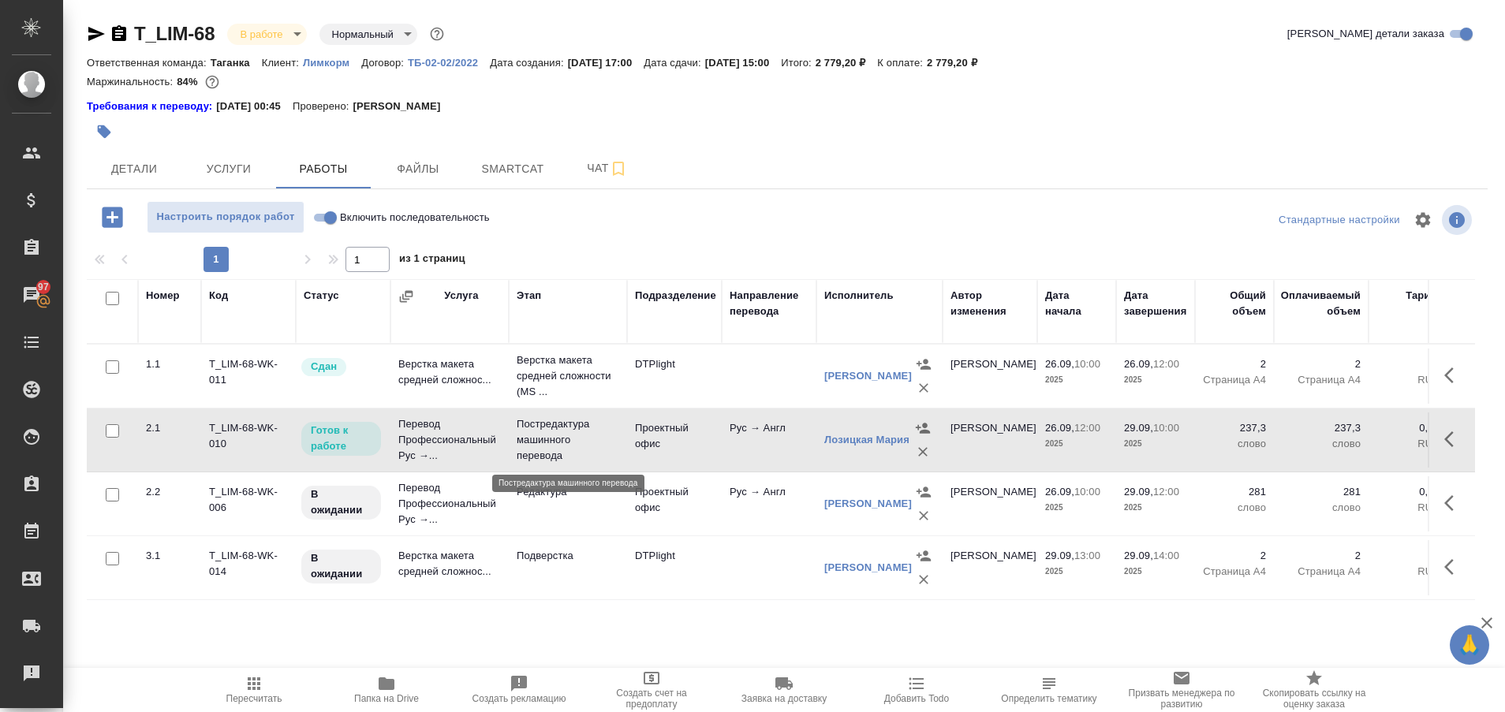
click at [542, 442] on p "Постредактура машинного перевода" at bounding box center [568, 440] width 103 height 47
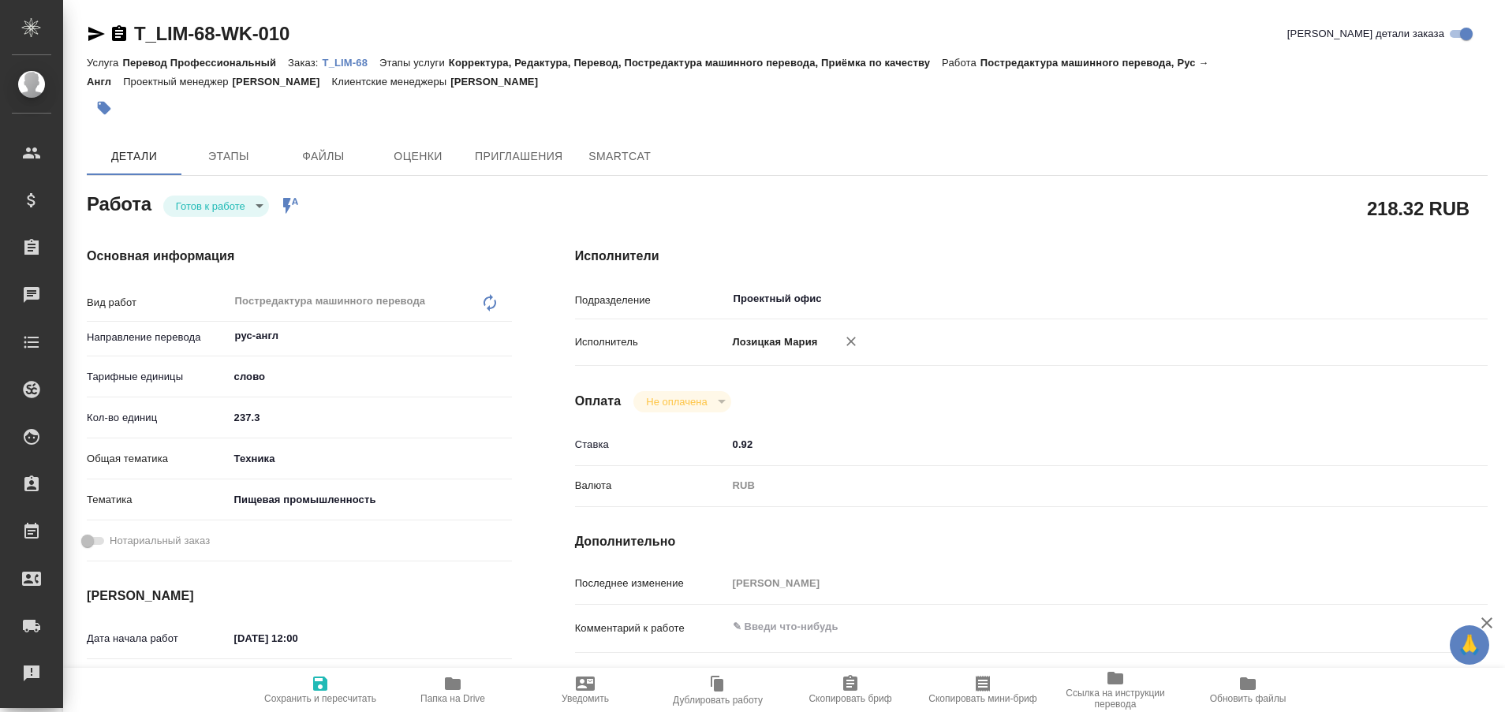
type textarea "x"
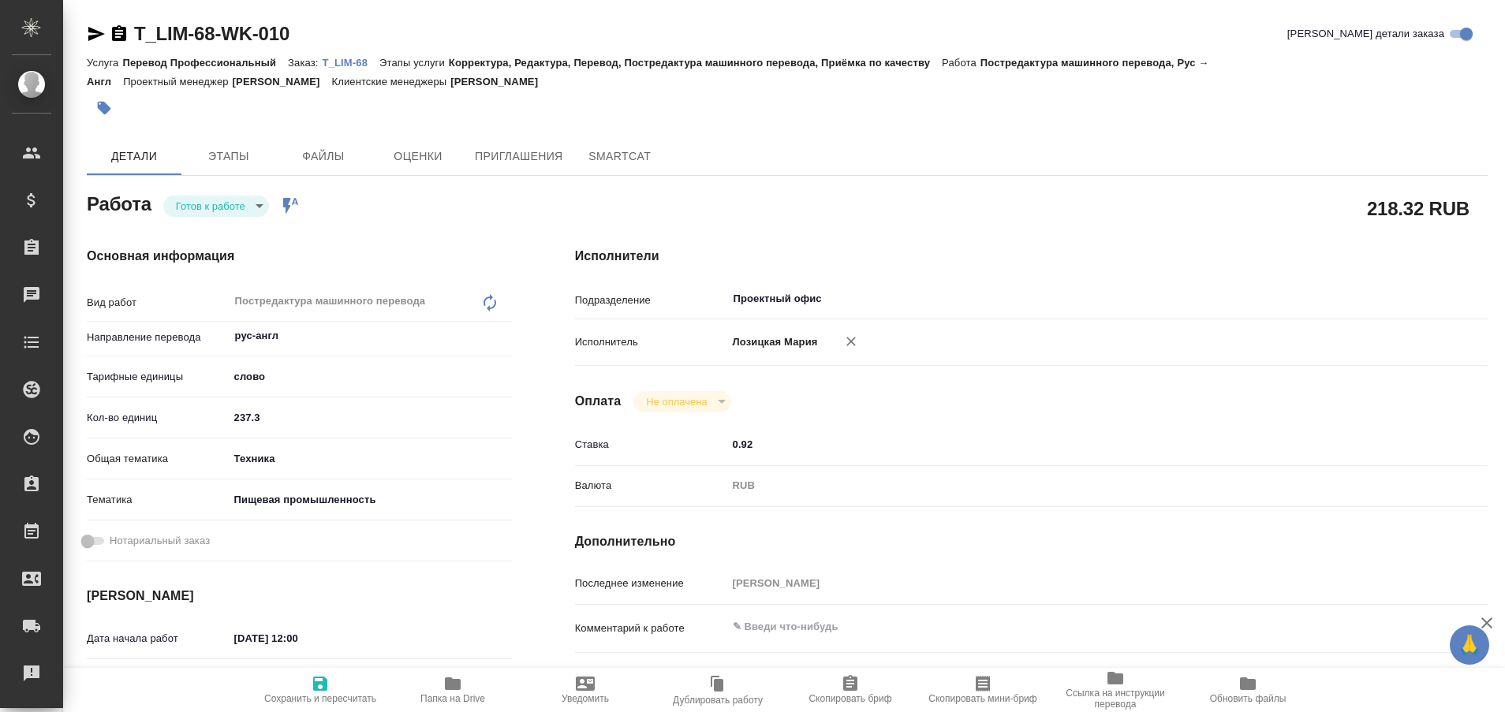
type textarea "x"
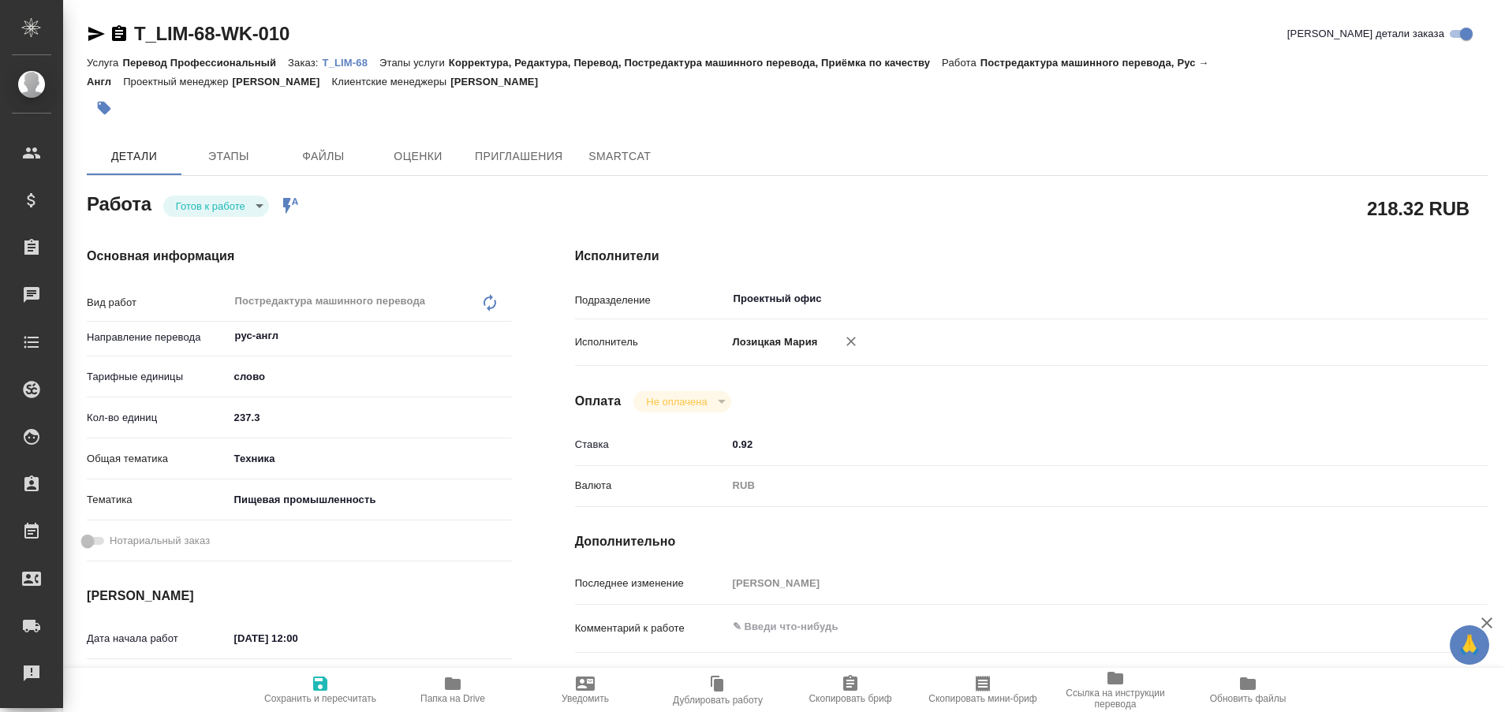
type textarea "x"
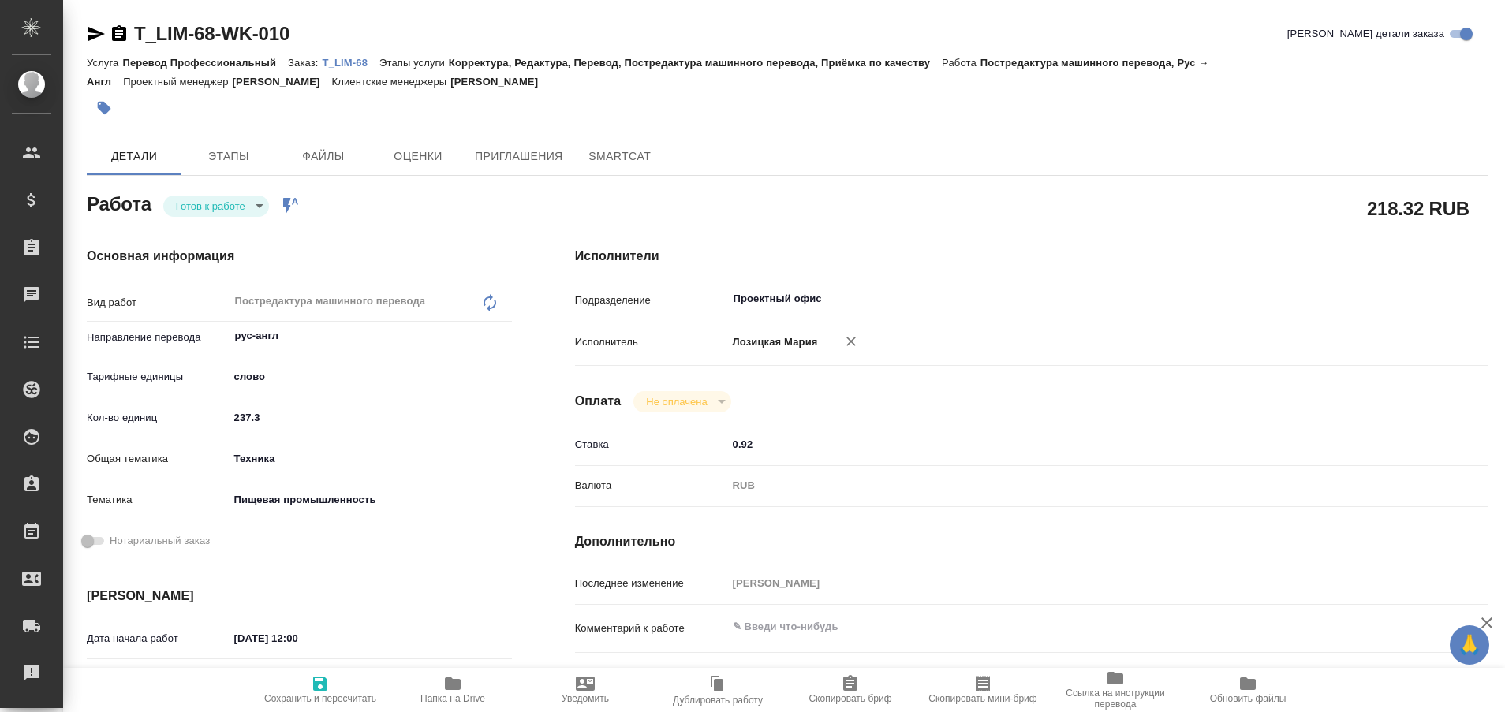
type textarea "x"
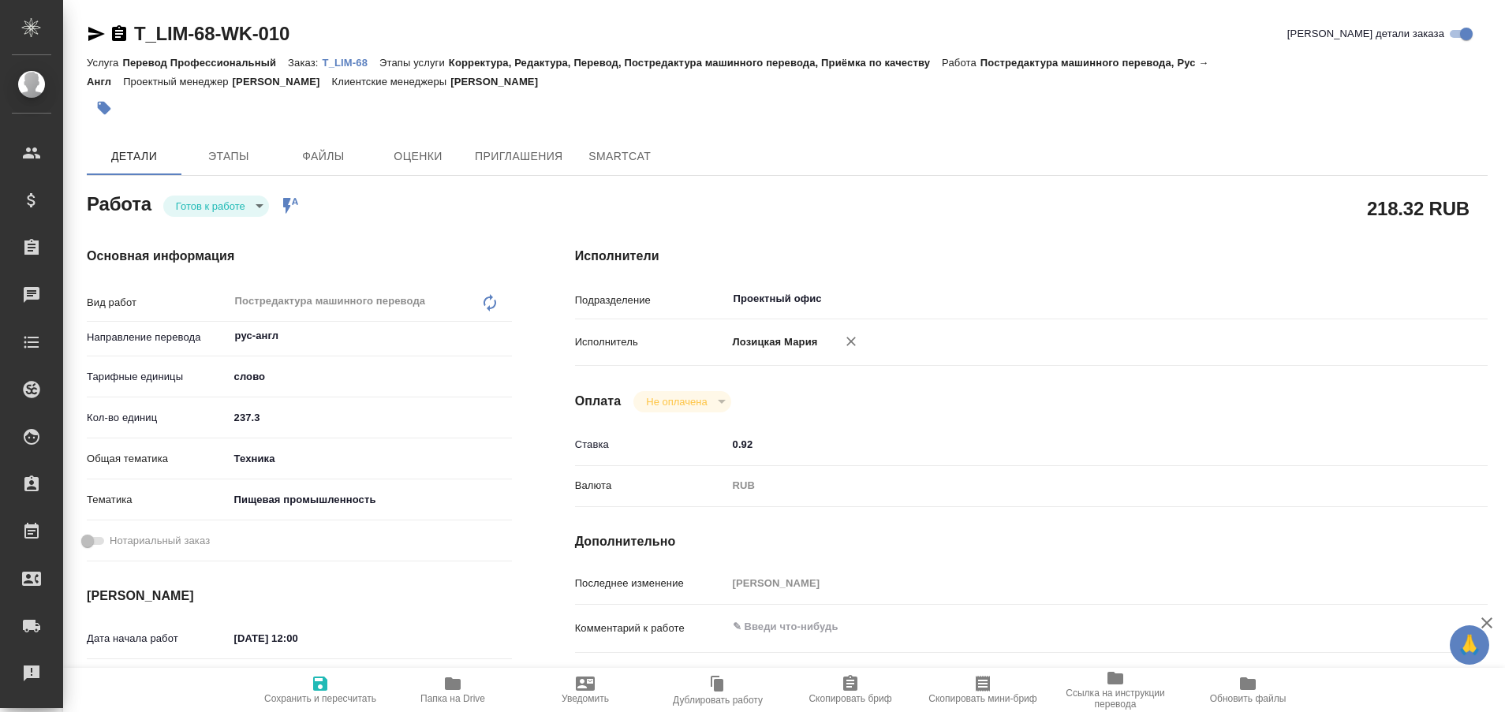
type textarea "x"
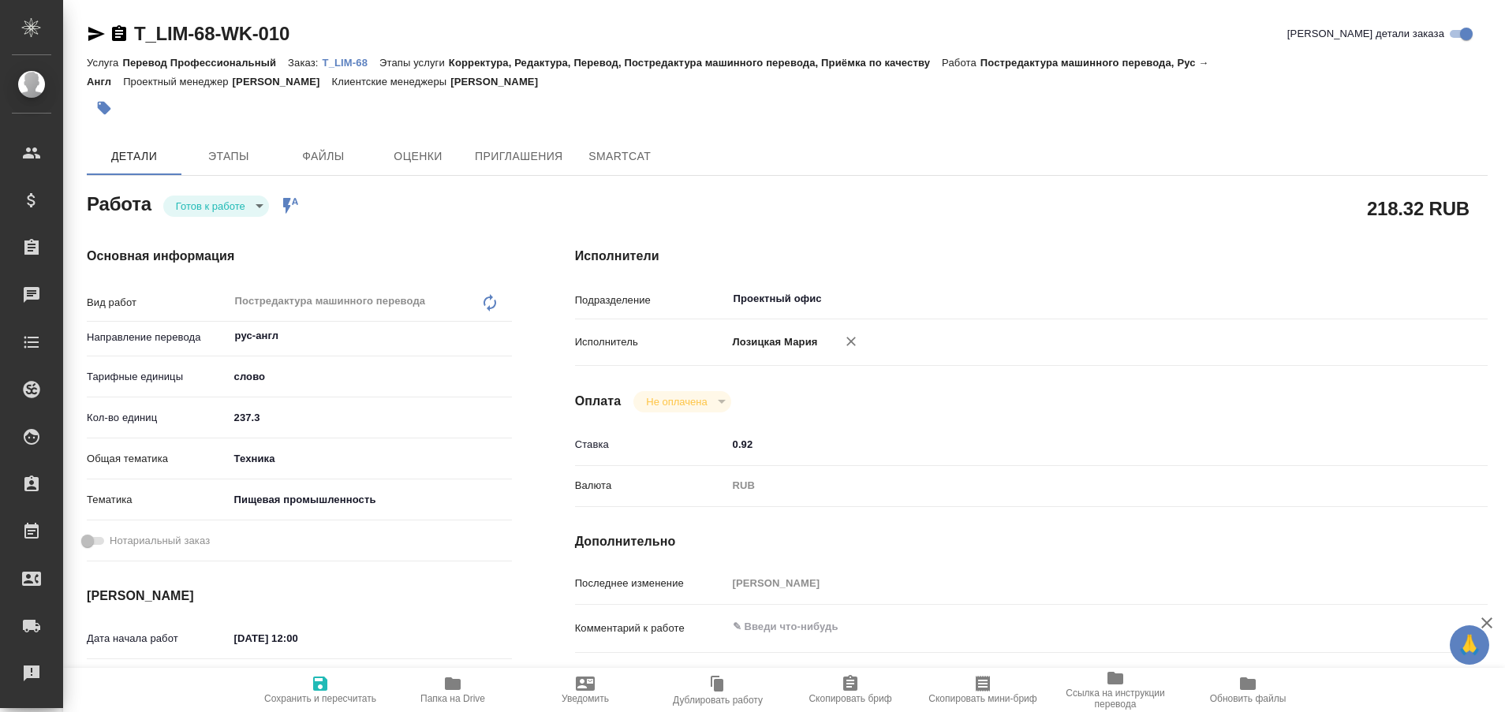
type textarea "x"
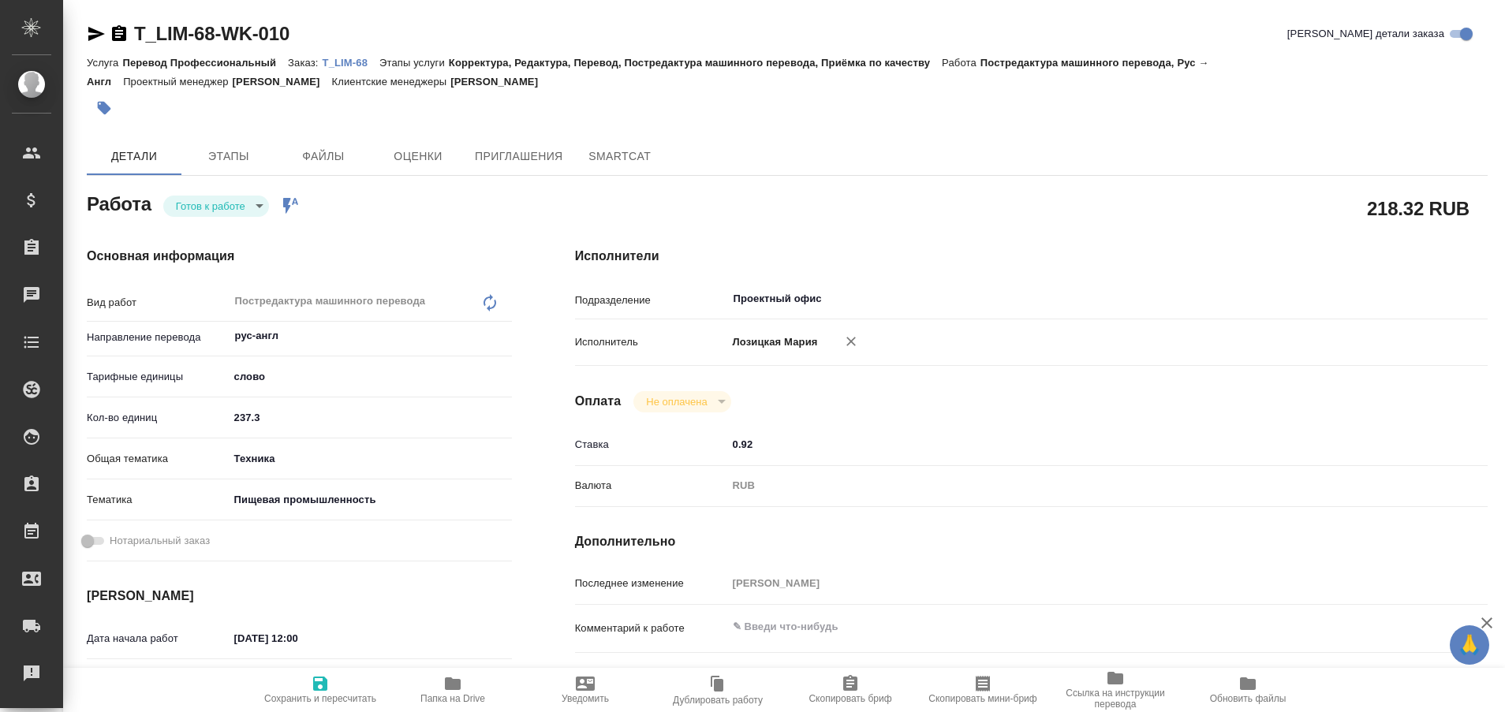
type textarea "x"
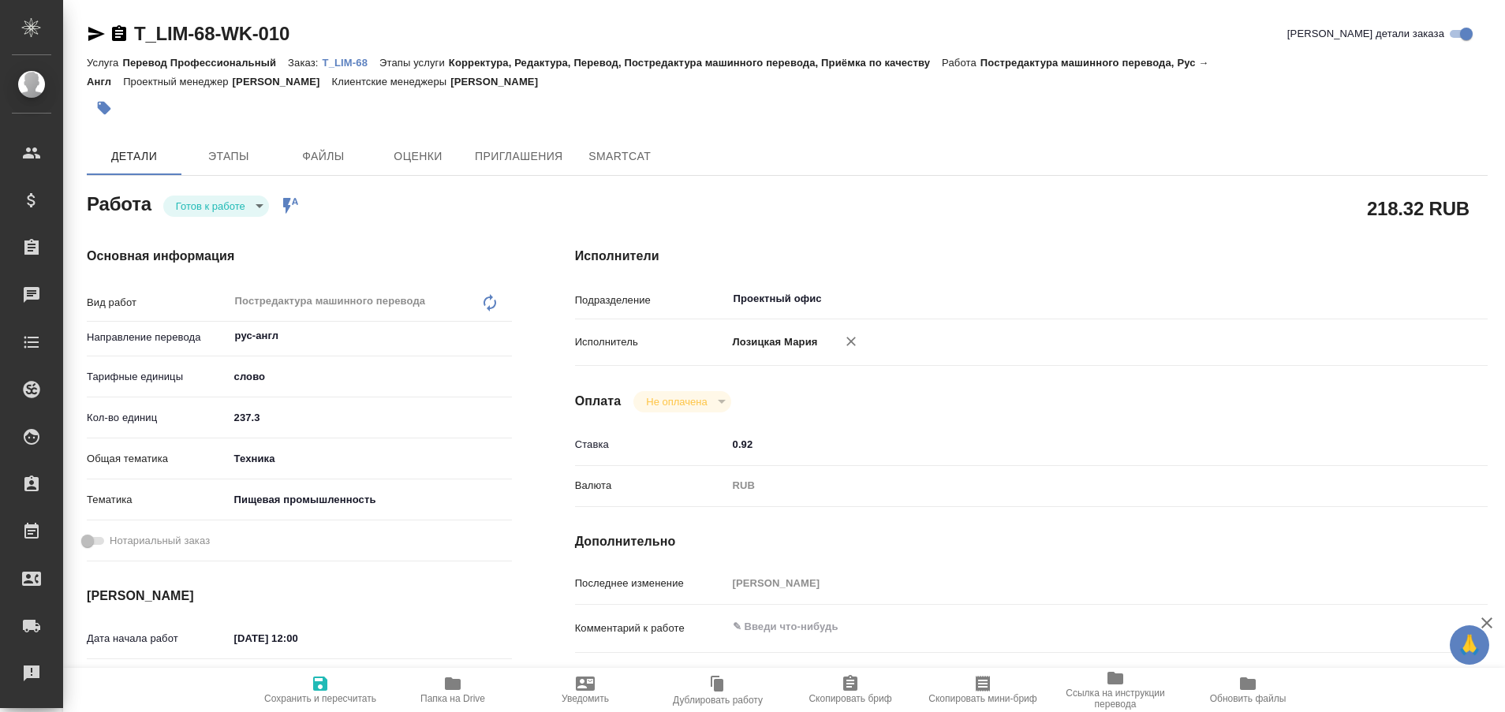
type textarea "x"
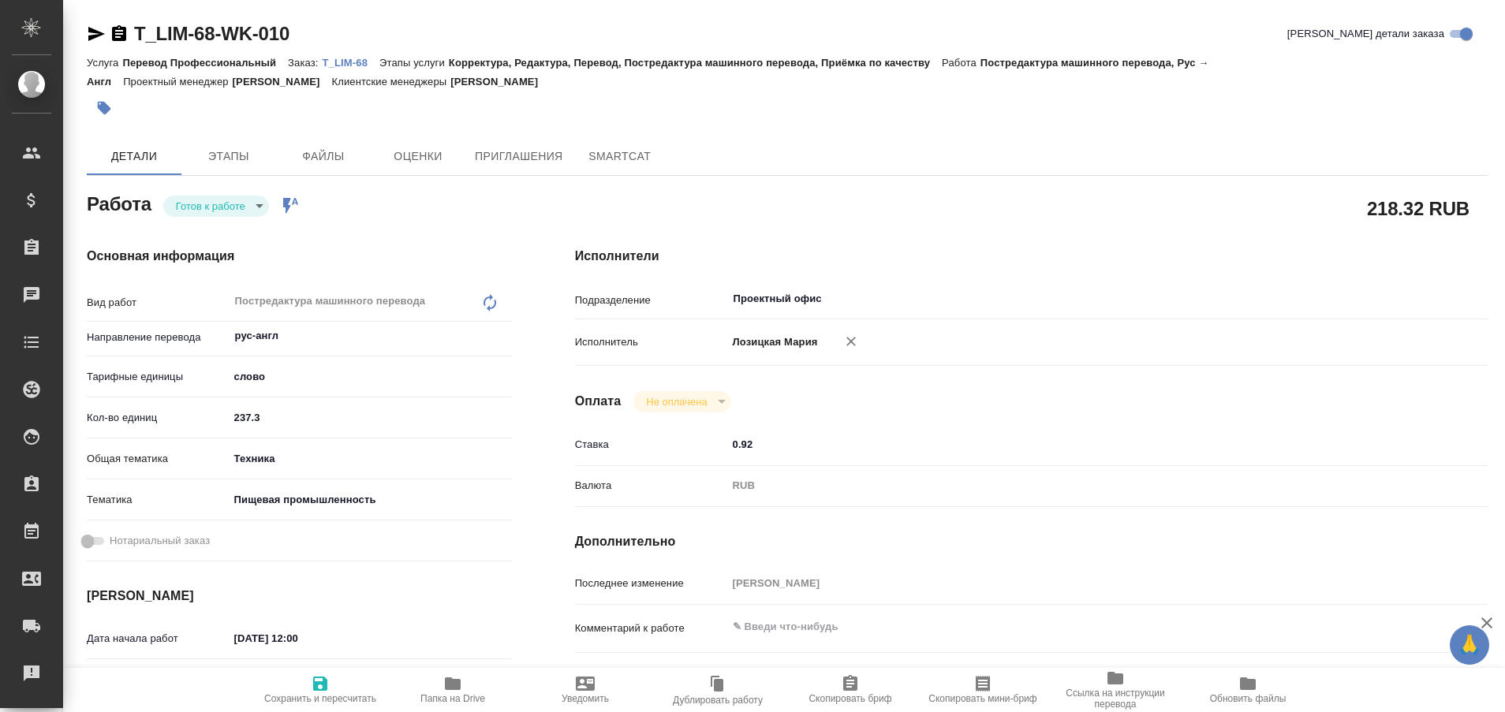
type textarea "x"
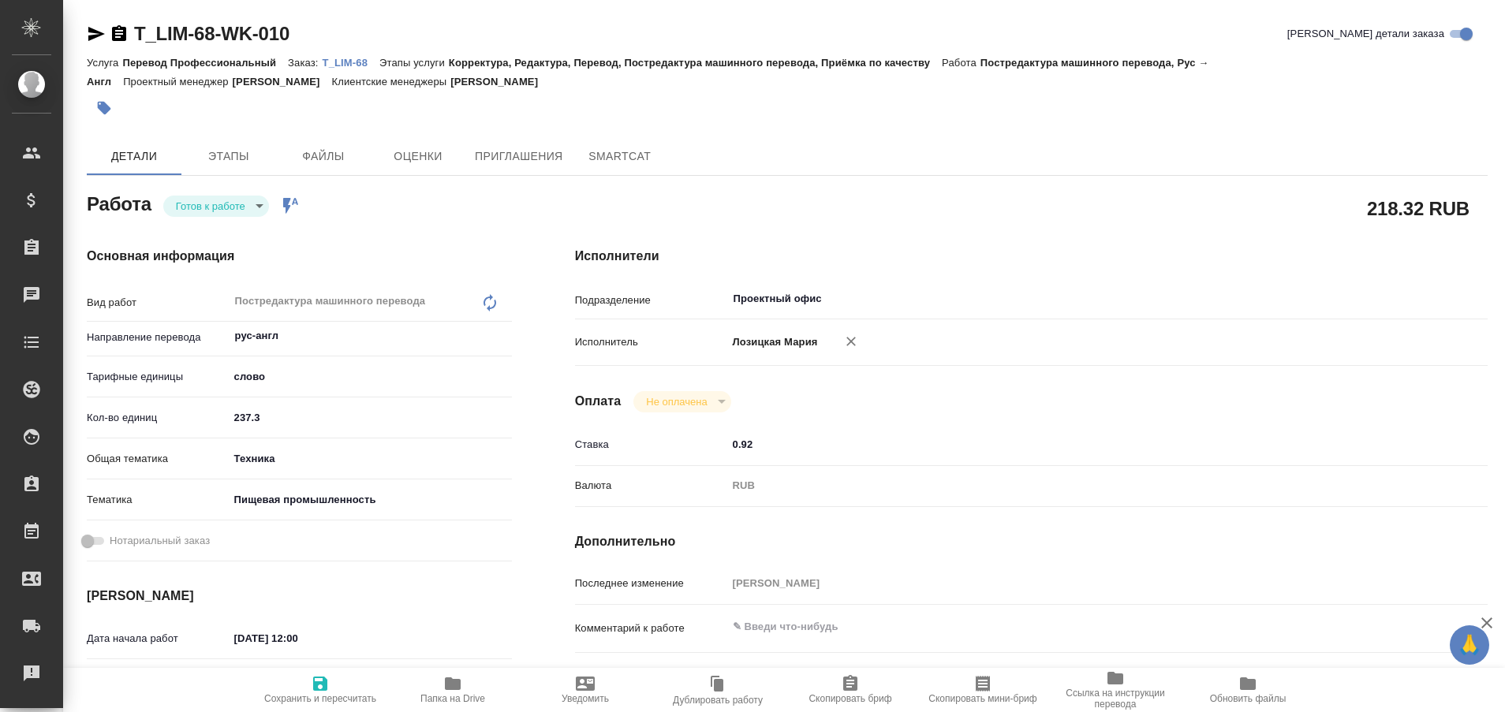
type textarea "x"
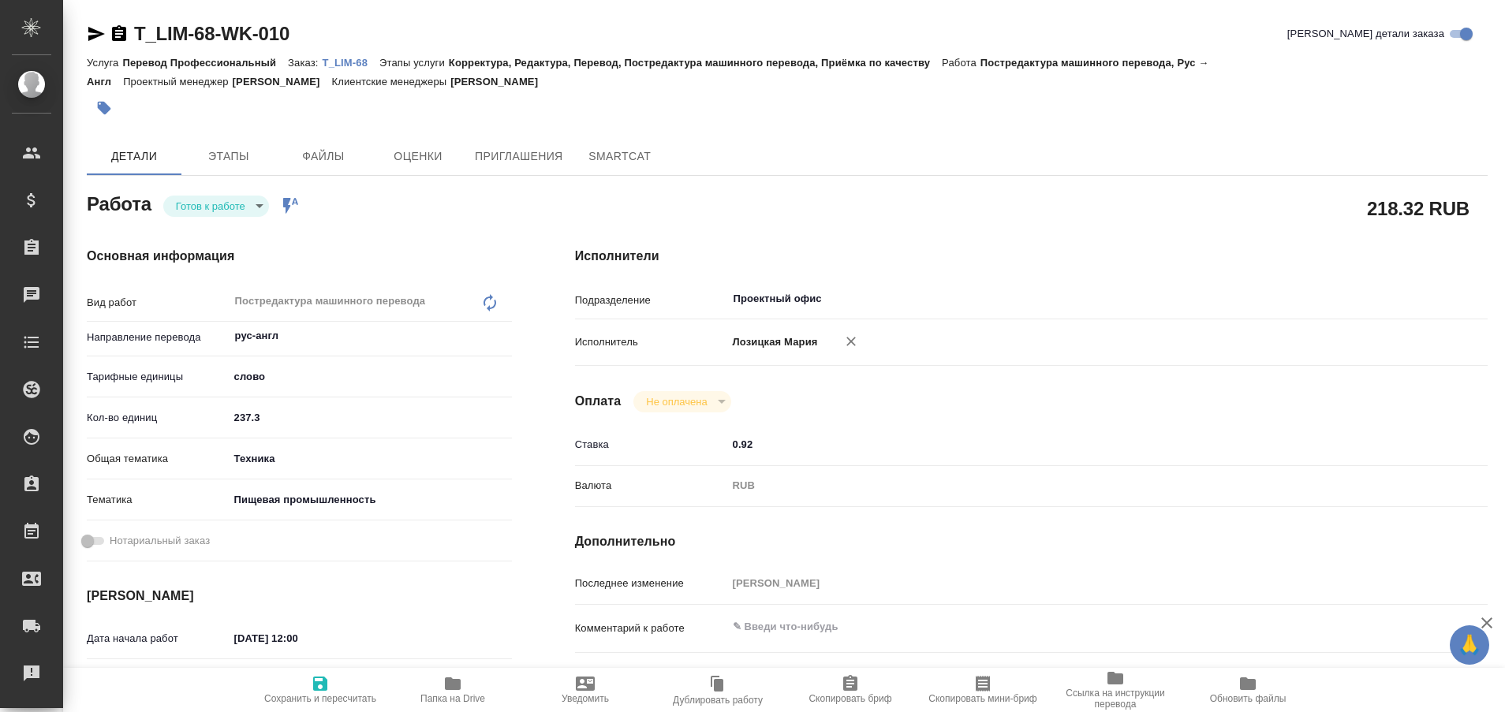
type textarea "x"
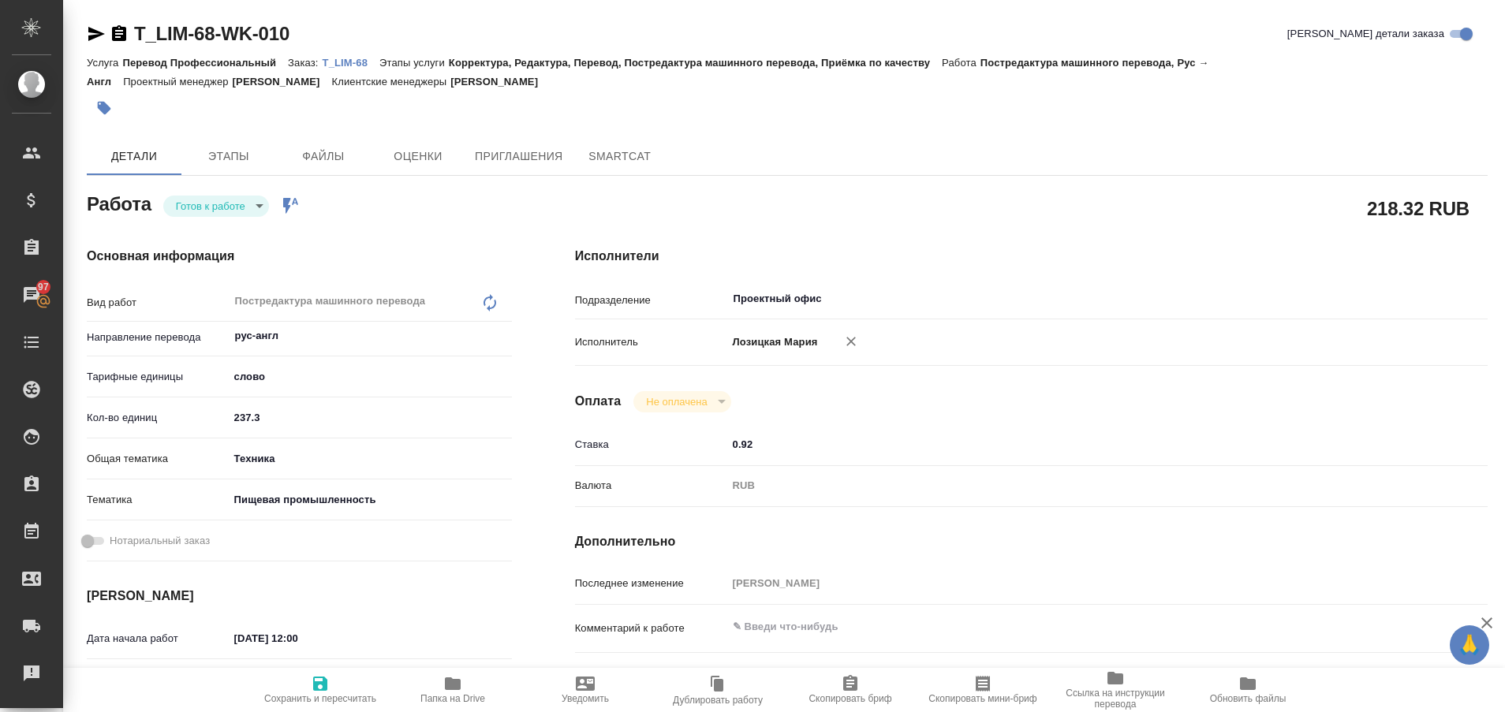
click at [358, 62] on p "T_LIM-68" at bounding box center [351, 63] width 57 height 12
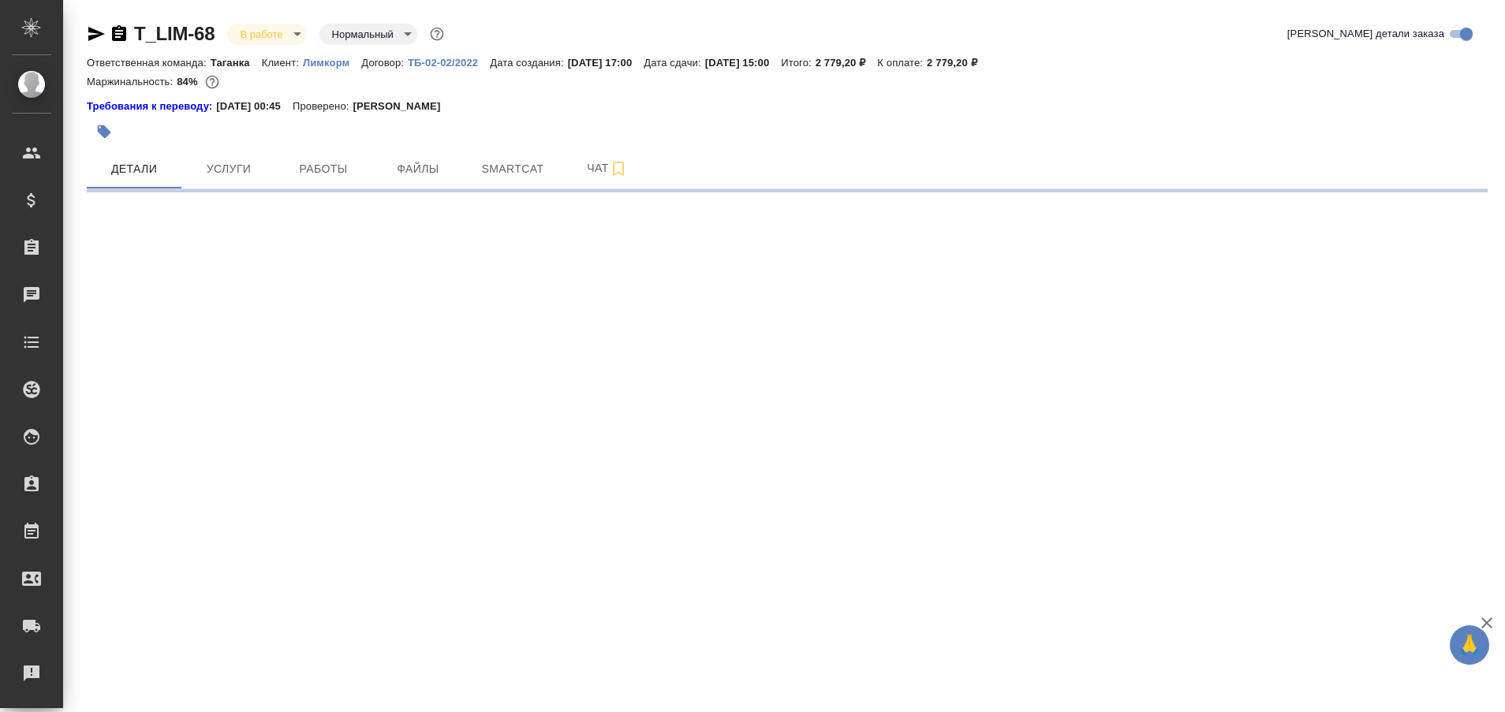
select select "RU"
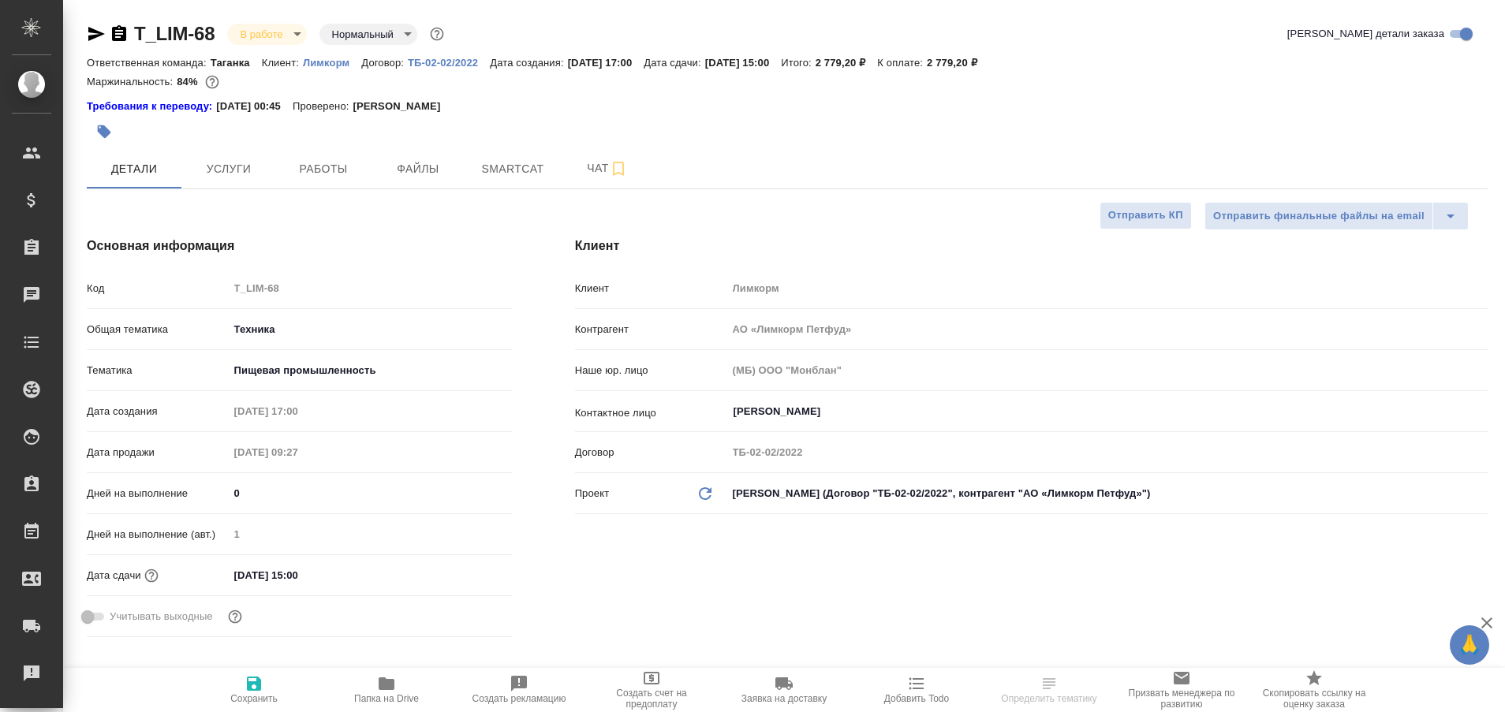
type textarea "x"
click at [330, 167] on span "Работы" at bounding box center [324, 169] width 76 height 20
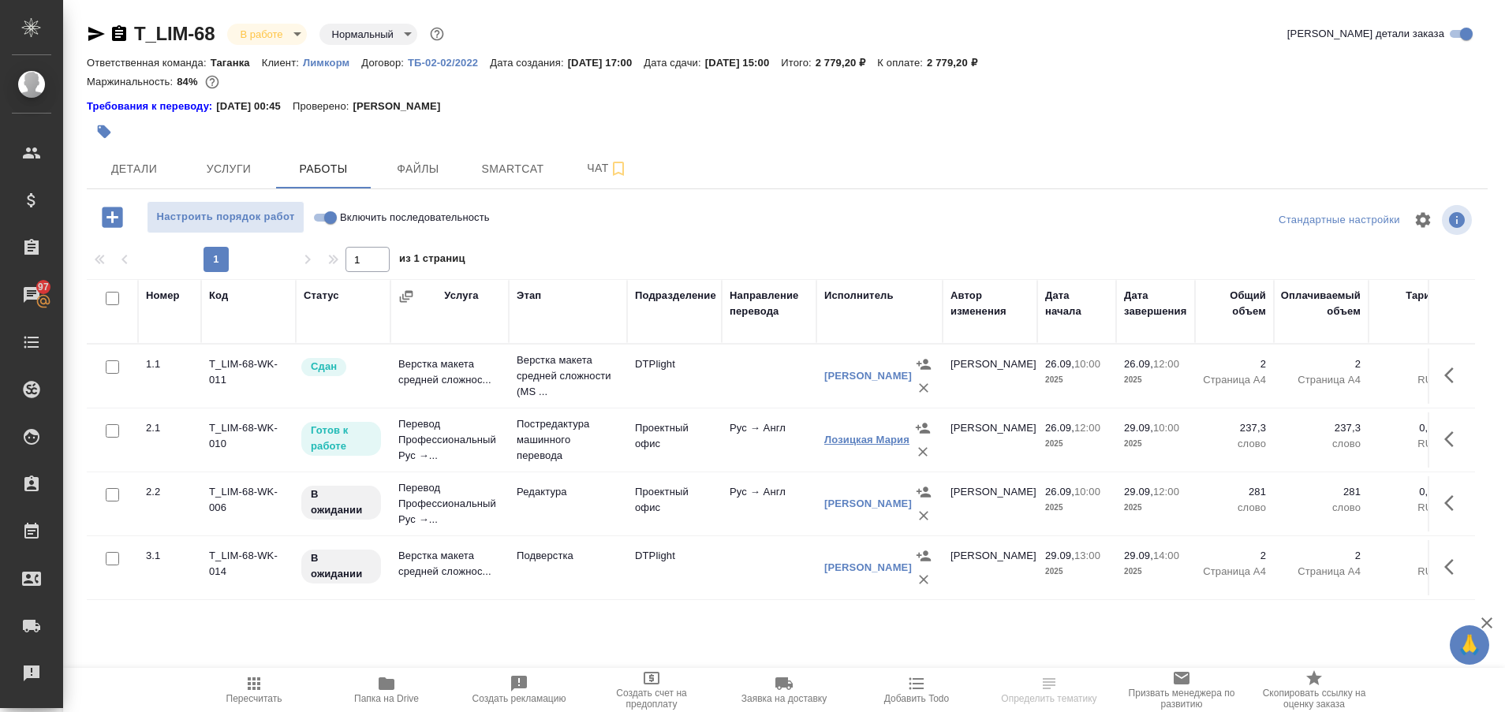
click at [855, 440] on link "Лозицкая Мария" at bounding box center [867, 440] width 85 height 12
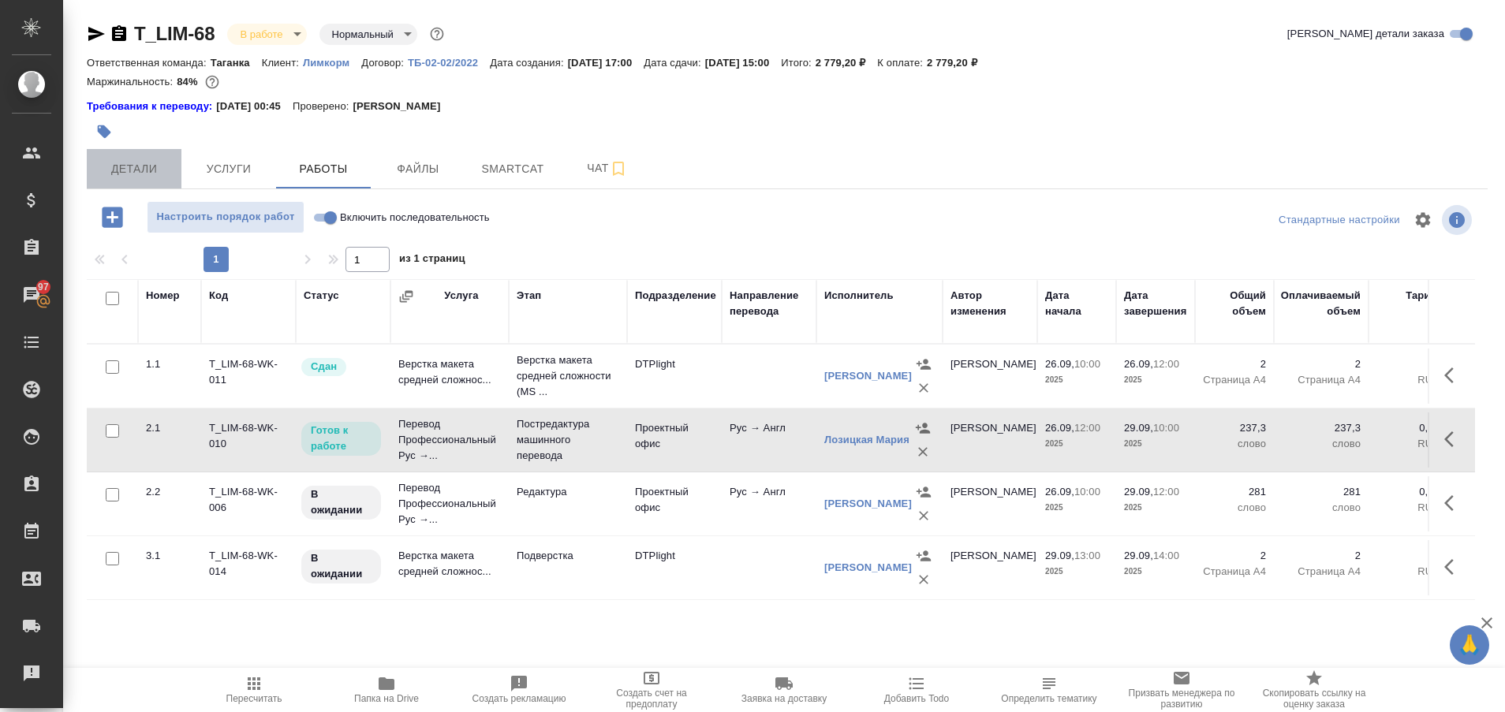
click at [147, 163] on span "Детали" at bounding box center [134, 169] width 76 height 20
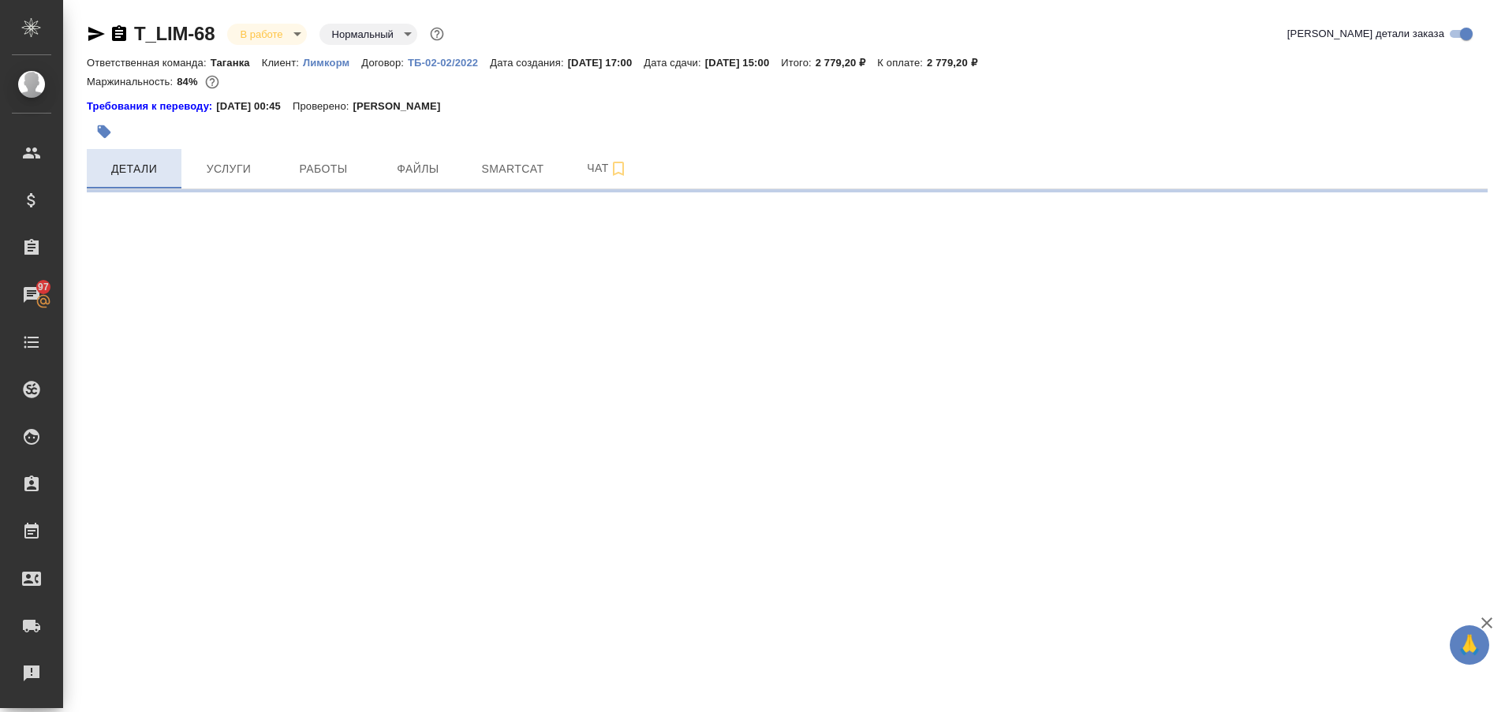
select select "RU"
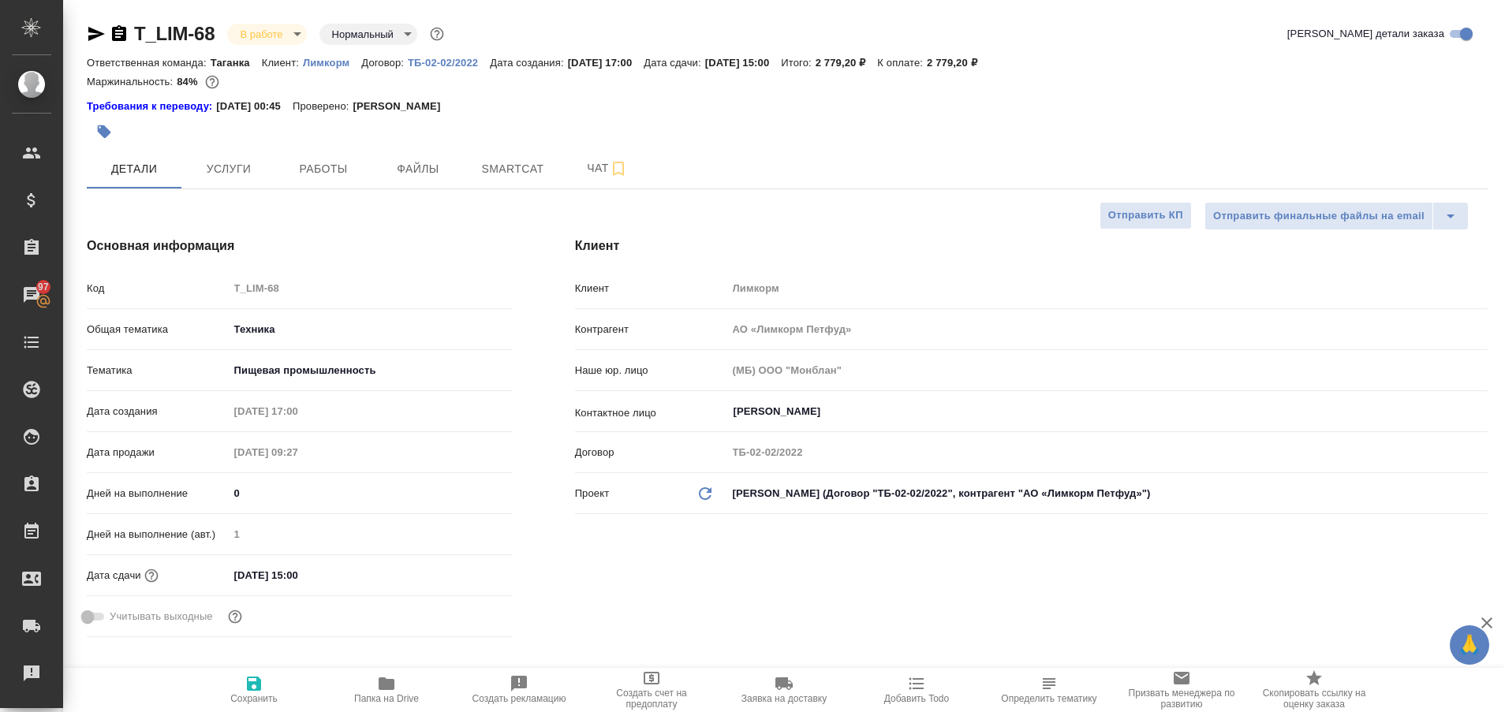
type textarea "x"
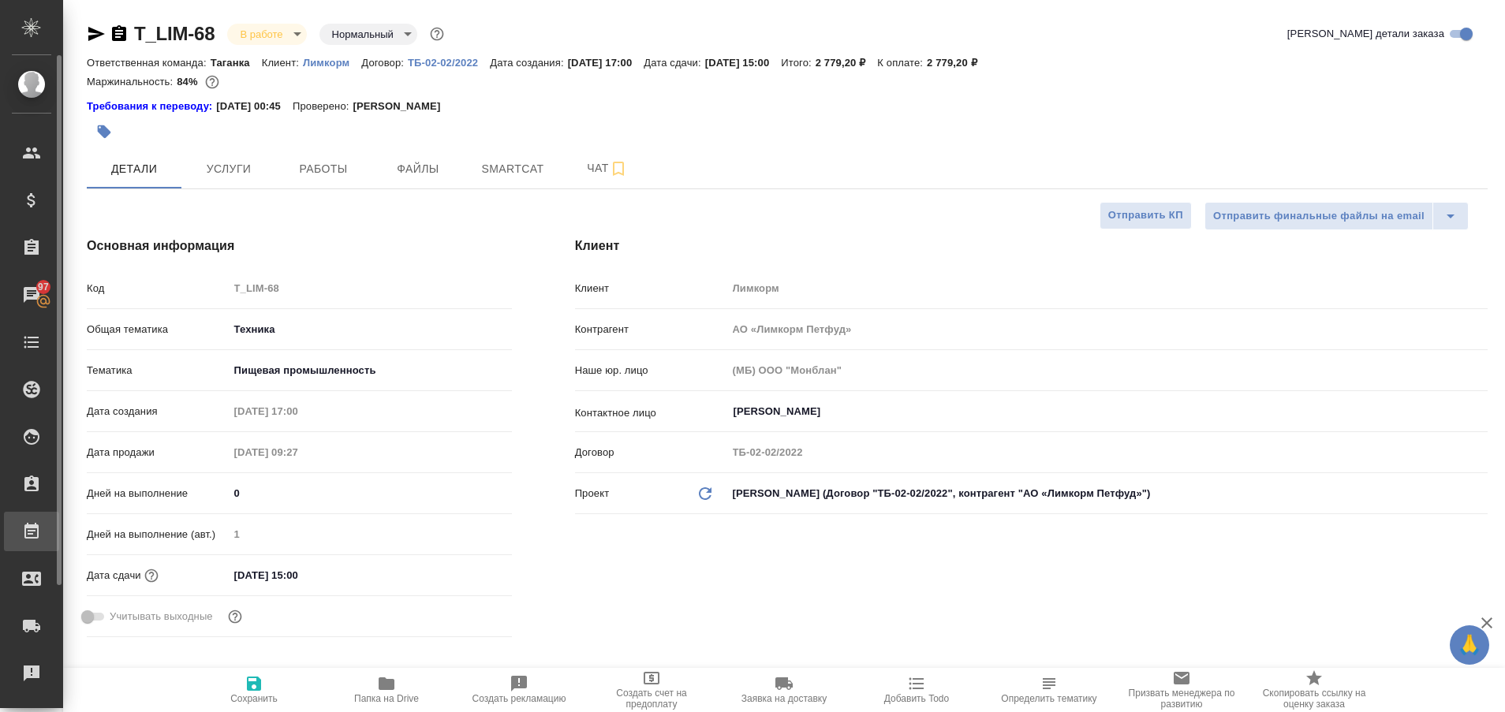
type textarea "x"
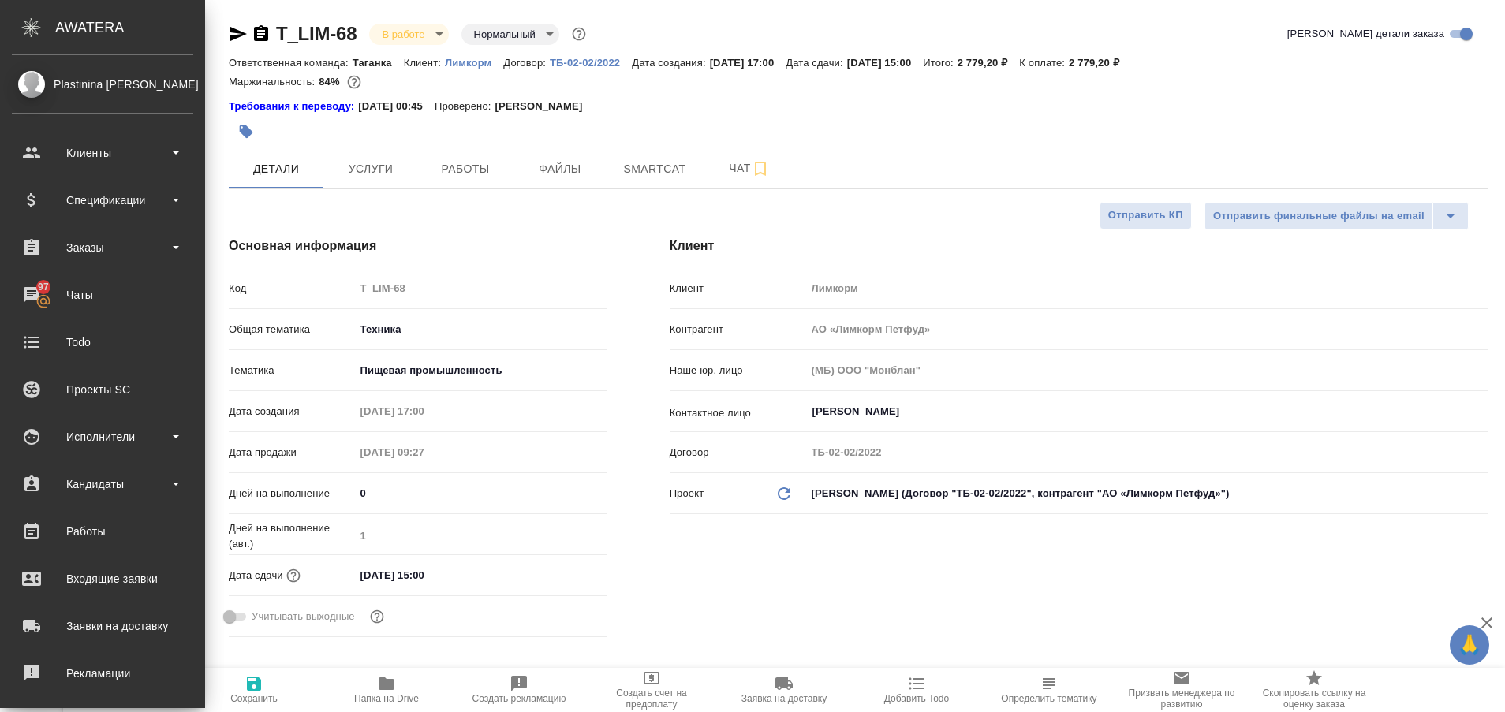
type textarea "x"
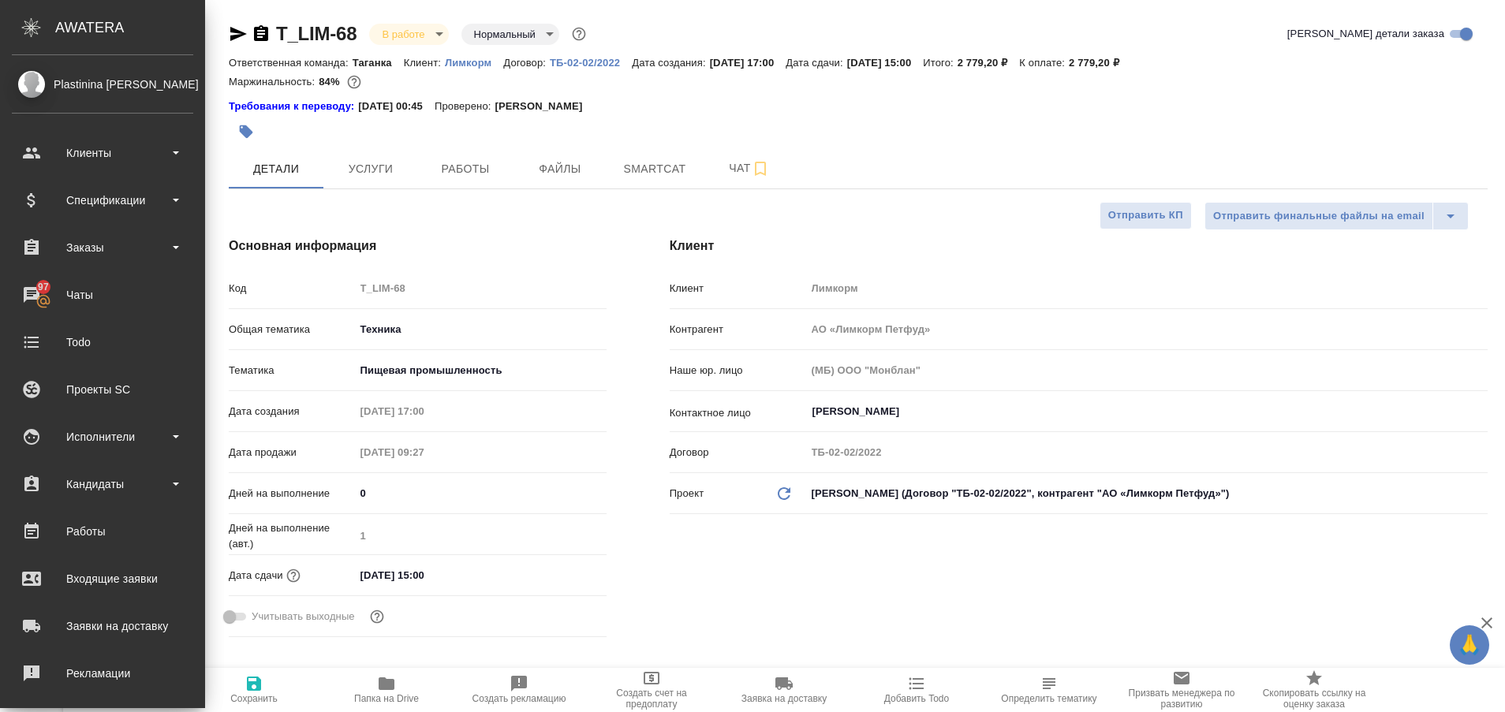
type textarea "x"
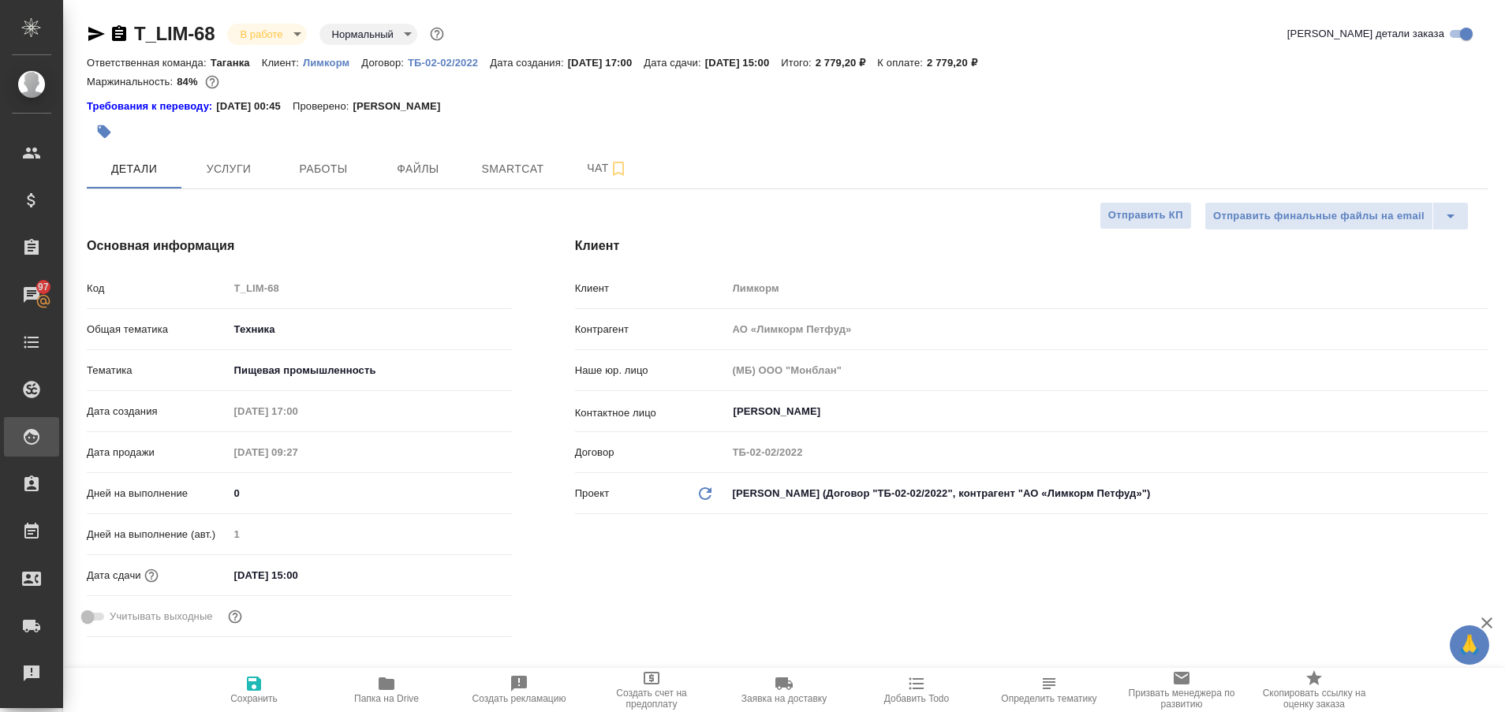
type textarea "x"
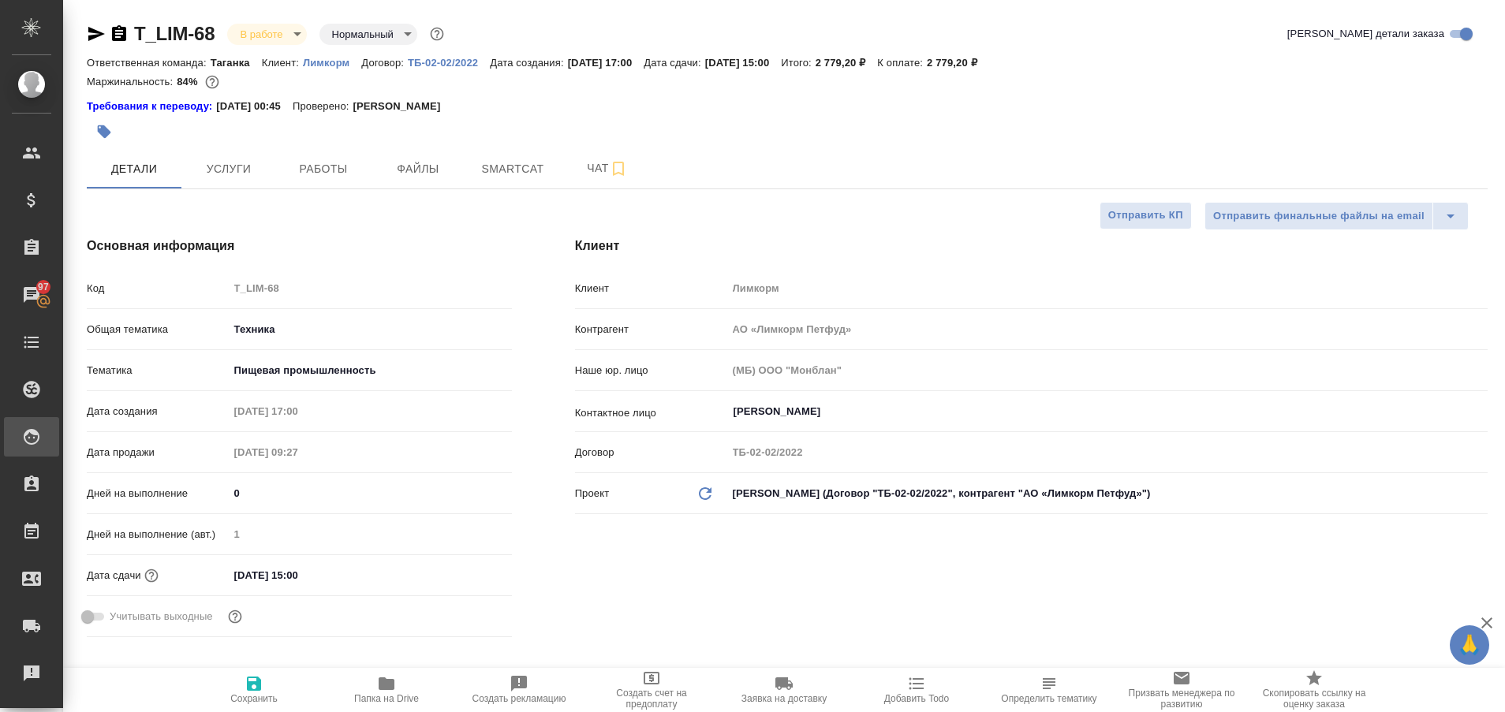
type textarea "x"
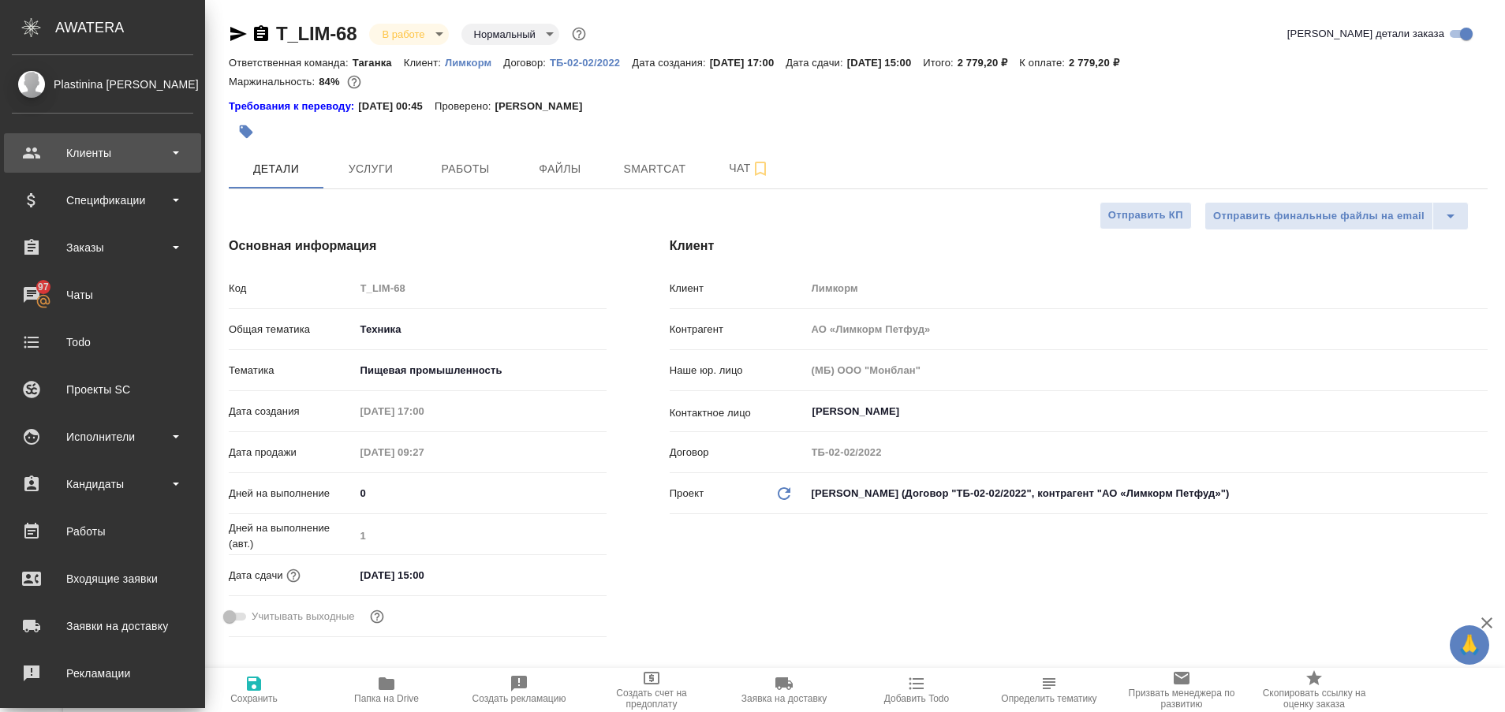
type textarea "x"
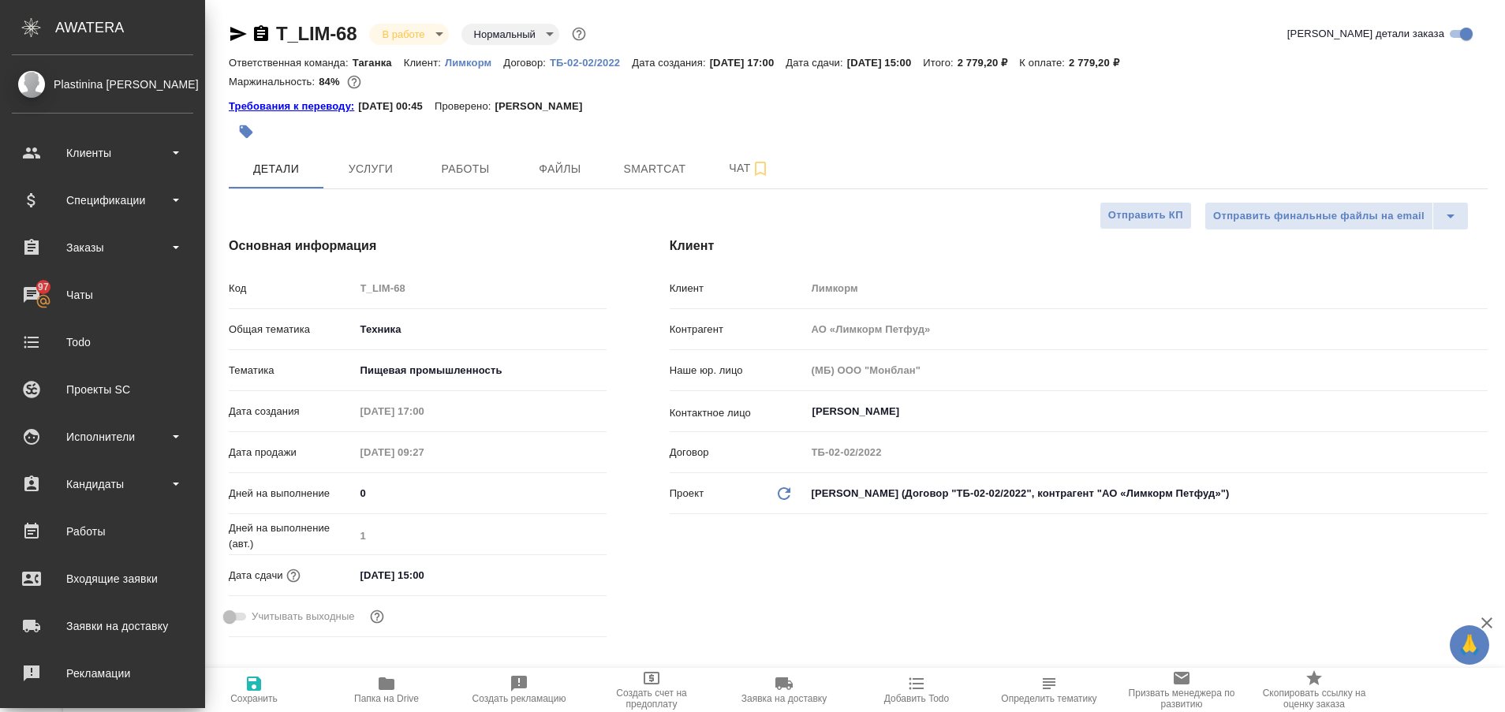
type textarea "x"
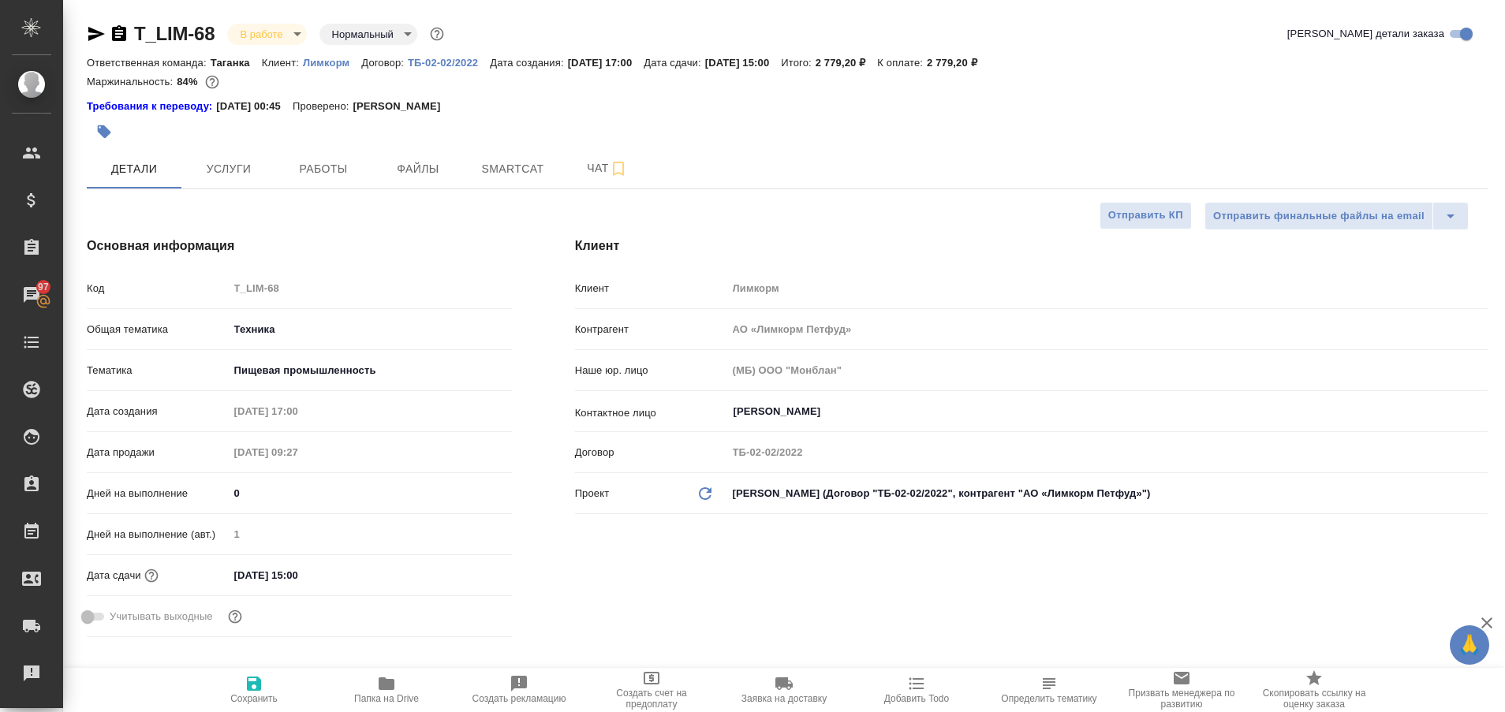
type textarea "x"
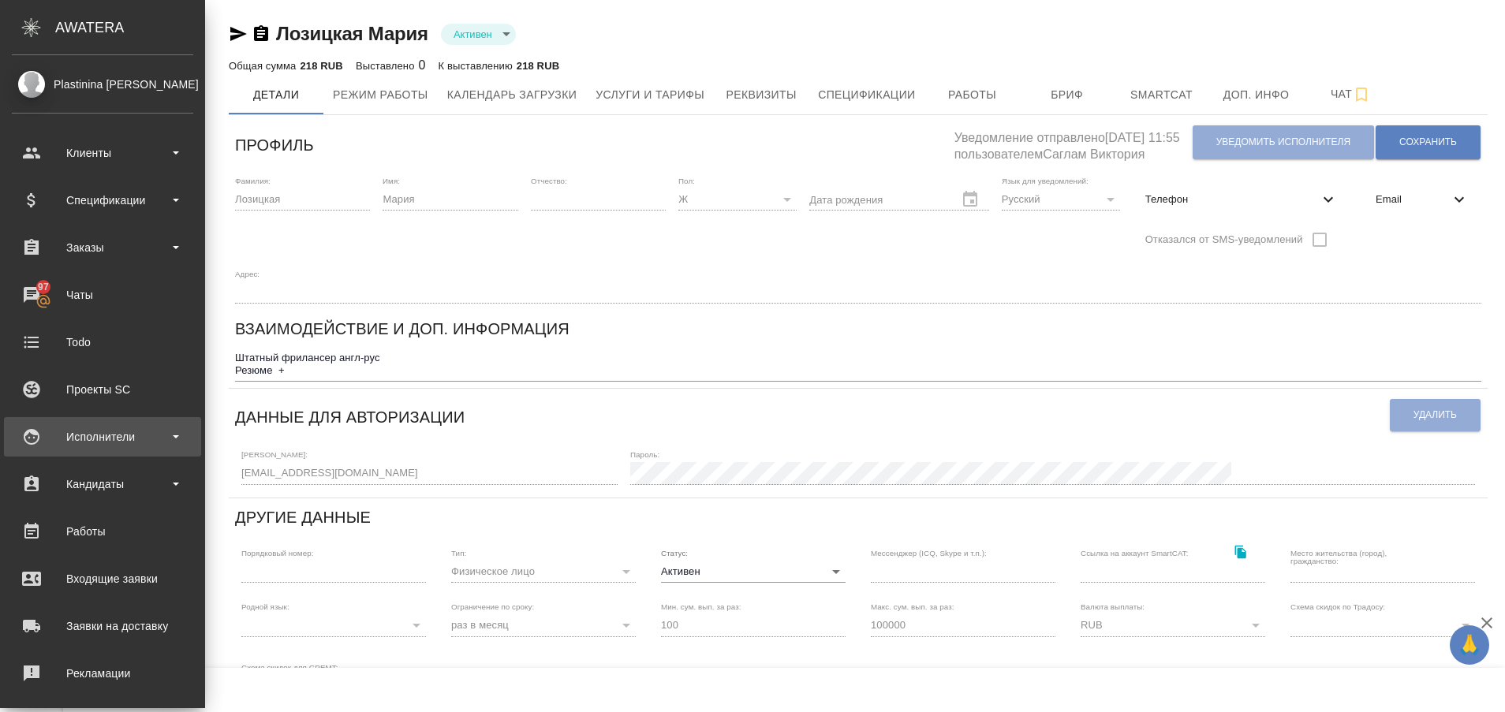
click at [69, 432] on div "Исполнители" at bounding box center [102, 437] width 181 height 24
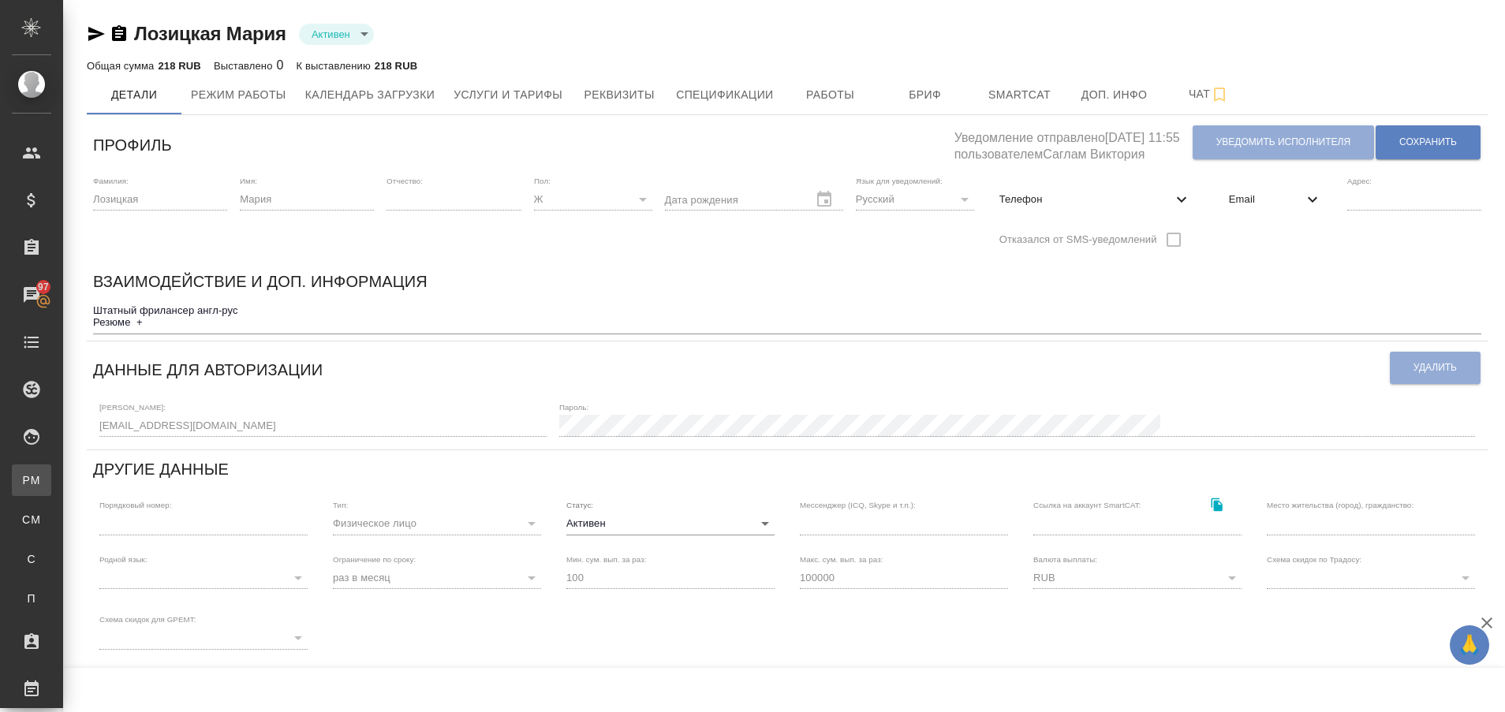
click at [24, 475] on div "Для PM/LQA" at bounding box center [12, 481] width 24 height 16
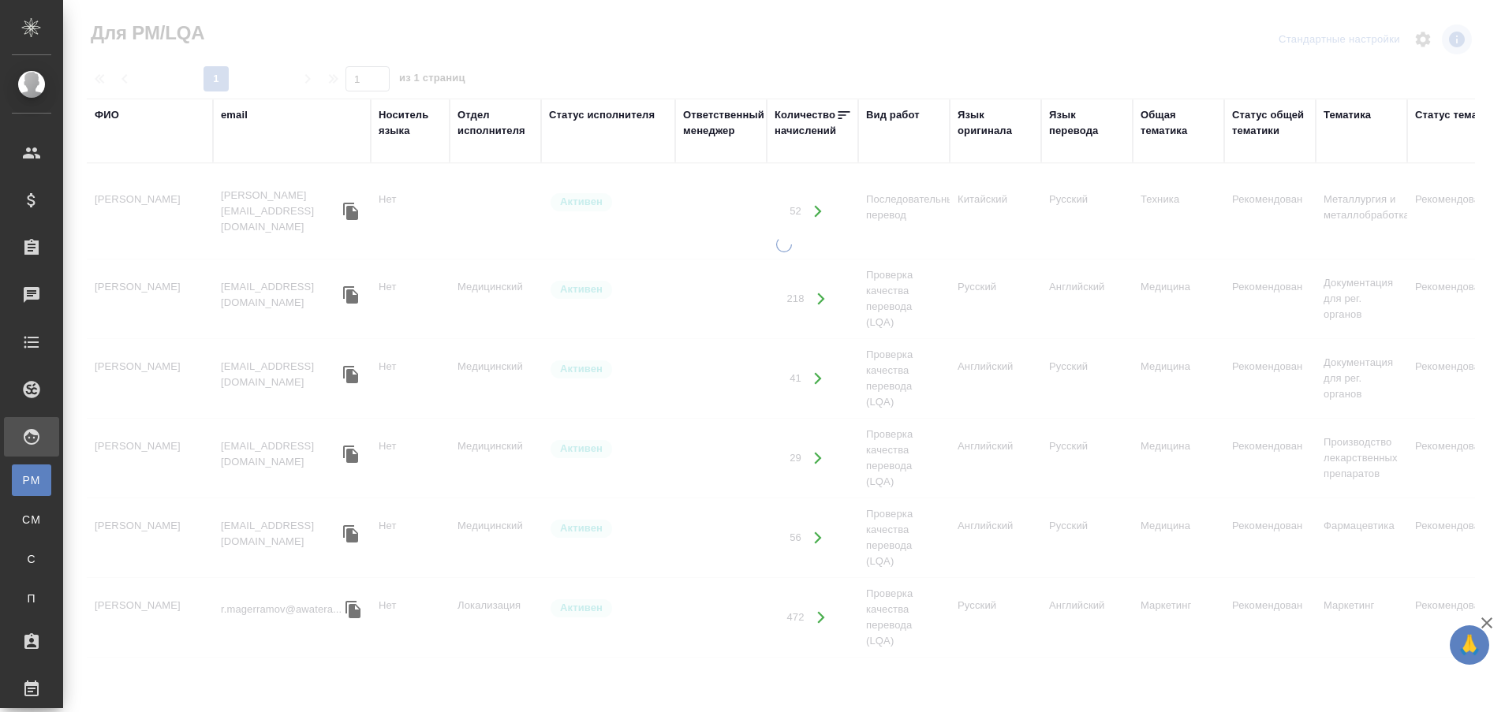
click at [110, 118] on div "ФИО" at bounding box center [107, 115] width 24 height 16
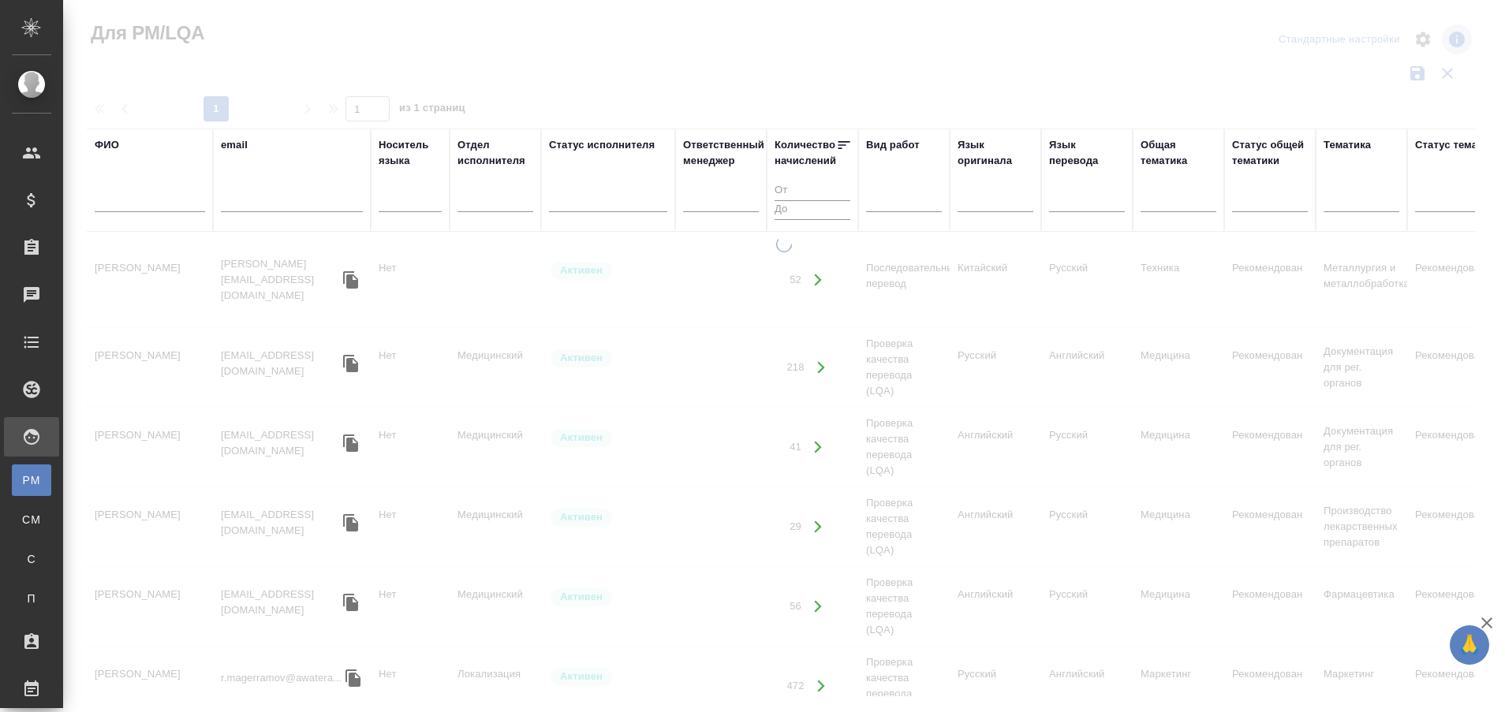
click at [133, 198] on input "text" at bounding box center [150, 203] width 110 height 20
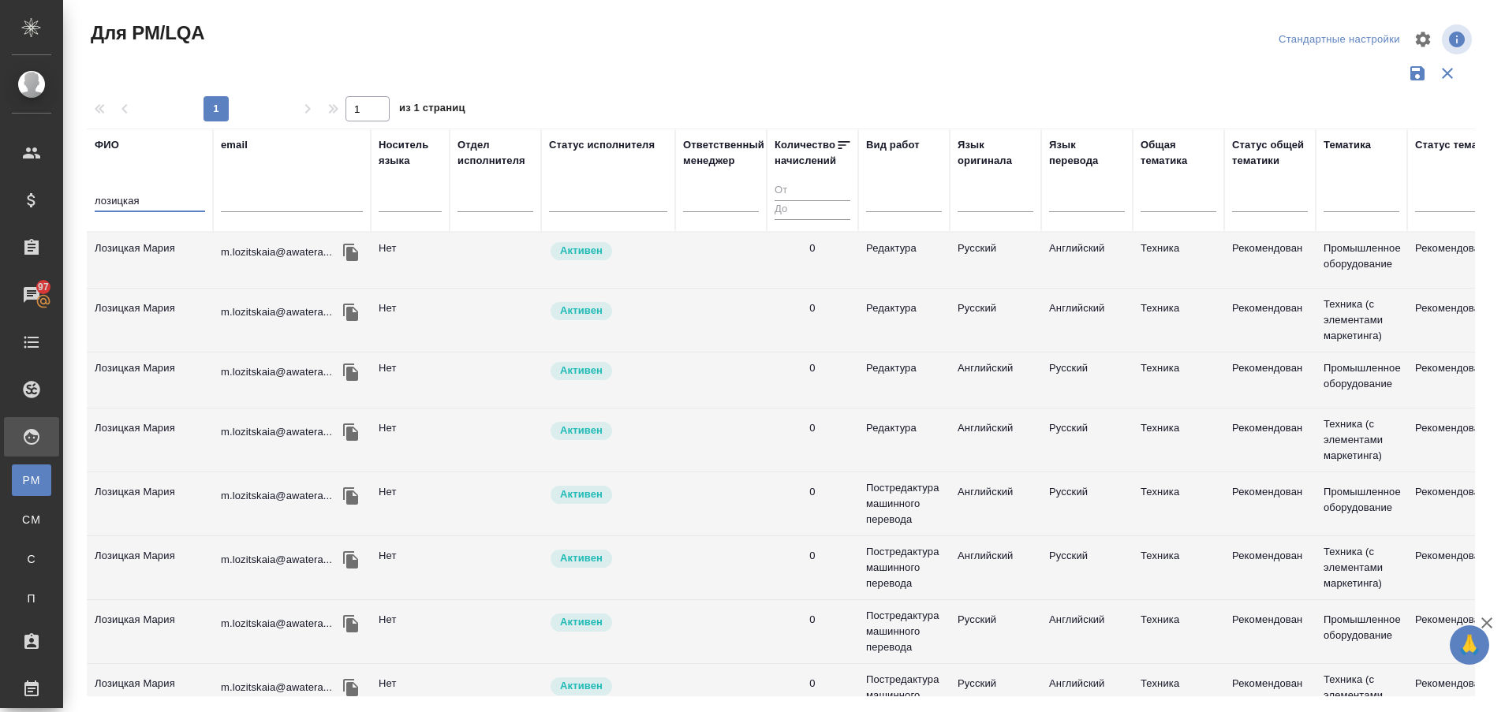
type input "лозицкая"
